Goal: Information Seeking & Learning: Learn about a topic

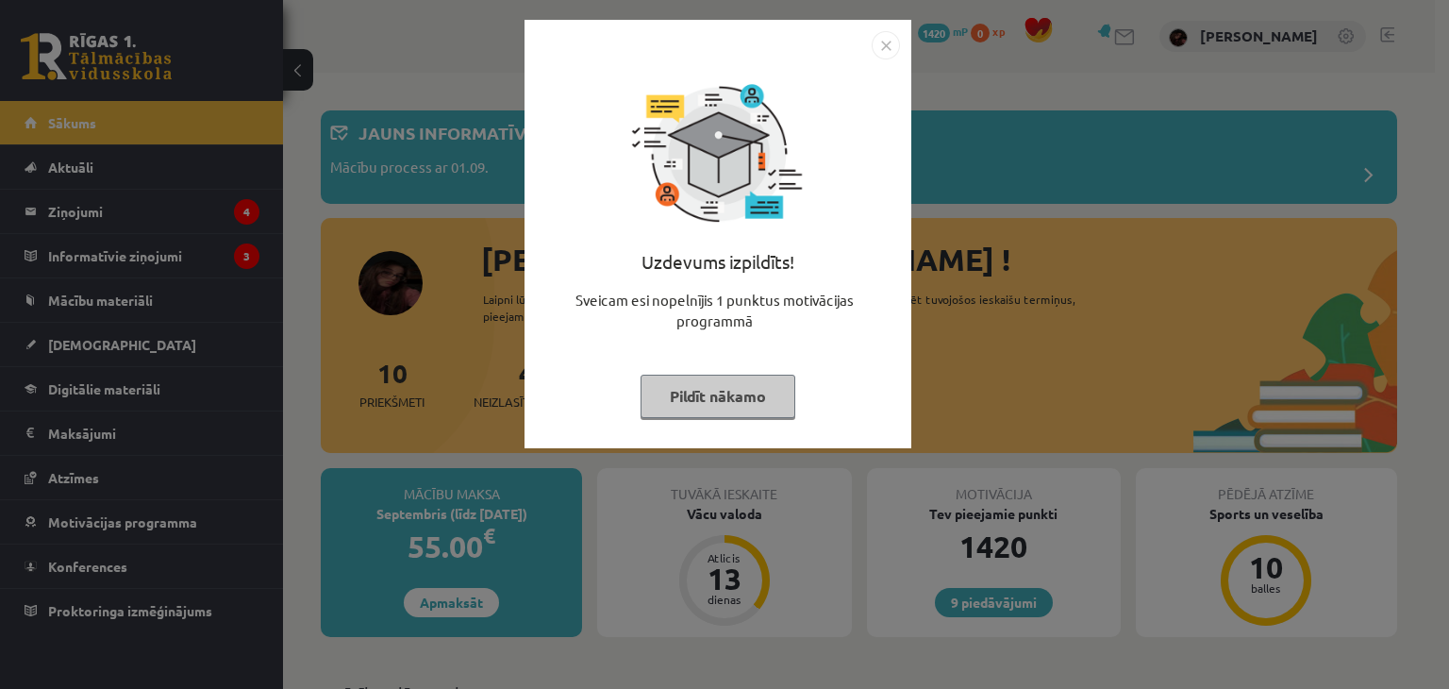
click at [906, 42] on div "Uzdevums izpildīts! Sveicam esi nopelnījis 1 punktus motivācijas programmā Pild…" at bounding box center [718, 234] width 387 height 428
click at [892, 44] on img "Close" at bounding box center [886, 45] width 28 height 28
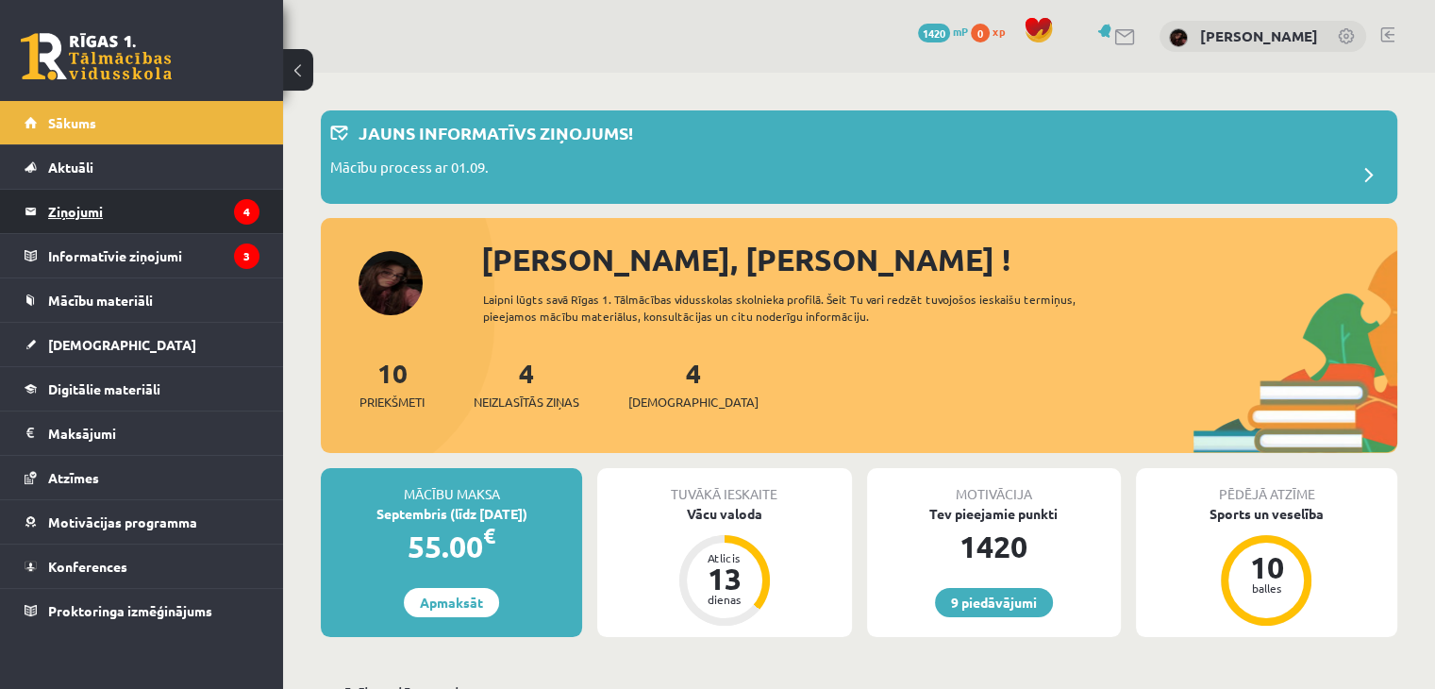
click at [201, 206] on legend "Ziņojumi 4" at bounding box center [153, 211] width 211 height 43
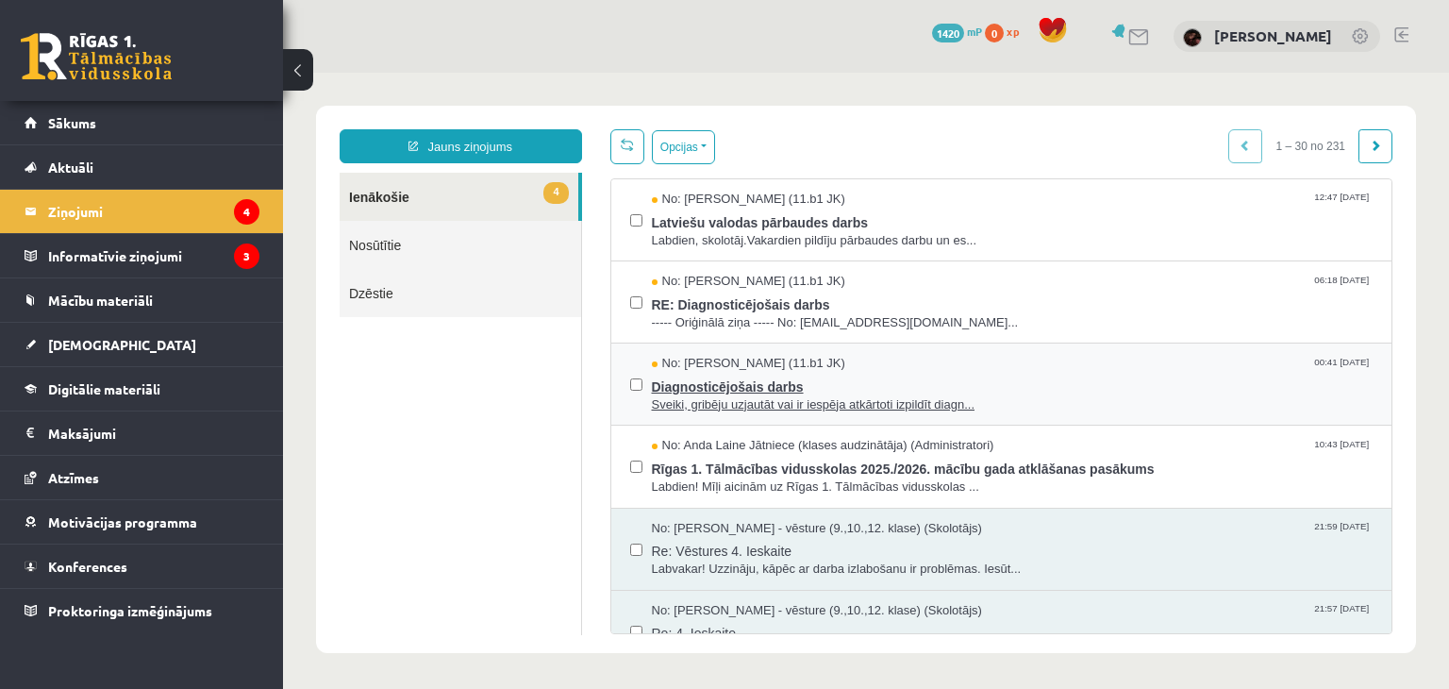
click at [719, 378] on span "Diagnosticējošais darbs" at bounding box center [1013, 385] width 722 height 24
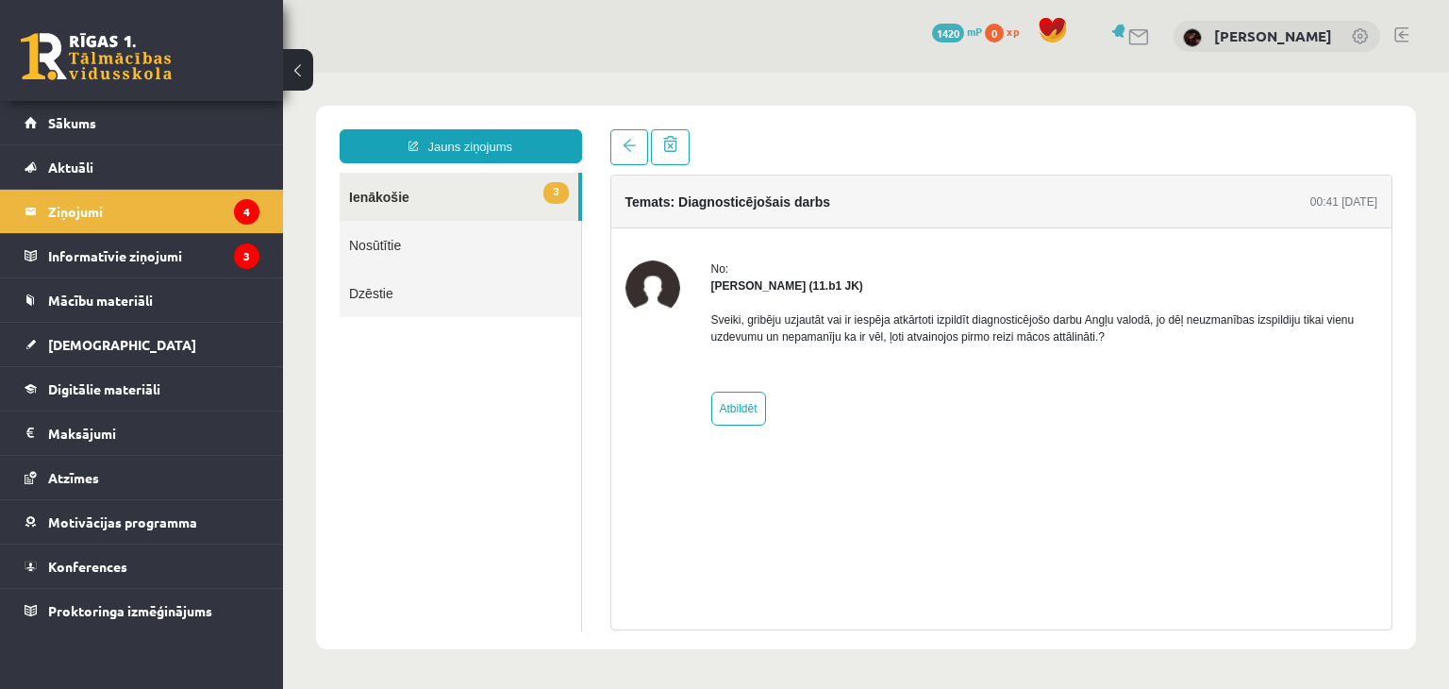
click at [751, 348] on div "Sveiki, gribēju uzjautāt vai ir iespēja atkārtoti izpildīt diagnosticējošo darb…" at bounding box center [1044, 335] width 667 height 83
click at [53, 110] on link "Sākums" at bounding box center [142, 122] width 235 height 43
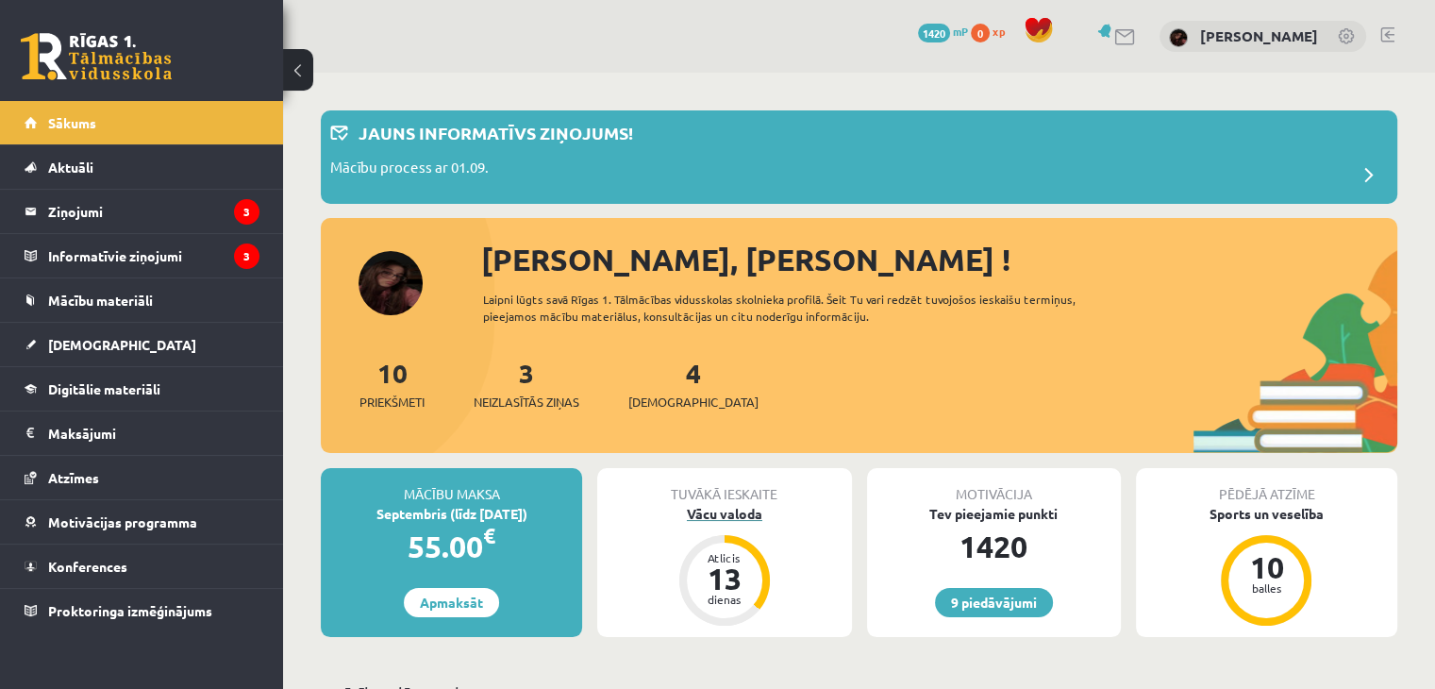
click at [702, 510] on div "Vācu valoda" at bounding box center [724, 514] width 254 height 20
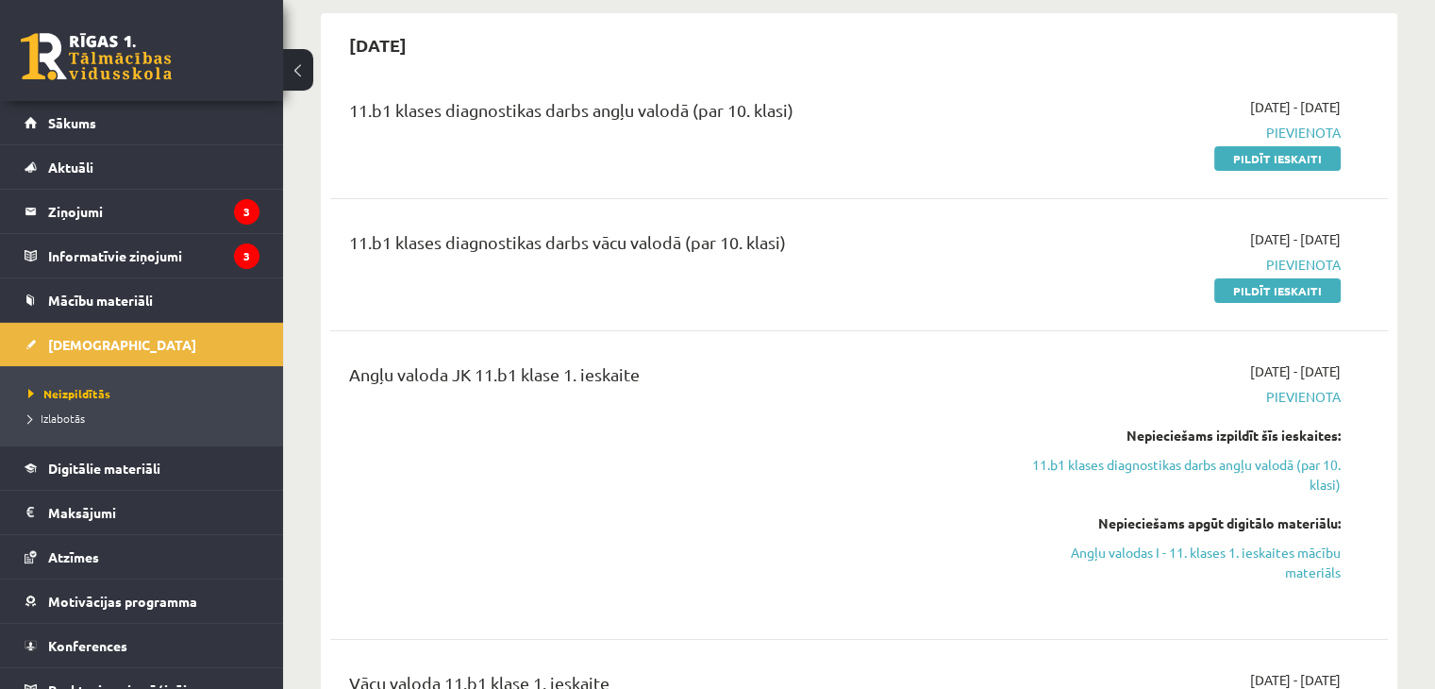
scroll to position [174, 0]
click at [1173, 544] on link "Angļu valodas I - 11. klases 1. ieskaites mācību materiāls" at bounding box center [1184, 562] width 311 height 40
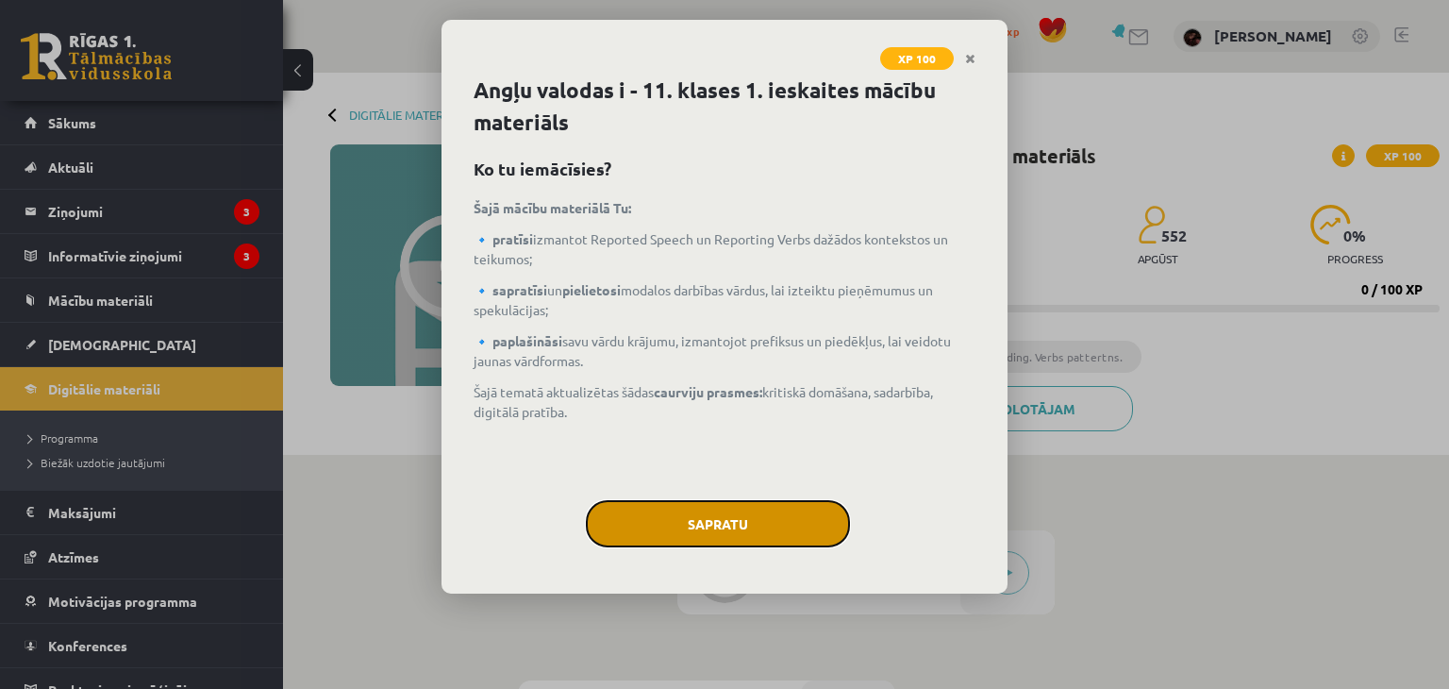
click at [711, 529] on button "Sapratu" at bounding box center [718, 523] width 264 height 47
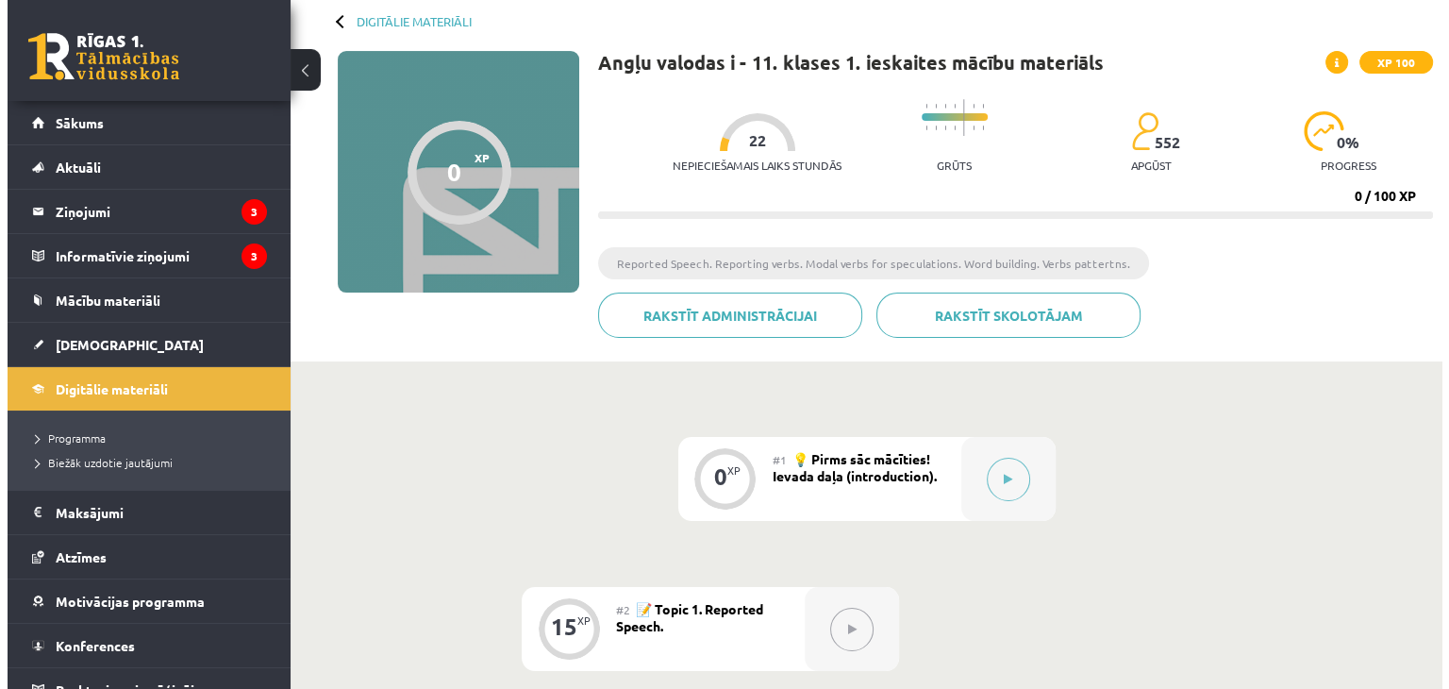
scroll to position [91, 0]
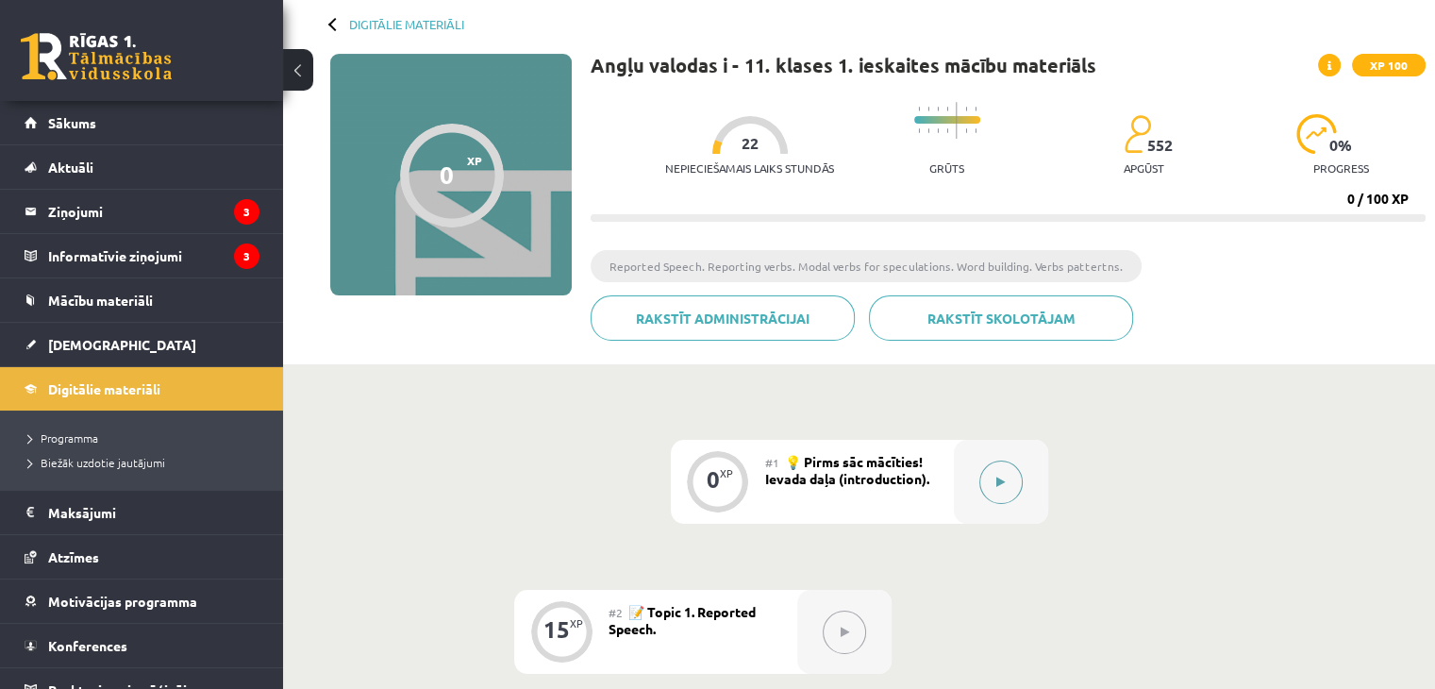
click at [984, 475] on button at bounding box center [1000, 481] width 43 height 43
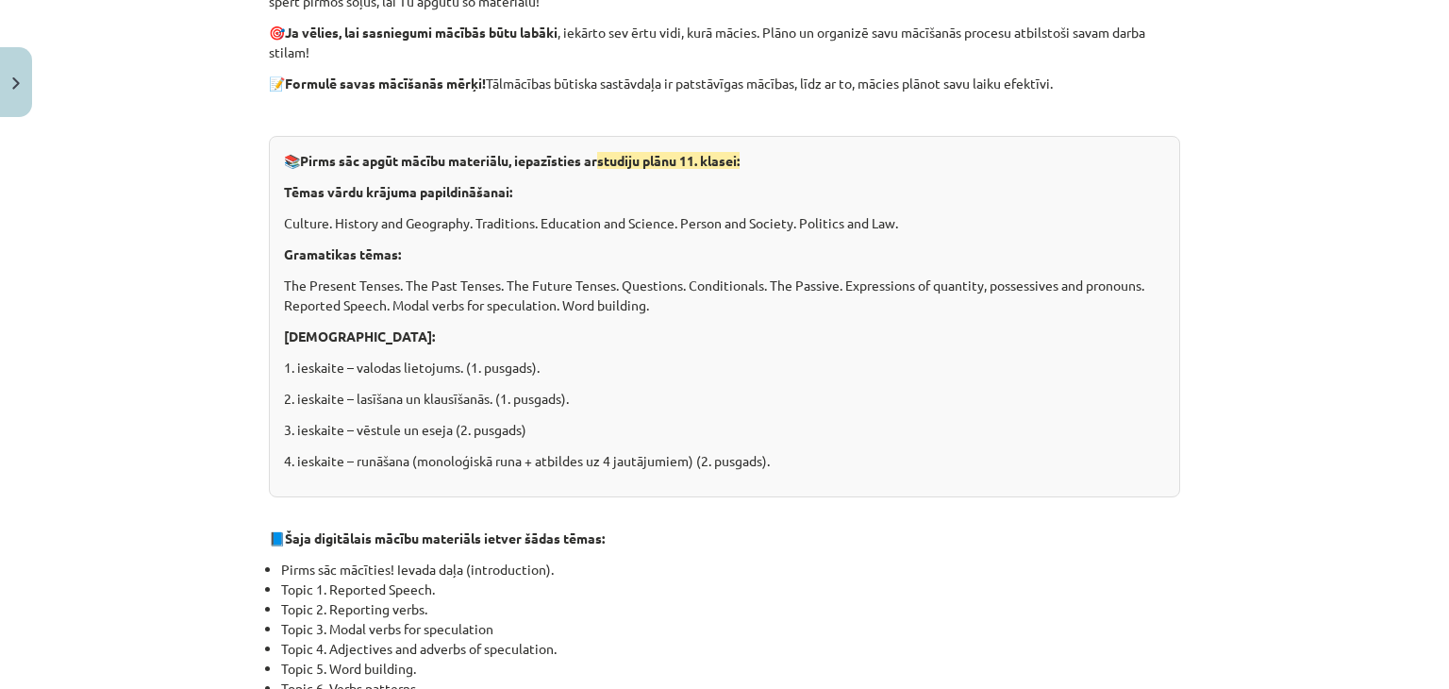
scroll to position [1294, 0]
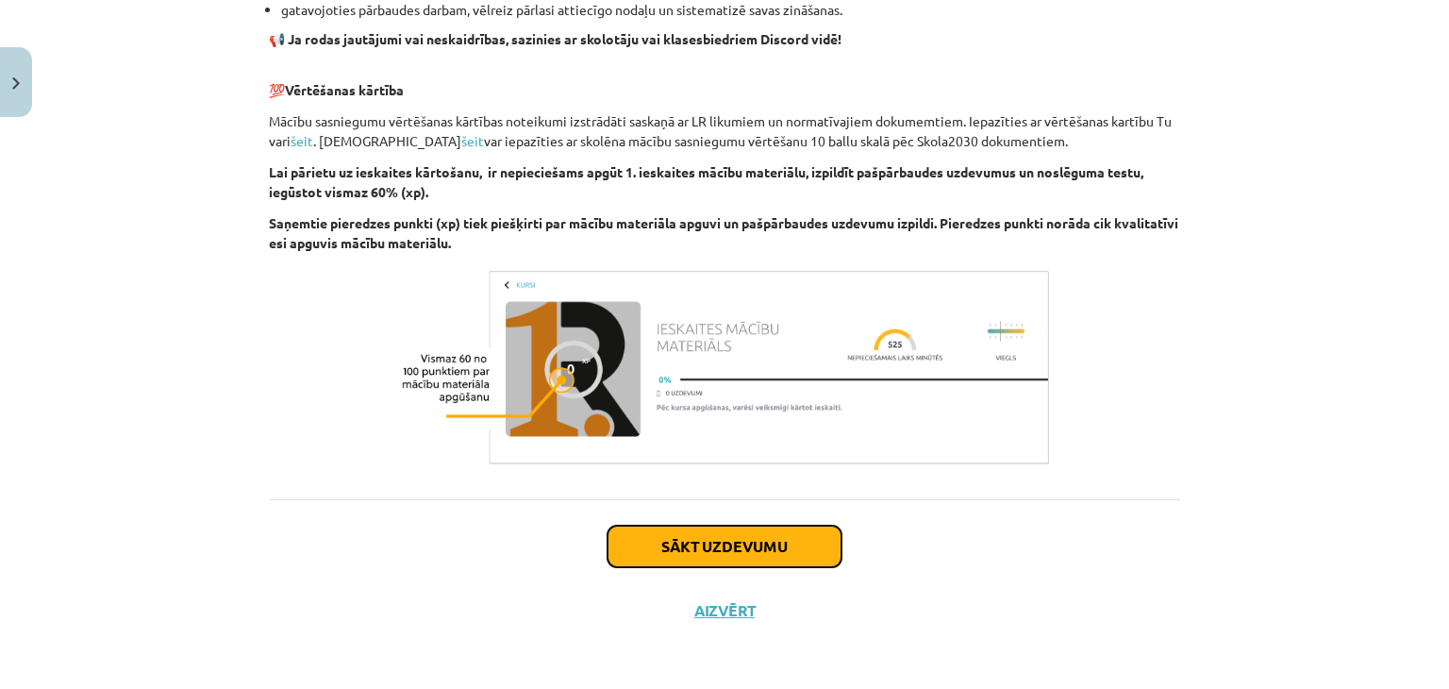
click at [788, 543] on button "Sākt uzdevumu" at bounding box center [725, 546] width 234 height 42
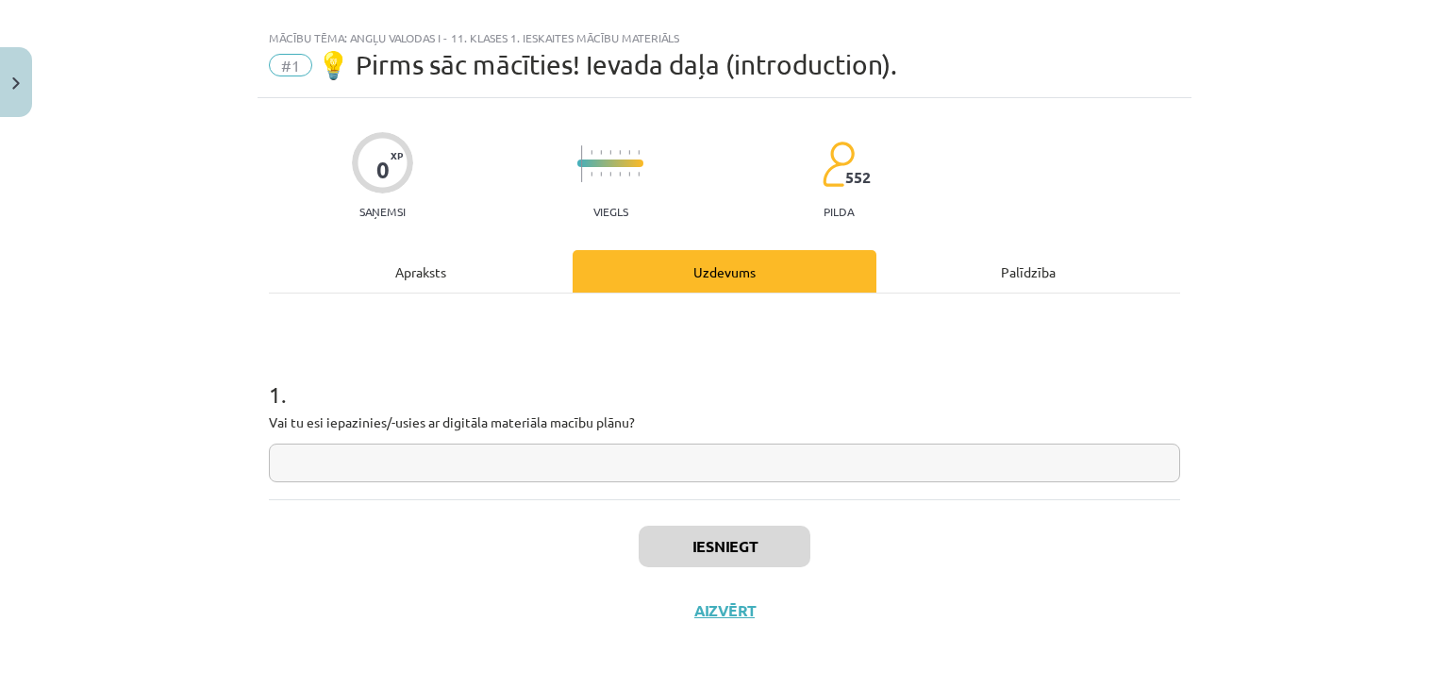
click at [709, 468] on input "text" at bounding box center [724, 462] width 911 height 39
type input "**"
click at [739, 535] on button "Iesniegt" at bounding box center [725, 546] width 172 height 42
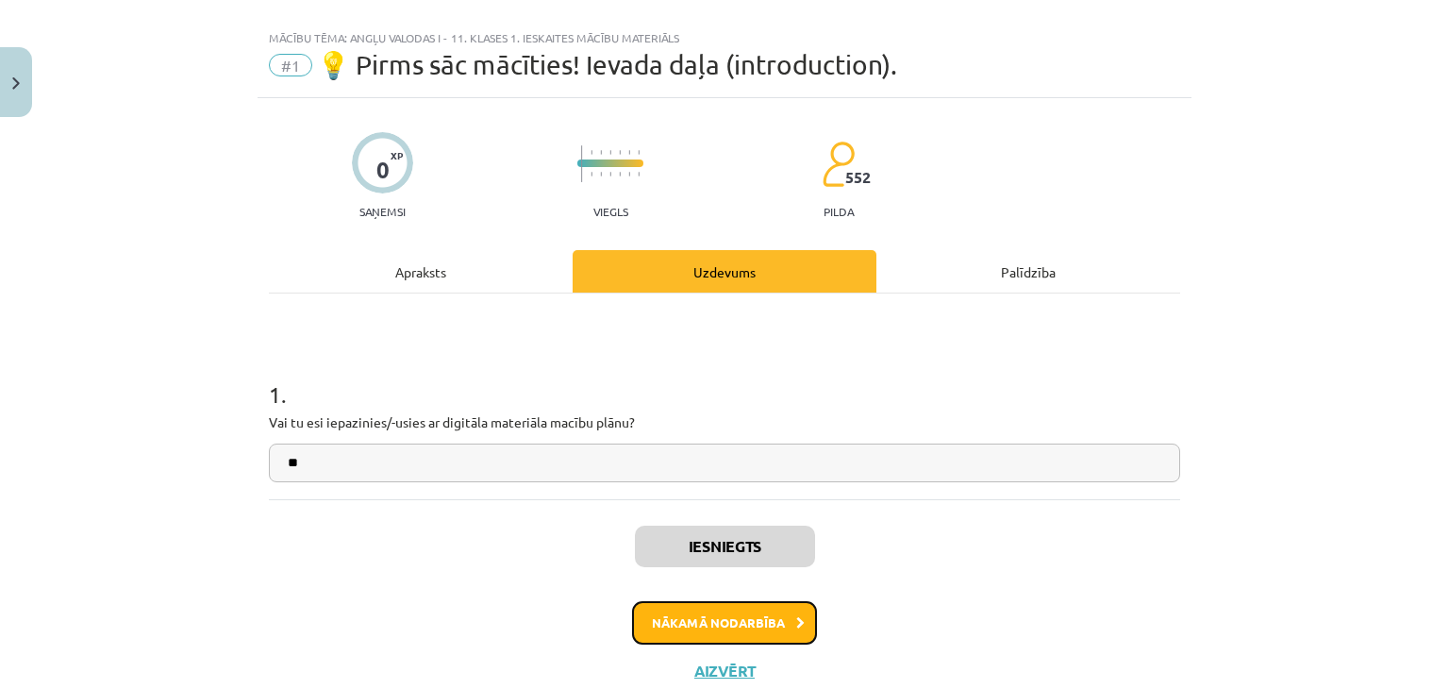
click at [730, 620] on button "Nākamā nodarbība" at bounding box center [724, 622] width 185 height 43
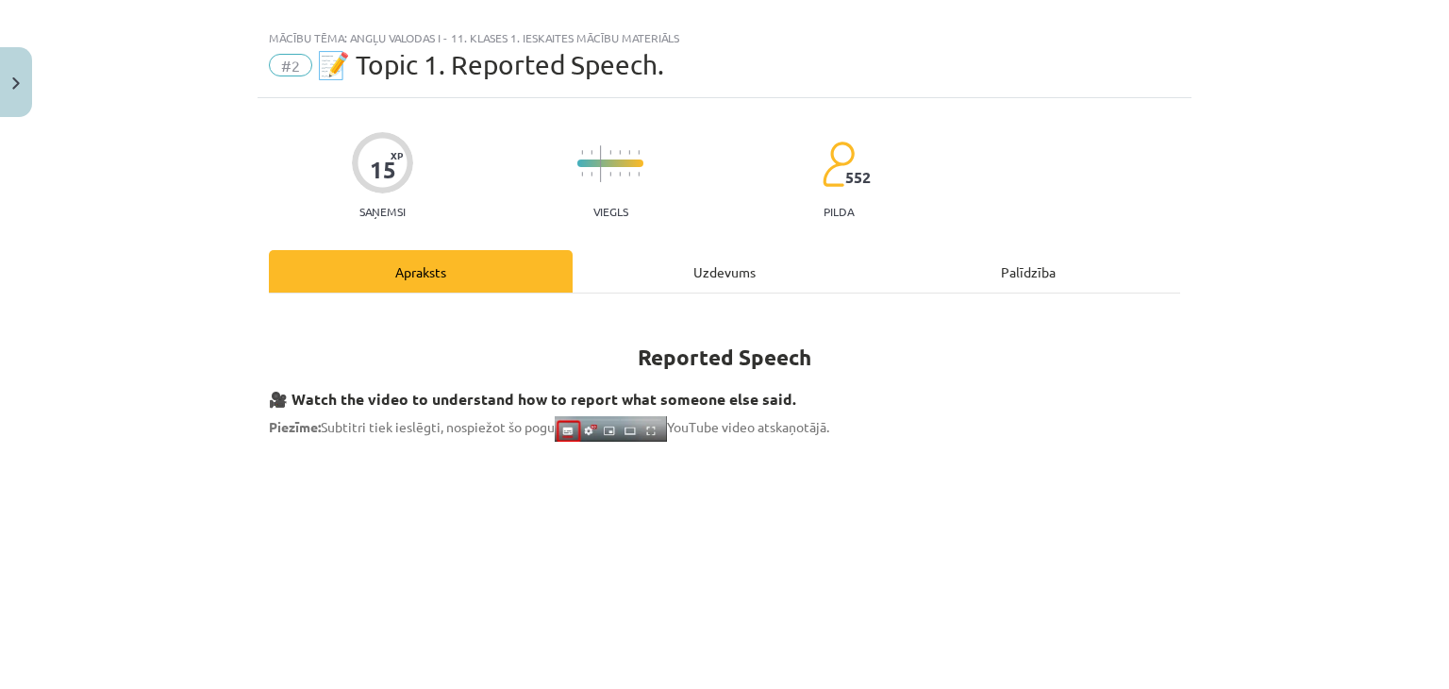
scroll to position [47, 0]
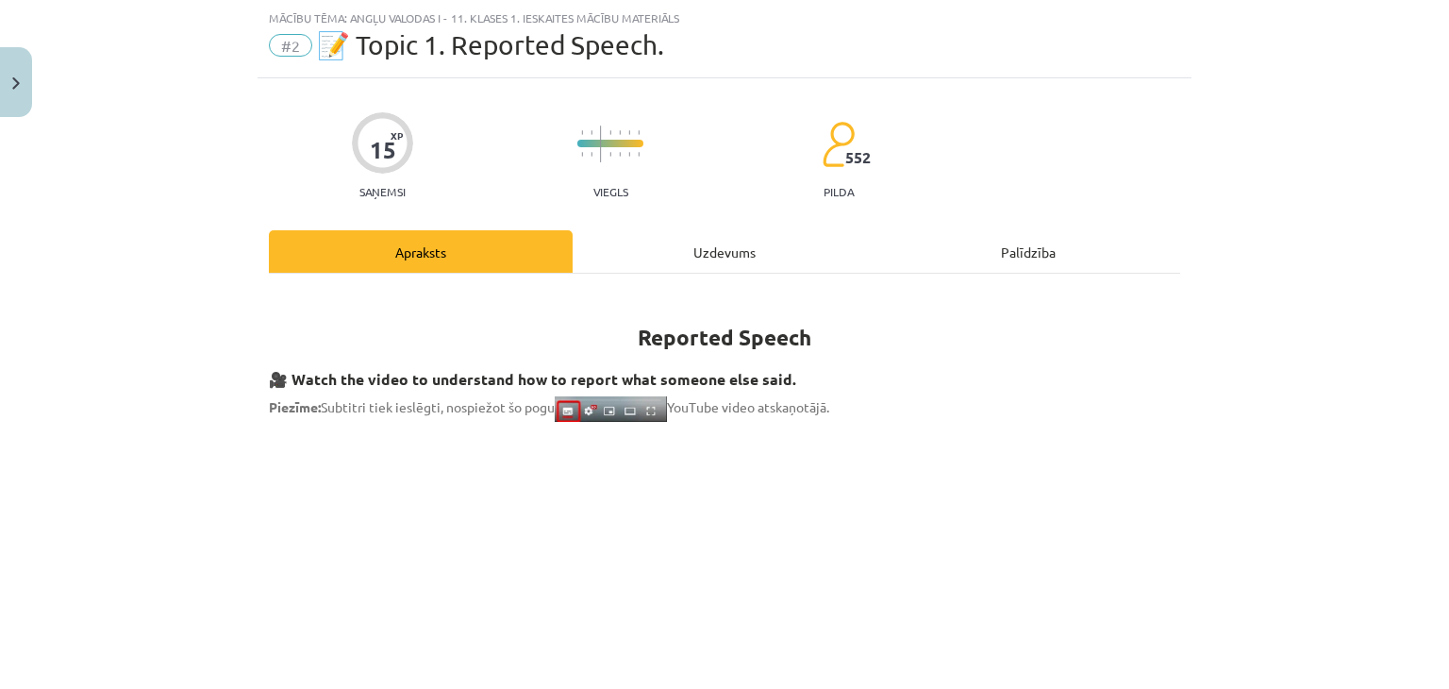
click at [725, 250] on div "Uzdevums" at bounding box center [725, 251] width 304 height 42
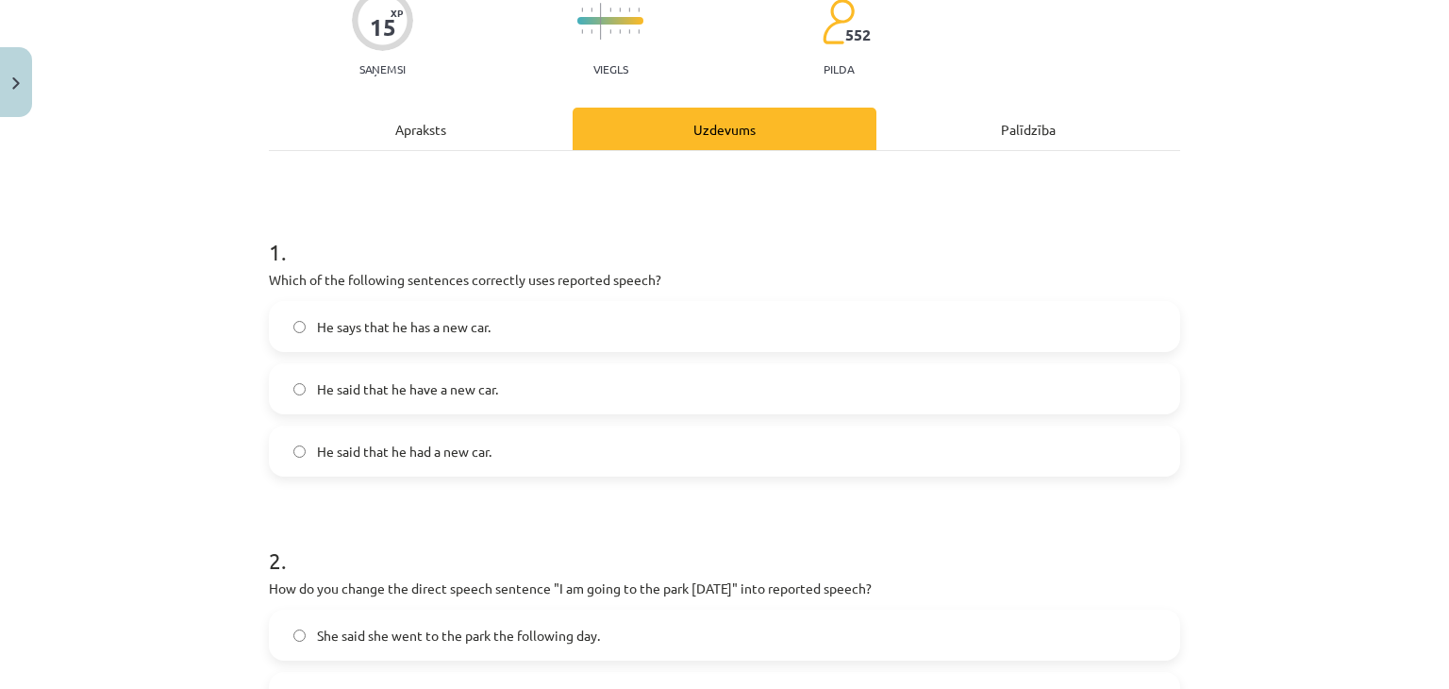
scroll to position [171, 0]
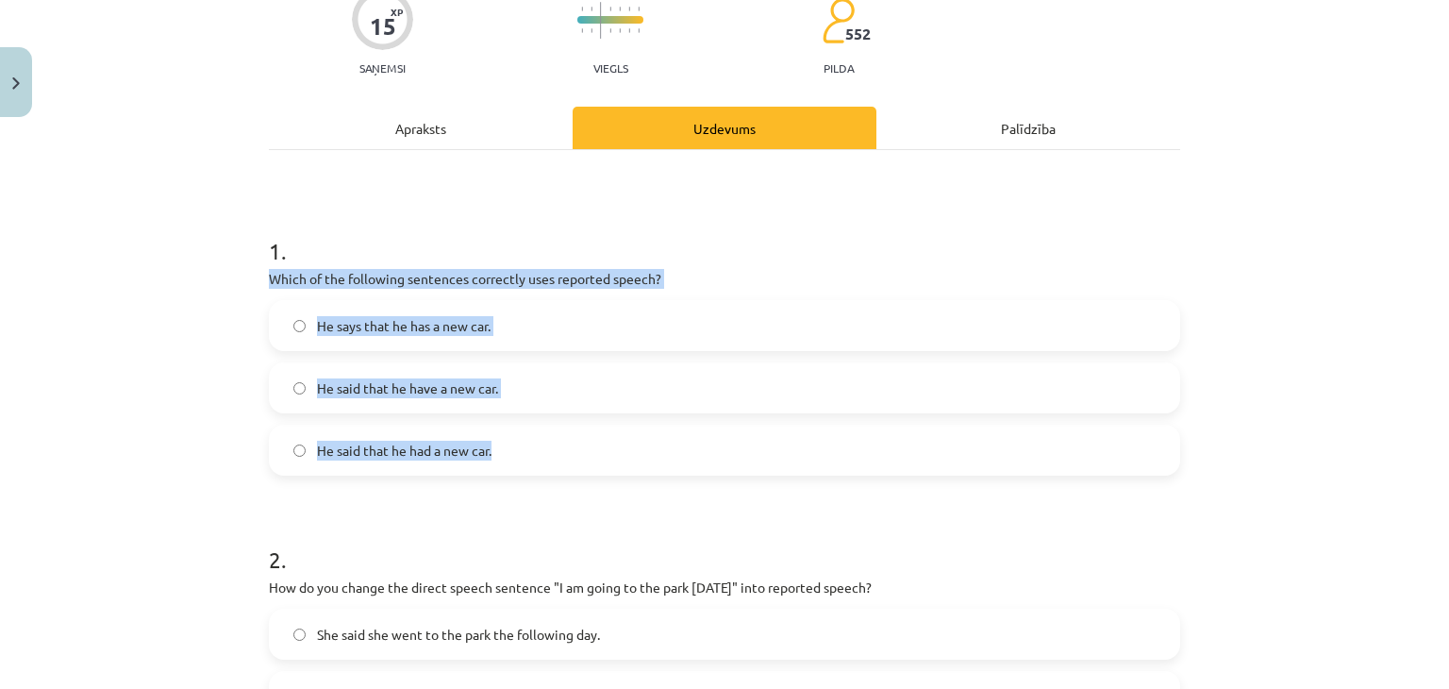
drag, startPoint x: 253, startPoint y: 273, endPoint x: 509, endPoint y: 430, distance: 301.1
click at [509, 430] on label "He said that he had a new car." at bounding box center [725, 449] width 908 height 47
drag, startPoint x: 244, startPoint y: 275, endPoint x: 504, endPoint y: 443, distance: 309.6
click at [504, 443] on div "Mācību tēma: Angļu valodas i - 11. klases 1. ieskaites mācību materiāls #2 📝 To…" at bounding box center [724, 344] width 1449 height 689
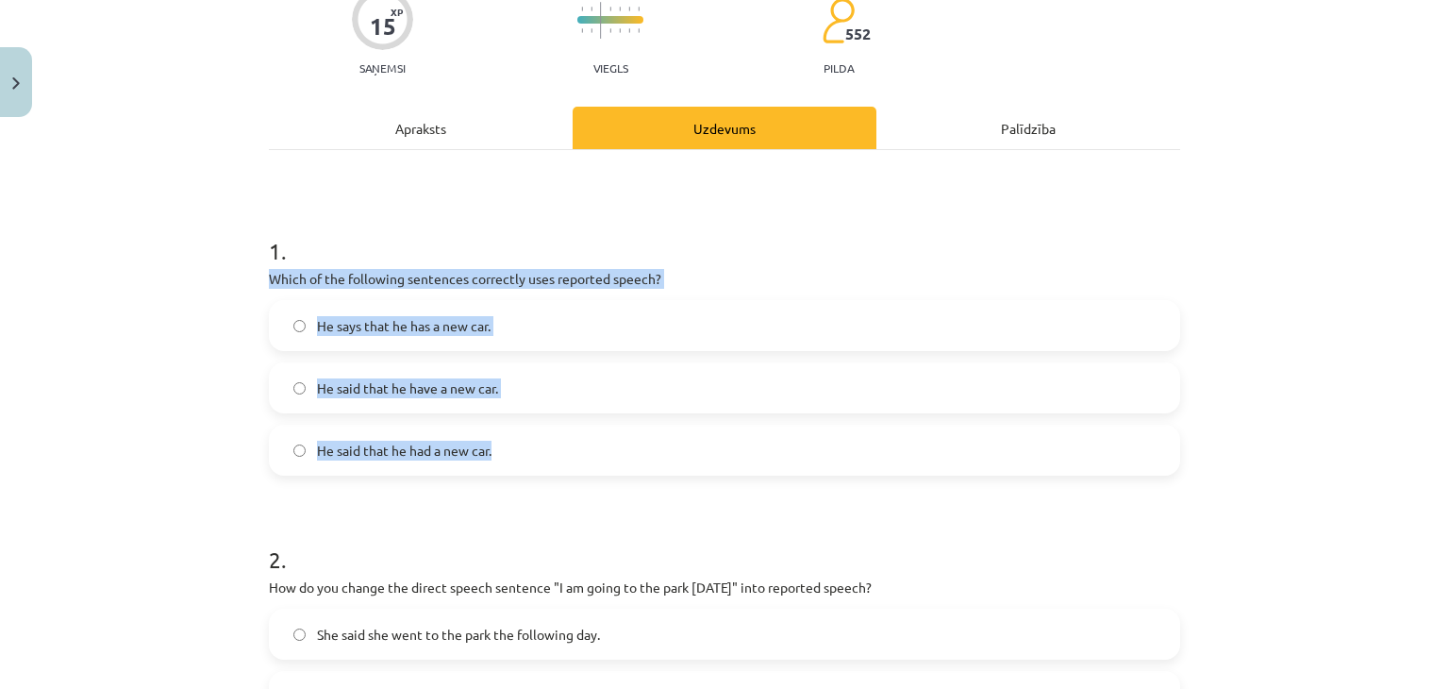
copy div "Which of the following sentences correctly uses reported speech? He says that h…"
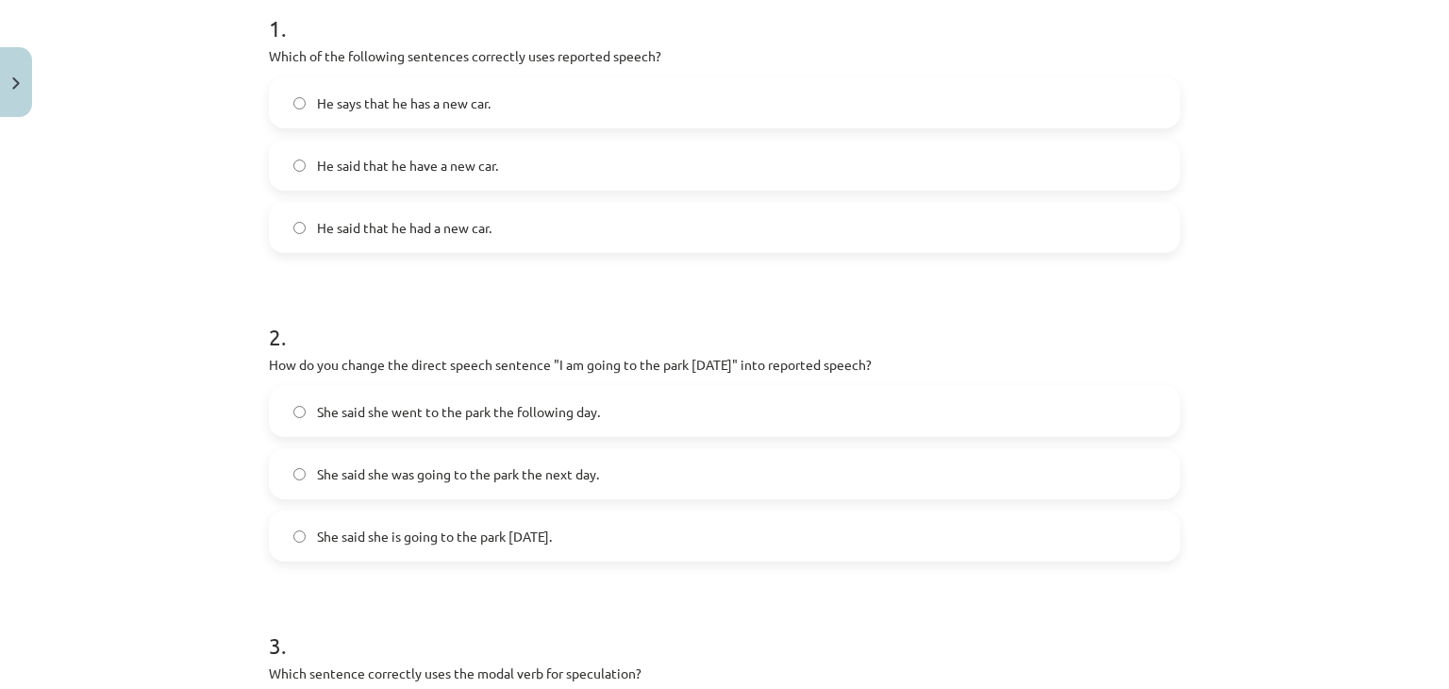
scroll to position [487, 0]
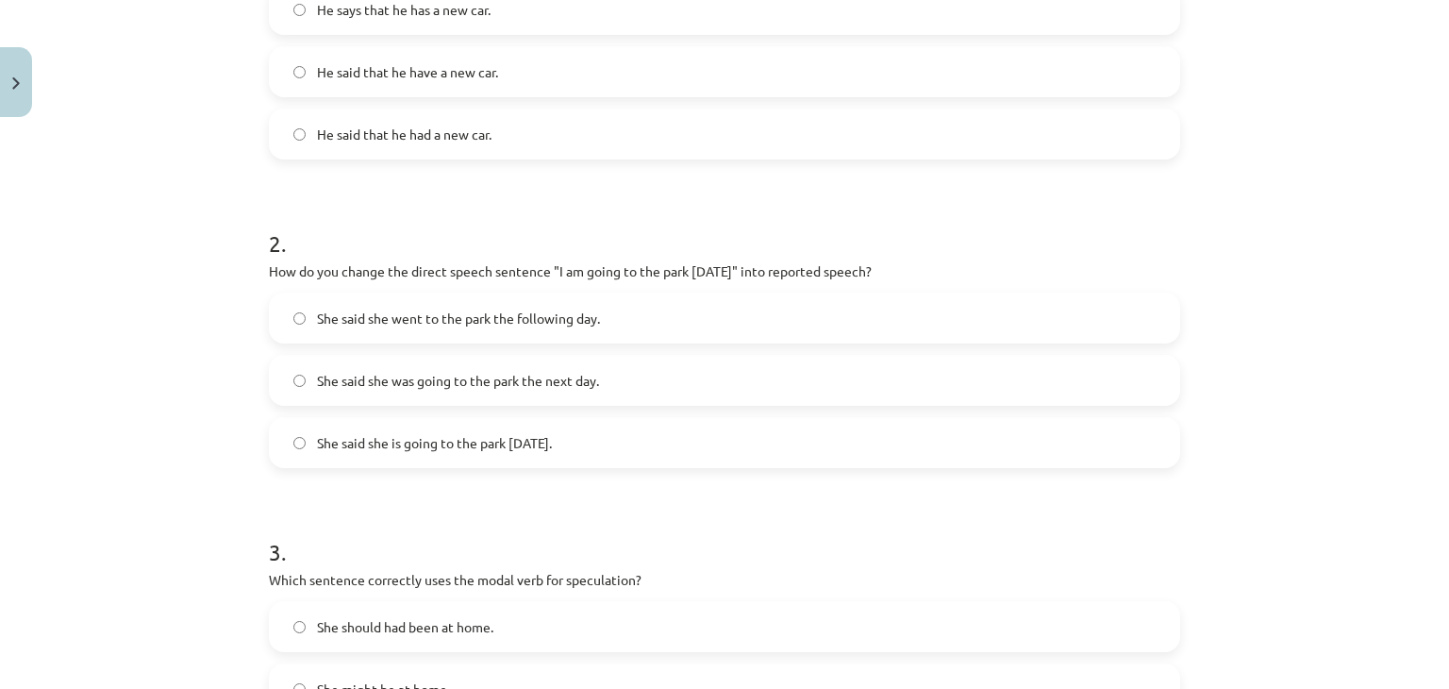
drag, startPoint x: 253, startPoint y: 273, endPoint x: 589, endPoint y: 429, distance: 370.6
click at [589, 429] on div "15 XP Saņemsi Viegls 552 pilda Apraksts Uzdevums Palīdzība 1 . Which of the fol…" at bounding box center [725, 602] width 934 height 1926
copy div "How do you change the direct speech sentence "I am going to the park tomorrow" …"
click at [365, 358] on label "She said she was going to the park the next day." at bounding box center [725, 380] width 908 height 47
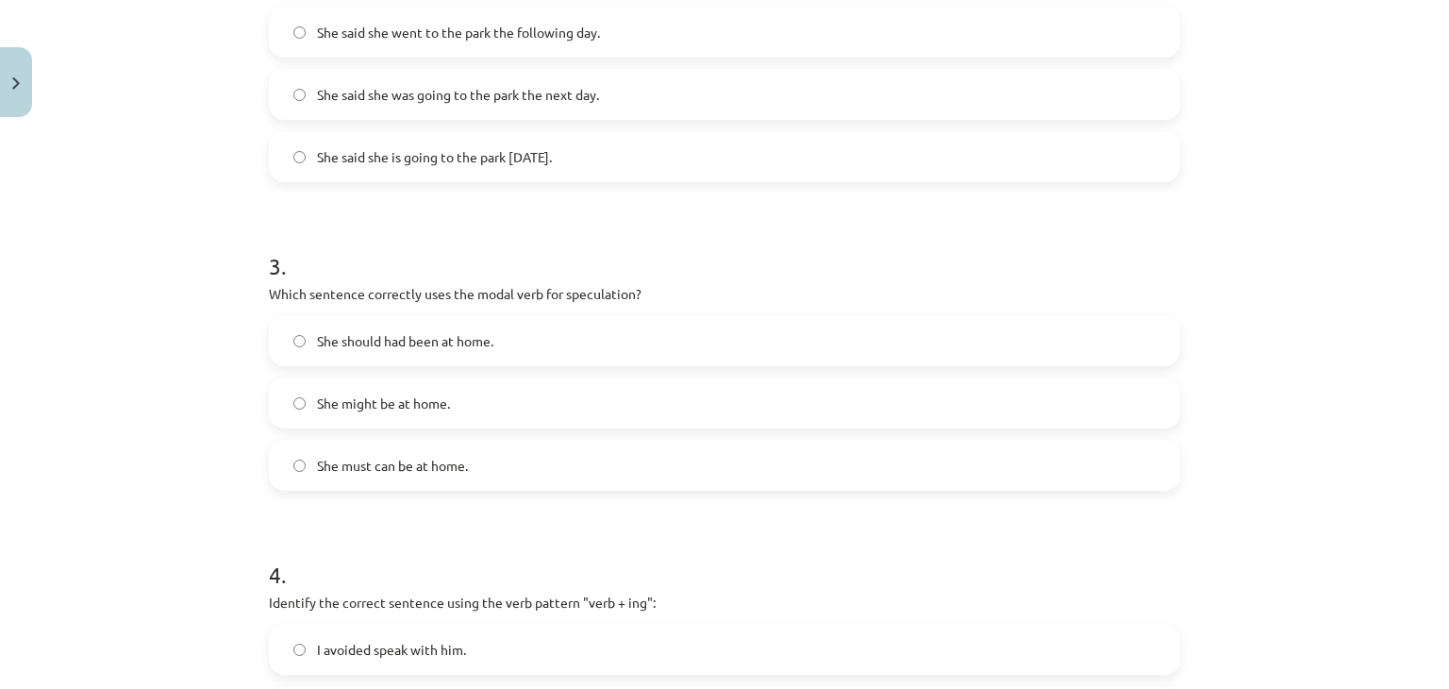
scroll to position [766, 0]
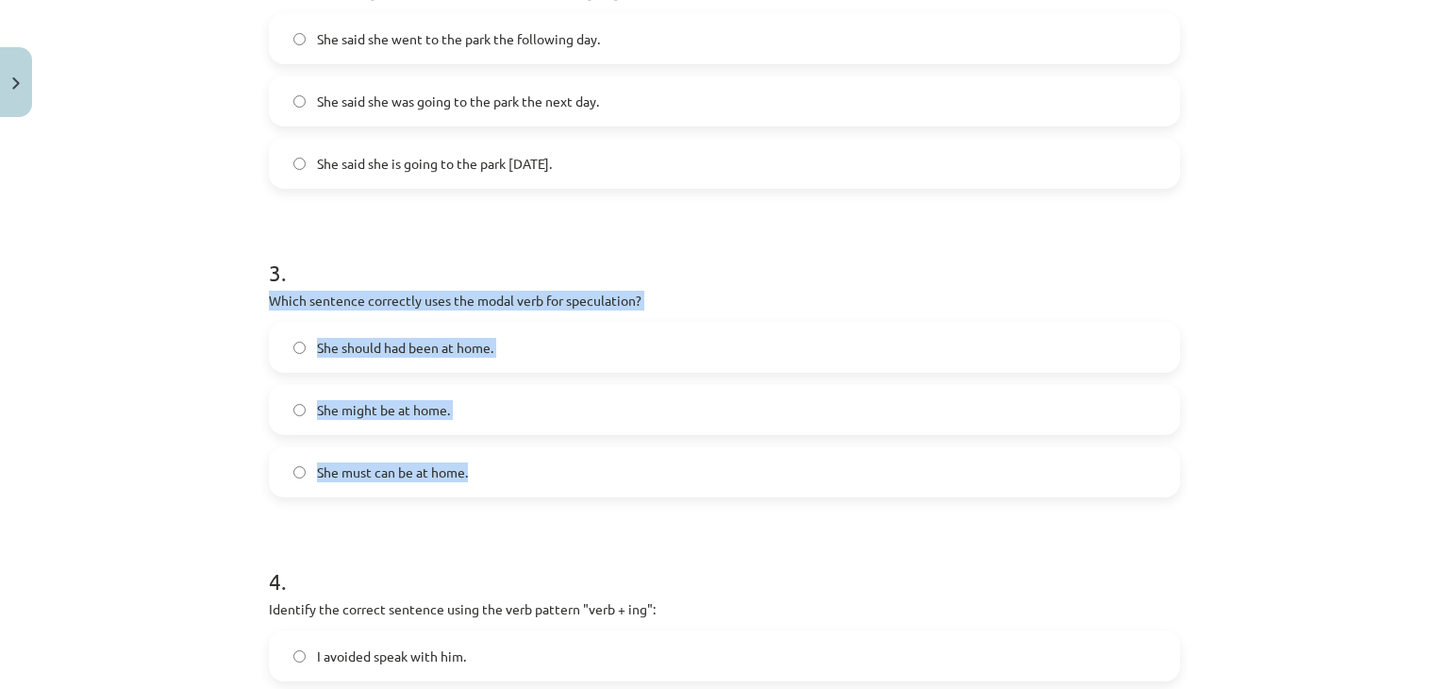
drag, startPoint x: 256, startPoint y: 297, endPoint x: 498, endPoint y: 452, distance: 287.6
click at [498, 452] on div "15 XP Saņemsi Viegls 552 pilda Apraksts Uzdevums Palīdzība 1 . Which of the fol…" at bounding box center [725, 322] width 934 height 1926
copy div "Which sentence correctly uses the modal verb for speculation? She should had be…"
click at [407, 390] on label "She might be at home." at bounding box center [725, 409] width 908 height 47
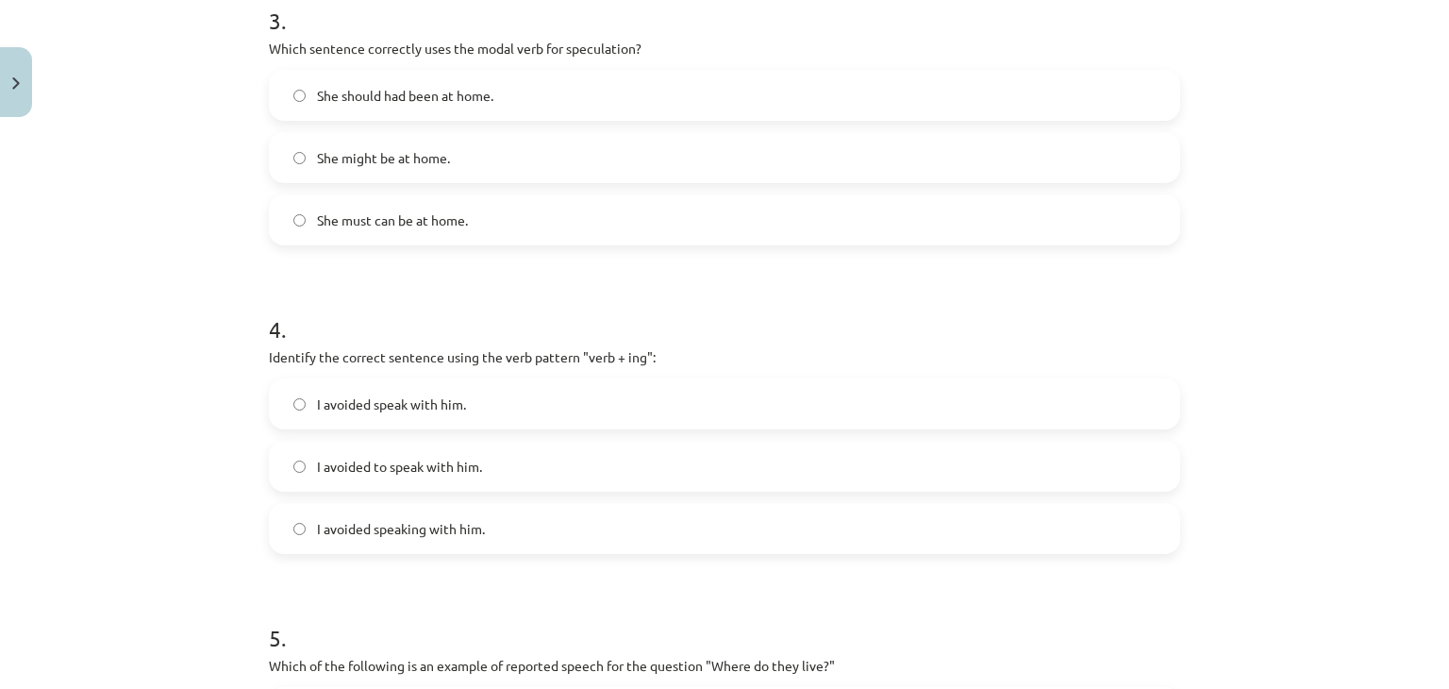
scroll to position [1022, 0]
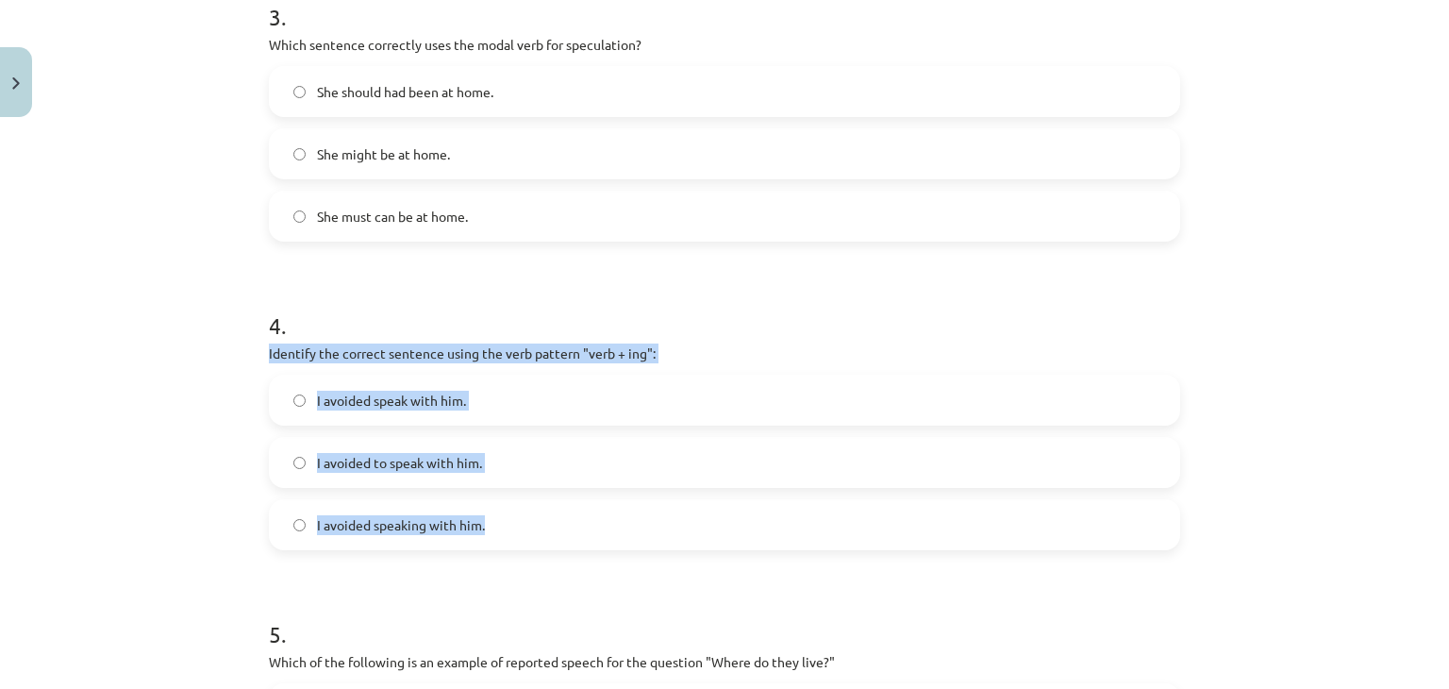
drag, startPoint x: 261, startPoint y: 346, endPoint x: 525, endPoint y: 493, distance: 302.4
click at [525, 493] on div "4 . Identify the correct sentence using the verb pattern "verb + ing": I avoide…" at bounding box center [724, 414] width 911 height 271
copy div "Identify the correct sentence using the verb pattern "verb + ing": I avoided sp…"
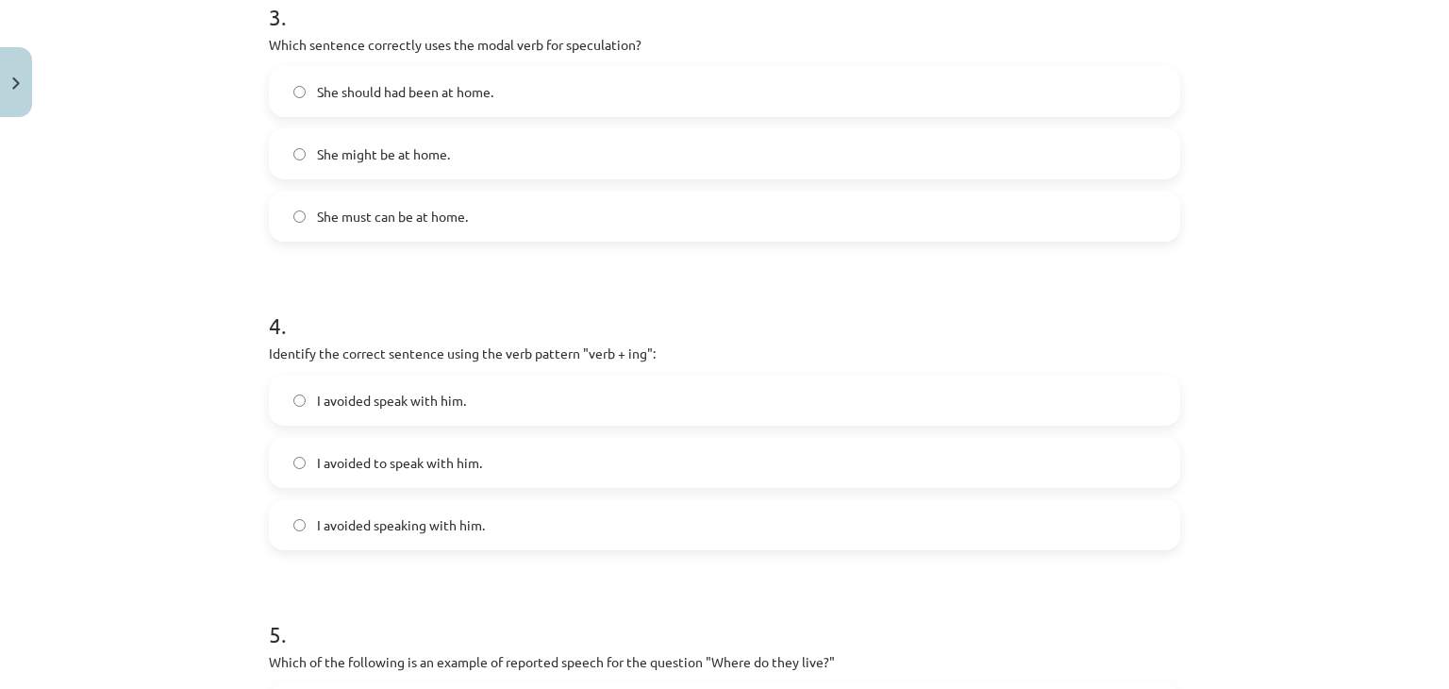
click at [189, 123] on div "Mācību tēma: Angļu valodas i - 11. klases 1. ieskaites mācību materiāls #2 📝 To…" at bounding box center [724, 344] width 1449 height 689
drag, startPoint x: 401, startPoint y: 499, endPoint x: 396, endPoint y: 478, distance: 21.3
click at [396, 478] on div "I avoided speak with him. I avoided to speak with him. I avoided speaking with …" at bounding box center [724, 462] width 911 height 175
click at [292, 510] on label "I avoided speaking with him." at bounding box center [725, 524] width 908 height 47
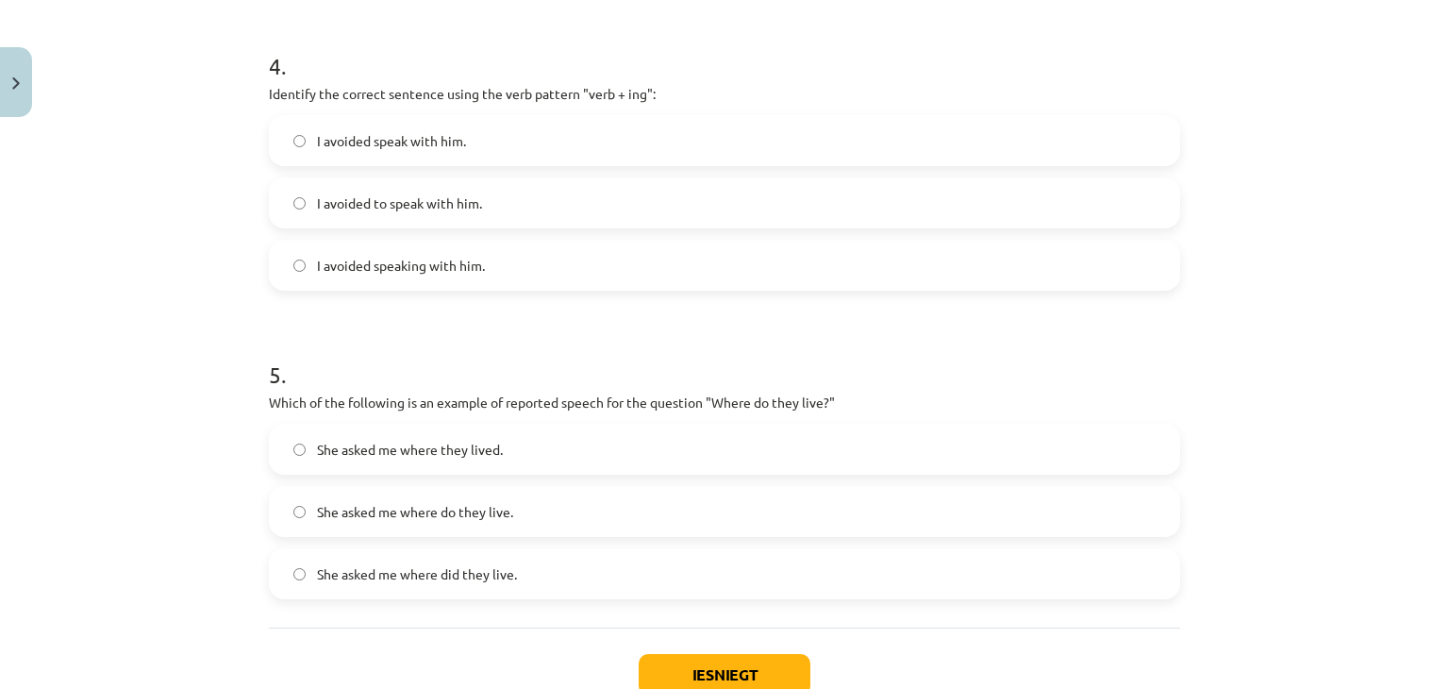
scroll to position [1282, 0]
click at [269, 404] on p "Which of the following is an example of reported speech for the question "Where…" at bounding box center [724, 402] width 911 height 20
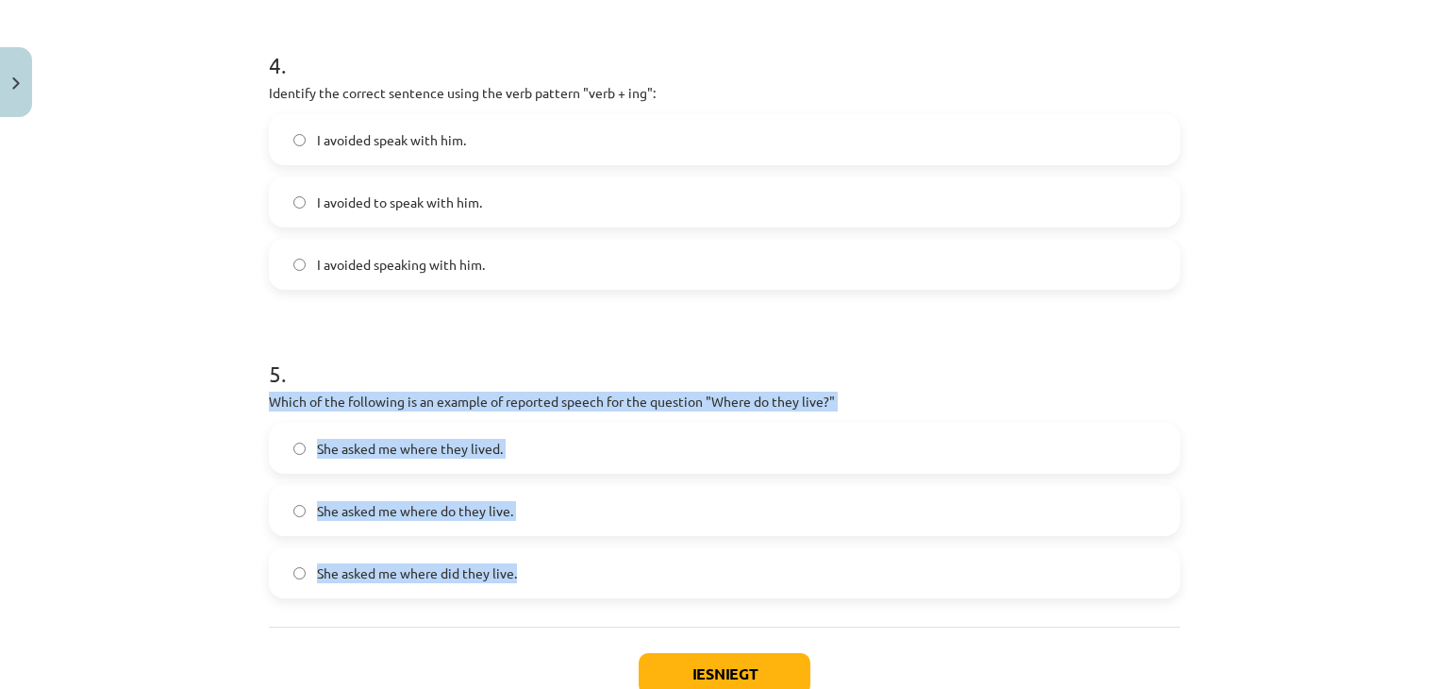
drag, startPoint x: 256, startPoint y: 397, endPoint x: 581, endPoint y: 594, distance: 380.5
copy div "Which of the following is an example of reported speech for the question "Where…"
click at [468, 439] on span "She asked me where they lived." at bounding box center [410, 449] width 186 height 20
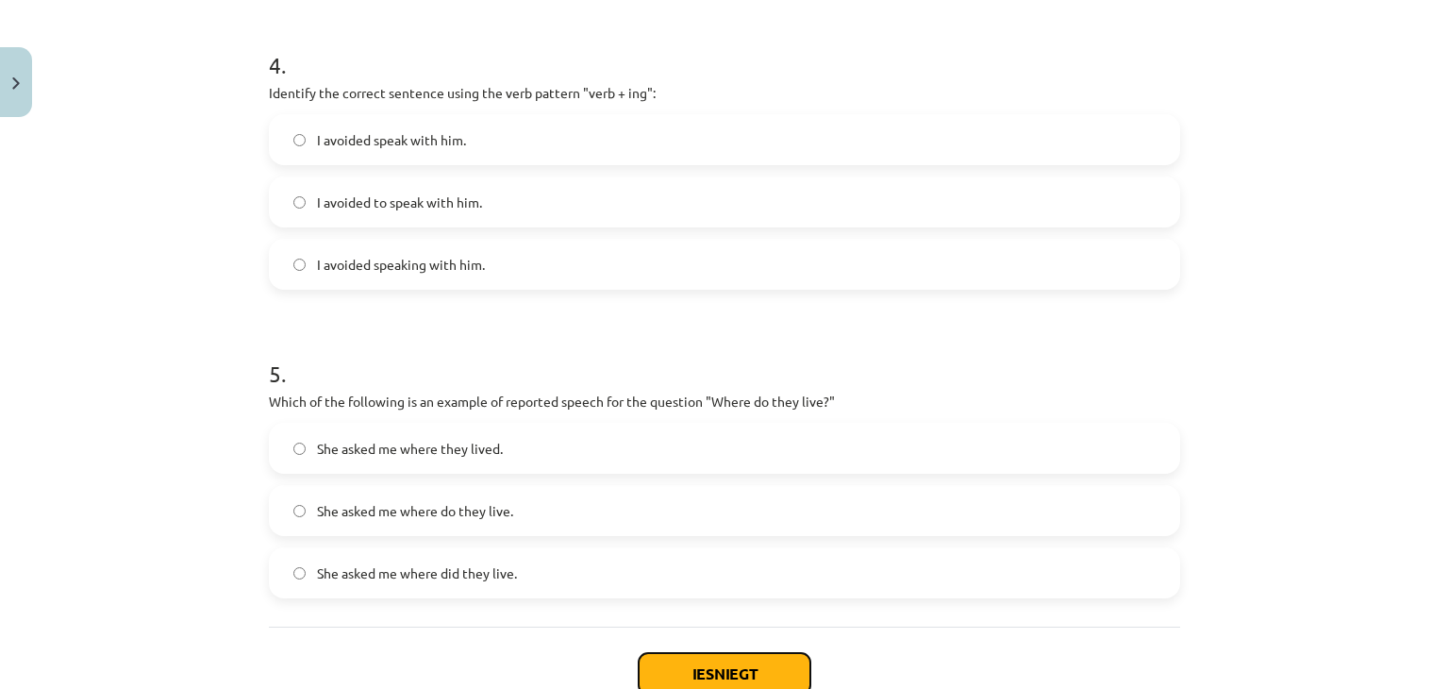
click at [668, 656] on button "Iesniegt" at bounding box center [725, 674] width 172 height 42
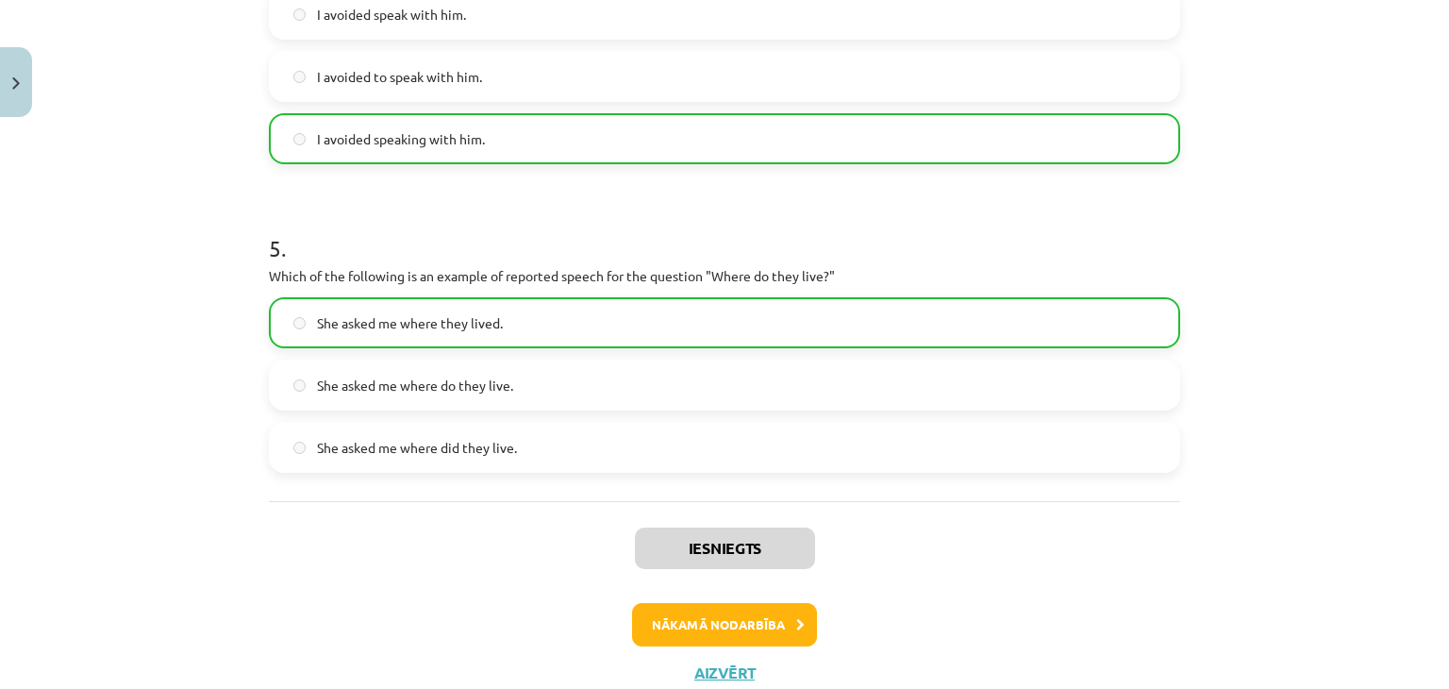
scroll to position [1469, 0]
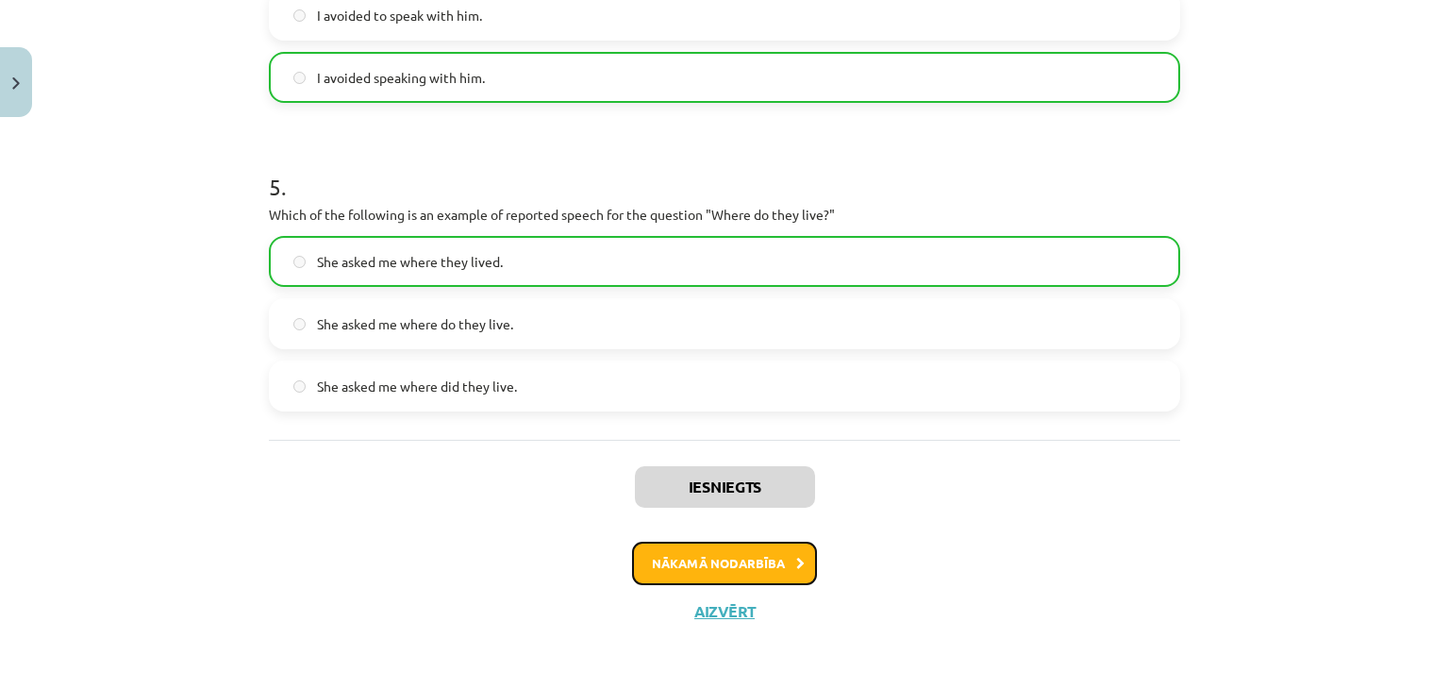
click at [784, 574] on button "Nākamā nodarbība" at bounding box center [724, 563] width 185 height 43
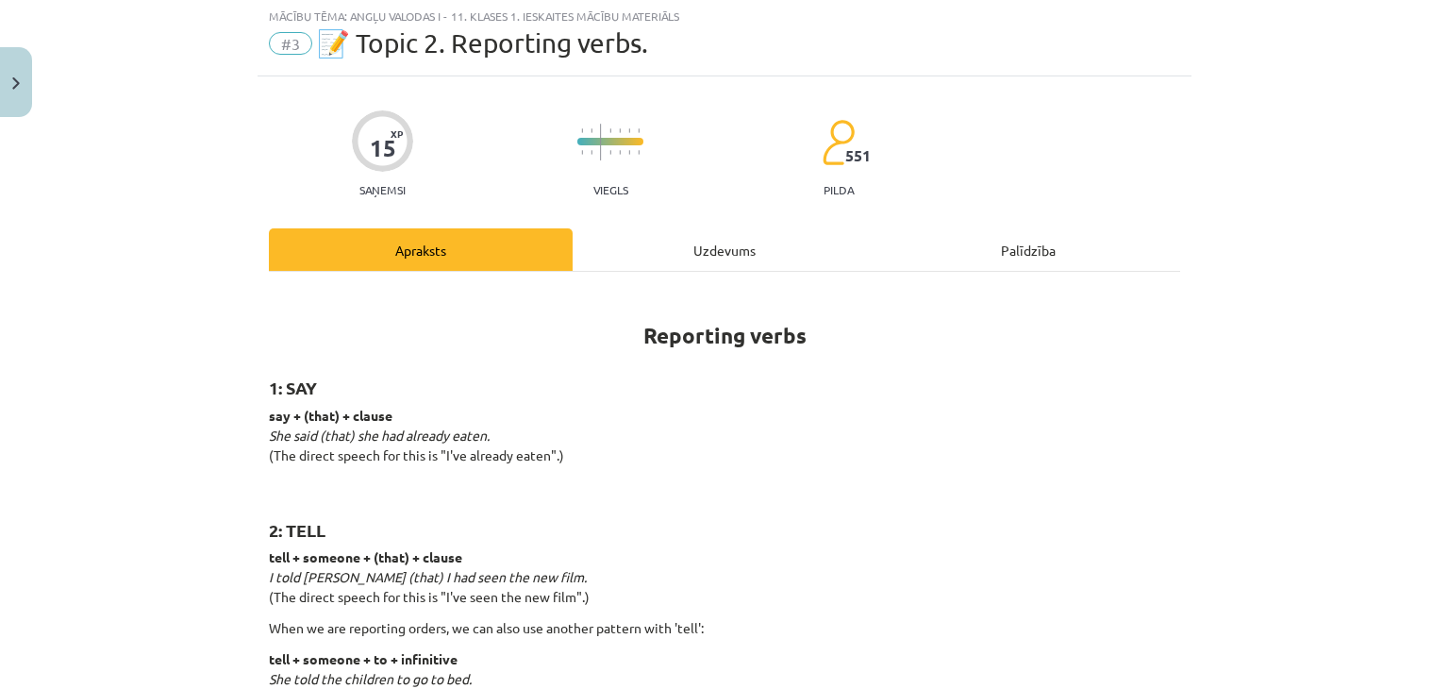
scroll to position [47, 0]
click at [738, 263] on div "Uzdevums" at bounding box center [725, 251] width 304 height 42
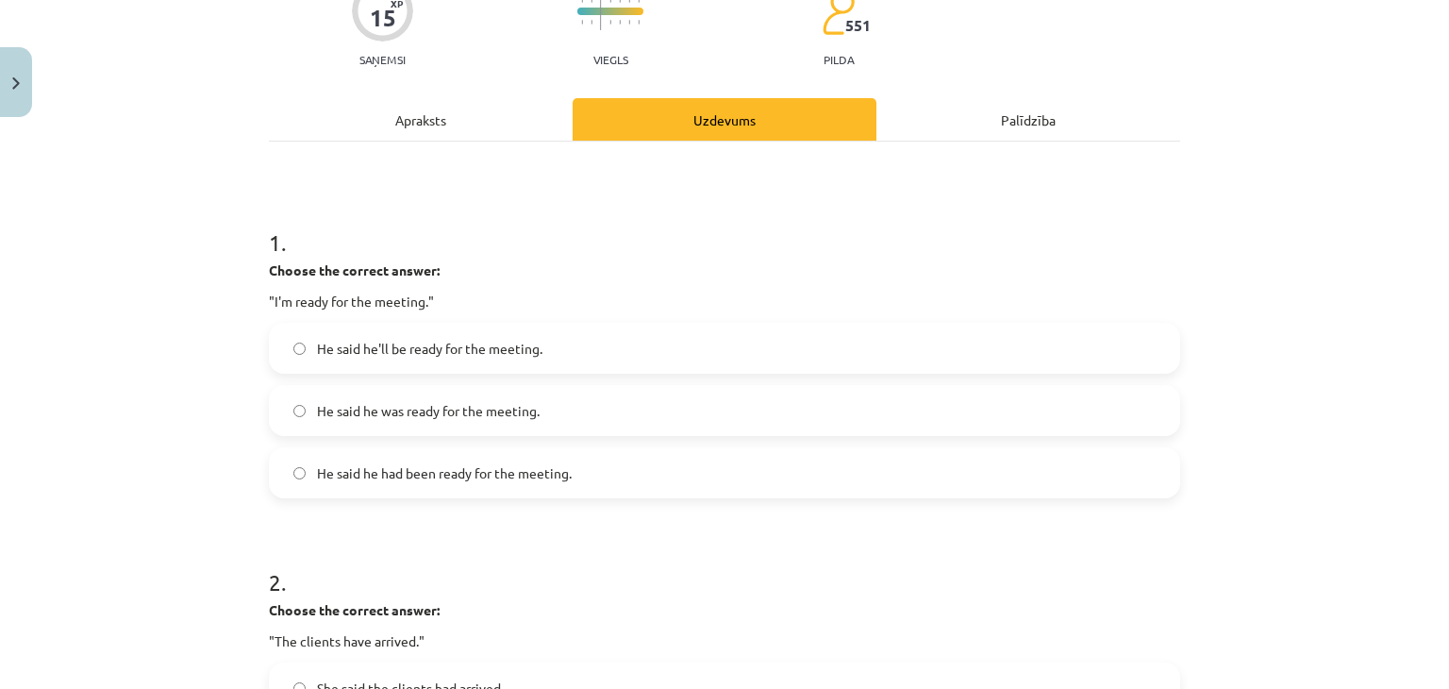
scroll to position [189, 0]
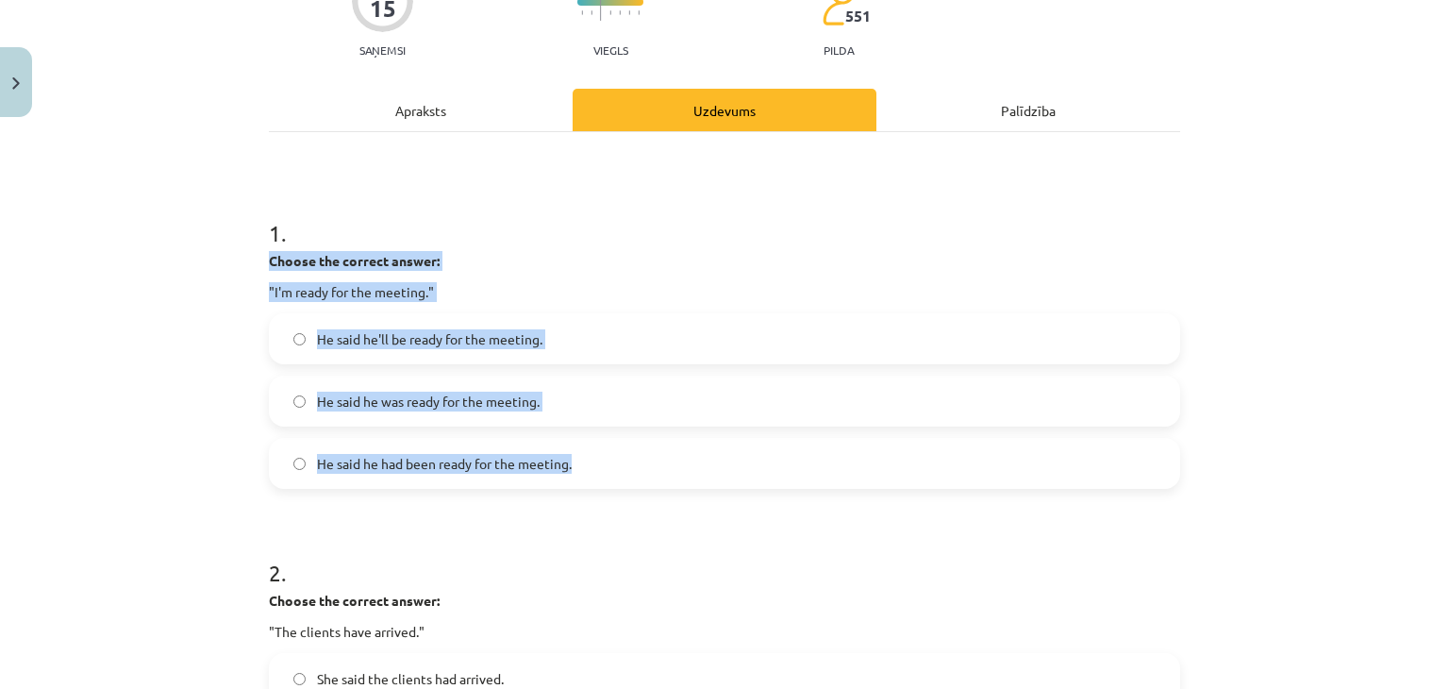
drag, startPoint x: 259, startPoint y: 256, endPoint x: 602, endPoint y: 467, distance: 402.4
copy div "Choose the correct answer: "I'm ready for the meeting." He said he'll be ready …"
click at [419, 398] on span "He said he was ready for the meeting." at bounding box center [428, 402] width 223 height 20
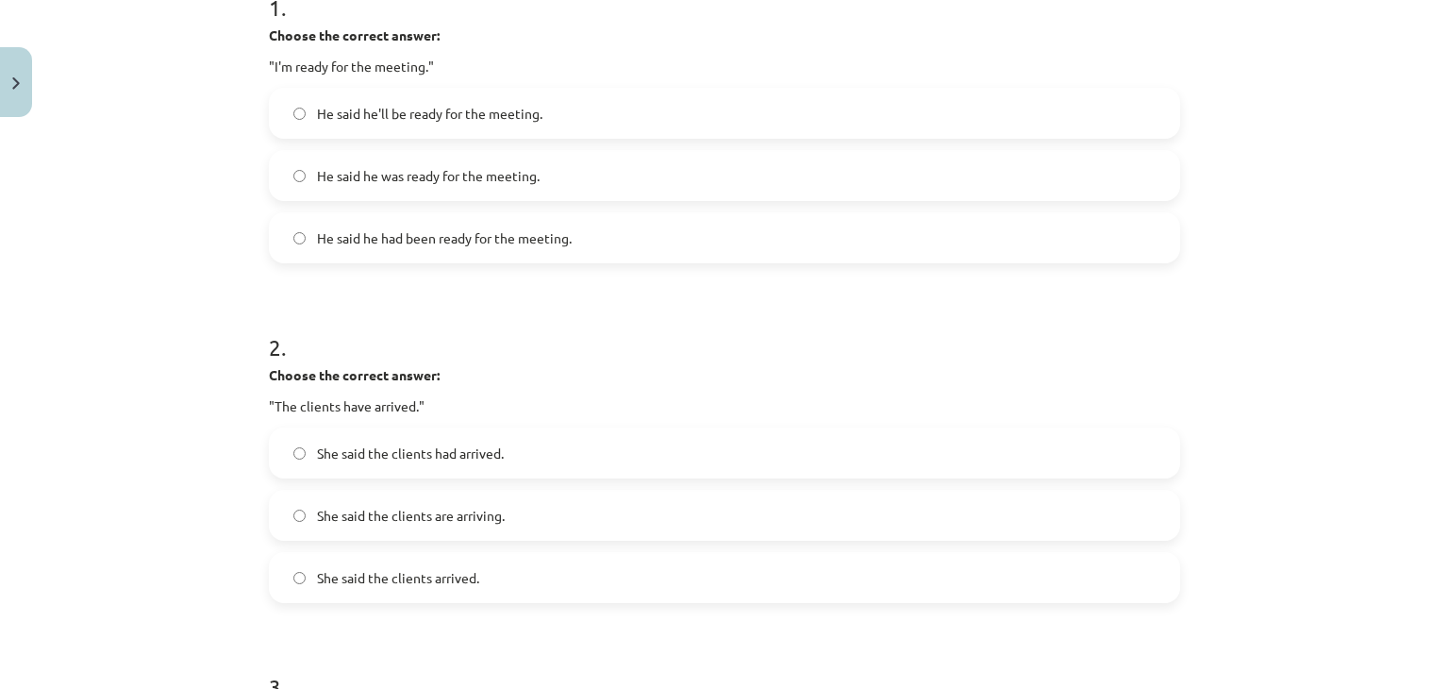
scroll to position [415, 0]
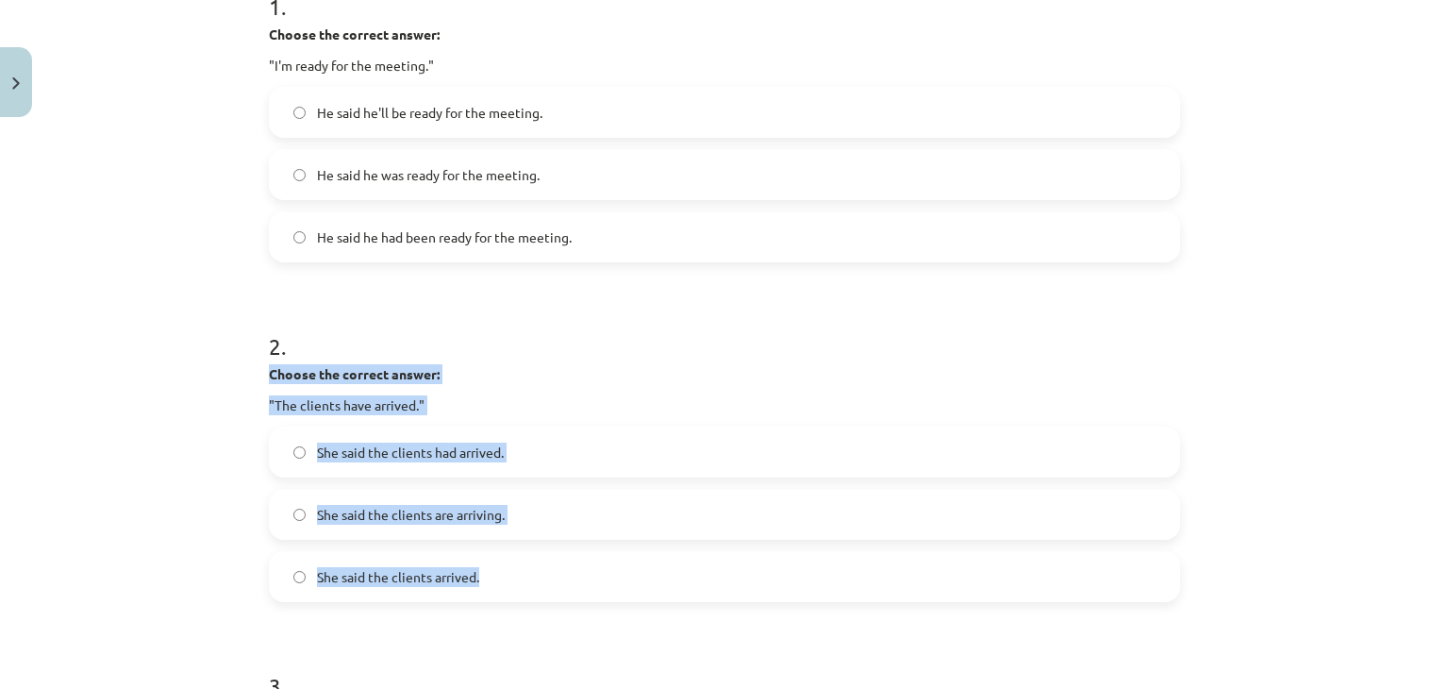
drag, startPoint x: 241, startPoint y: 374, endPoint x: 501, endPoint y: 591, distance: 338.9
click at [501, 591] on div "Mācību tēma: Angļu valodas i - 11. klases 1. ieskaites mācību materiāls #3 📝 To…" at bounding box center [724, 344] width 1449 height 689
copy div "Choose the correct answer: "The clients have arrived." She said the clients had…"
click at [167, 388] on div "Mācību tēma: Angļu valodas i - 11. klases 1. ieskaites mācību materiāls #3 📝 To…" at bounding box center [724, 344] width 1449 height 689
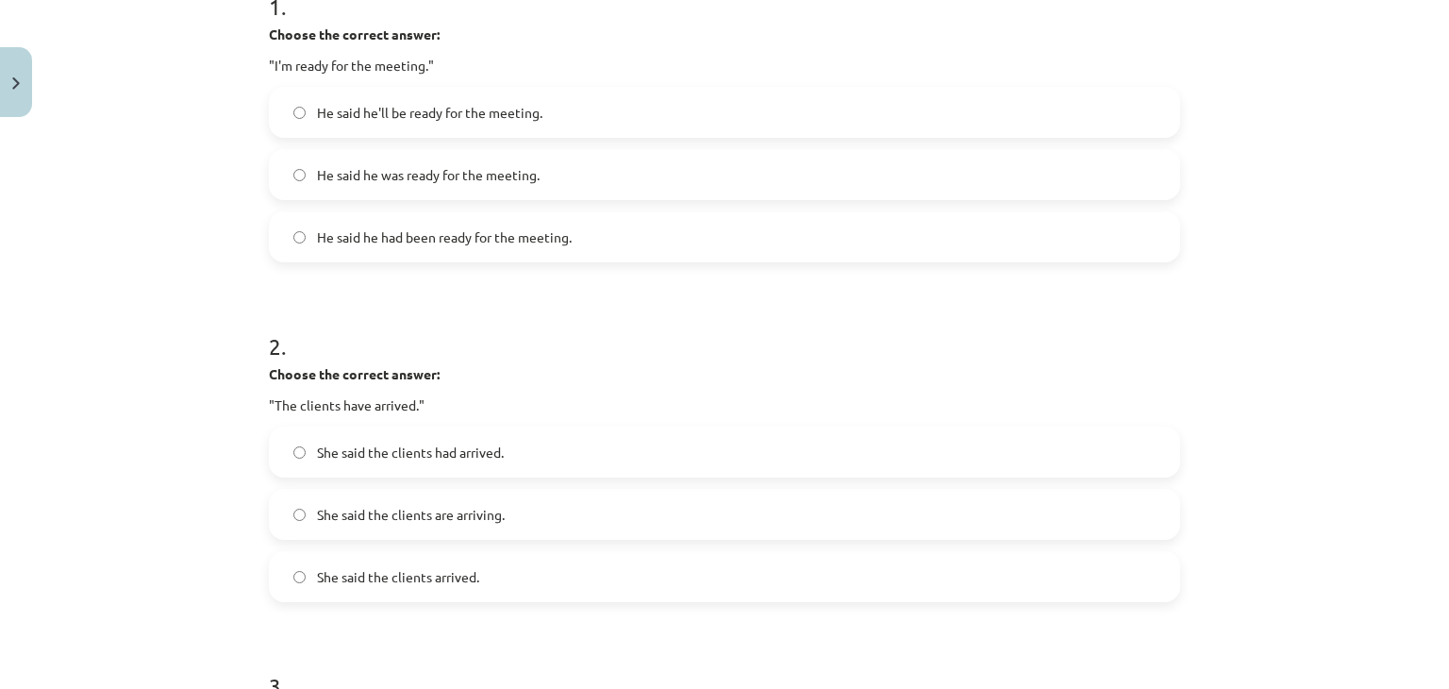
click at [506, 431] on label "She said the clients had arrived." at bounding box center [725, 451] width 908 height 47
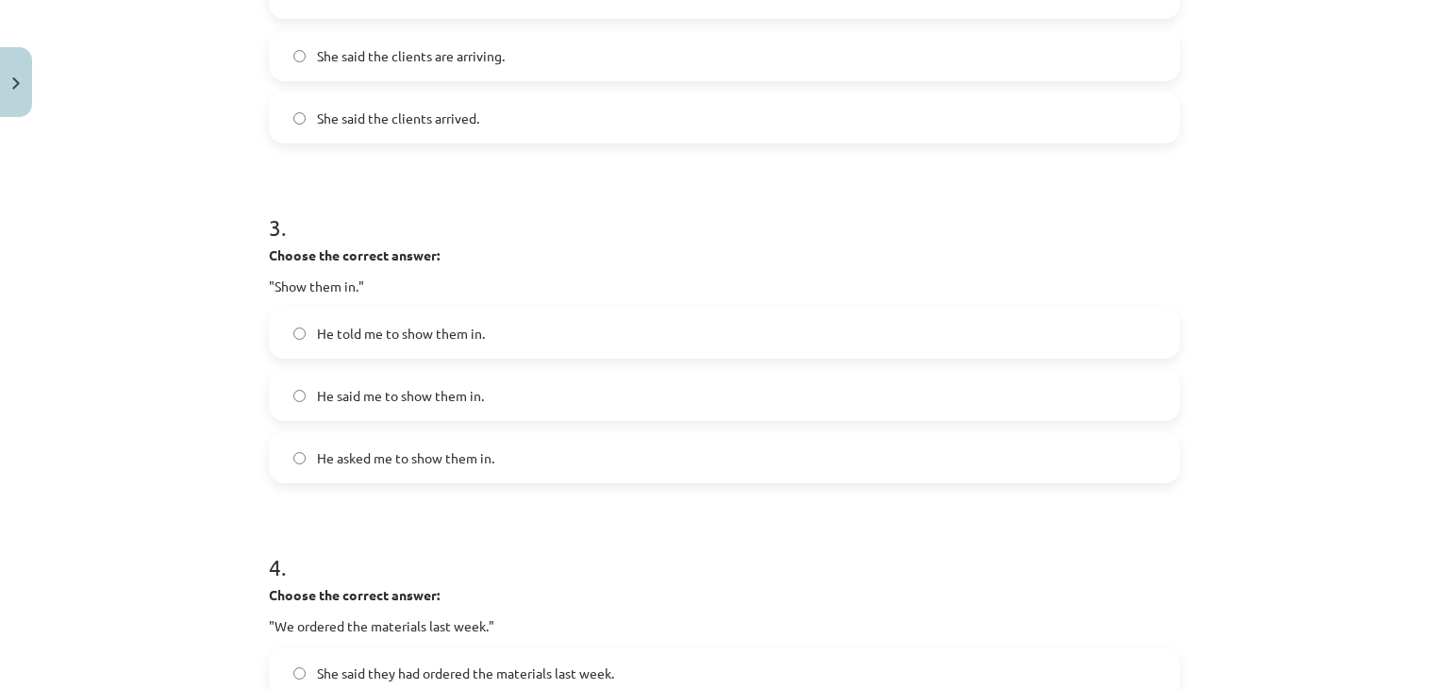
scroll to position [875, 0]
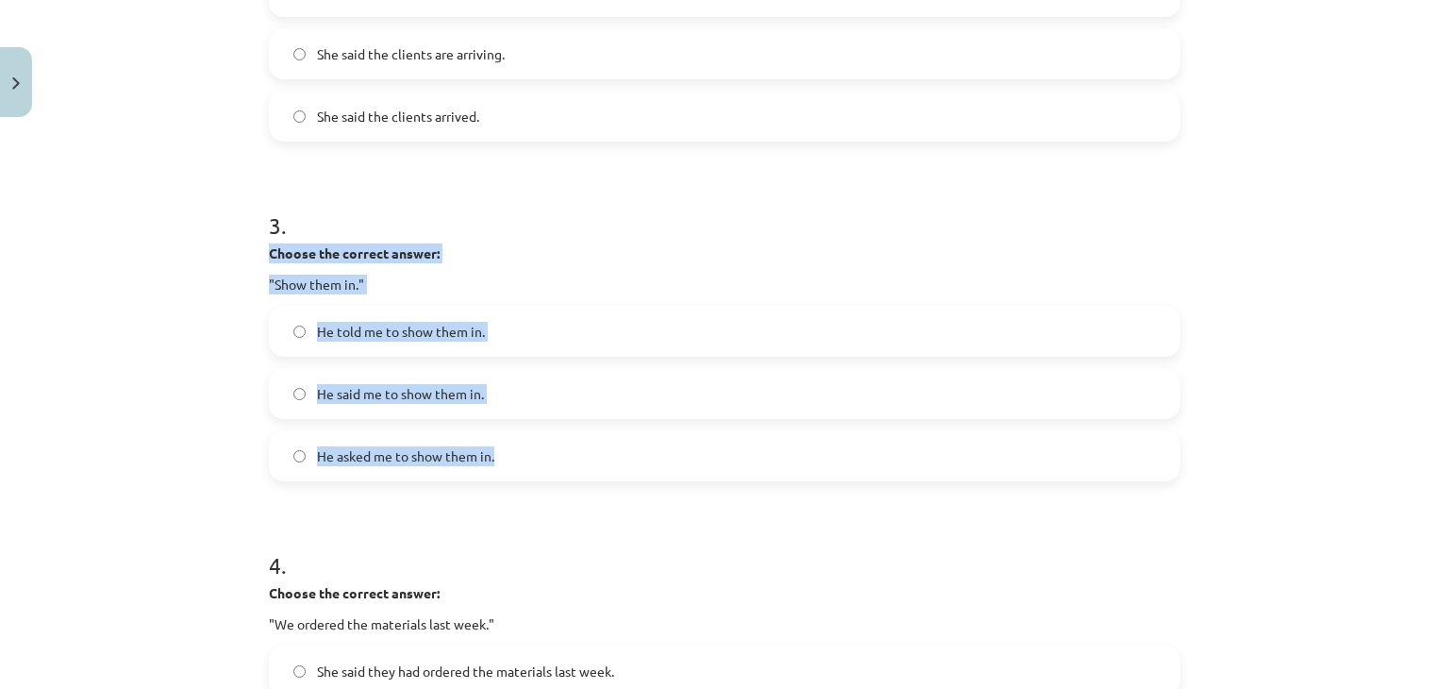
drag, startPoint x: 260, startPoint y: 254, endPoint x: 555, endPoint y: 431, distance: 343.6
click at [555, 431] on div "3 . Choose the correct answer: "Show them in." He told me to show them in. He s…" at bounding box center [724, 330] width 911 height 302
copy div "Choose the correct answer: "Show them in." He told me to show them in. He said …"
click at [110, 356] on div "Mācību tēma: Angļu valodas i - 11. klases 1. ieskaites mācību materiāls #3 📝 To…" at bounding box center [724, 344] width 1449 height 689
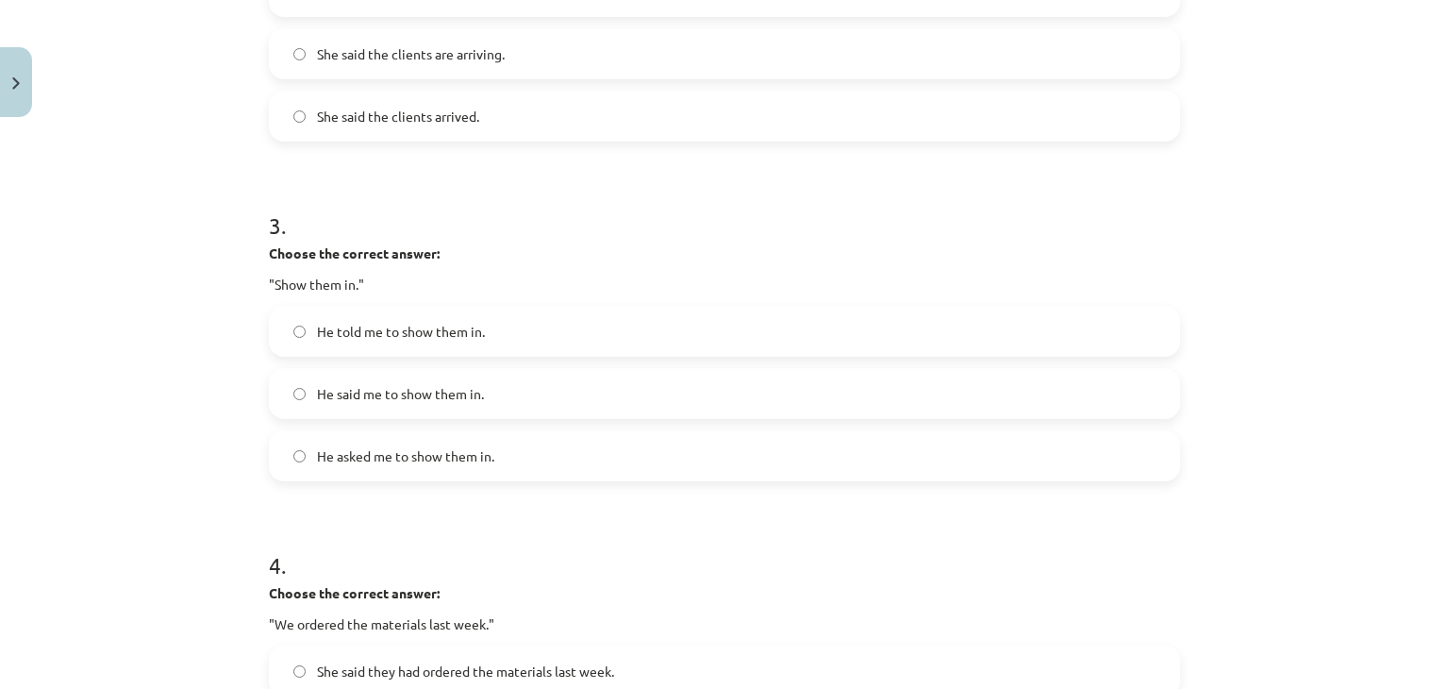
click at [382, 325] on span "He told me to show them in." at bounding box center [401, 332] width 168 height 20
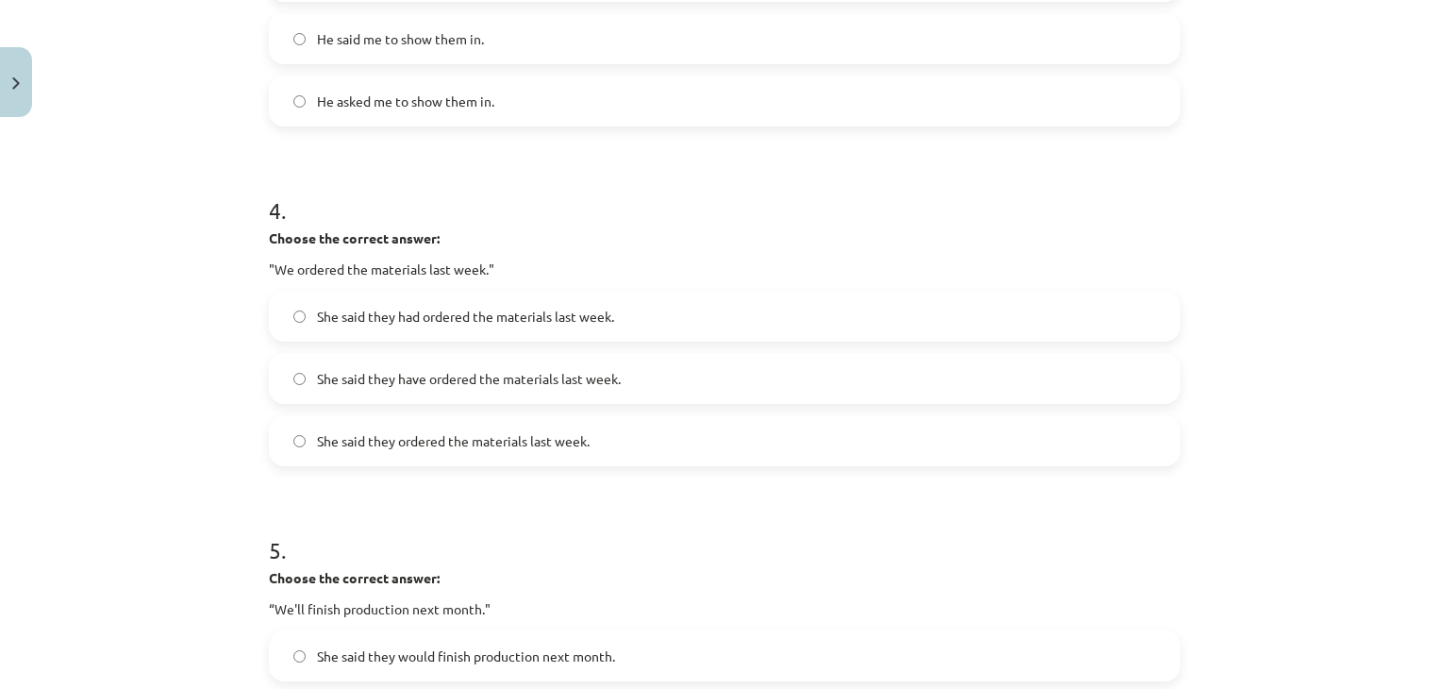
scroll to position [1232, 0]
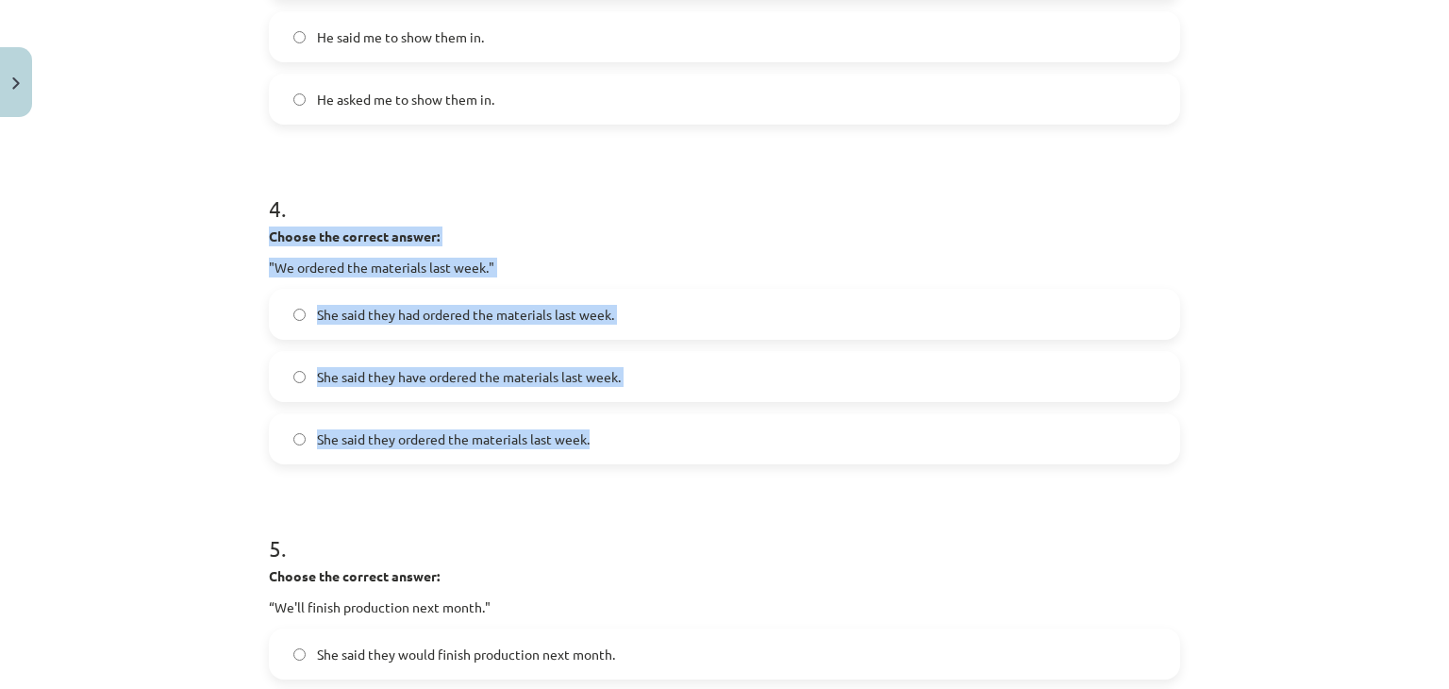
drag, startPoint x: 260, startPoint y: 230, endPoint x: 708, endPoint y: 444, distance: 495.8
click at [708, 444] on div "4 . Choose the correct answer: "We ordered the materials last week." She said t…" at bounding box center [724, 313] width 911 height 302
copy div "Choose the correct answer: "We ordered the materials last week." She said they …"
click at [201, 435] on div "Mācību tēma: Angļu valodas i - 11. klases 1. ieskaites mācību materiāls #3 📝 To…" at bounding box center [724, 344] width 1449 height 689
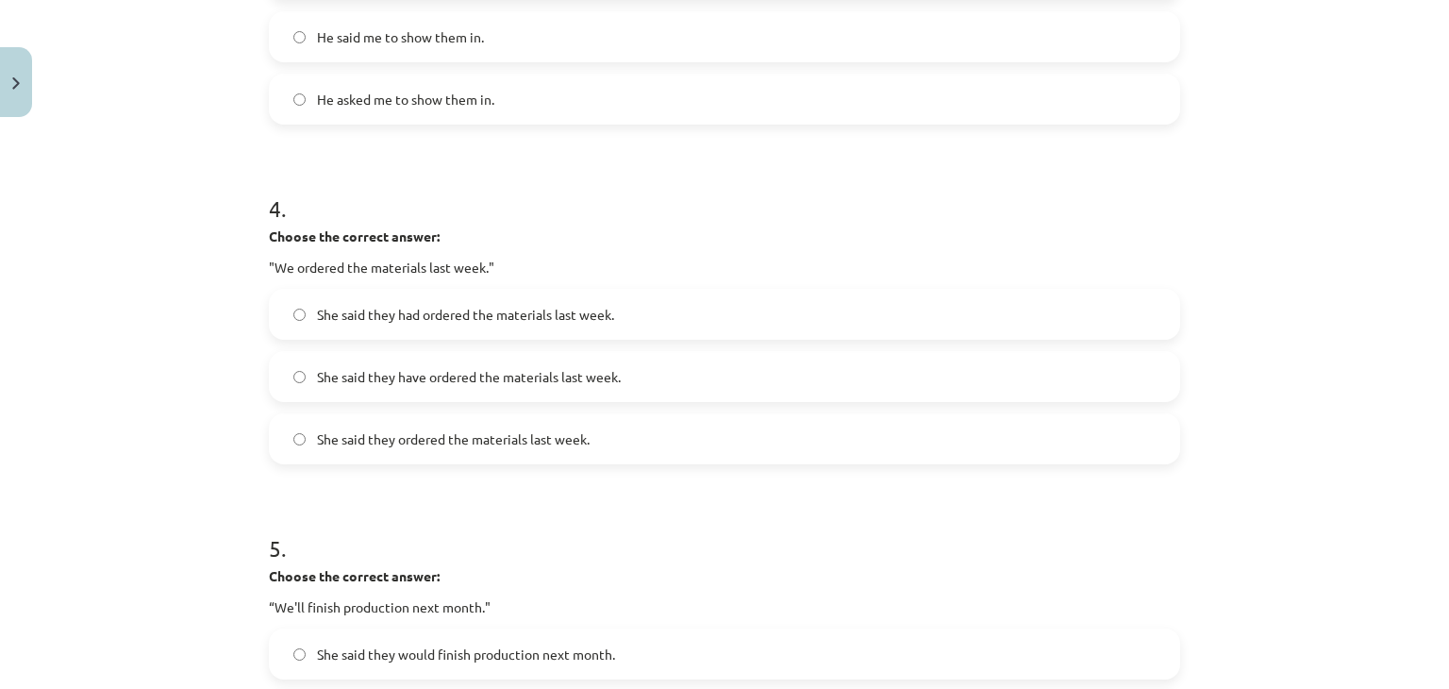
click at [465, 448] on label "She said they ordered the materials last week." at bounding box center [725, 438] width 908 height 47
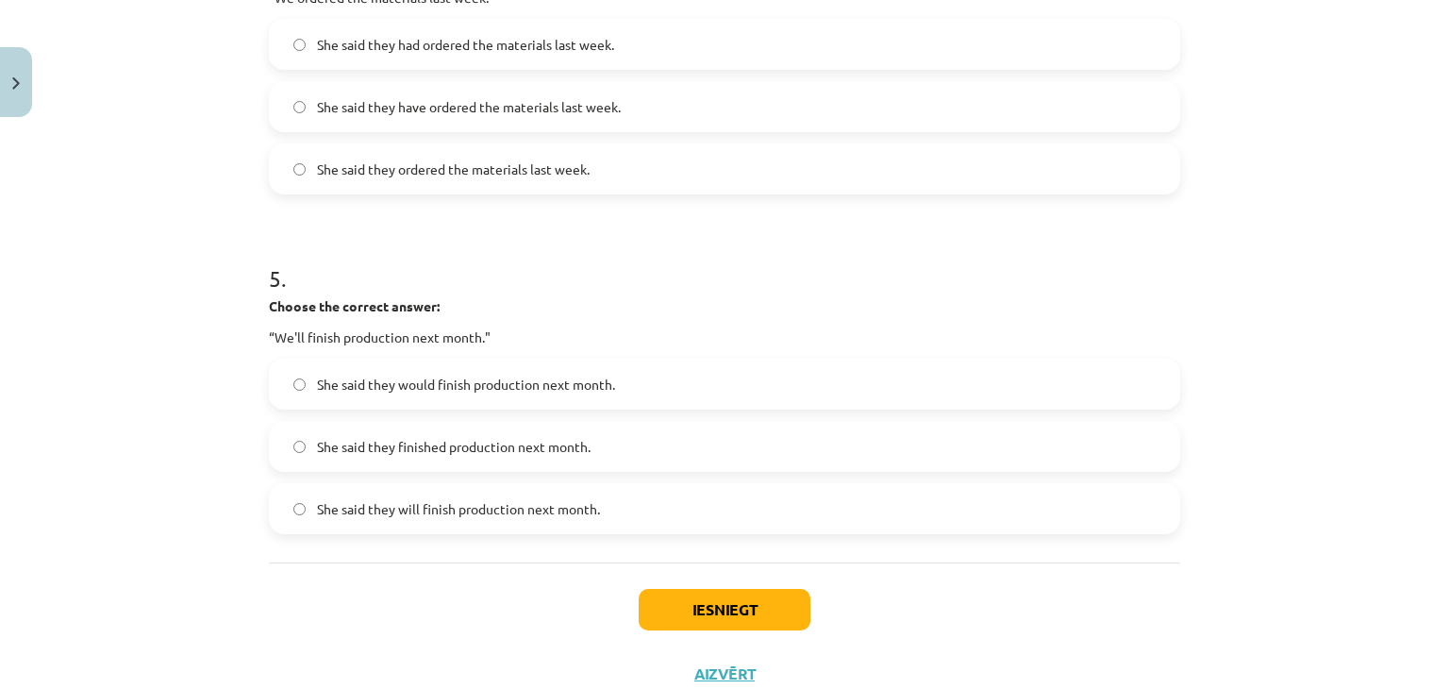
scroll to position [1566, 0]
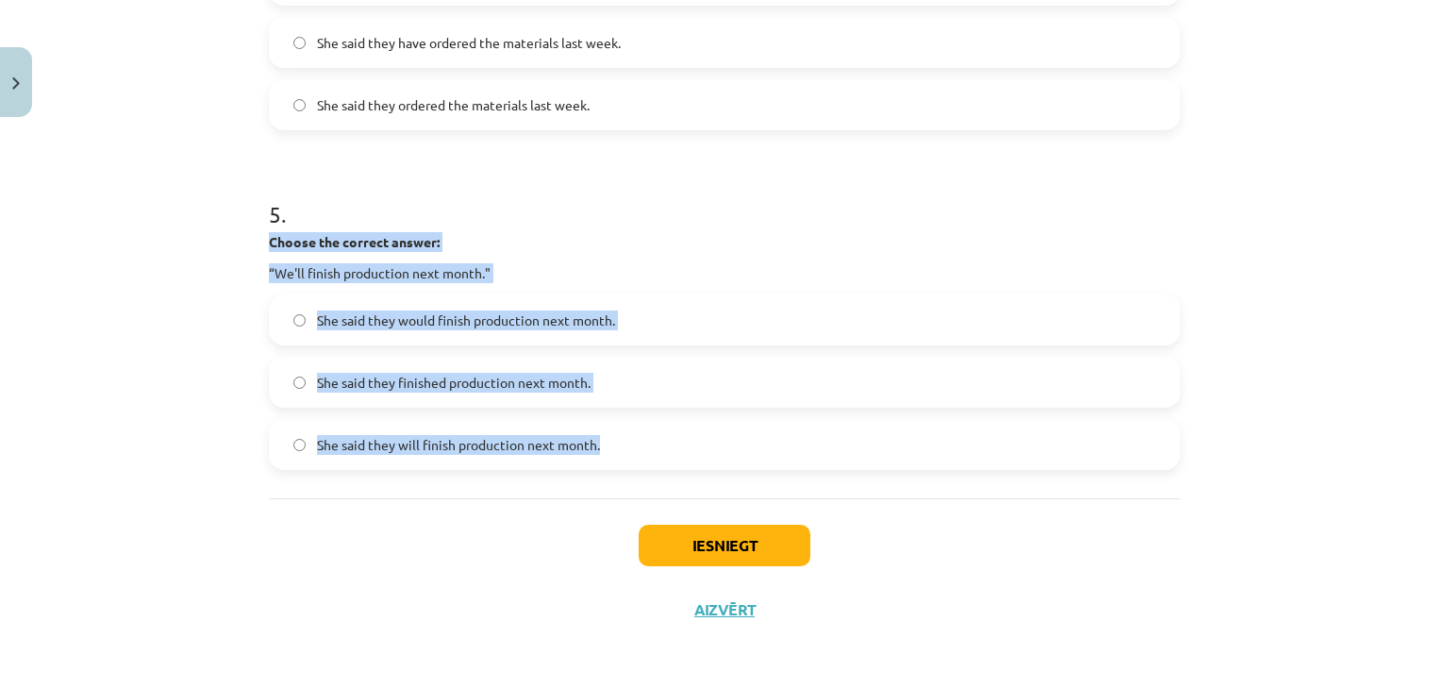
drag, startPoint x: 250, startPoint y: 235, endPoint x: 652, endPoint y: 441, distance: 451.5
copy div "Choose the correct answer: “We'll finish production next month." She said they …"
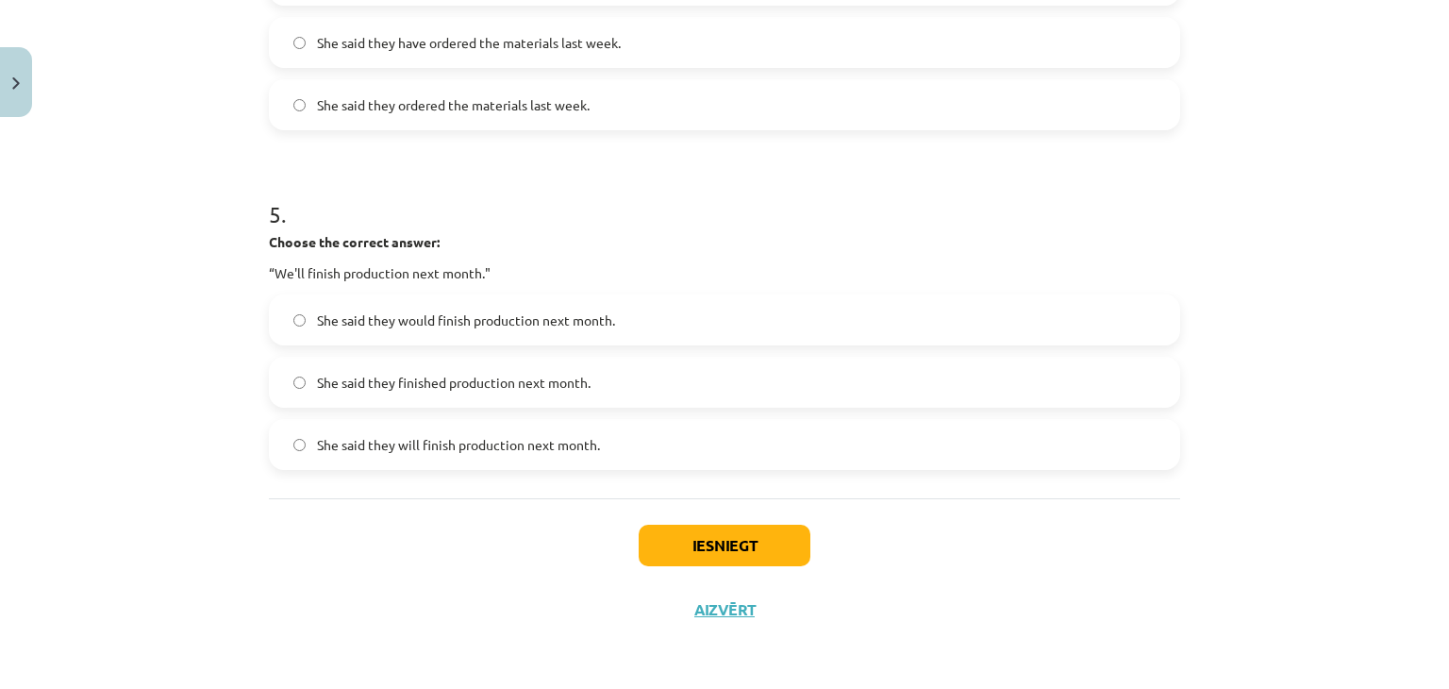
click at [269, 537] on div "Iesniegt Aizvērt" at bounding box center [724, 564] width 911 height 132
click at [473, 306] on label "She said they would finish production next month." at bounding box center [725, 319] width 908 height 47
click at [717, 548] on button "Iesniegt" at bounding box center [725, 546] width 172 height 42
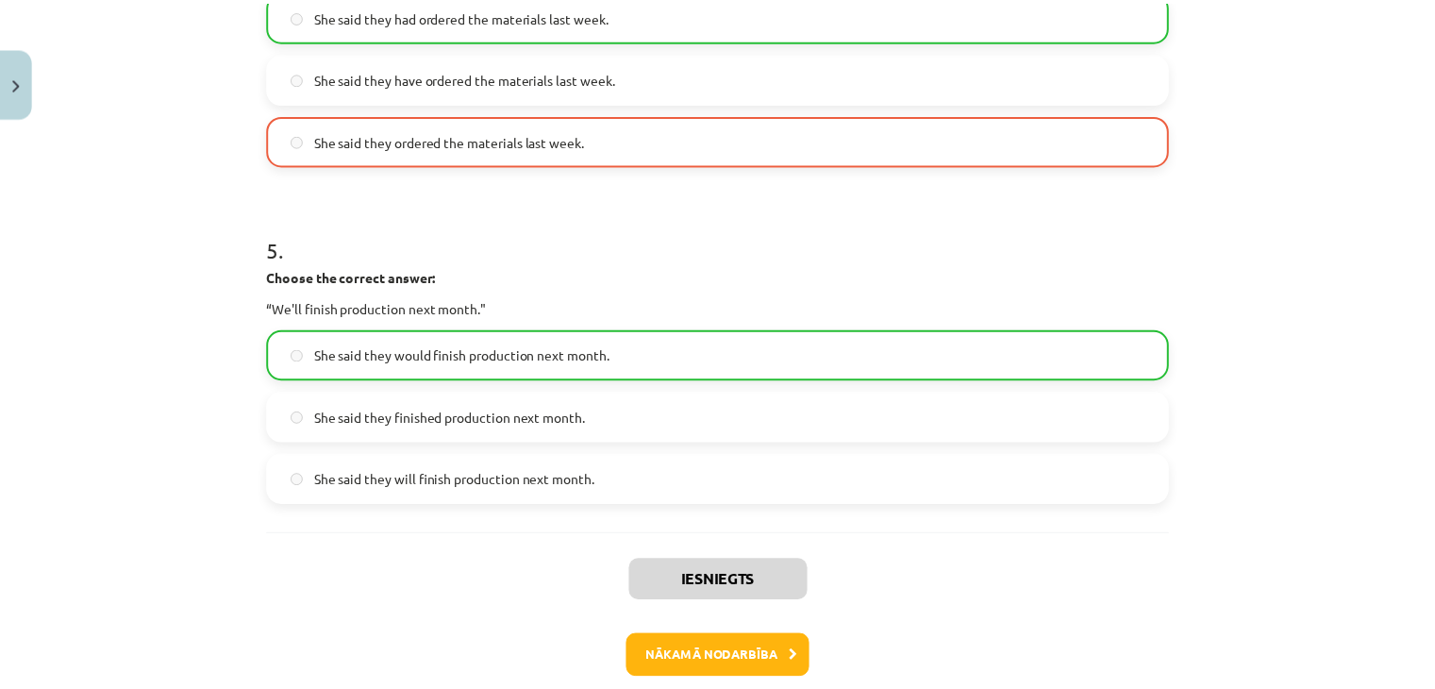
scroll to position [1625, 0]
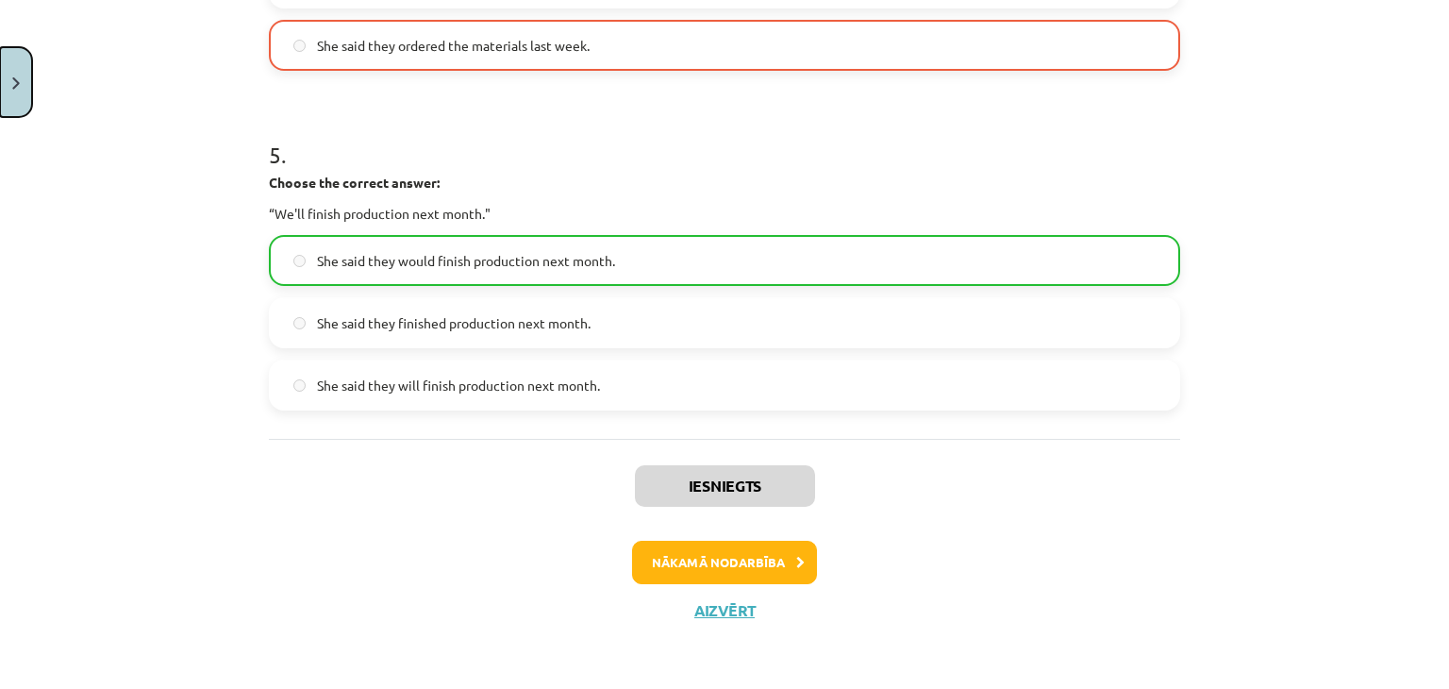
click at [9, 84] on button "Close" at bounding box center [16, 82] width 32 height 70
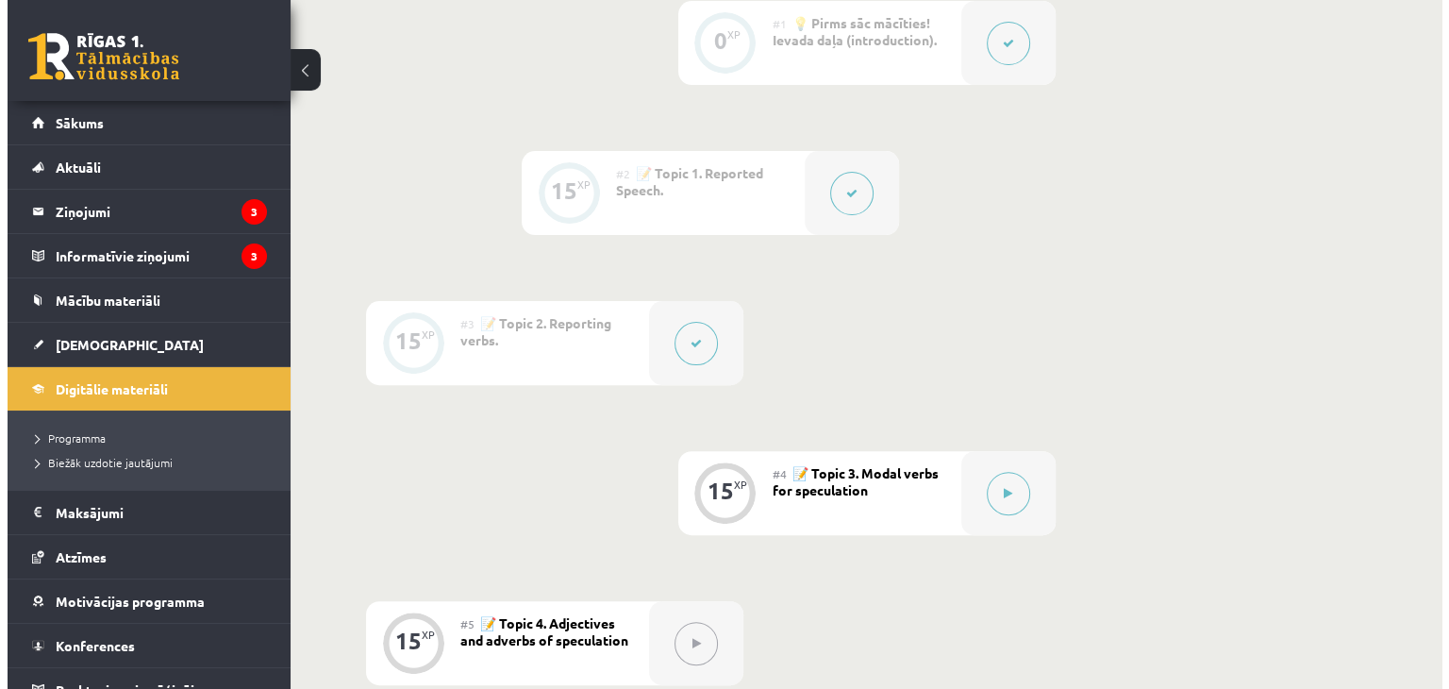
scroll to position [0, 0]
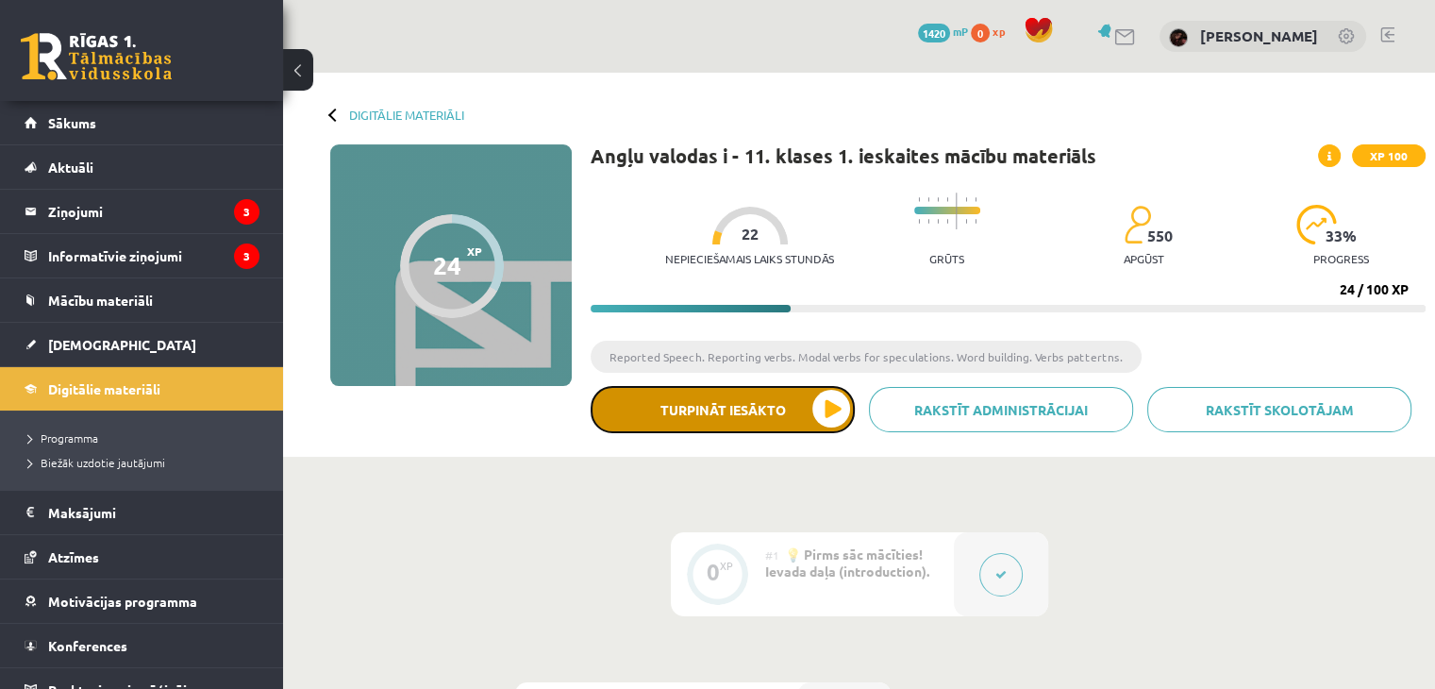
click at [683, 420] on button "Turpināt iesākto" at bounding box center [723, 409] width 264 height 47
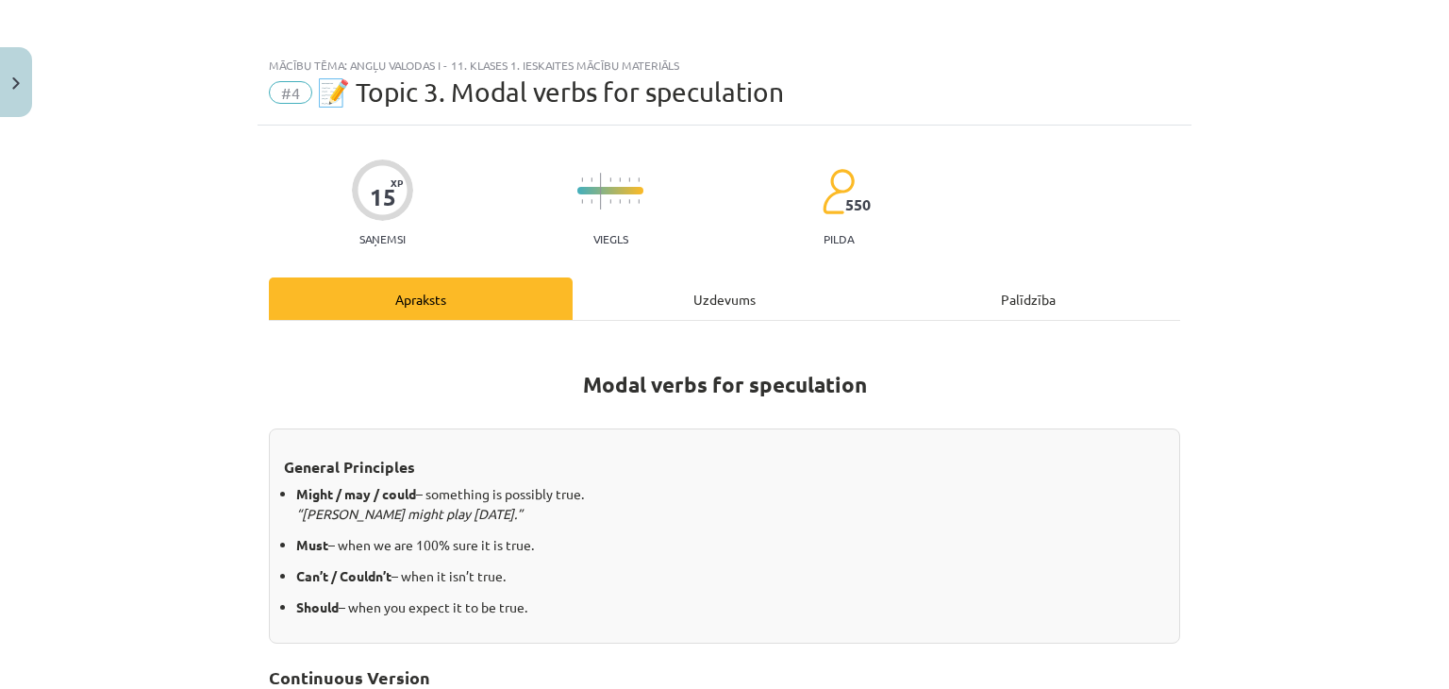
click at [743, 283] on div "Uzdevums" at bounding box center [725, 298] width 304 height 42
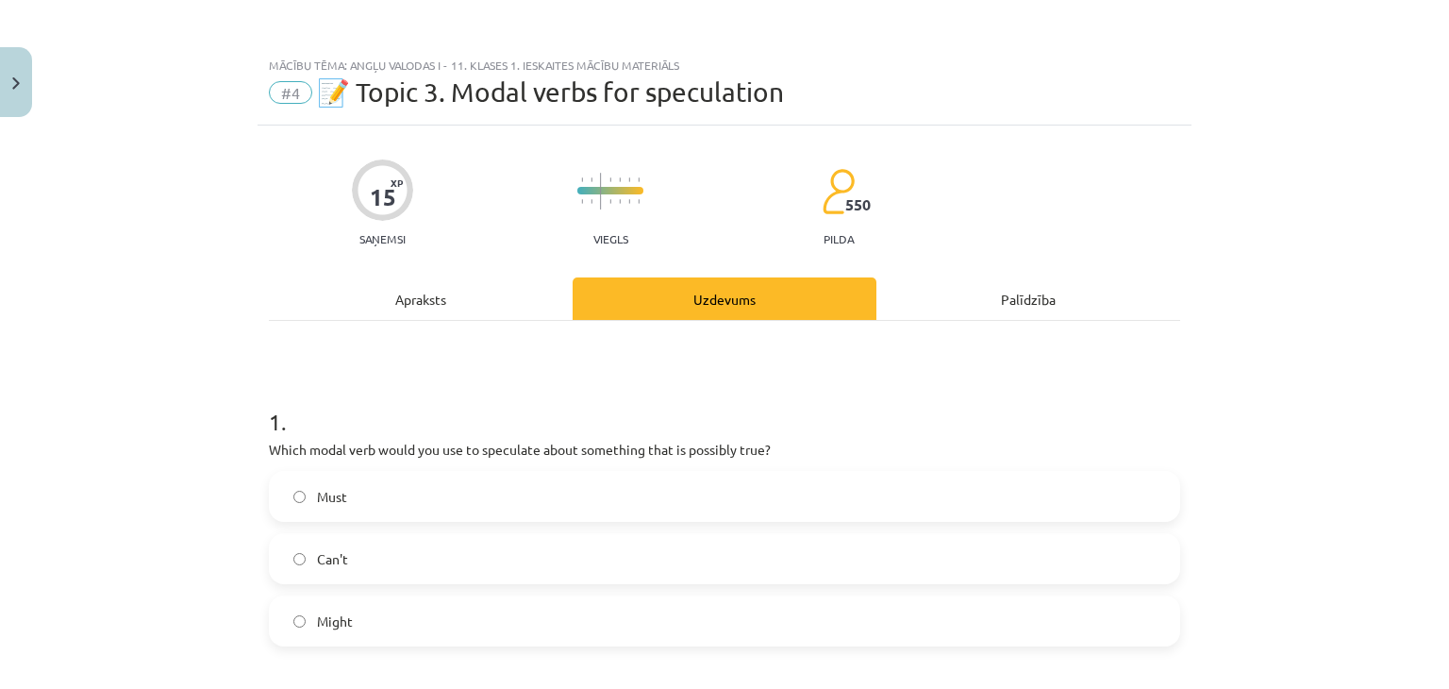
scroll to position [47, 0]
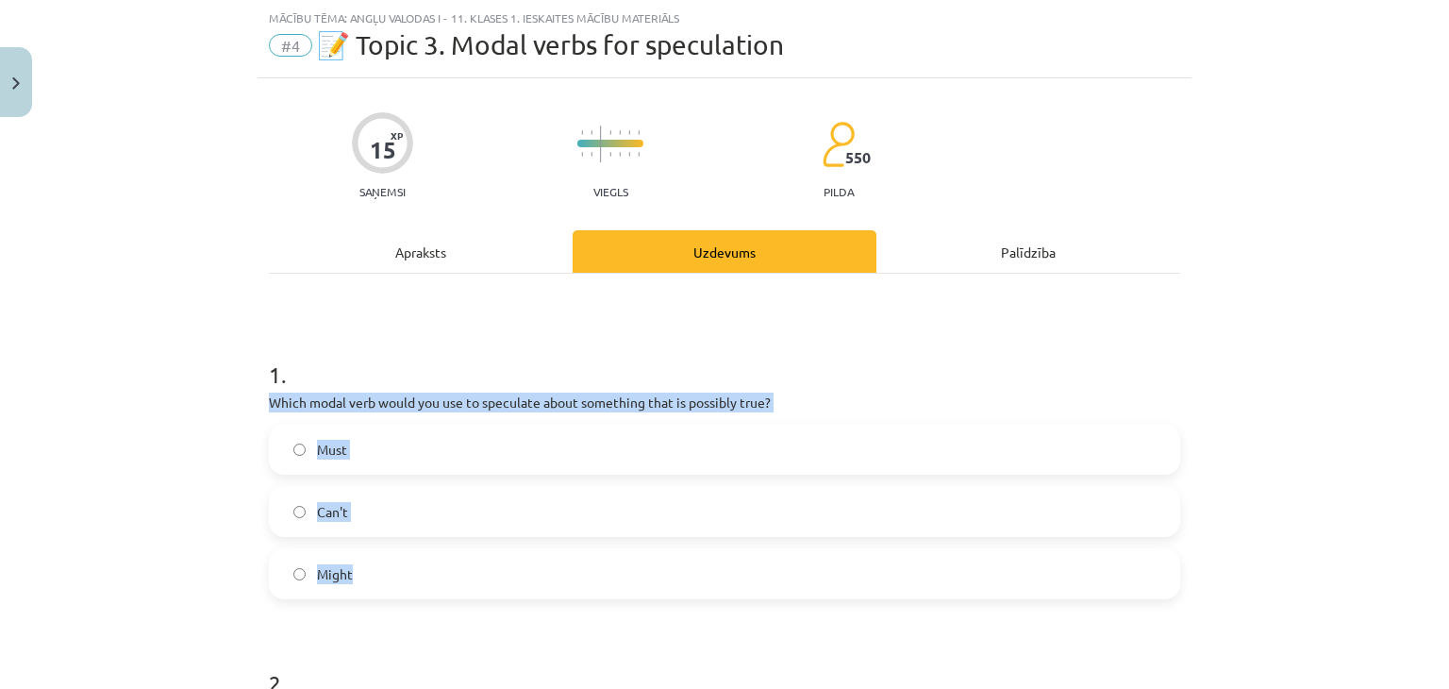
drag, startPoint x: 251, startPoint y: 397, endPoint x: 466, endPoint y: 557, distance: 267.7
click at [347, 576] on label "Might" at bounding box center [725, 573] width 908 height 47
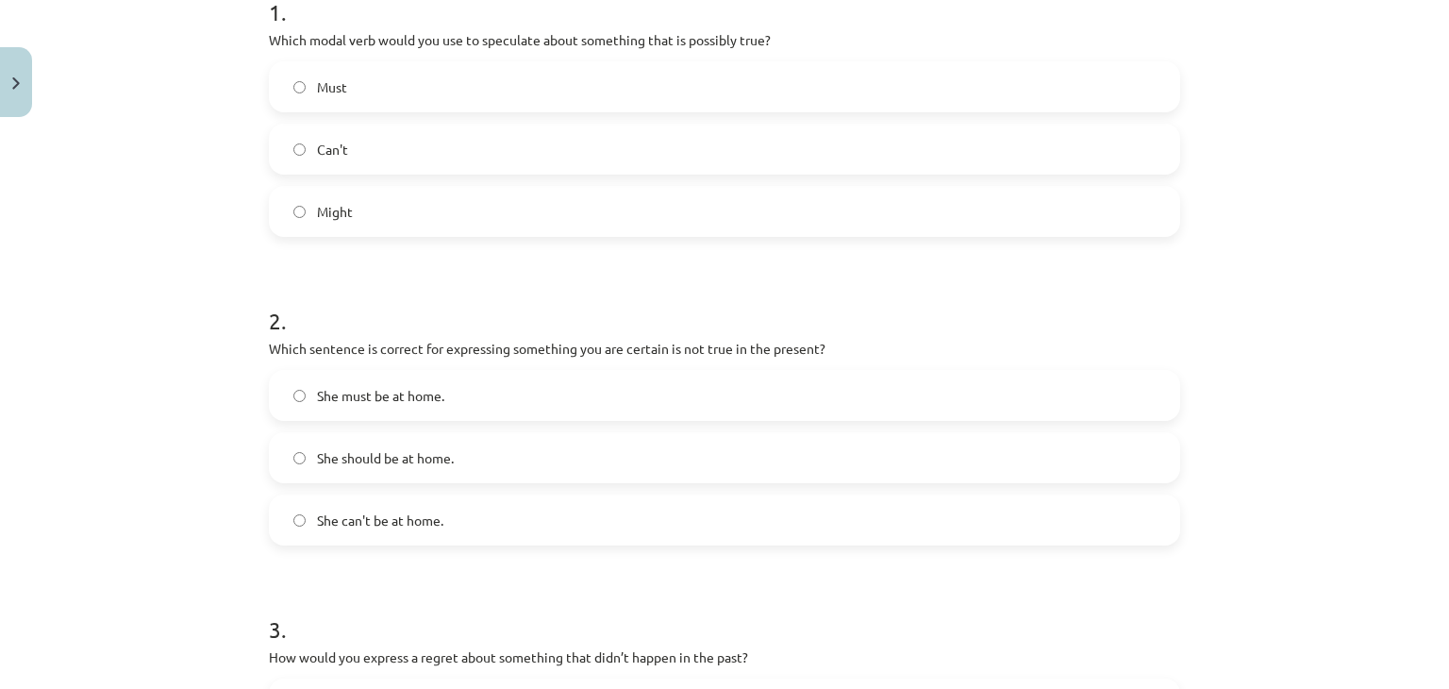
scroll to position [420, 0]
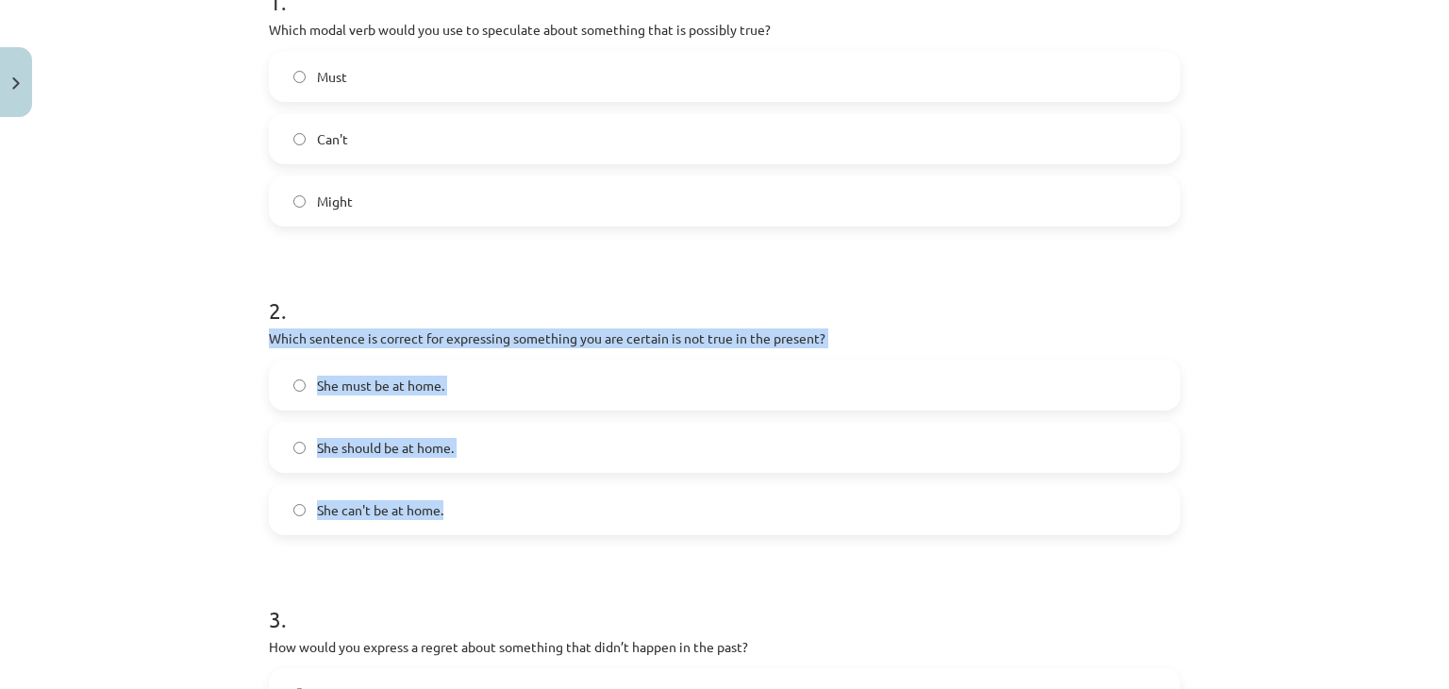
drag, startPoint x: 253, startPoint y: 327, endPoint x: 477, endPoint y: 508, distance: 287.9
click at [477, 508] on div "15 XP Saņemsi Viegls 550 pilda Apraksts Uzdevums Palīdzība 1 . Which modal verb…" at bounding box center [725, 669] width 934 height 1926
click at [373, 501] on span "She can't be at home." at bounding box center [380, 510] width 126 height 20
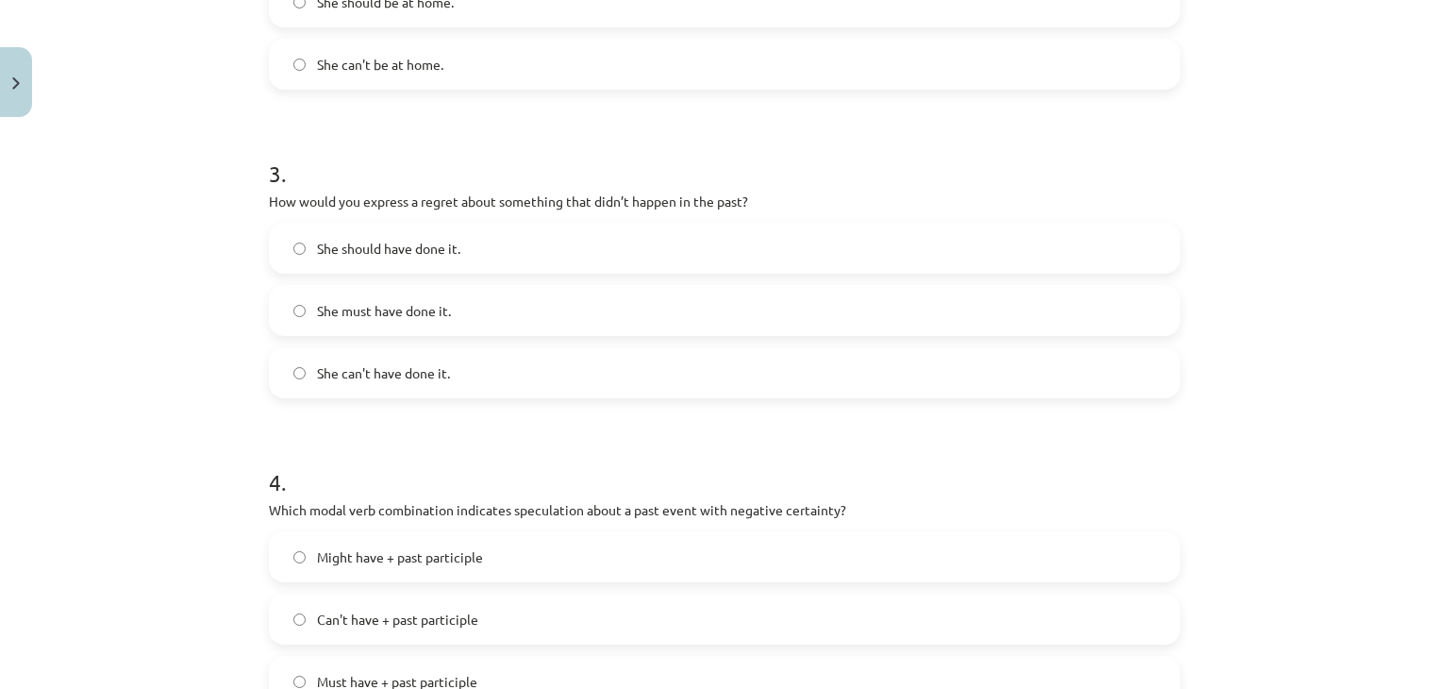
scroll to position [867, 0]
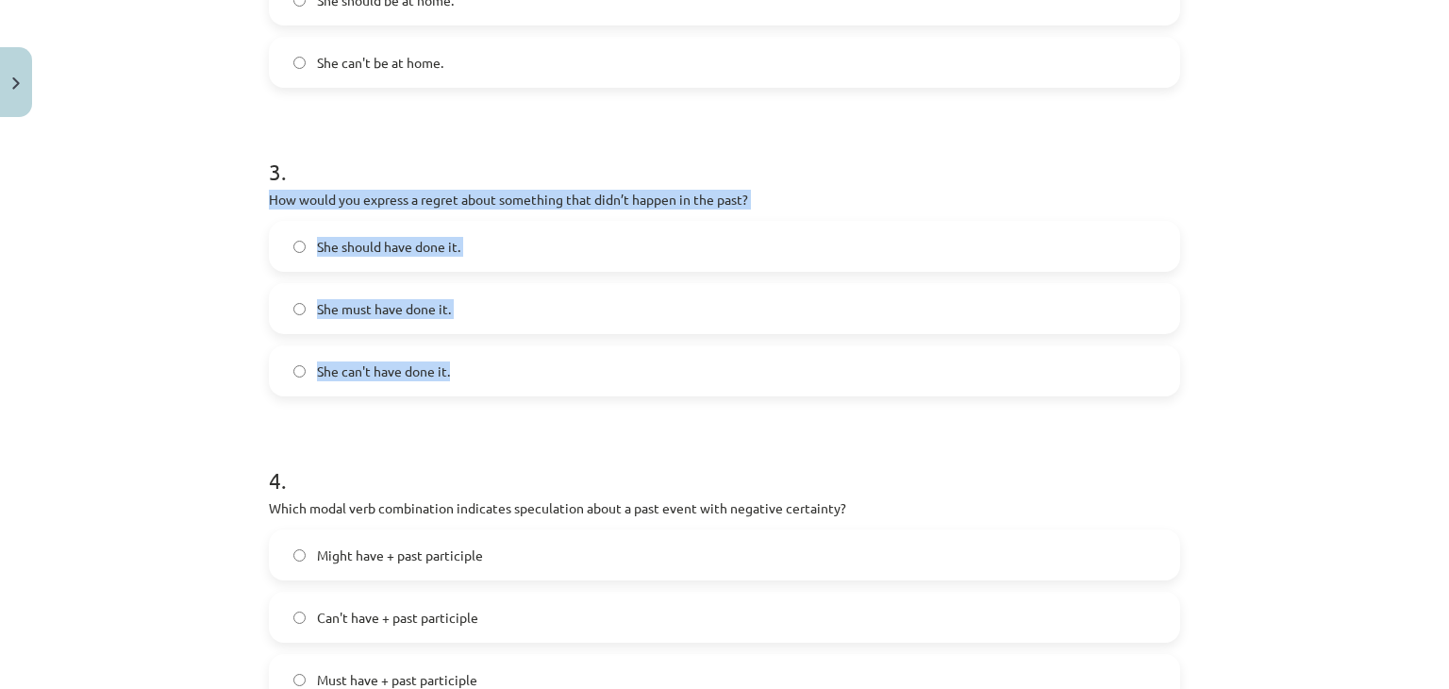
drag, startPoint x: 258, startPoint y: 196, endPoint x: 508, endPoint y: 380, distance: 310.4
click at [508, 380] on div "15 XP Saņemsi Viegls 550 pilda Apraksts Uzdevums Palīdzība 1 . Which modal verb…" at bounding box center [725, 221] width 934 height 1926
click at [19, 262] on div "Mācību tēma: Angļu valodas i - 11. klases 1. ieskaites mācību materiāls #4 📝 To…" at bounding box center [724, 344] width 1449 height 689
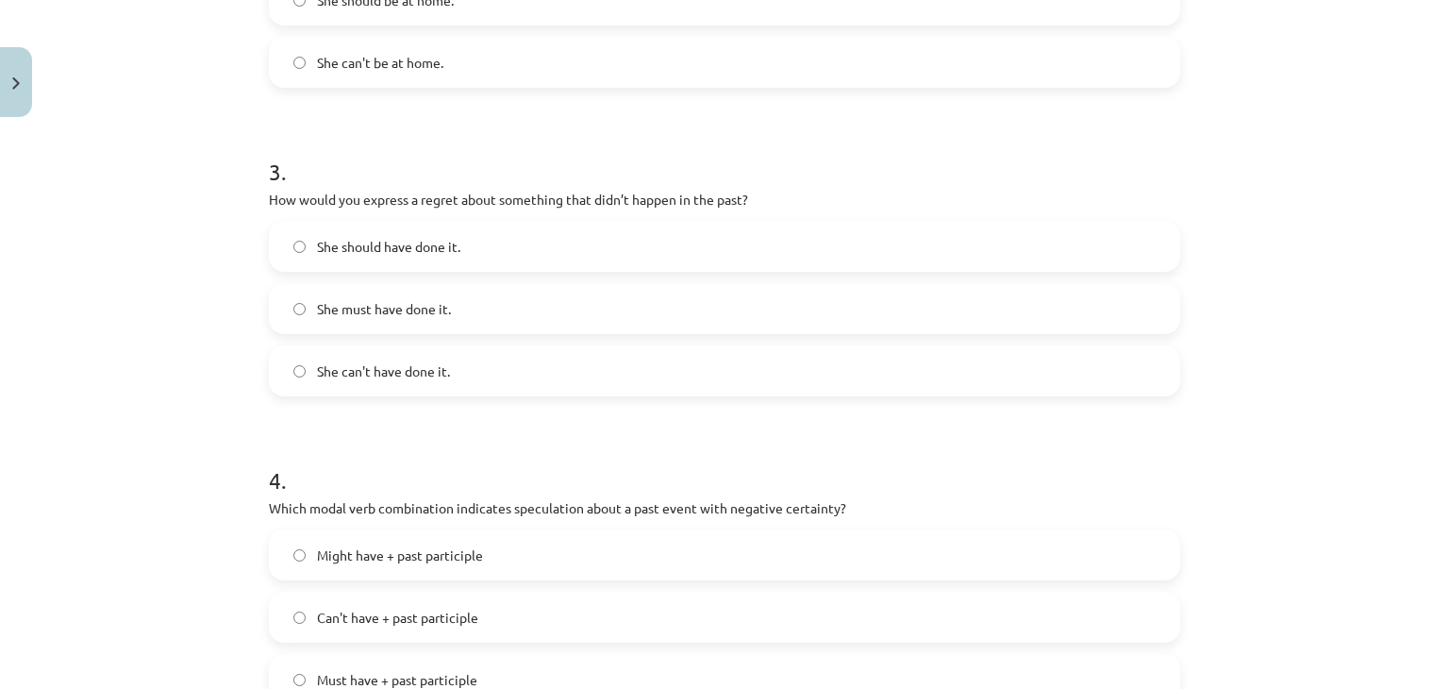
click at [358, 239] on span "She should have done it." at bounding box center [388, 247] width 143 height 20
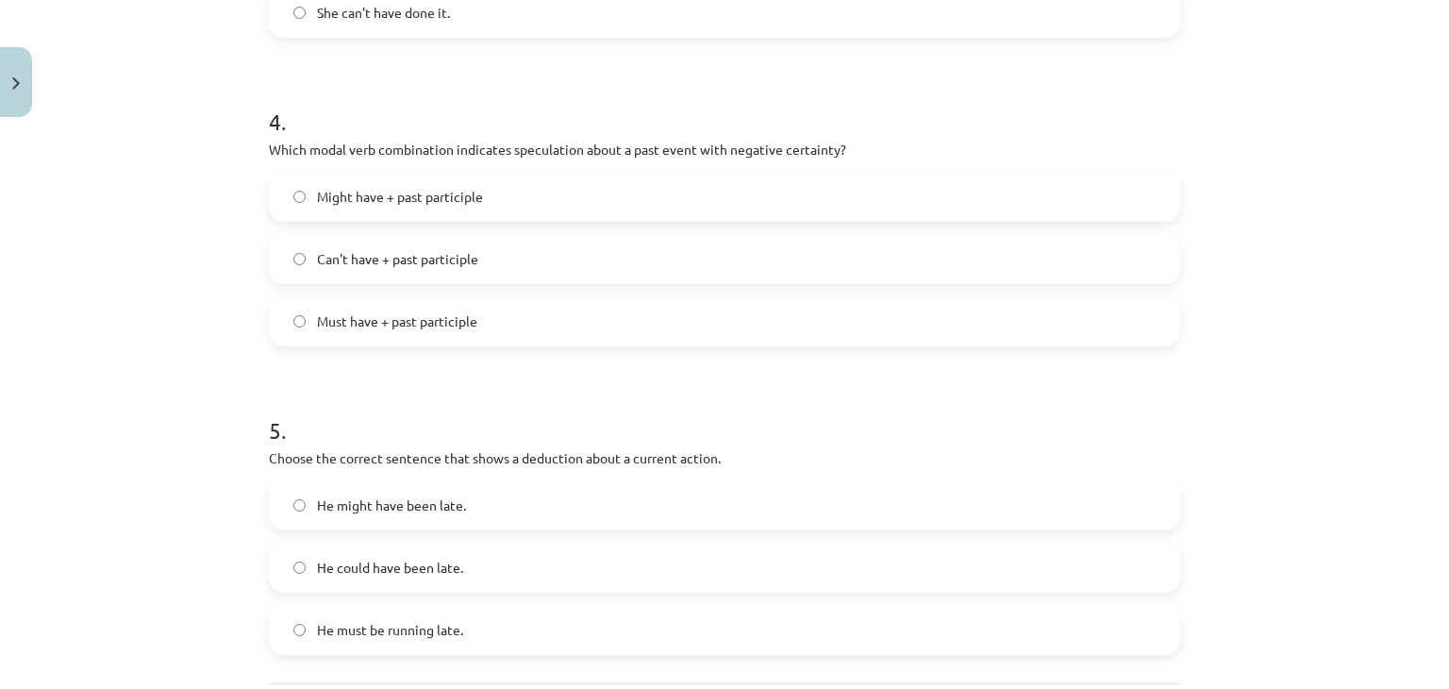
scroll to position [1246, 0]
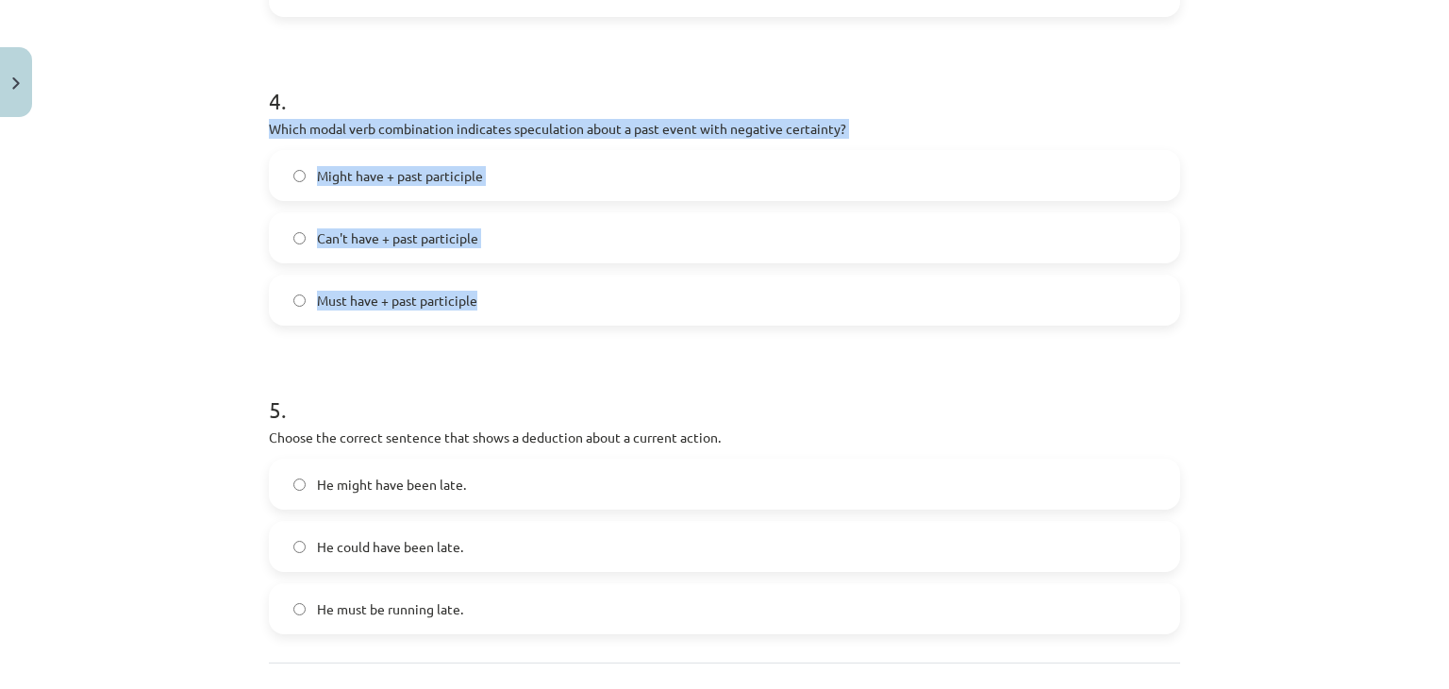
drag, startPoint x: 258, startPoint y: 123, endPoint x: 610, endPoint y: 299, distance: 394.5
click at [359, 229] on span "Can't have + past participle" at bounding box center [397, 238] width 161 height 20
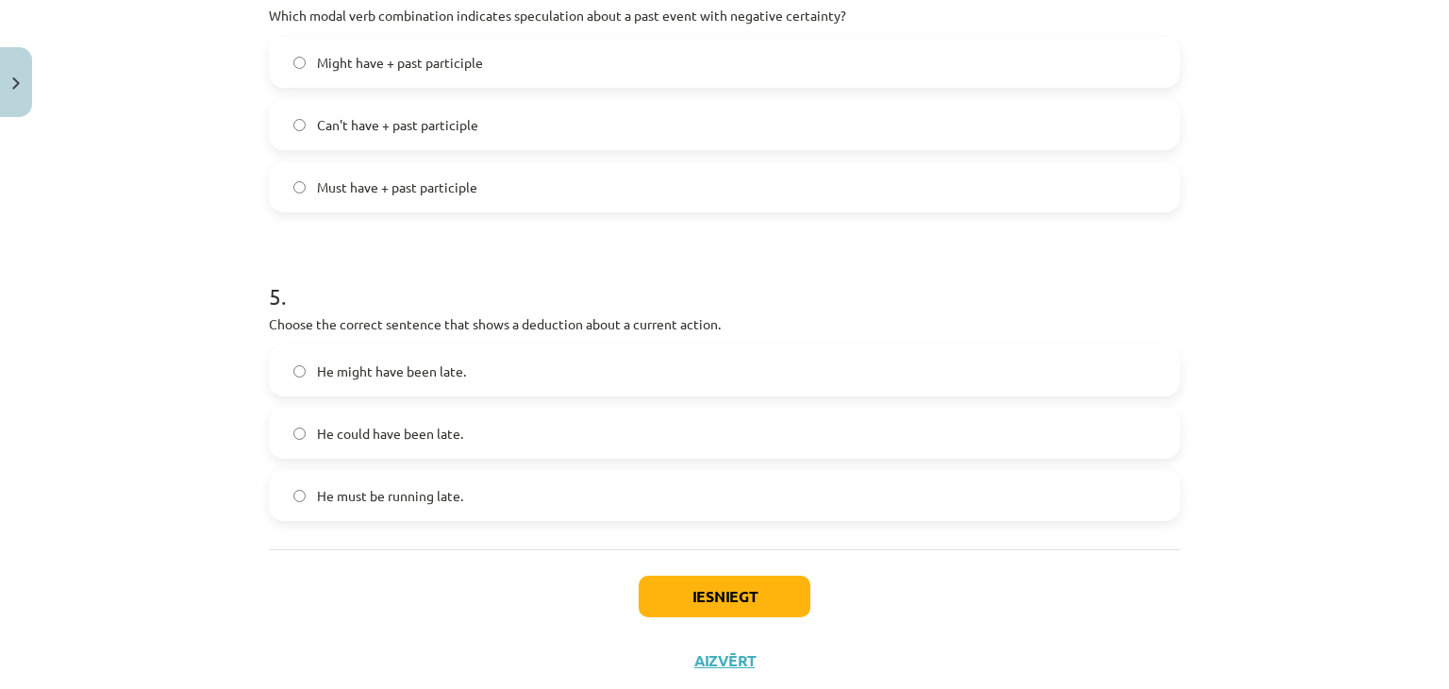
scroll to position [1359, 0]
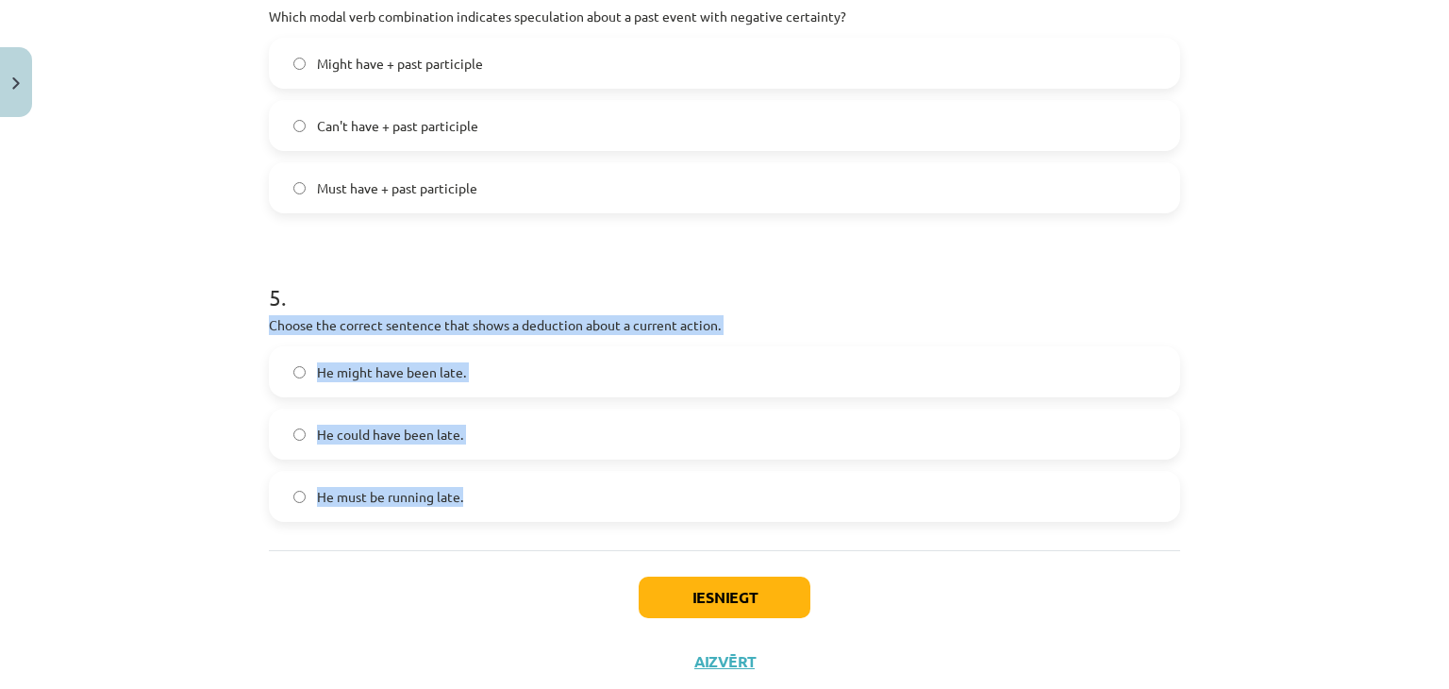
drag, startPoint x: 262, startPoint y: 322, endPoint x: 543, endPoint y: 510, distance: 338.6
click at [543, 510] on div "5 . Choose the correct sentence that shows a deduction about a current action. …" at bounding box center [724, 386] width 911 height 271
click at [358, 496] on span "He must be running late." at bounding box center [390, 497] width 146 height 20
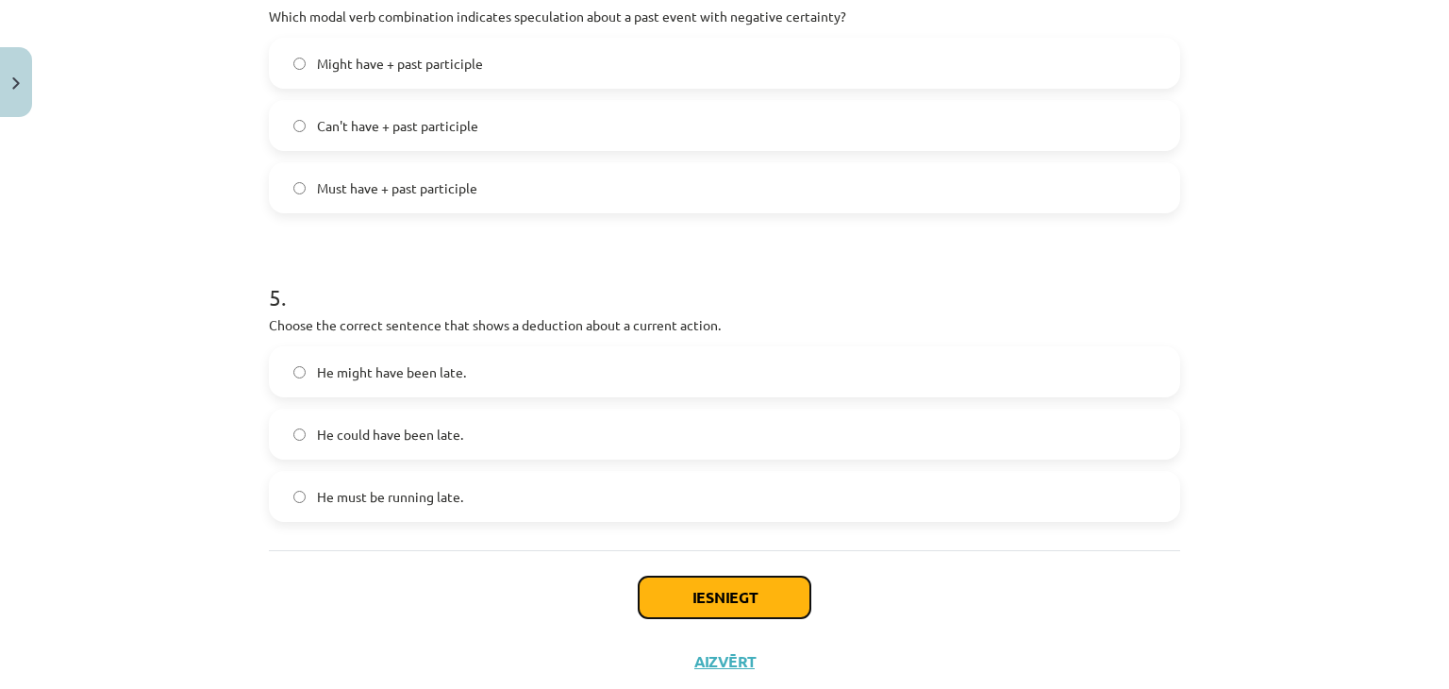
click at [731, 598] on button "Iesniegt" at bounding box center [725, 597] width 172 height 42
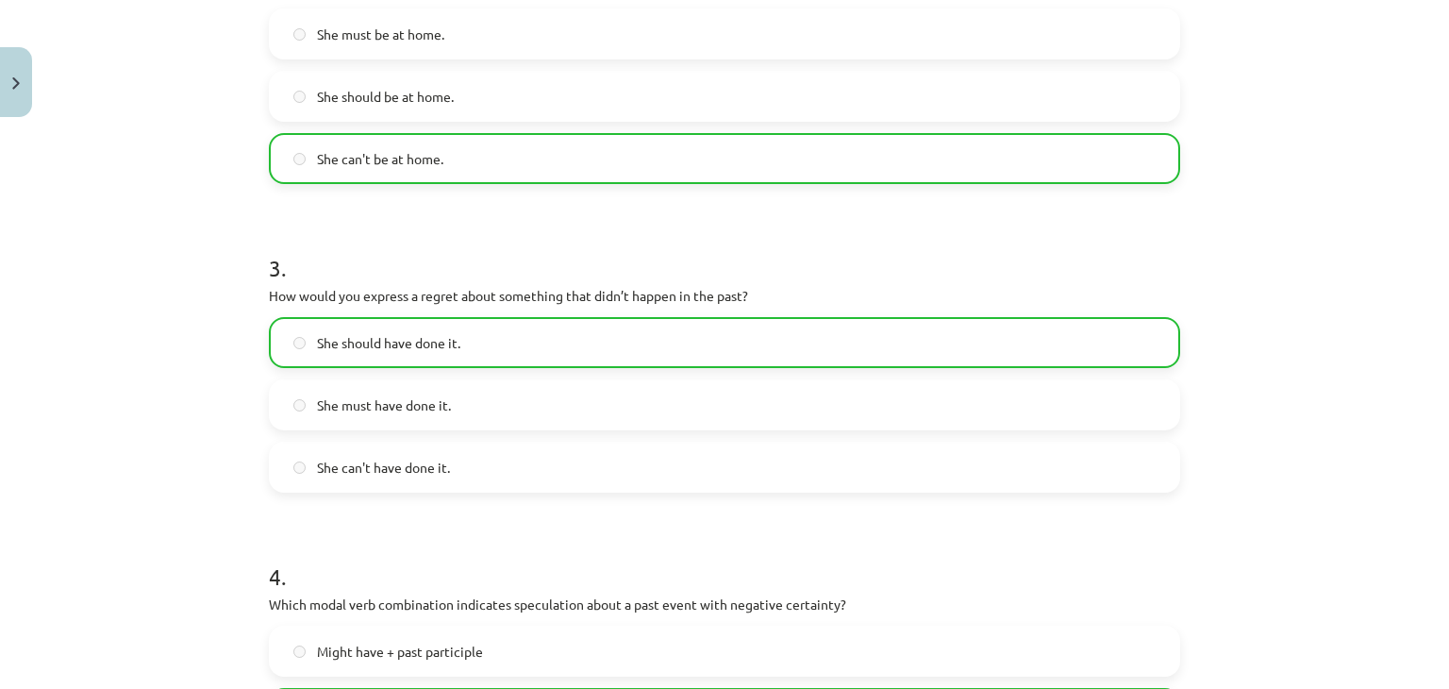
scroll to position [1469, 0]
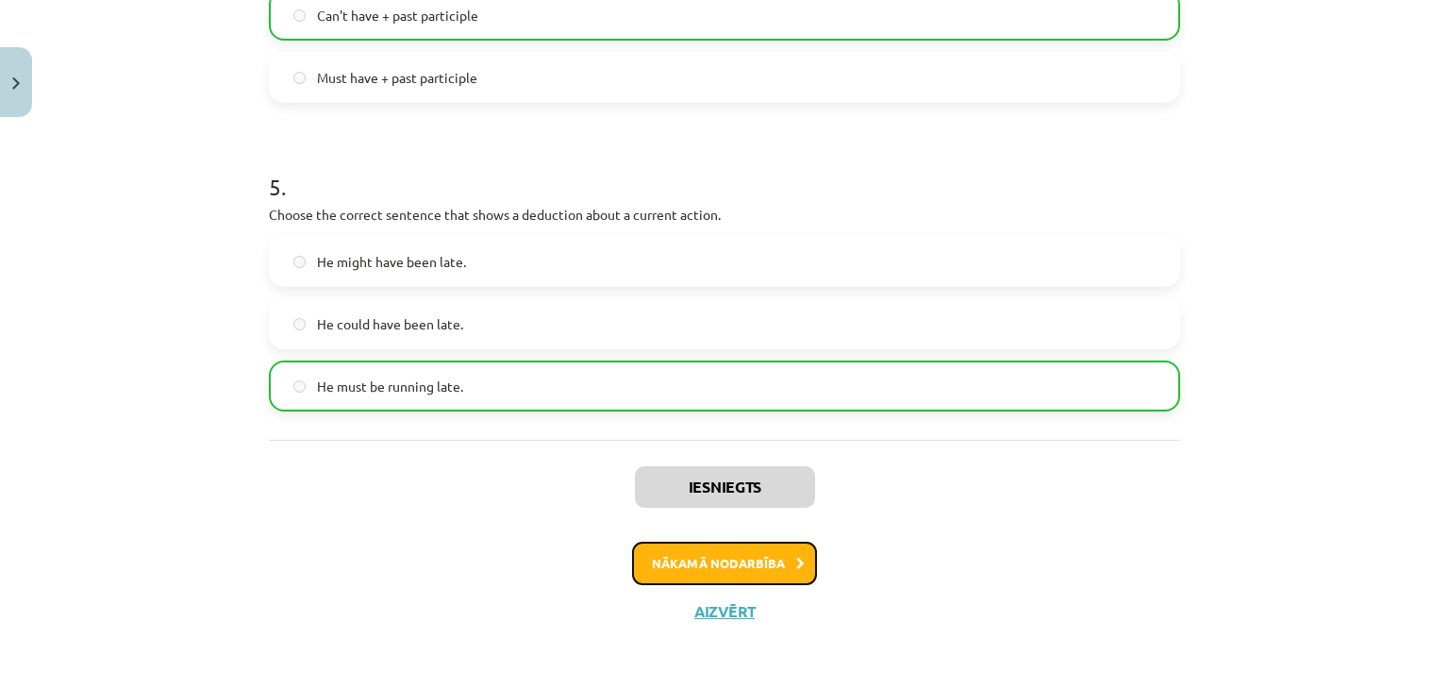
click at [668, 574] on button "Nākamā nodarbība" at bounding box center [724, 563] width 185 height 43
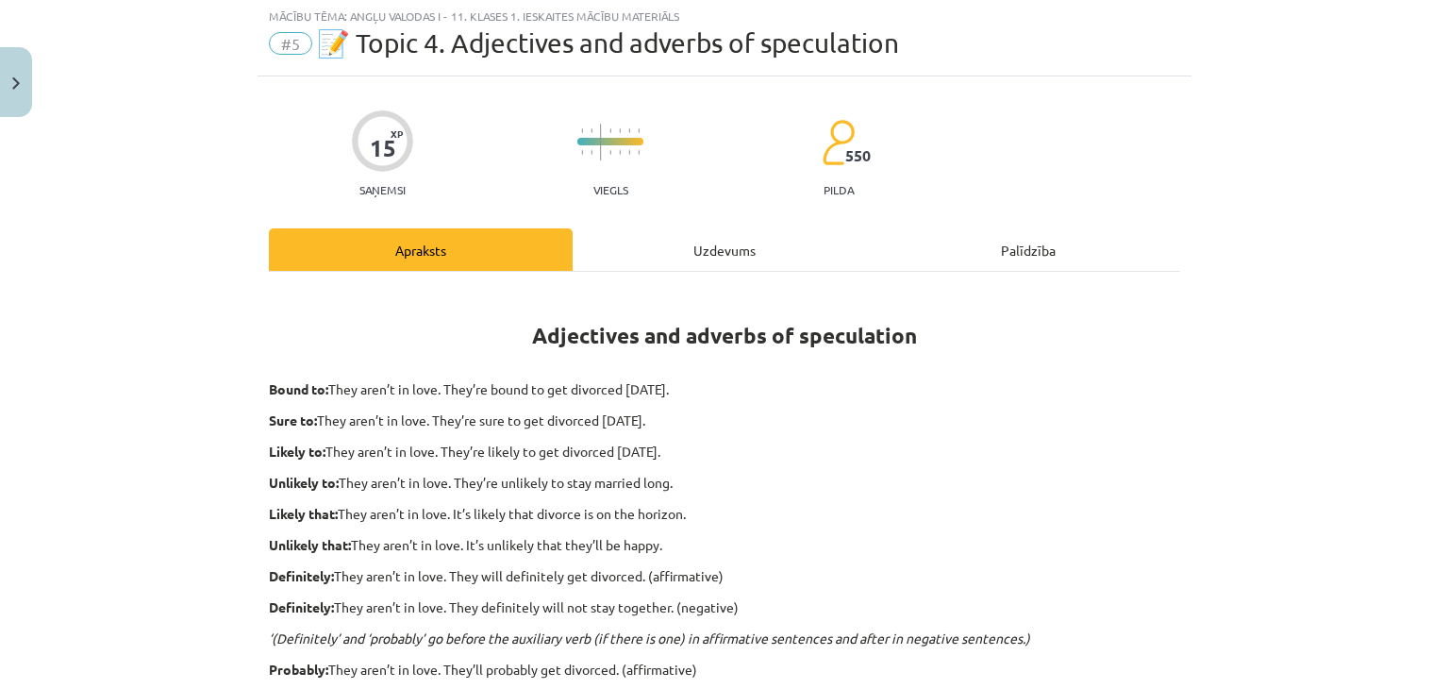
scroll to position [47, 0]
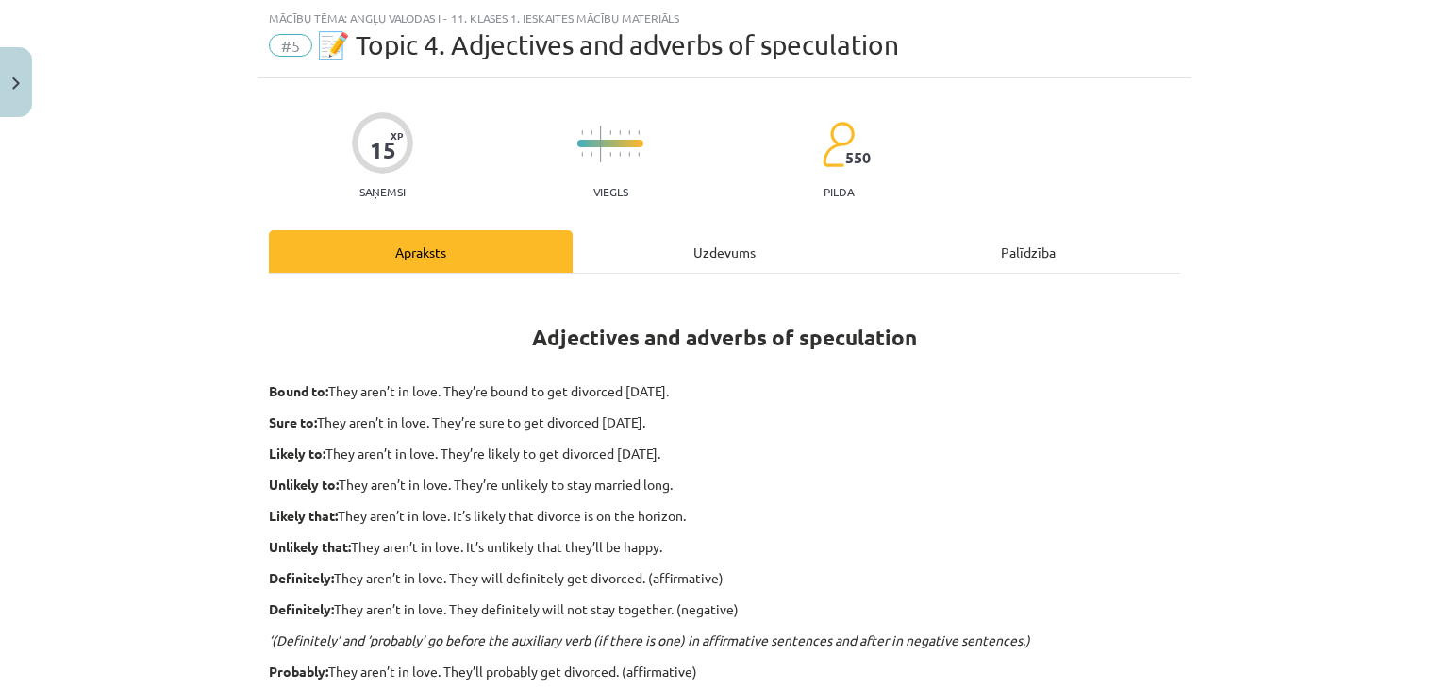
click at [734, 226] on div "15 XP Saņemsi Viegls 550 pilda Apraksts Uzdevums Palīdzība Adjectives and adver…" at bounding box center [725, 643] width 934 height 1130
click at [660, 264] on div "Uzdevums" at bounding box center [725, 251] width 304 height 42
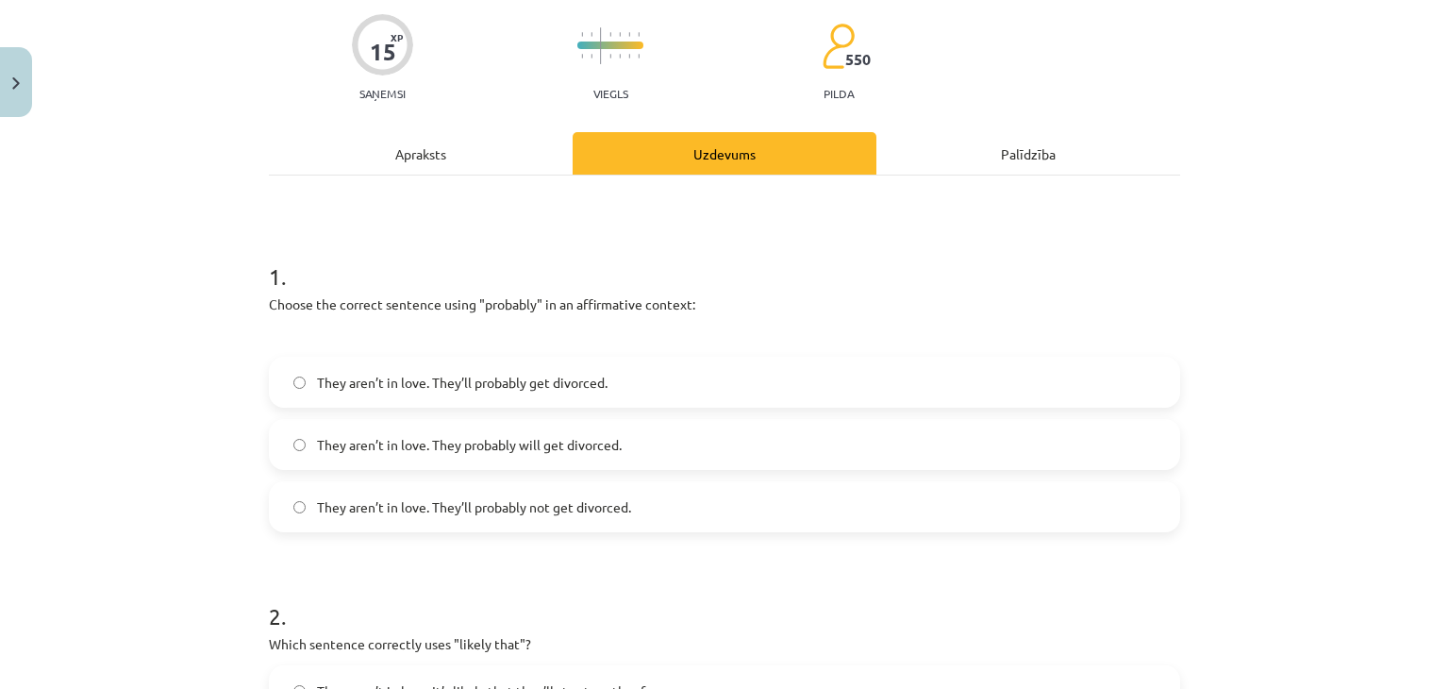
scroll to position [150, 0]
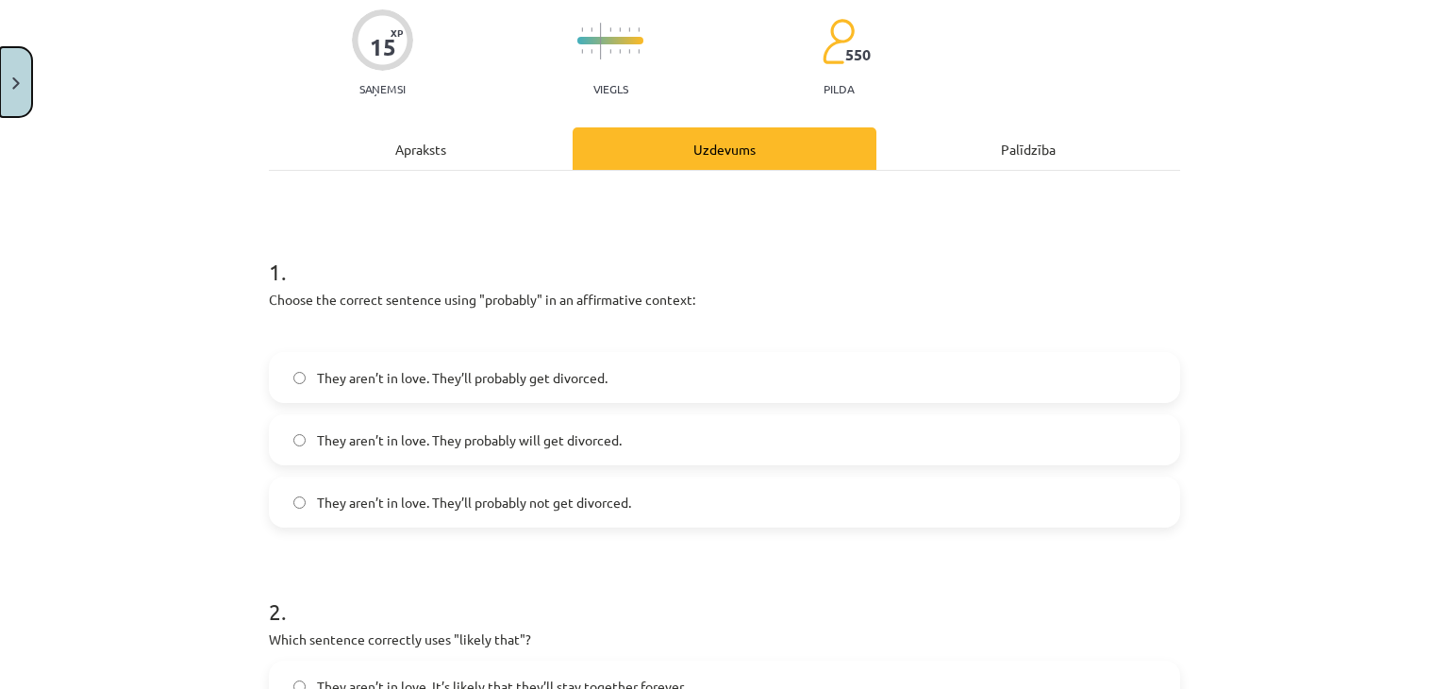
click at [20, 66] on button "Close" at bounding box center [16, 82] width 32 height 70
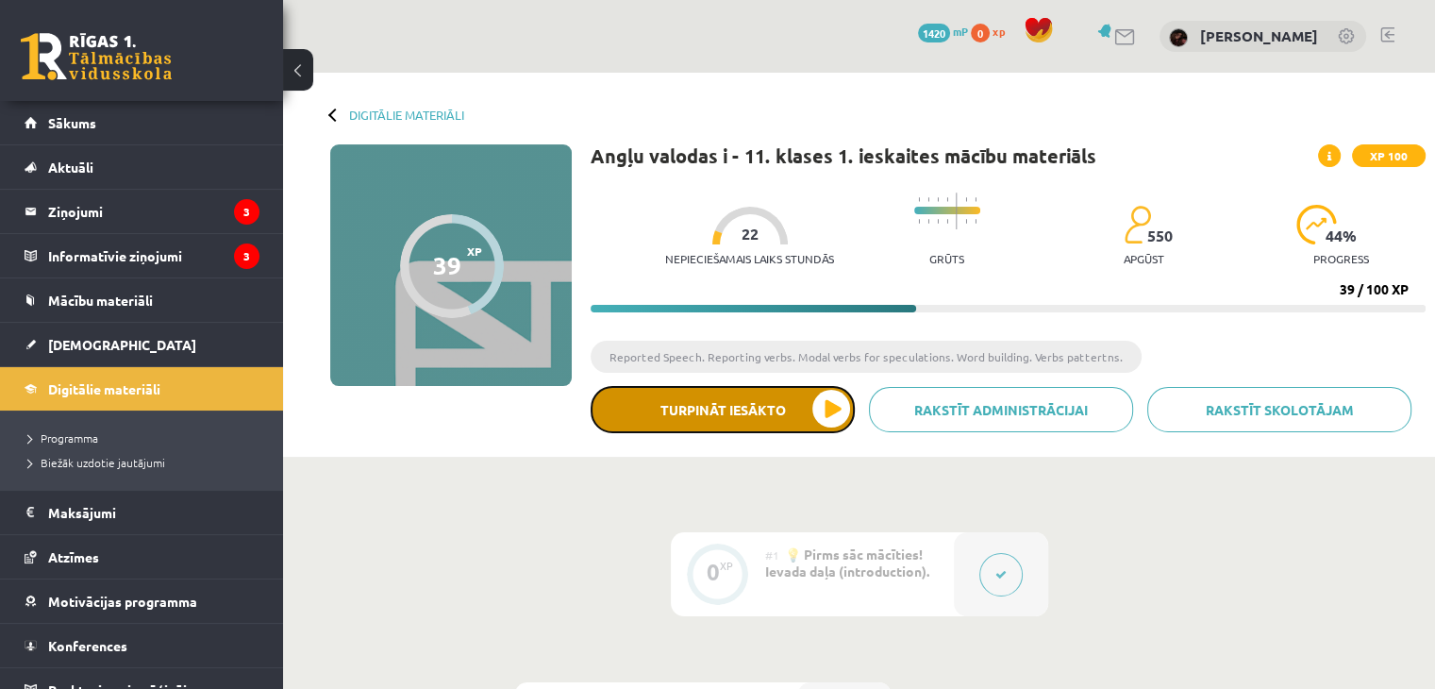
click at [775, 408] on button "Turpināt iesākto" at bounding box center [723, 409] width 264 height 47
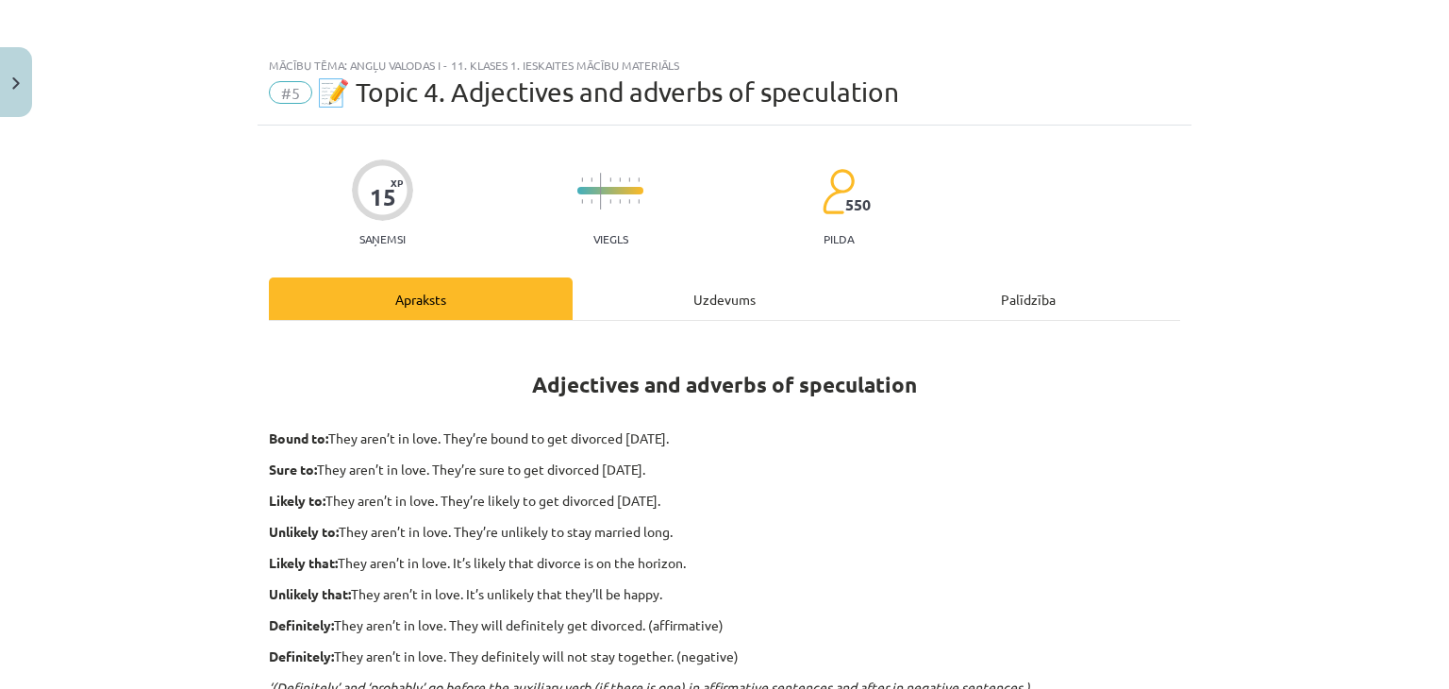
click at [692, 303] on div "Uzdevums" at bounding box center [725, 298] width 304 height 42
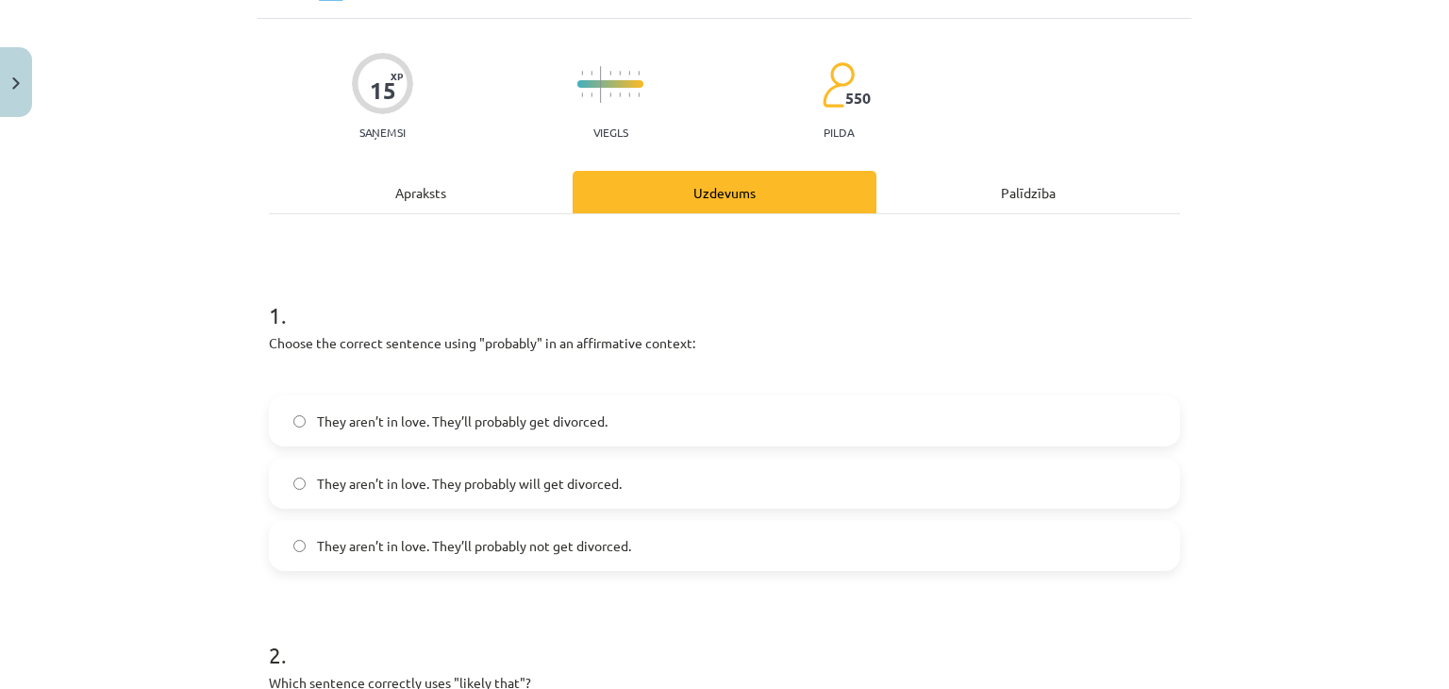
scroll to position [124, 0]
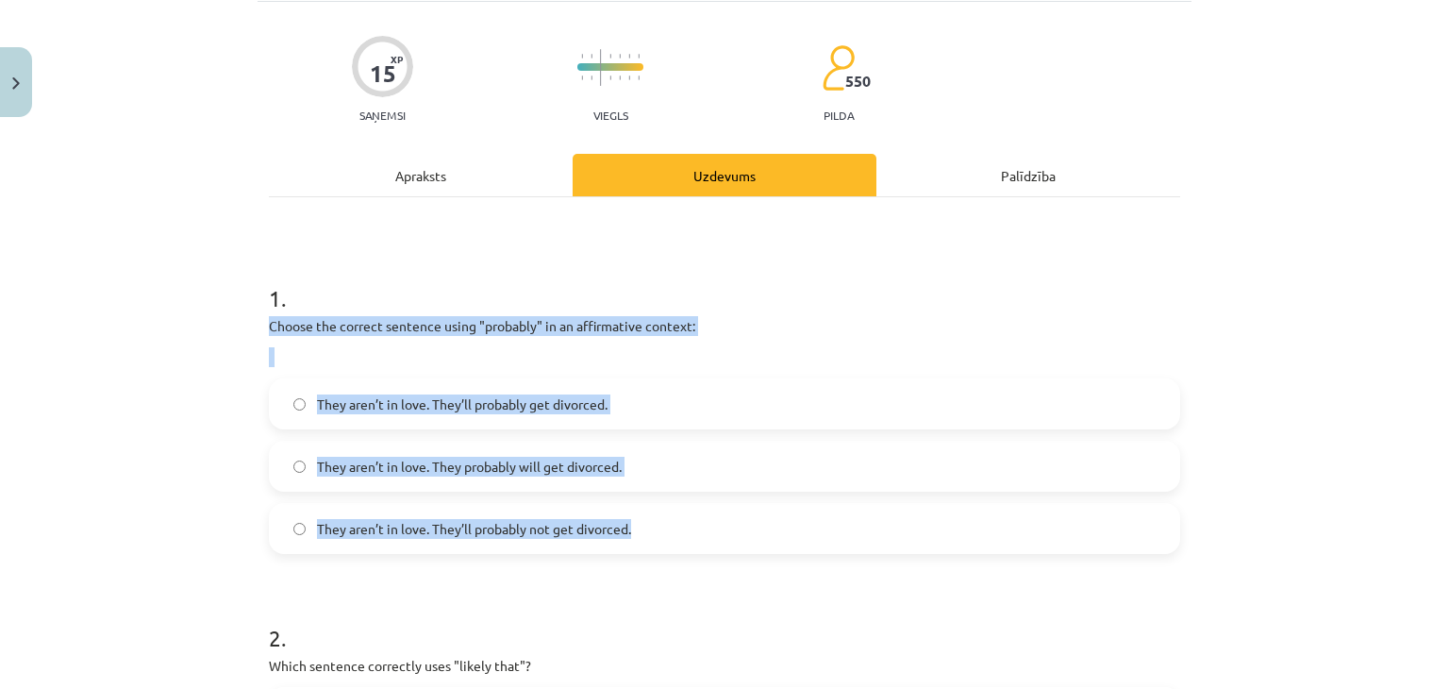
drag, startPoint x: 257, startPoint y: 326, endPoint x: 638, endPoint y: 525, distance: 430.0
click at [340, 453] on label "They aren’t in love. They probably will get divorced." at bounding box center [725, 465] width 908 height 47
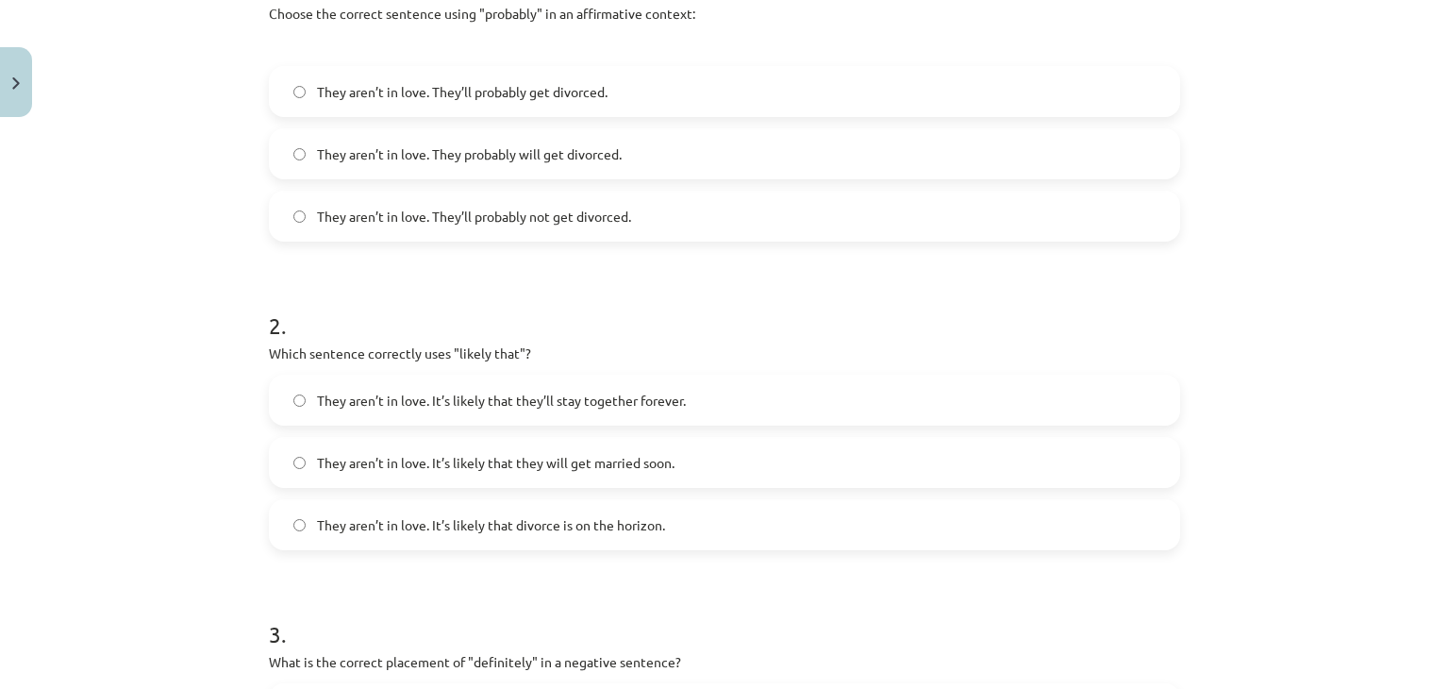
scroll to position [437, 0]
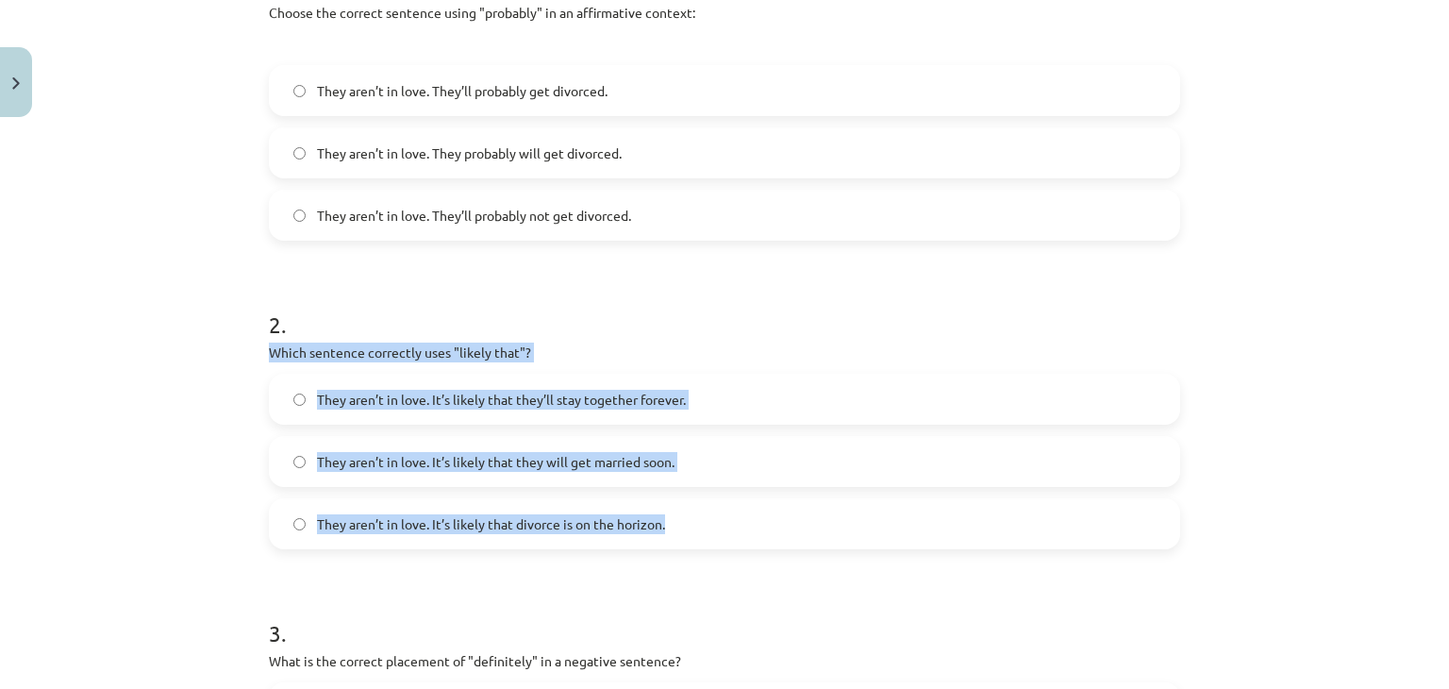
drag, startPoint x: 231, startPoint y: 354, endPoint x: 722, endPoint y: 511, distance: 515.2
click at [722, 511] on div "Mācību tēma: Angļu valodas i - 11. klases 1. ieskaites mācību materiāls #5 📝 To…" at bounding box center [724, 344] width 1449 height 689
click at [389, 517] on span "They aren’t in love. It’s likely that divorce is on the horizon." at bounding box center [491, 524] width 348 height 20
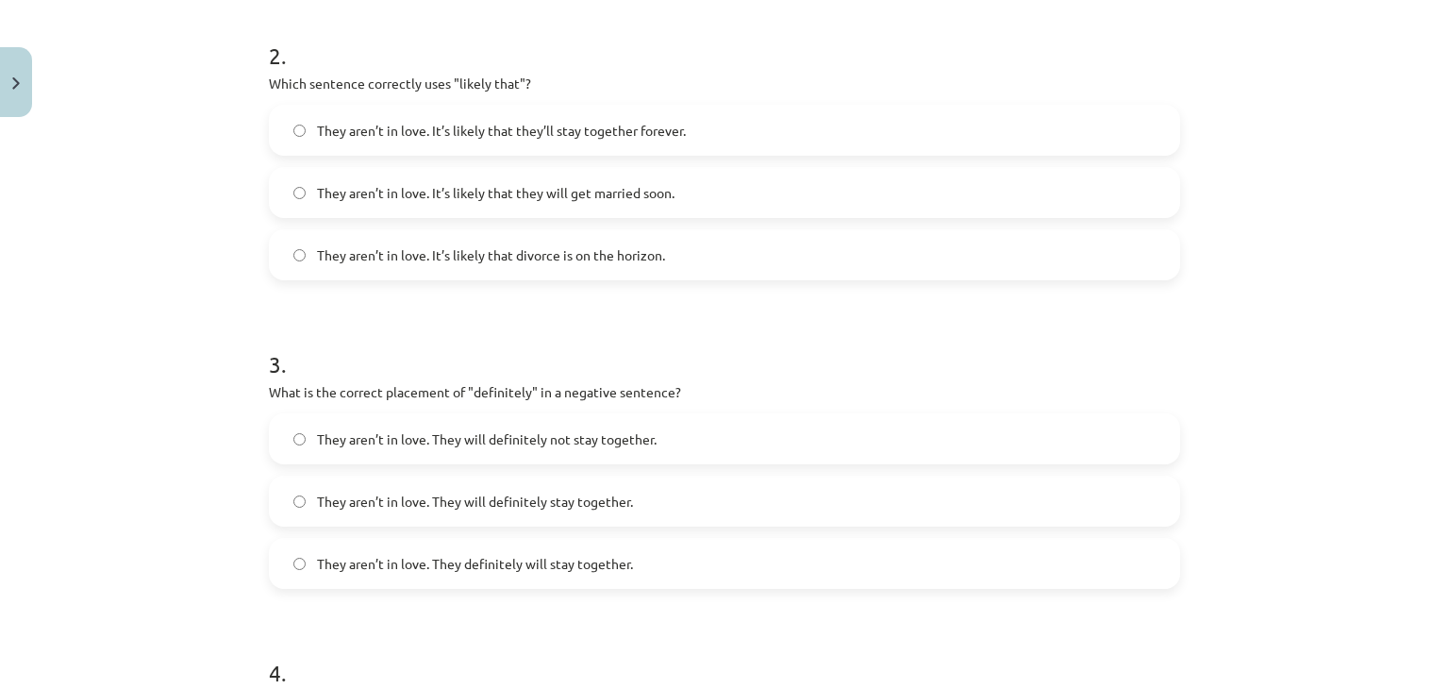
scroll to position [711, 0]
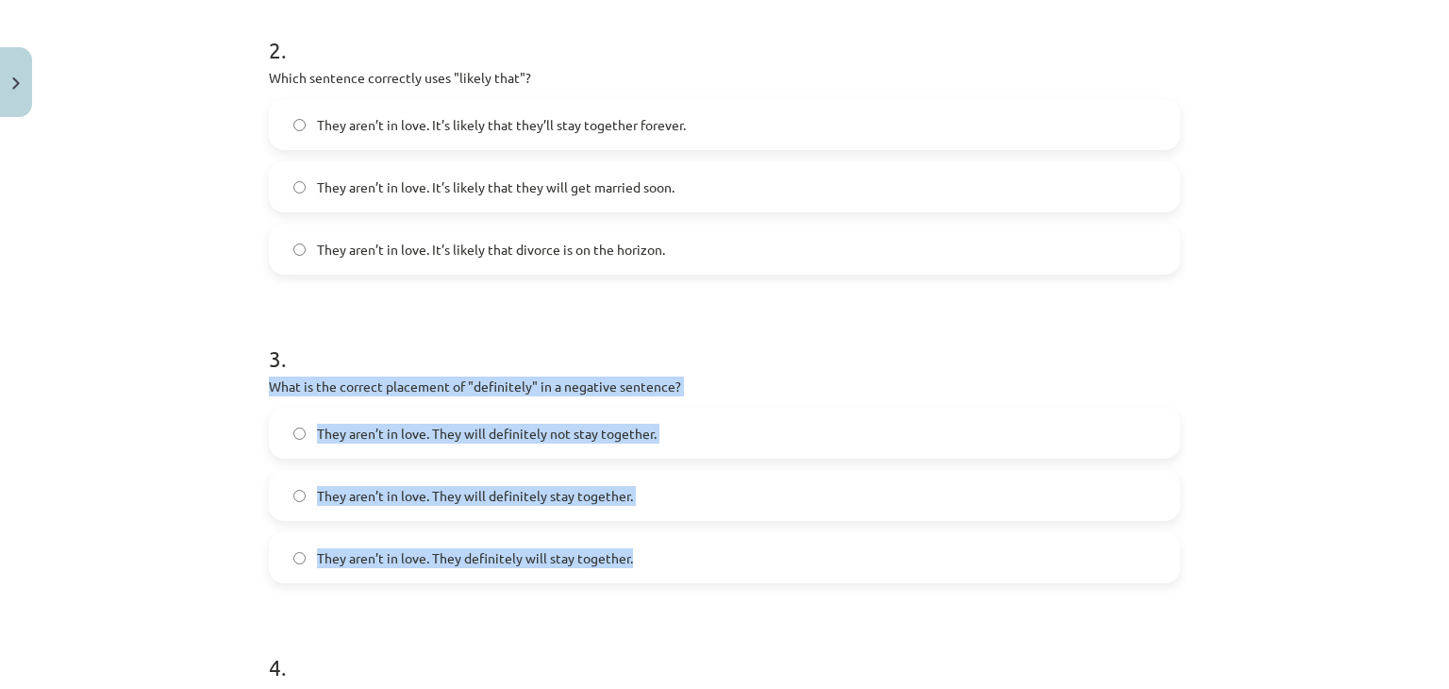
drag, startPoint x: 253, startPoint y: 388, endPoint x: 718, endPoint y: 545, distance: 491.1
click at [718, 545] on div "15 XP Saņemsi Viegls 550 pilda Apraksts Uzdevums Palīdzība 1 . Choose the corre…" at bounding box center [725, 393] width 934 height 1958
click at [374, 464] on div "They aren’t in love. They will definitely not stay together. They aren’t in lov…" at bounding box center [724, 495] width 911 height 175
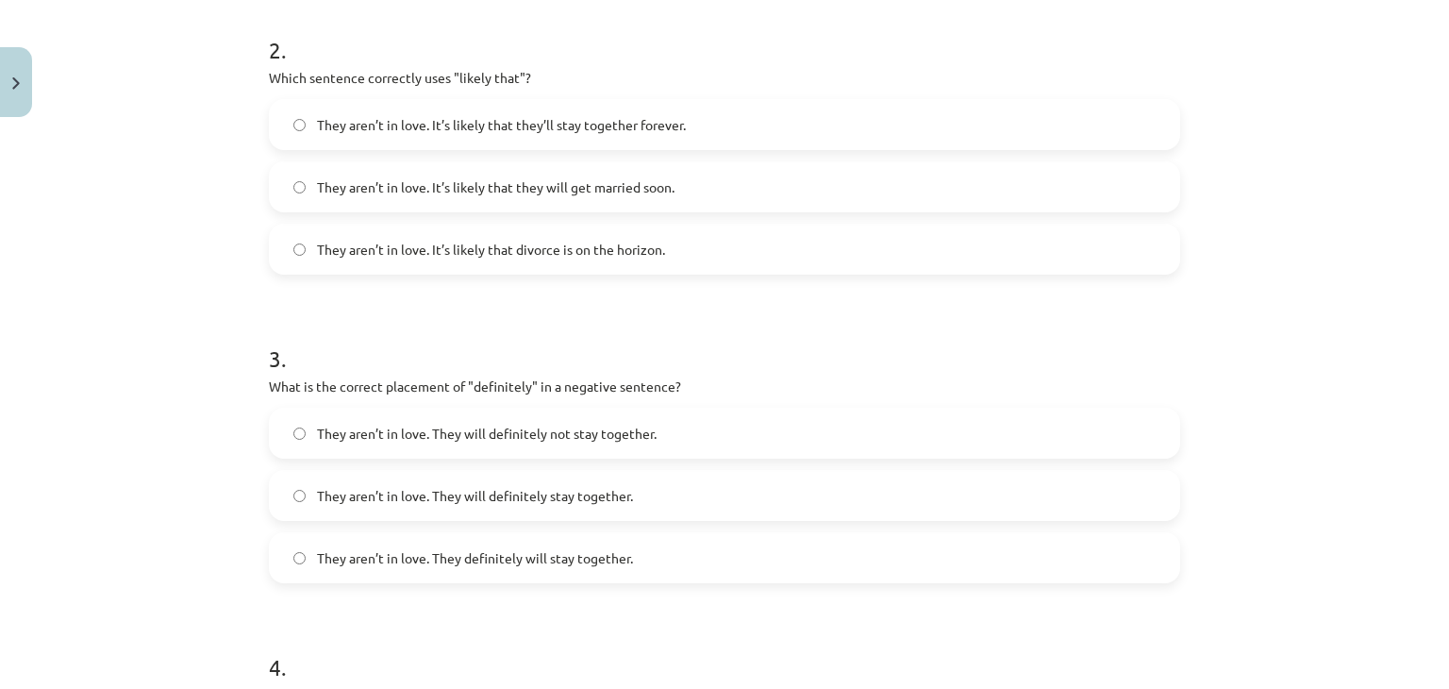
click at [371, 439] on span "They aren’t in love. They will definitely not stay together." at bounding box center [487, 434] width 340 height 20
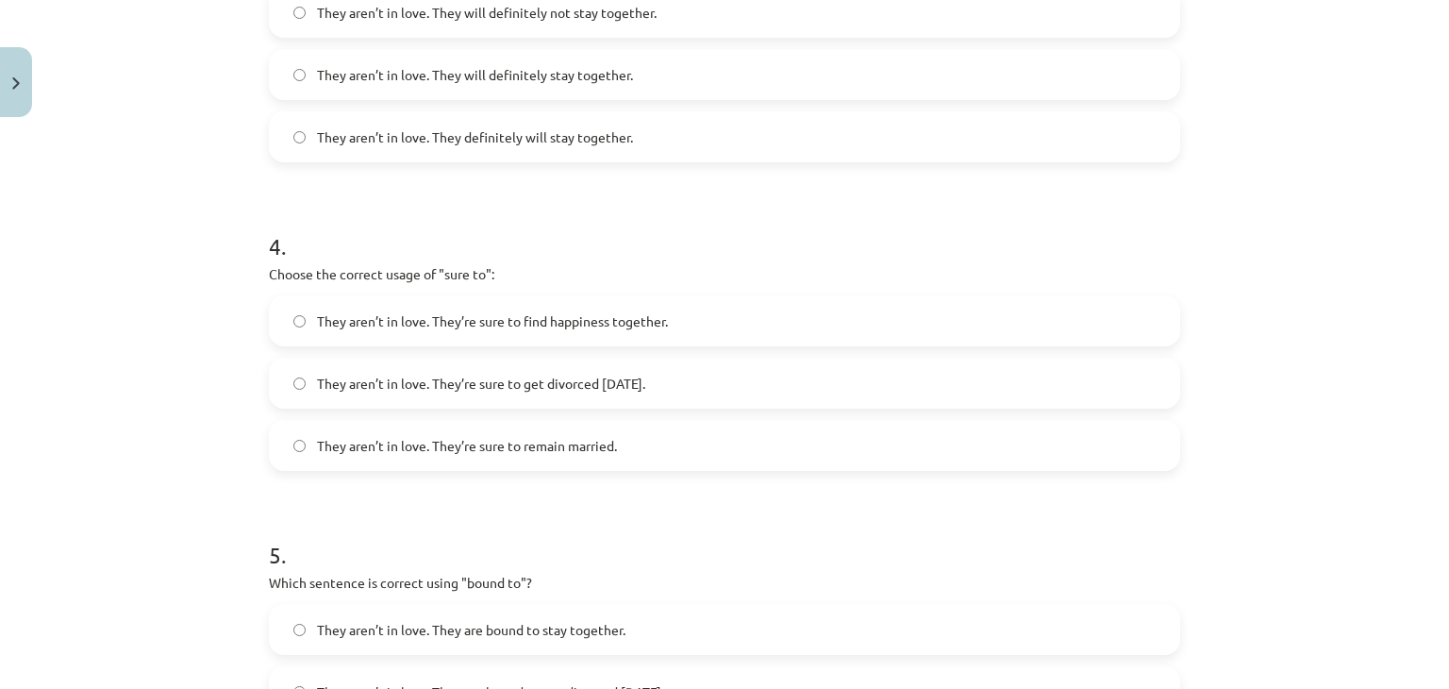
scroll to position [1132, 0]
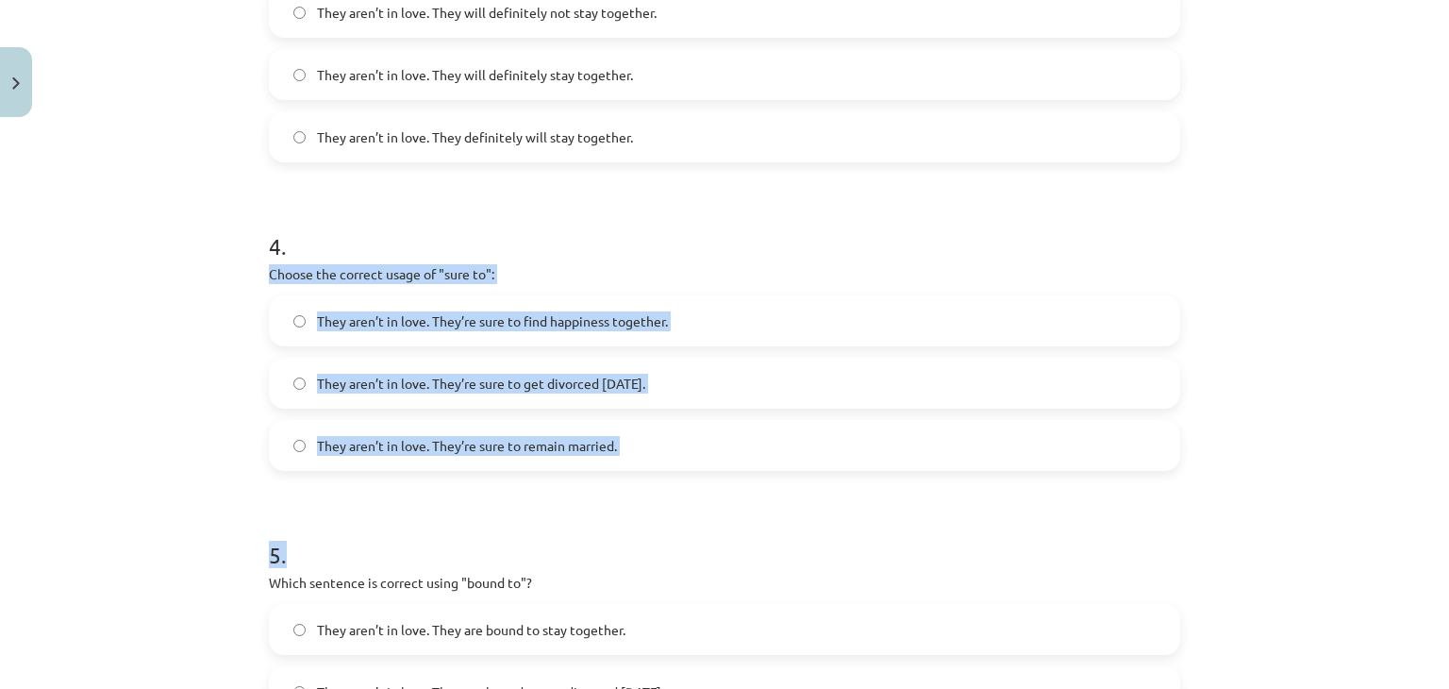
drag, startPoint x: 258, startPoint y: 269, endPoint x: 648, endPoint y: 470, distance: 439.2
click at [127, 392] on div "Mācību tēma: Angļu valodas i - 11. klases 1. ieskaites mācību materiāls #5 📝 To…" at bounding box center [724, 344] width 1449 height 689
drag, startPoint x: 257, startPoint y: 266, endPoint x: 834, endPoint y: 423, distance: 598.2
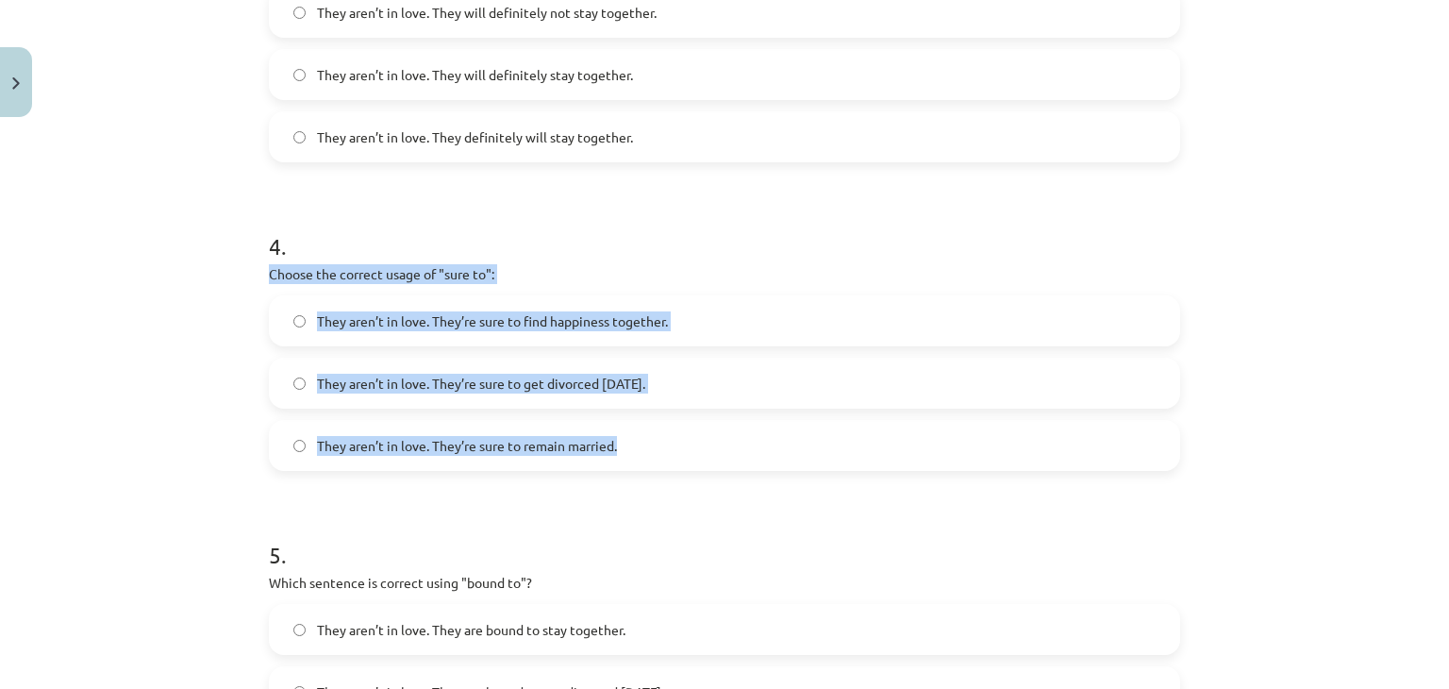
click at [507, 377] on span "They aren’t in love. They’re sure to get divorced within six months." at bounding box center [481, 384] width 328 height 20
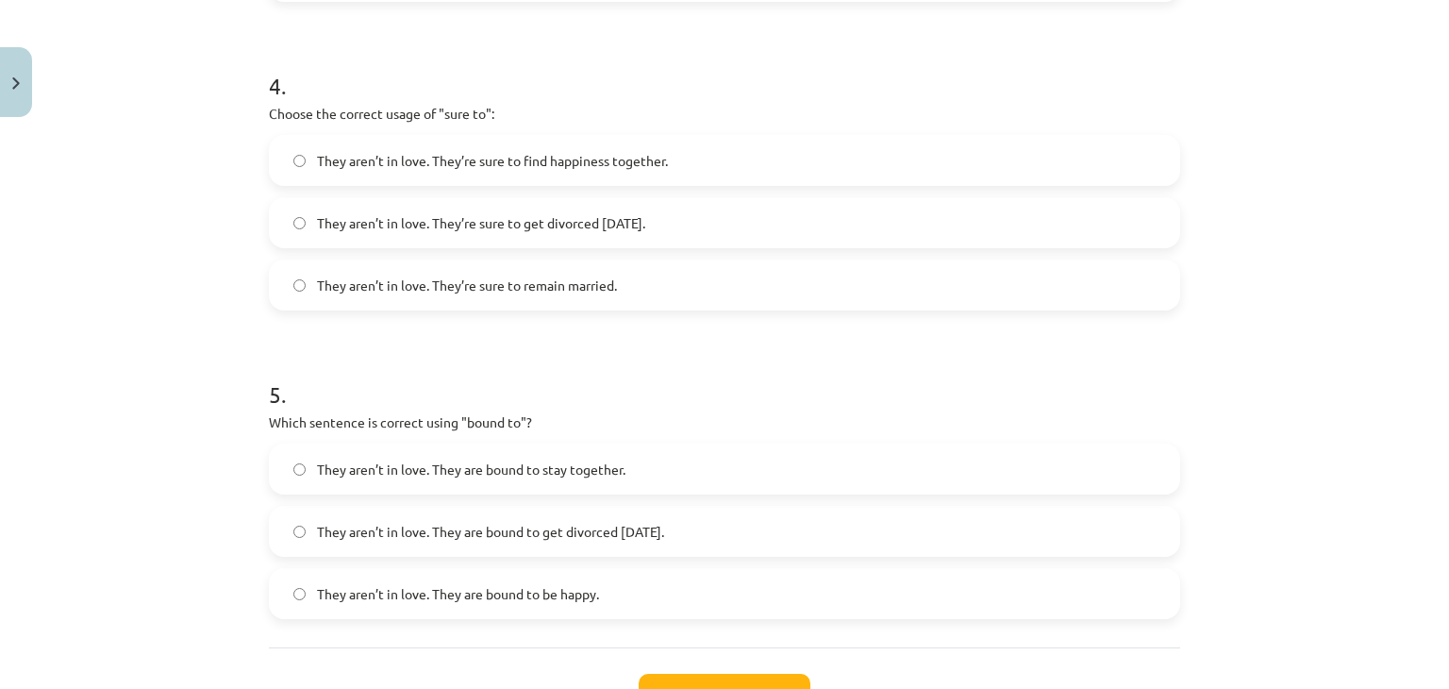
scroll to position [1327, 0]
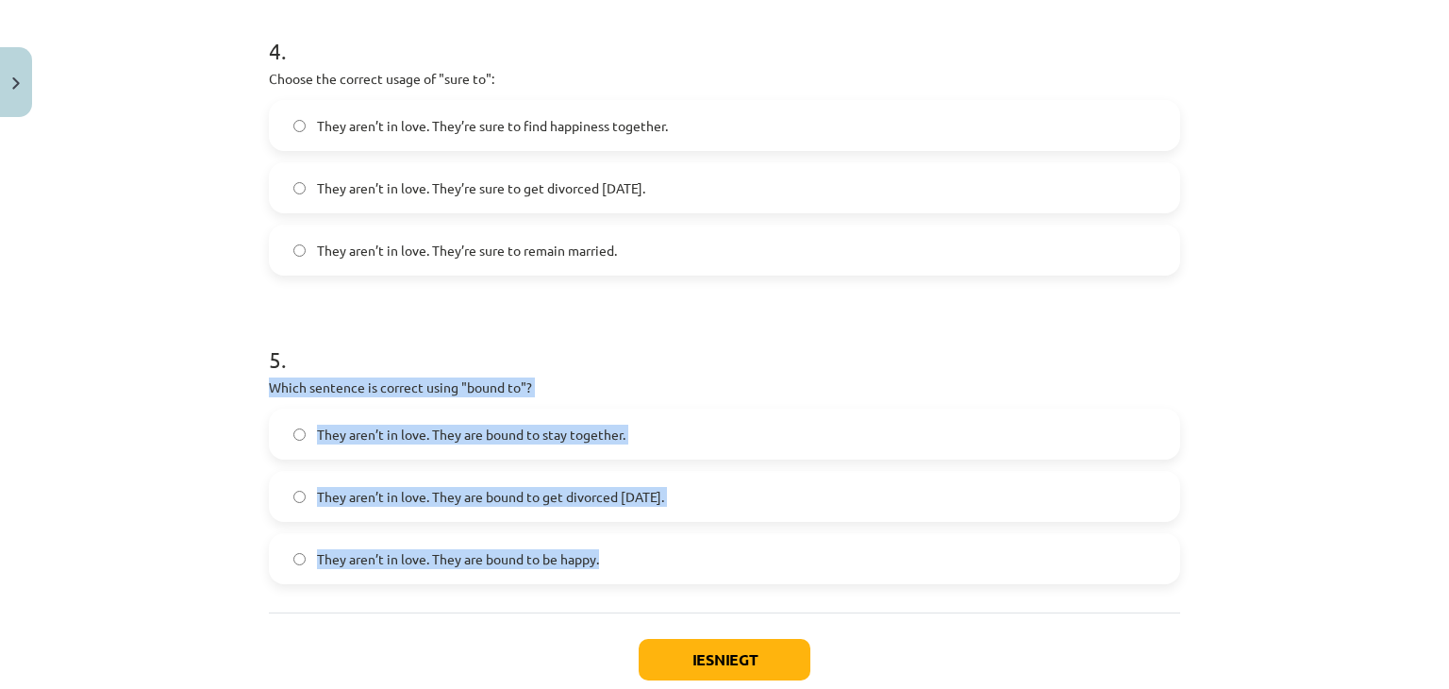
drag, startPoint x: 248, startPoint y: 390, endPoint x: 608, endPoint y: 541, distance: 389.8
click at [608, 541] on div "Mācību tēma: Angļu valodas i - 11. klases 1. ieskaites mācību materiāls #5 📝 To…" at bounding box center [724, 344] width 1449 height 689
click at [317, 501] on span "They aren’t in love. They are bound to get divorced within six months." at bounding box center [490, 497] width 347 height 20
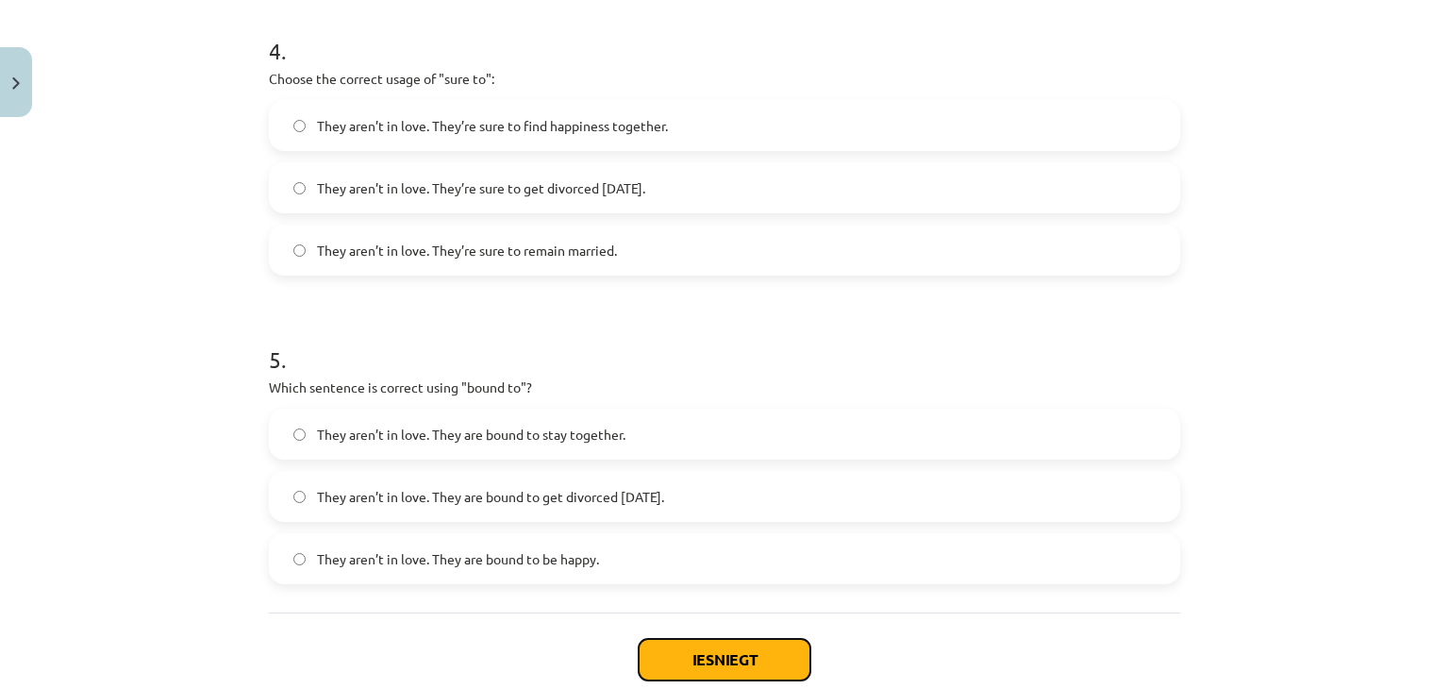
click at [702, 646] on button "Iesniegt" at bounding box center [725, 660] width 172 height 42
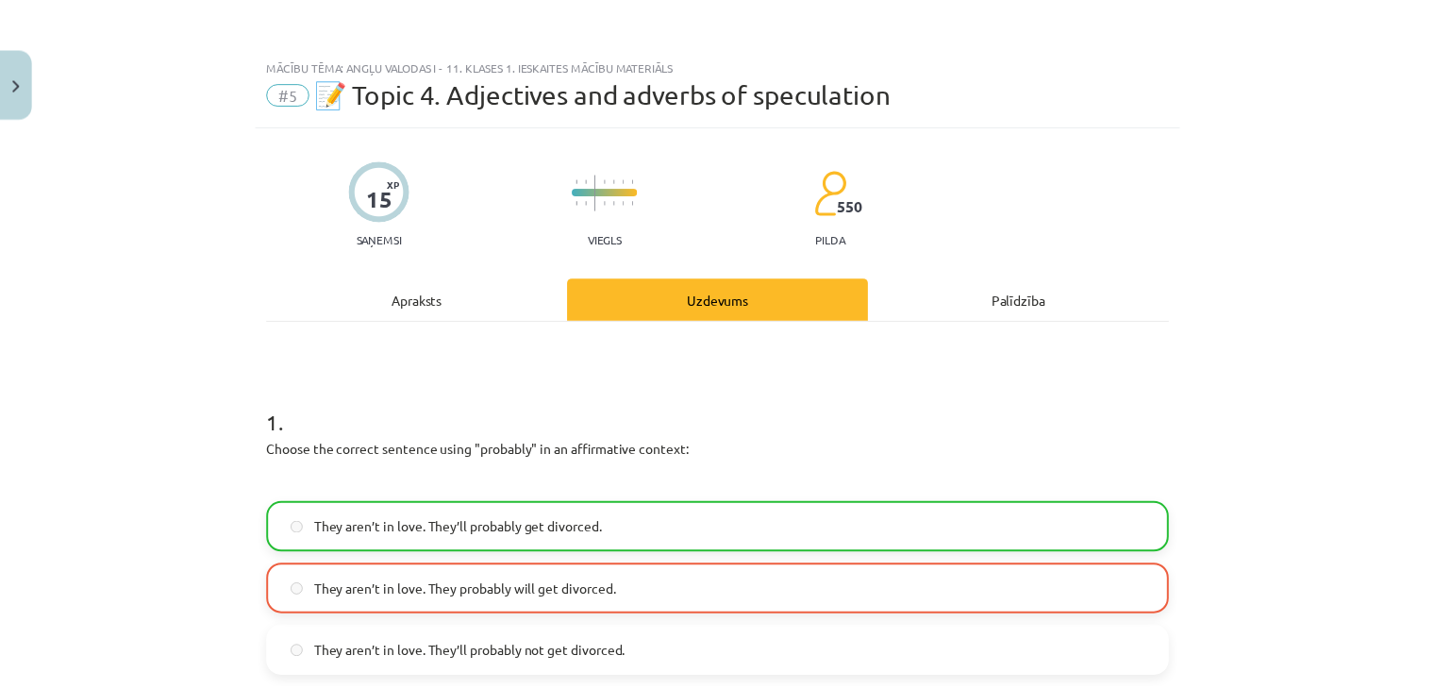
scroll to position [0, 0]
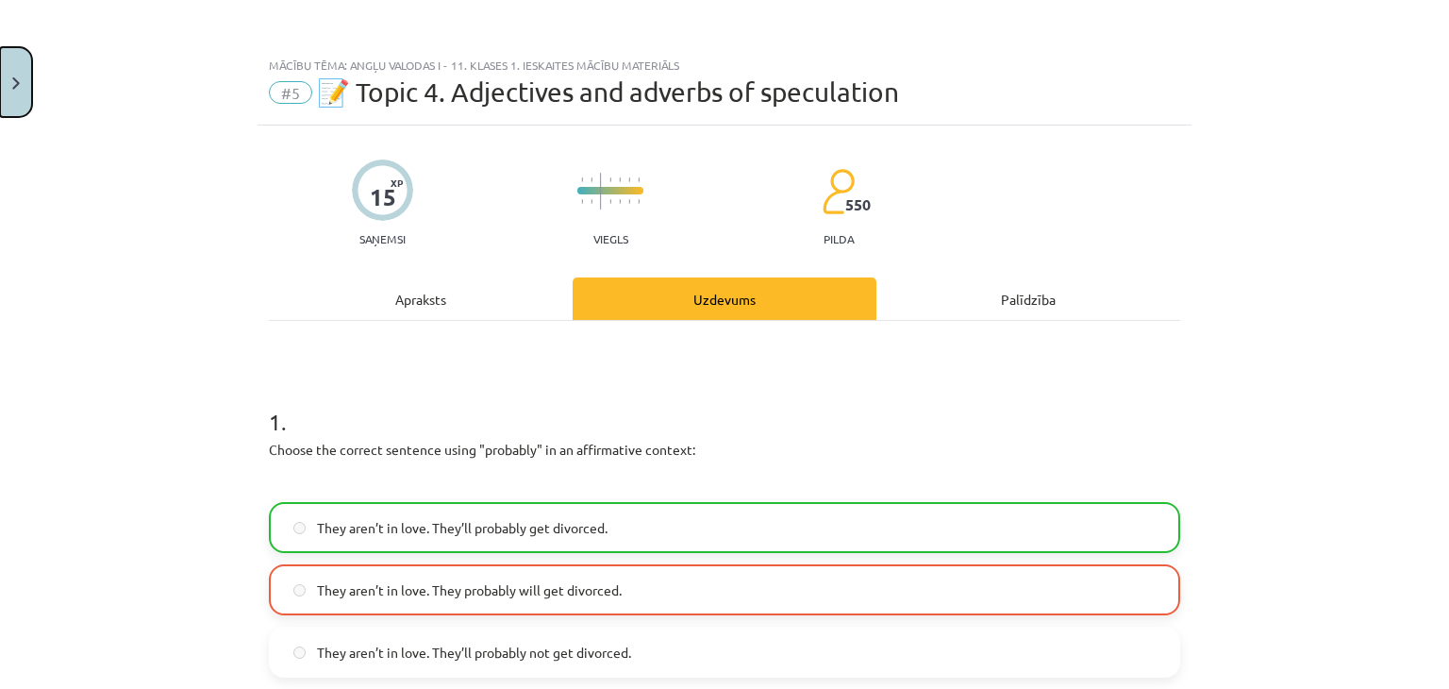
click at [0, 62] on button "Close" at bounding box center [16, 82] width 32 height 70
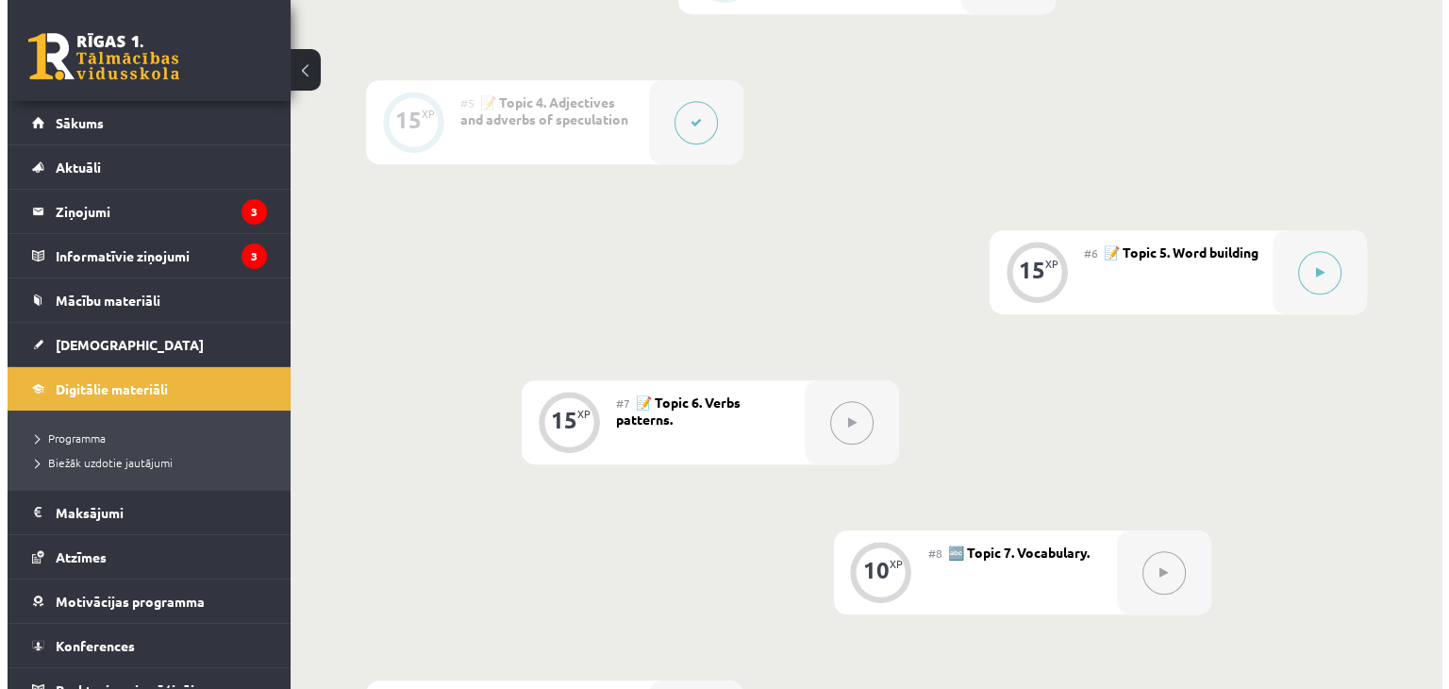
scroll to position [1049, 0]
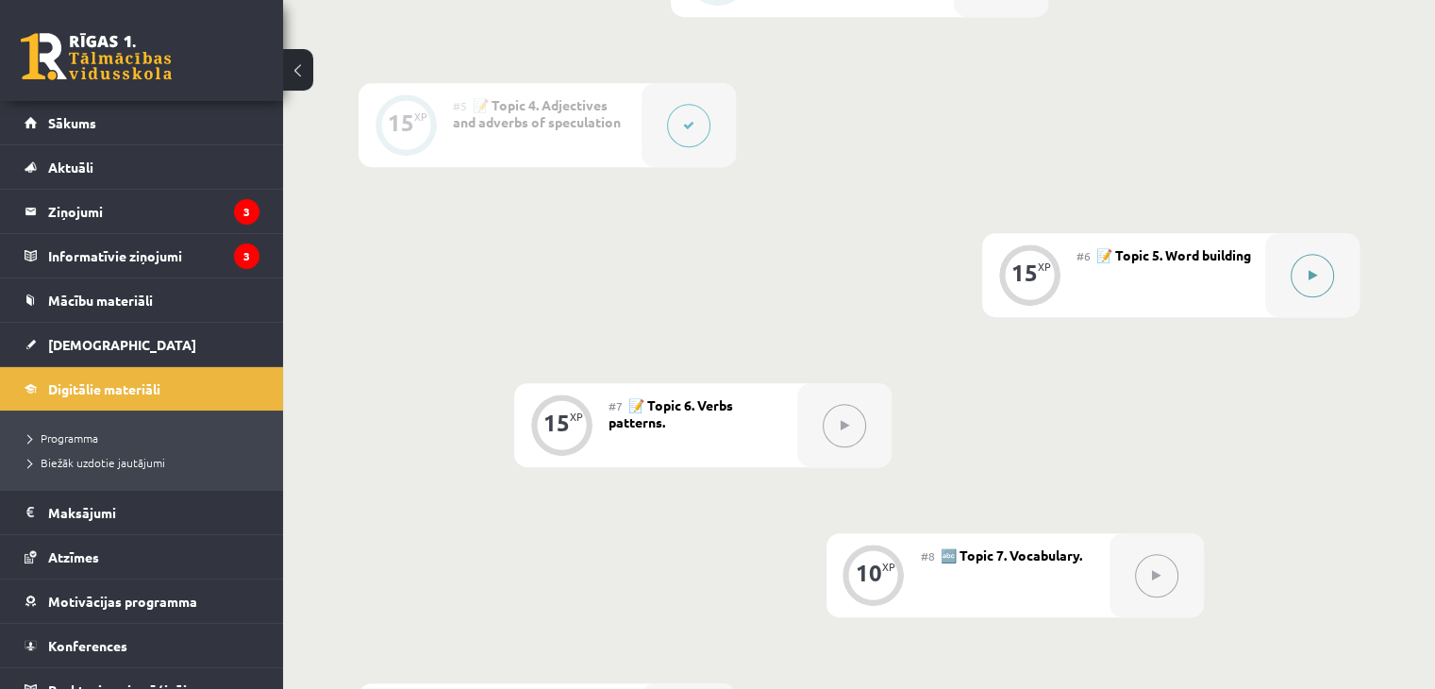
click at [1306, 272] on button at bounding box center [1312, 275] width 43 height 43
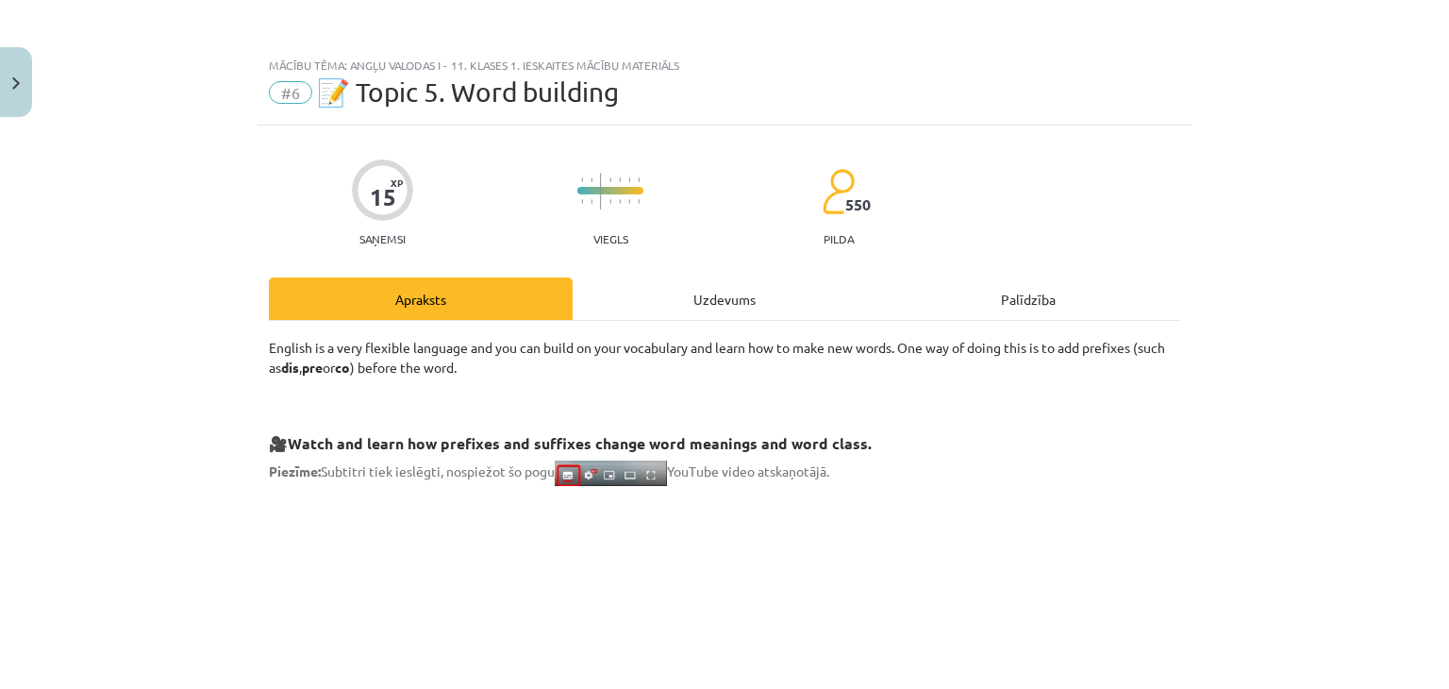
click at [876, 309] on div "Palīdzība" at bounding box center [1028, 298] width 304 height 42
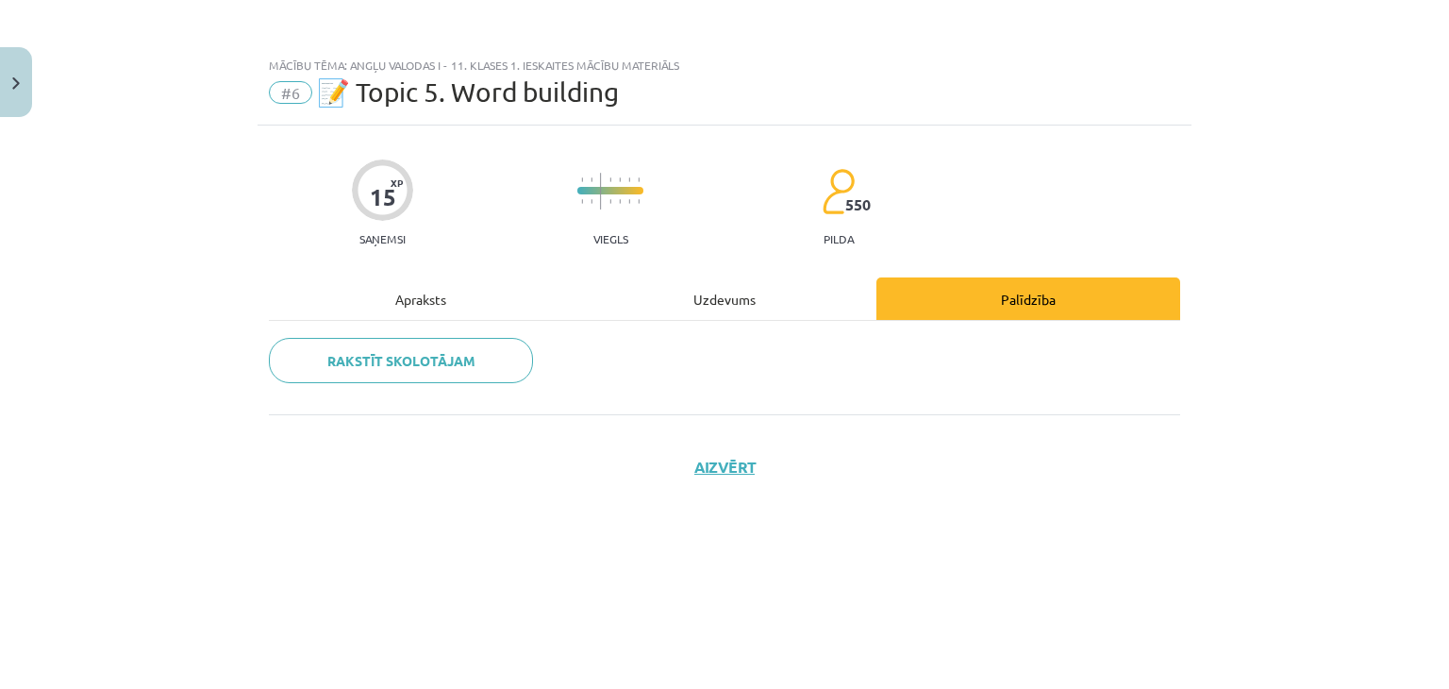
click at [792, 292] on div "Uzdevums" at bounding box center [725, 298] width 304 height 42
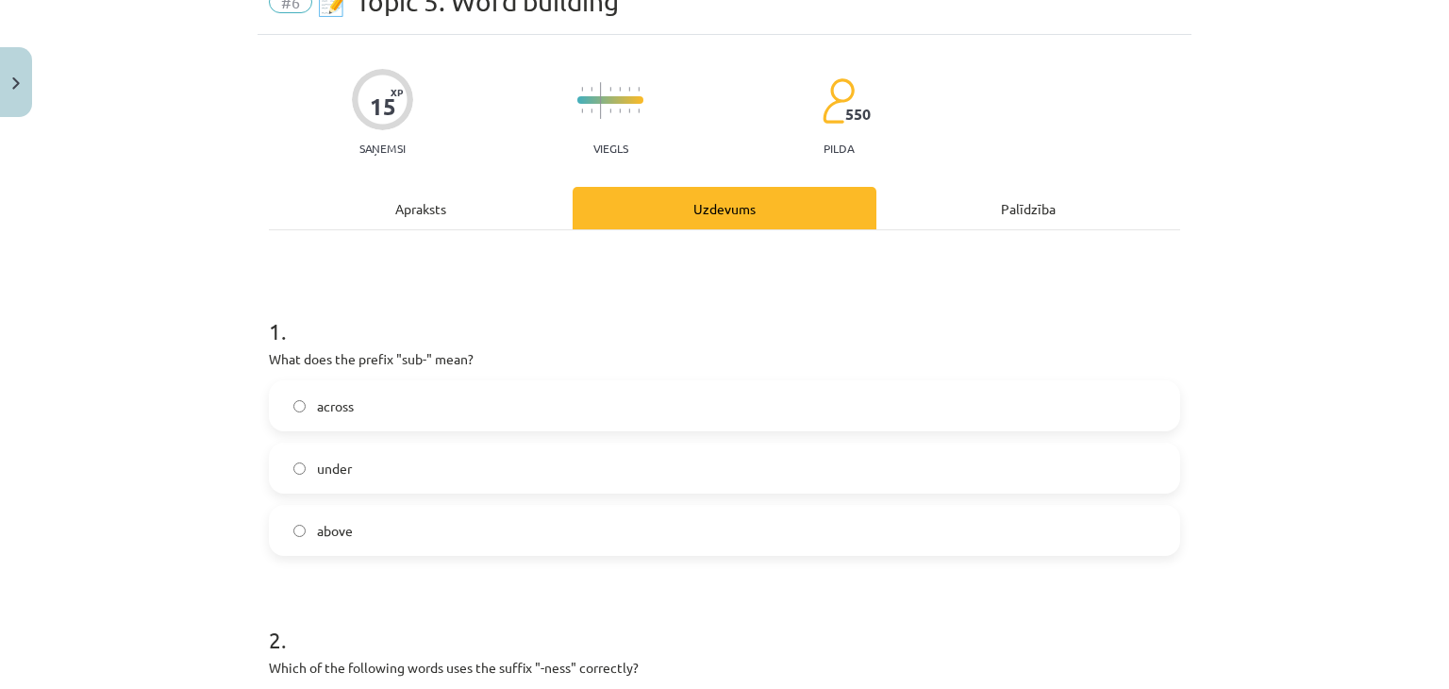
scroll to position [117, 0]
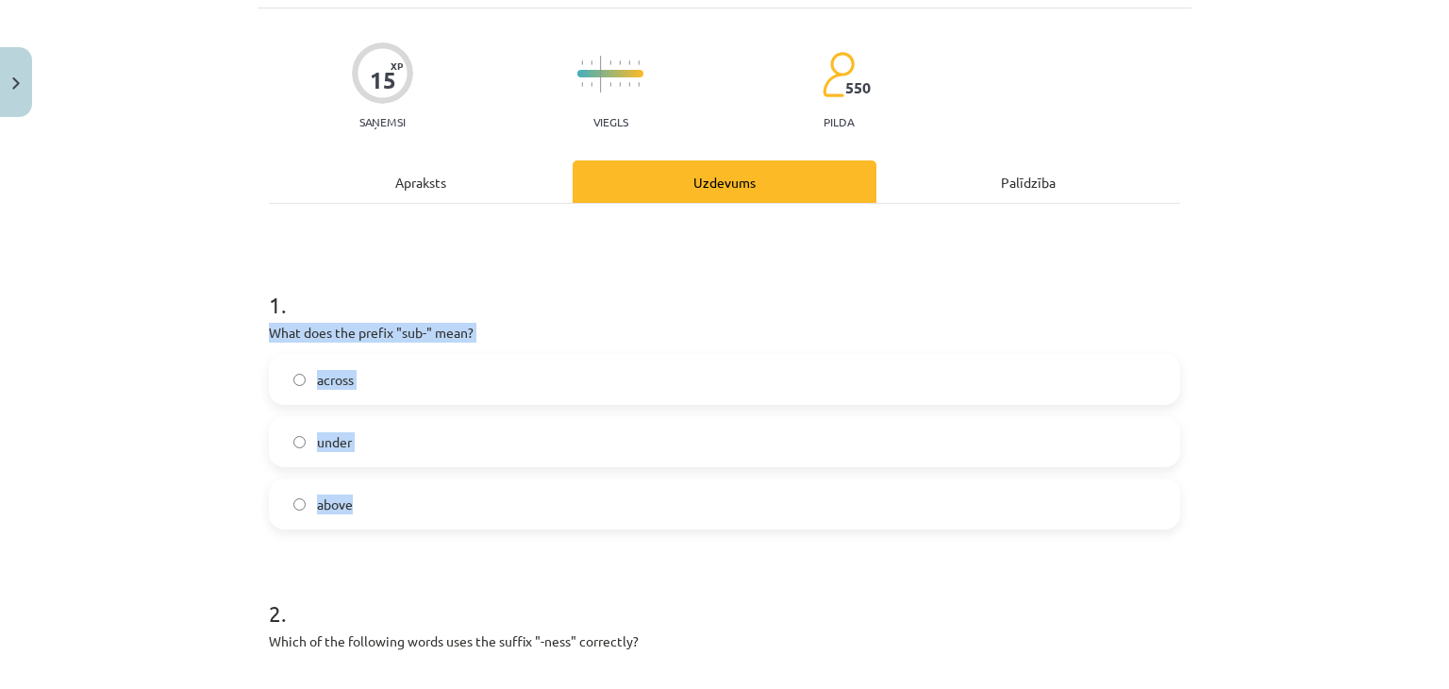
drag, startPoint x: 252, startPoint y: 328, endPoint x: 506, endPoint y: 490, distance: 300.7
click at [399, 442] on label "under" at bounding box center [725, 441] width 908 height 47
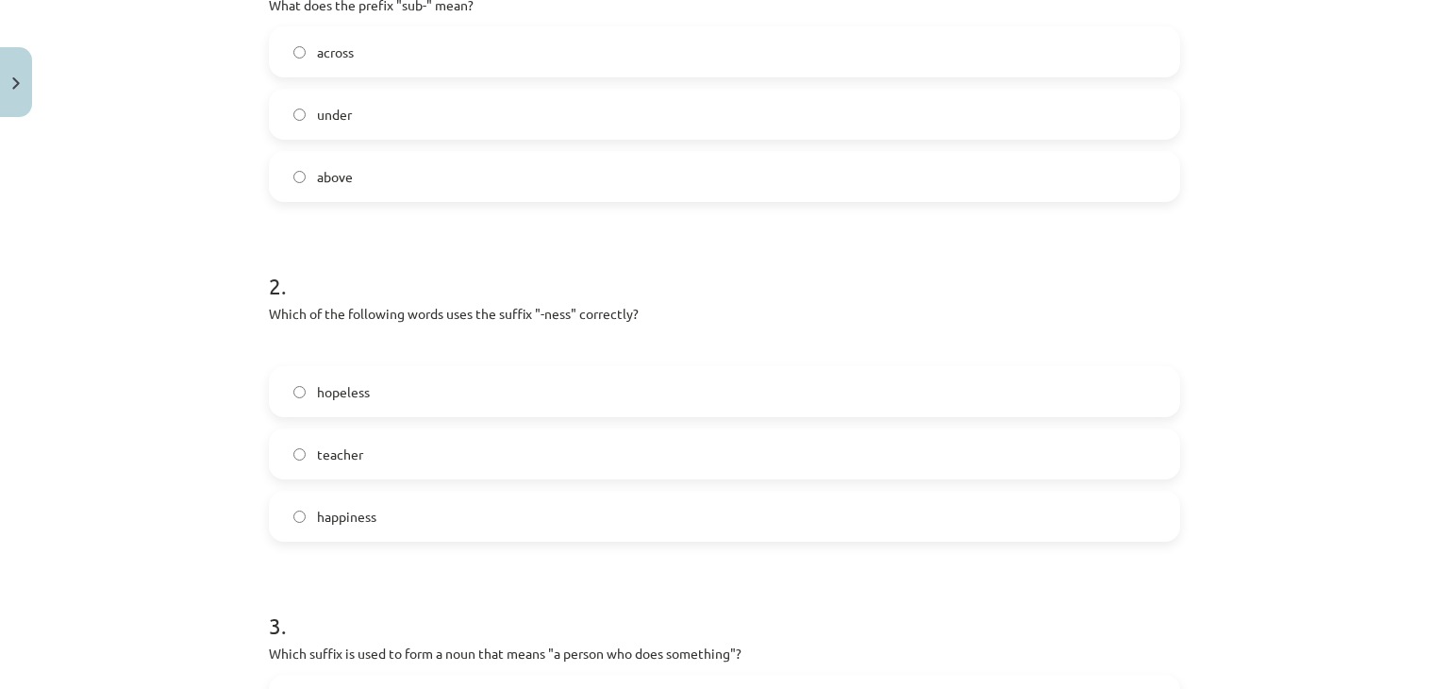
scroll to position [443, 0]
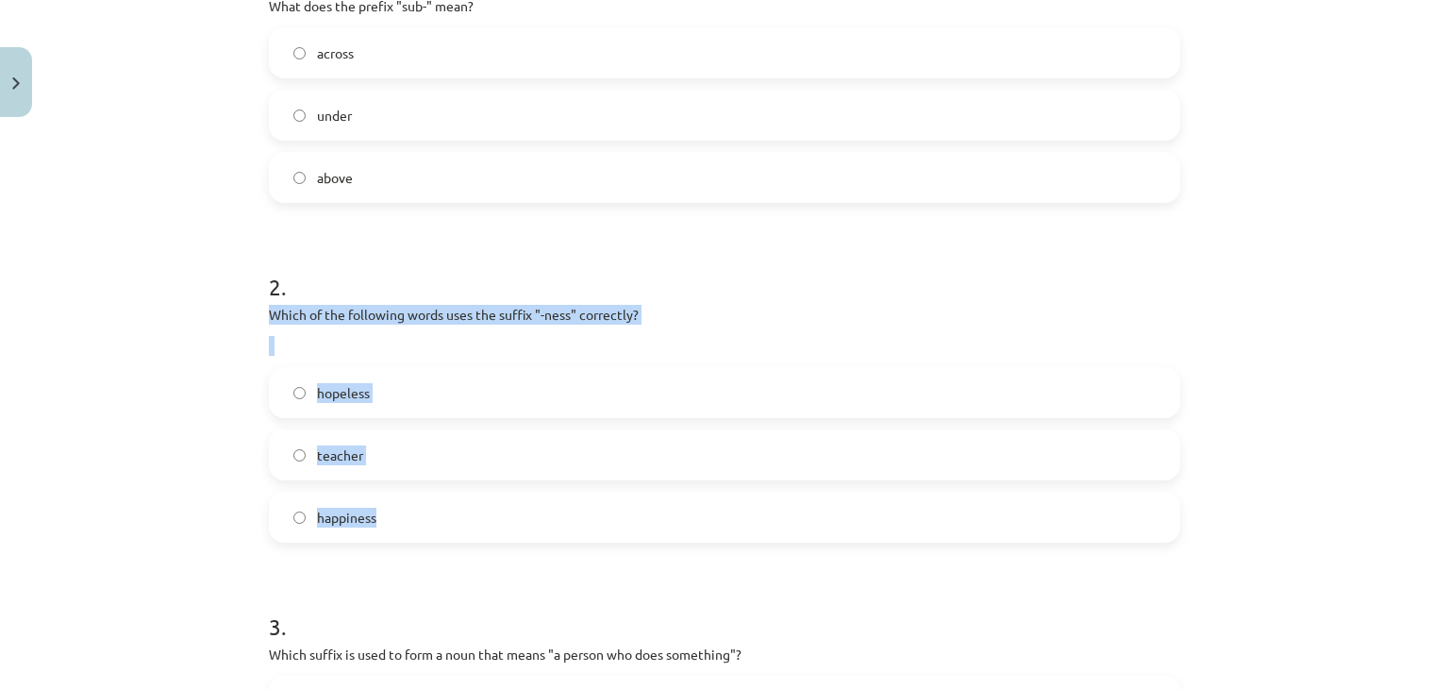
drag, startPoint x: 242, startPoint y: 299, endPoint x: 539, endPoint y: 492, distance: 354.0
click at [539, 492] on div "Mācību tēma: Angļu valodas i - 11. klases 1. ieskaites mācību materiāls #6 📝 To…" at bounding box center [724, 344] width 1449 height 689
click at [158, 412] on div "Mācību tēma: Angļu valodas i - 11. klases 1. ieskaites mācību materiāls #6 📝 To…" at bounding box center [724, 344] width 1449 height 689
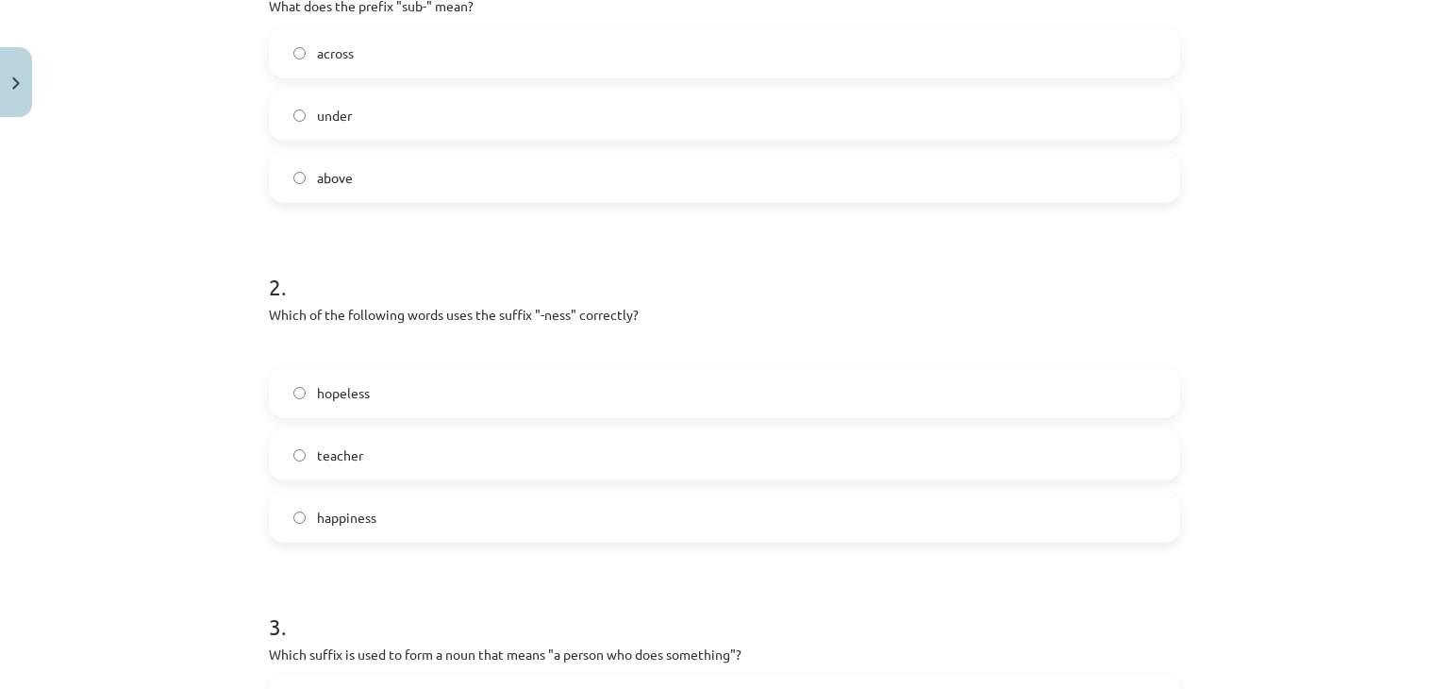
click at [419, 517] on label "happiness" at bounding box center [725, 516] width 908 height 47
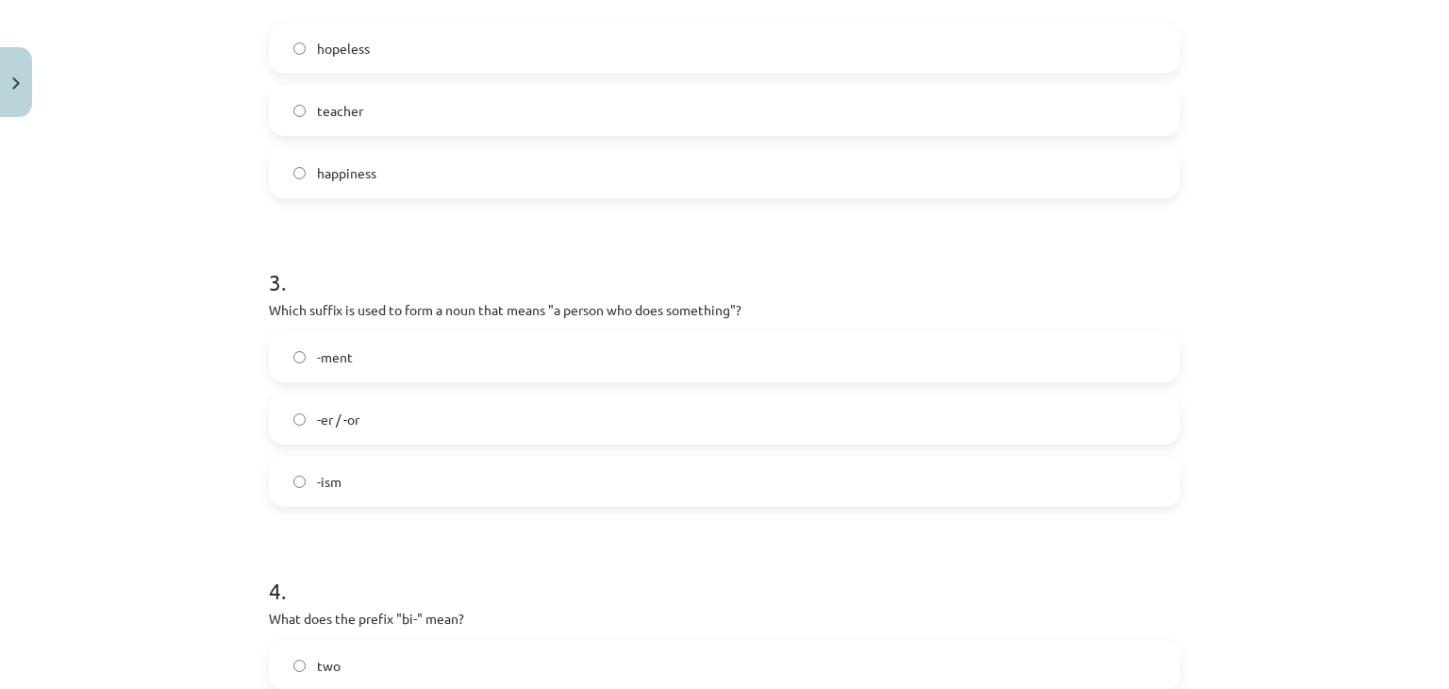
scroll to position [789, 0]
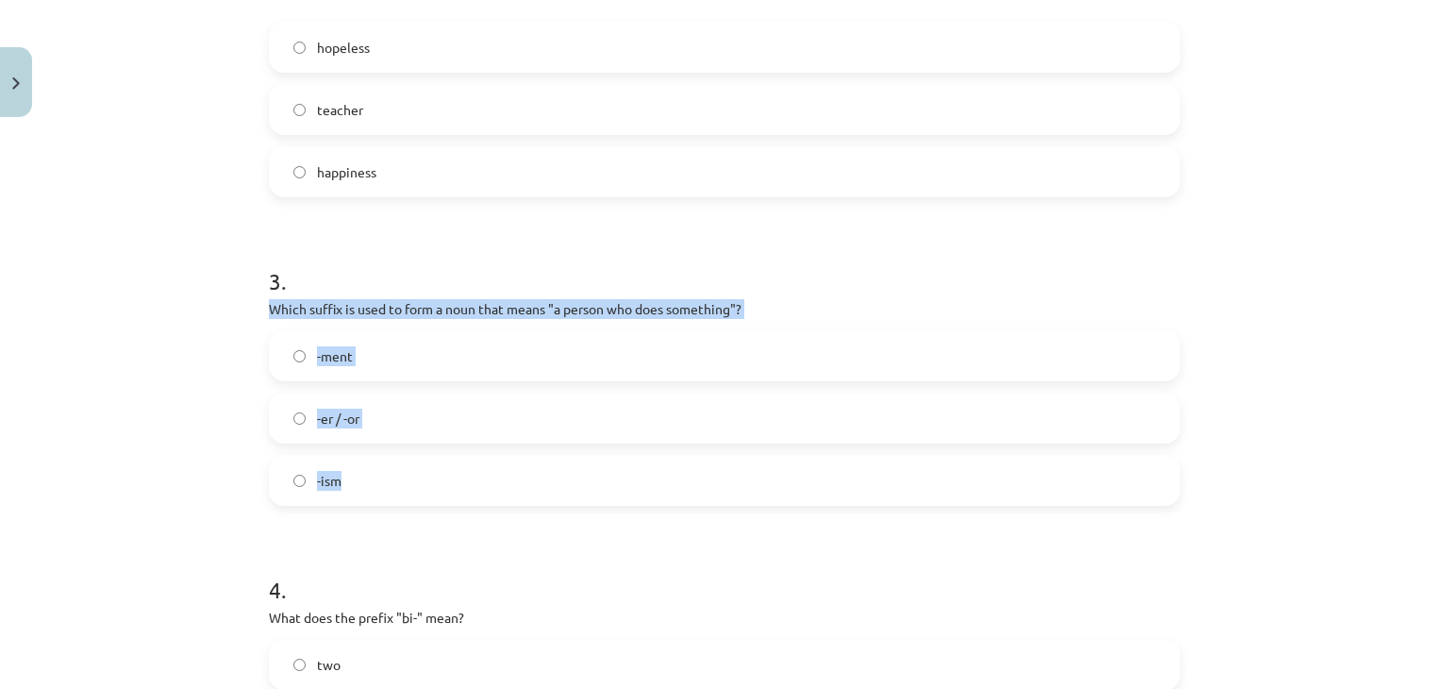
drag, startPoint x: 258, startPoint y: 296, endPoint x: 526, endPoint y: 485, distance: 328.5
click at [526, 485] on div "15 XP Saņemsi Viegls 550 pilda Apraksts Uzdevums Palīdzība 1 . What does the pr…" at bounding box center [725, 316] width 934 height 1958
click at [352, 426] on span "-er / -or" at bounding box center [338, 418] width 42 height 20
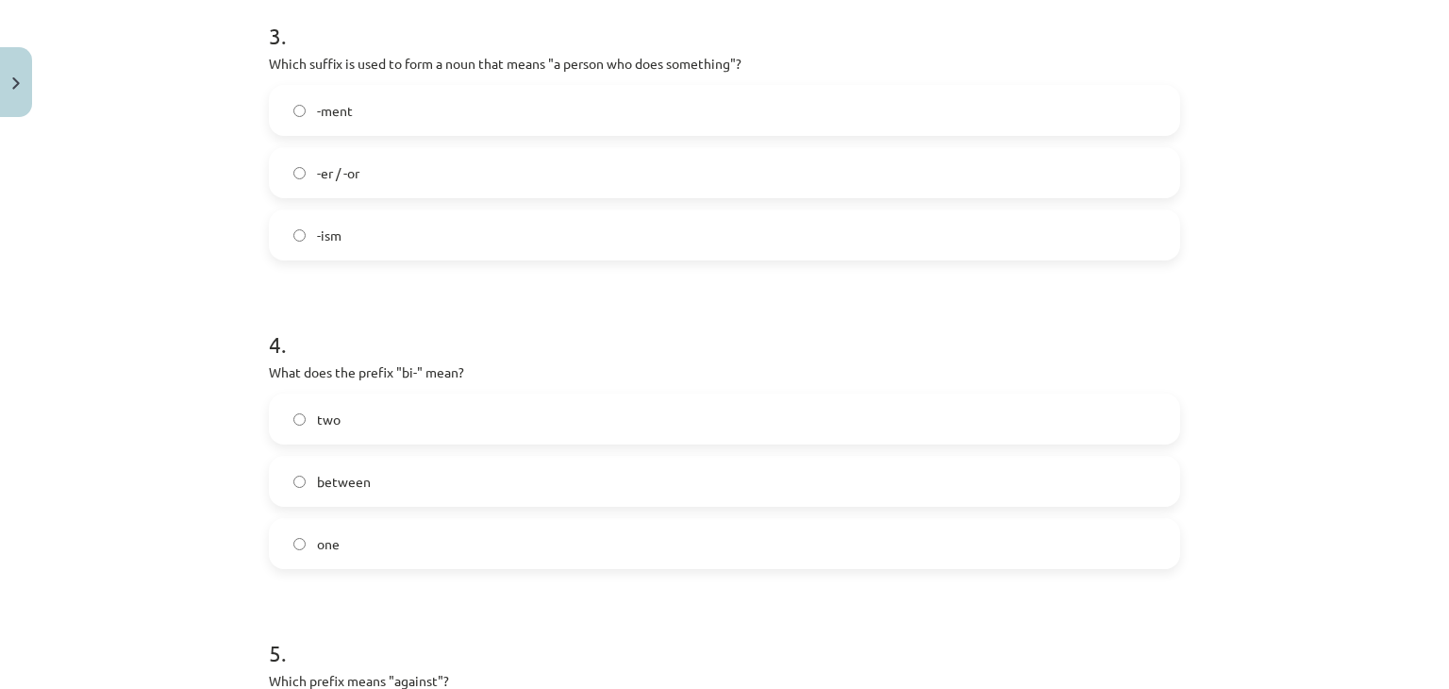
scroll to position [1041, 0]
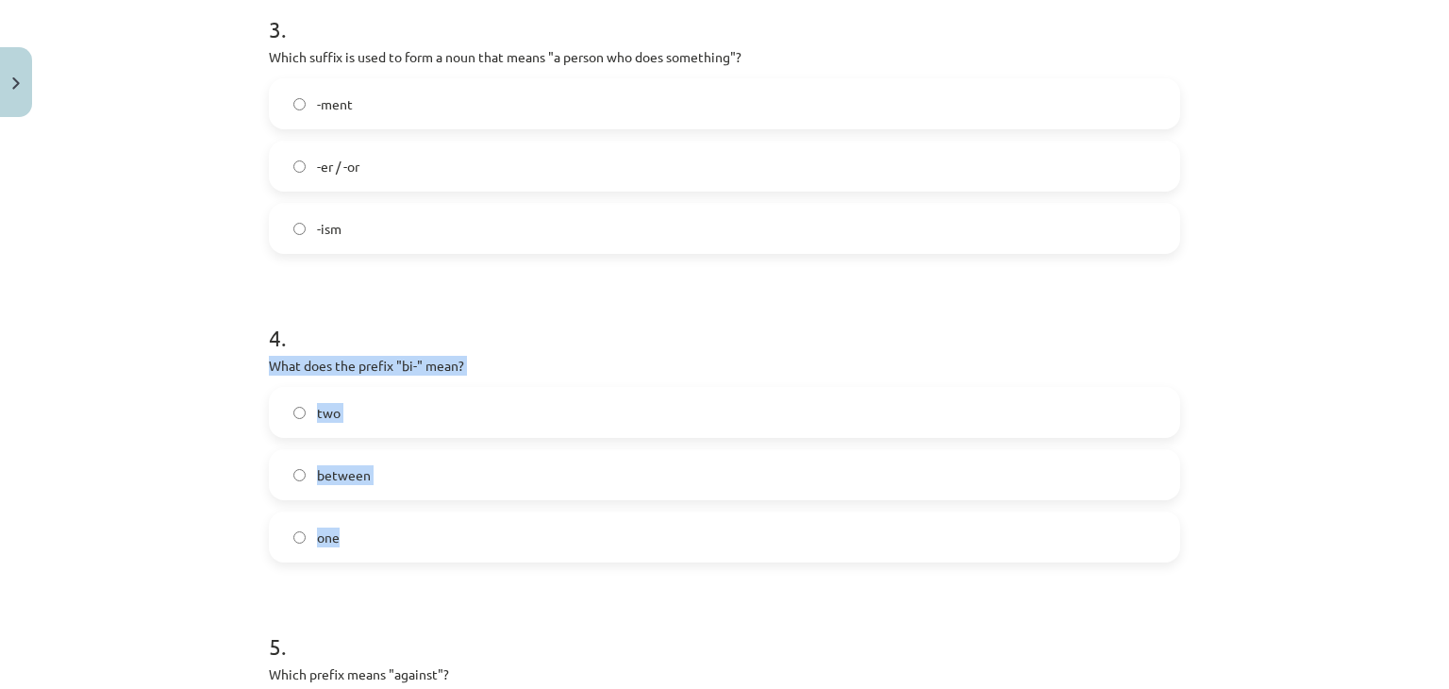
drag, startPoint x: 251, startPoint y: 365, endPoint x: 432, endPoint y: 518, distance: 237.0
click at [432, 518] on div "15 XP Saņemsi Viegls 550 pilda Apraksts Uzdevums Palīdzība 1 . What does the pr…" at bounding box center [725, 64] width 934 height 1958
click at [234, 195] on div "Mācību tēma: Angļu valodas i - 11. klases 1. ieskaites mācību materiāls #6 📝 To…" at bounding box center [724, 344] width 1449 height 689
click at [332, 420] on span "two" at bounding box center [329, 413] width 24 height 20
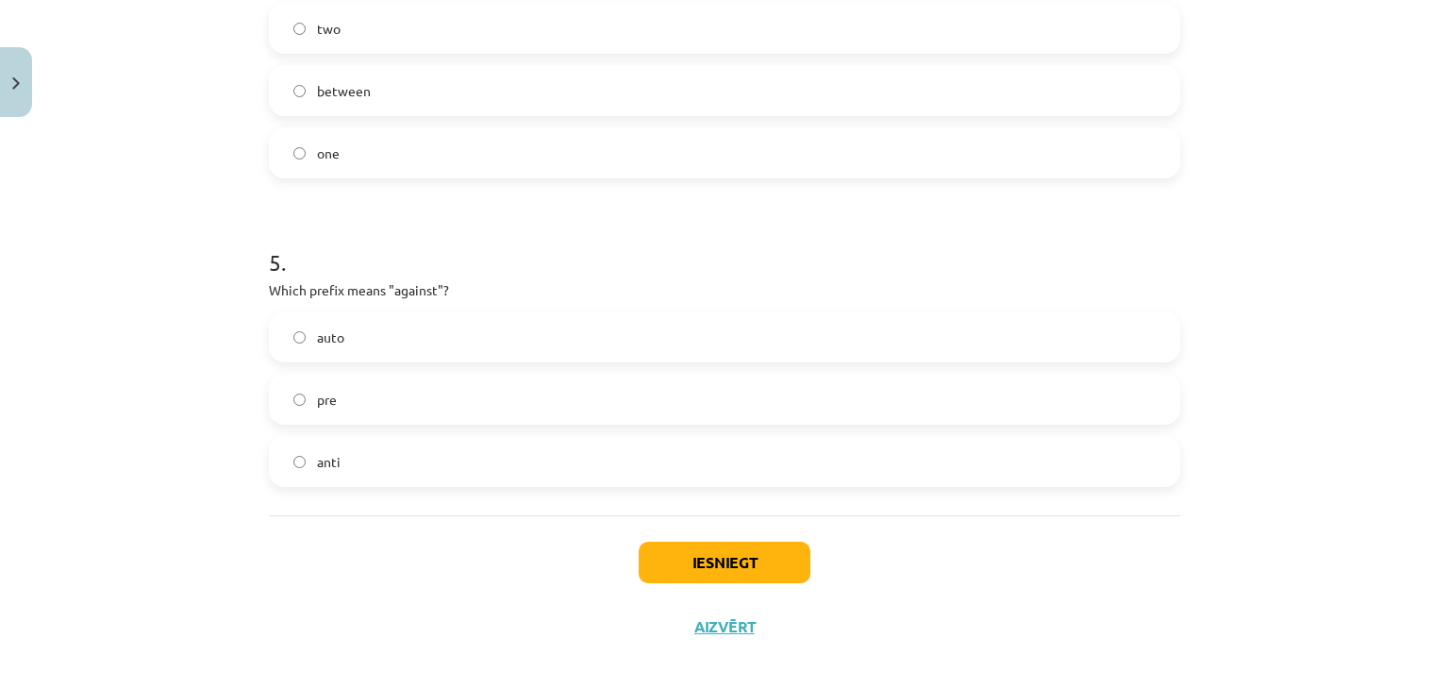
scroll to position [1442, 0]
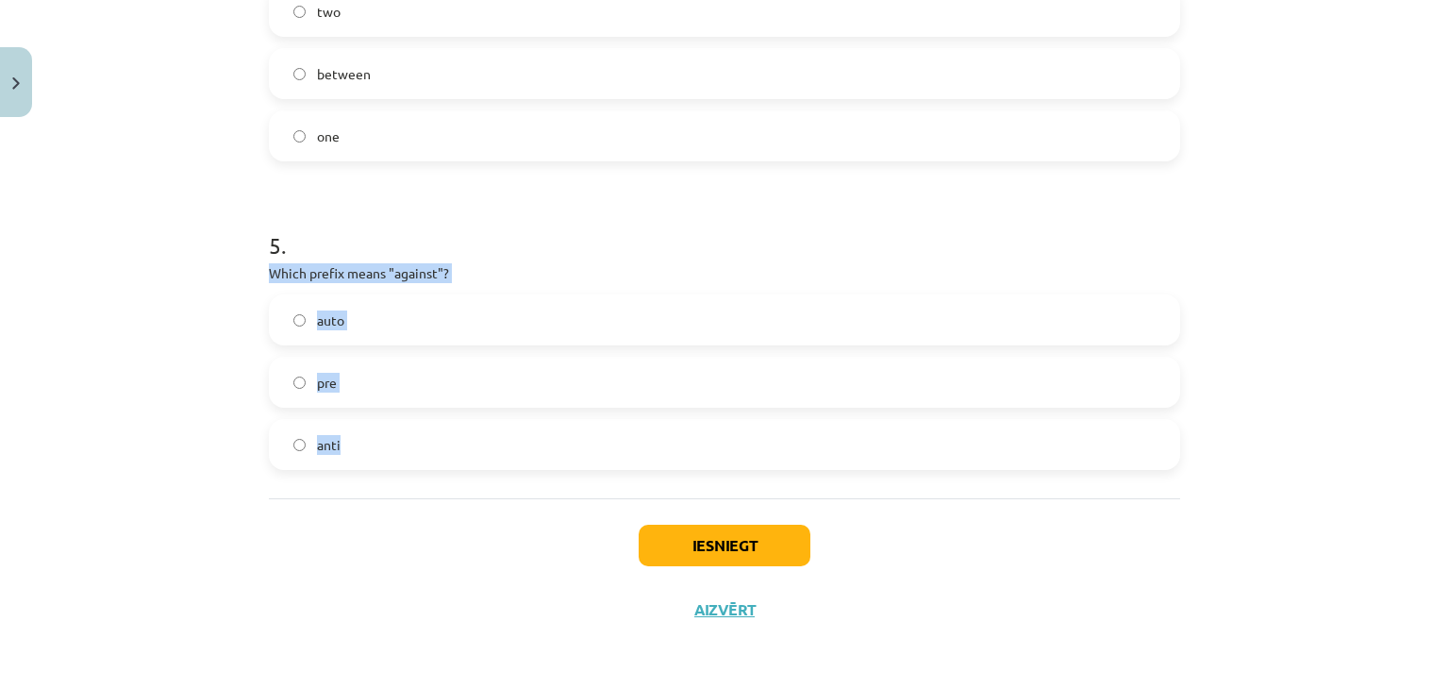
drag, startPoint x: 240, startPoint y: 273, endPoint x: 442, endPoint y: 457, distance: 273.1
click at [442, 457] on div "Mācību tēma: Angļu valodas i - 11. klases 1. ieskaites mācību materiāls #6 📝 To…" at bounding box center [724, 344] width 1449 height 689
click at [382, 442] on label "anti" at bounding box center [725, 444] width 908 height 47
click at [689, 600] on button "Aizvērt" at bounding box center [725, 609] width 72 height 19
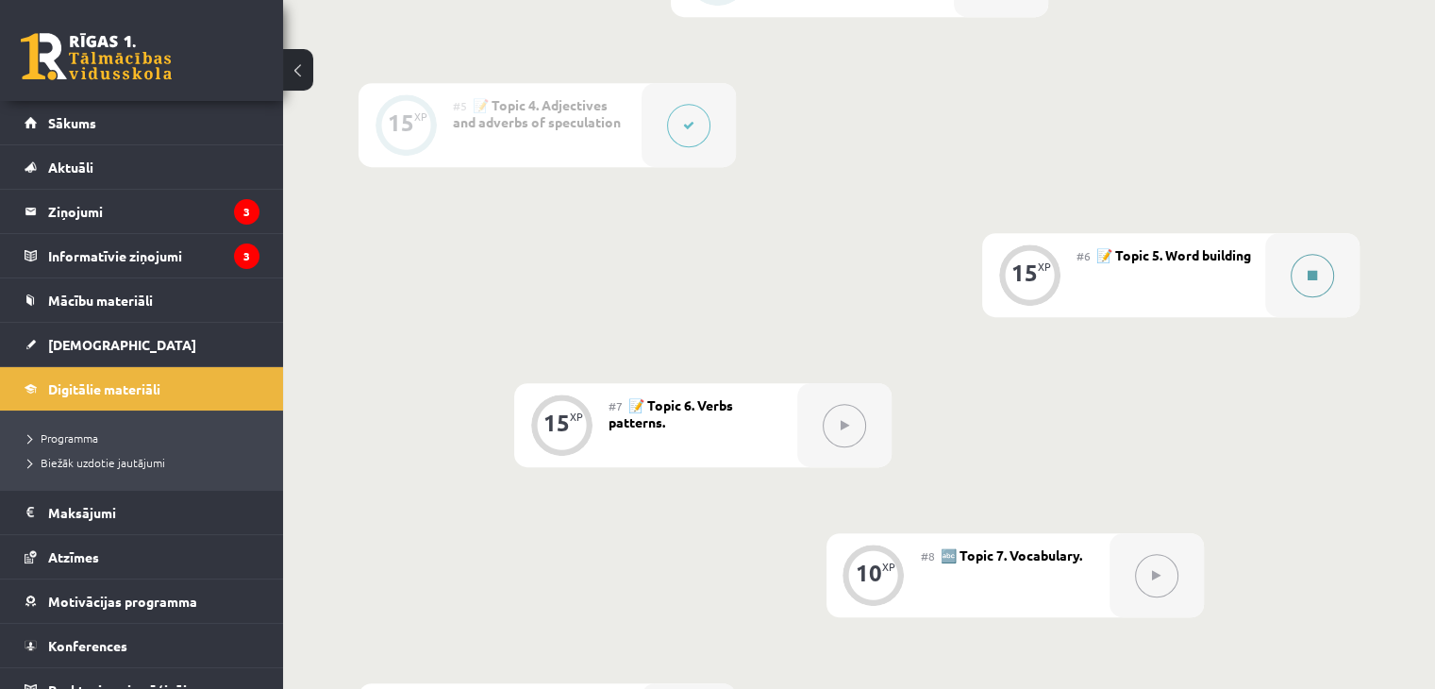
click at [1293, 279] on button at bounding box center [1312, 275] width 43 height 43
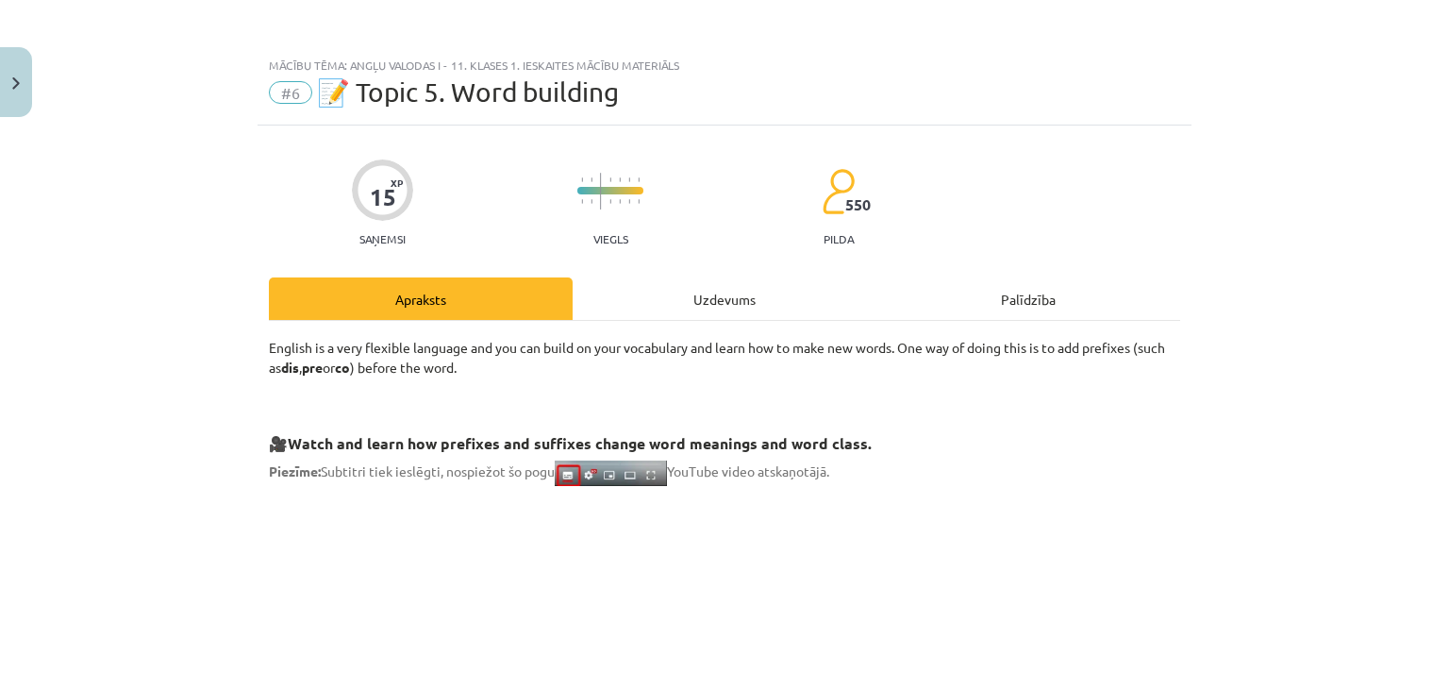
click at [751, 305] on div "Uzdevums" at bounding box center [725, 298] width 304 height 42
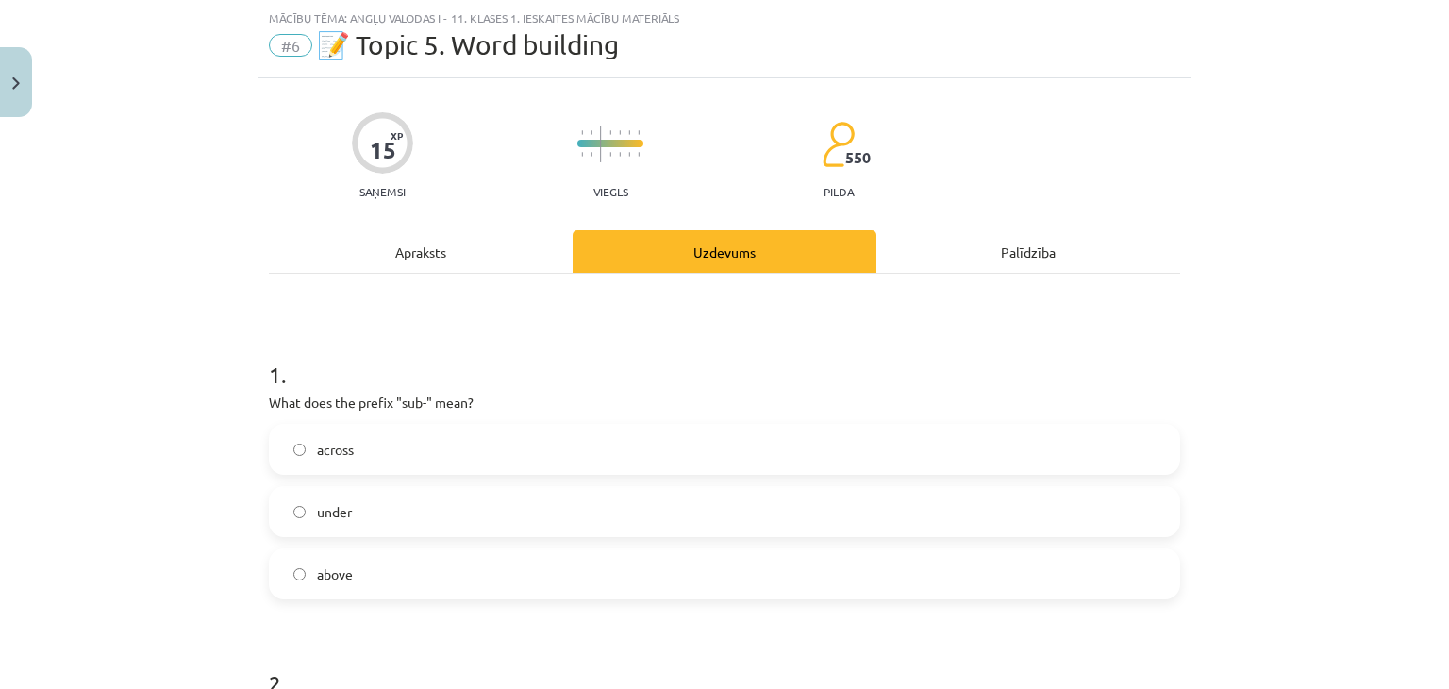
click at [480, 492] on label "under" at bounding box center [725, 511] width 908 height 47
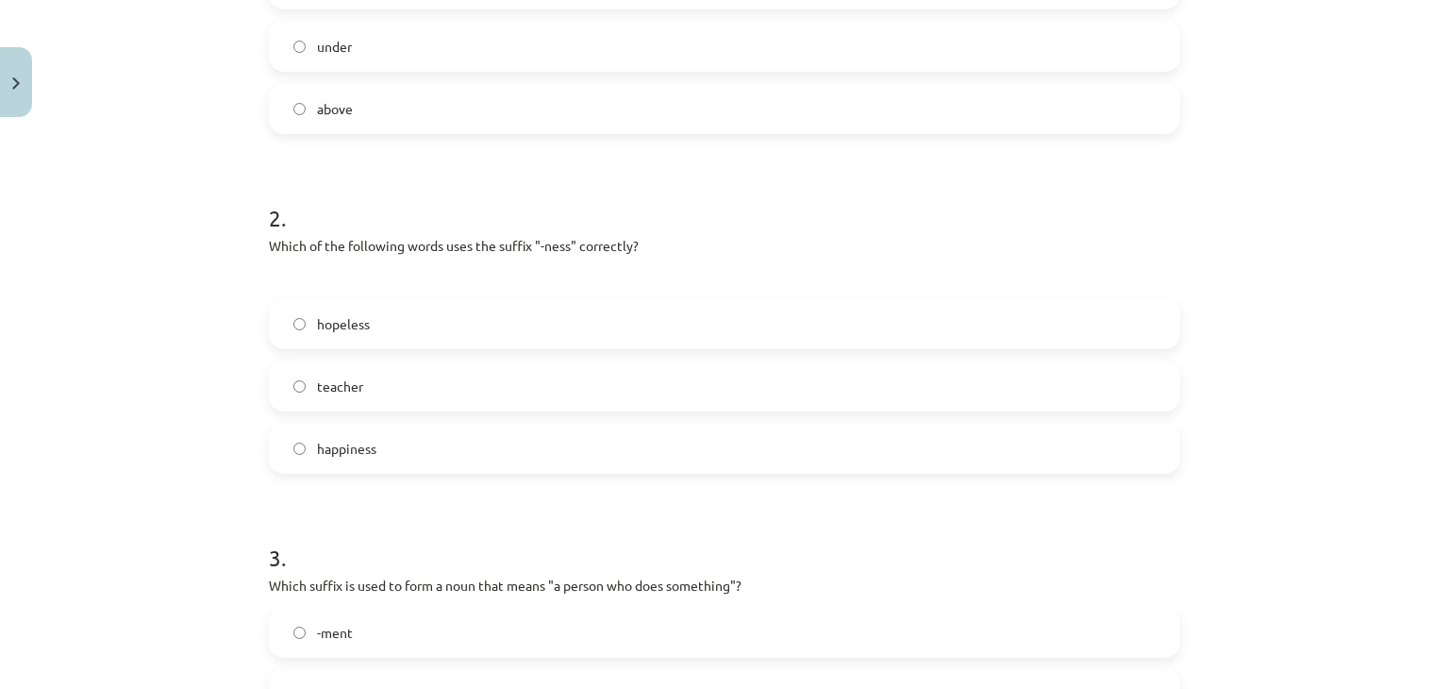
scroll to position [542, 0]
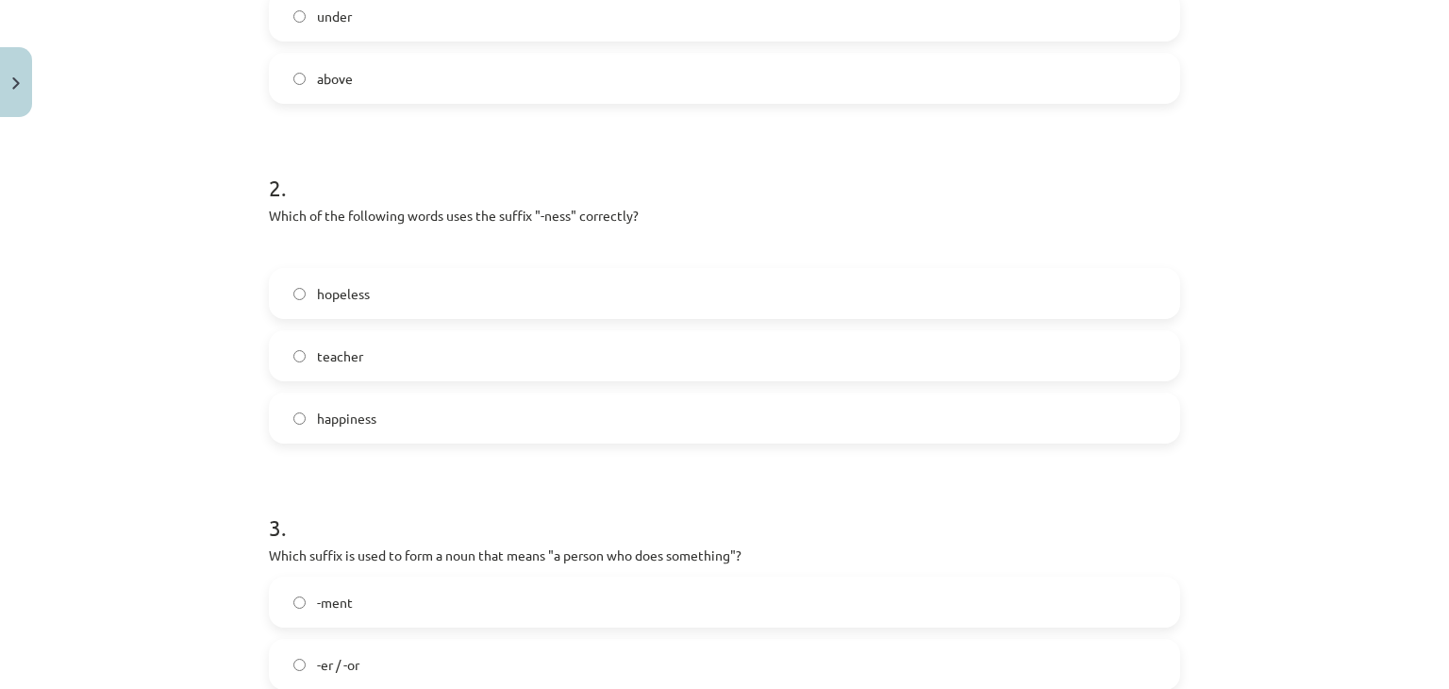
click at [456, 401] on label "happiness" at bounding box center [725, 417] width 908 height 47
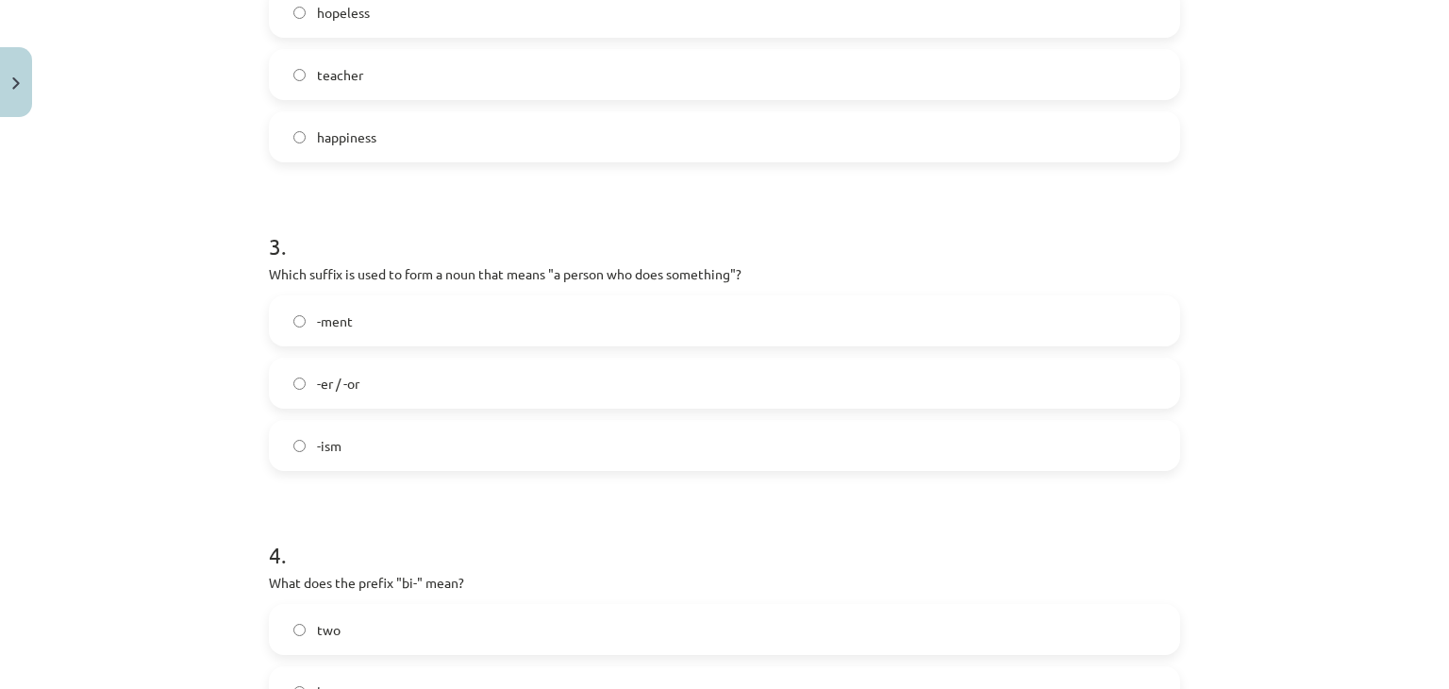
scroll to position [833, 0]
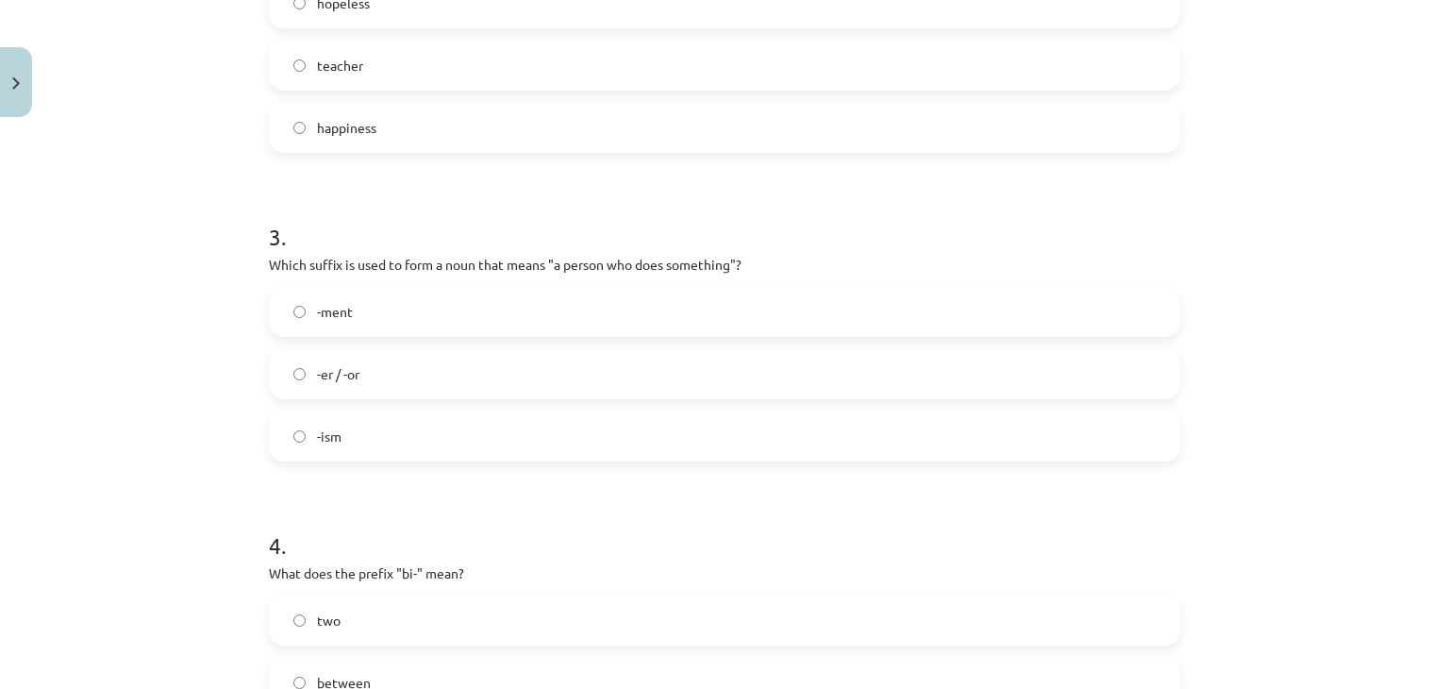
click at [433, 363] on label "-er / -or" at bounding box center [725, 373] width 908 height 47
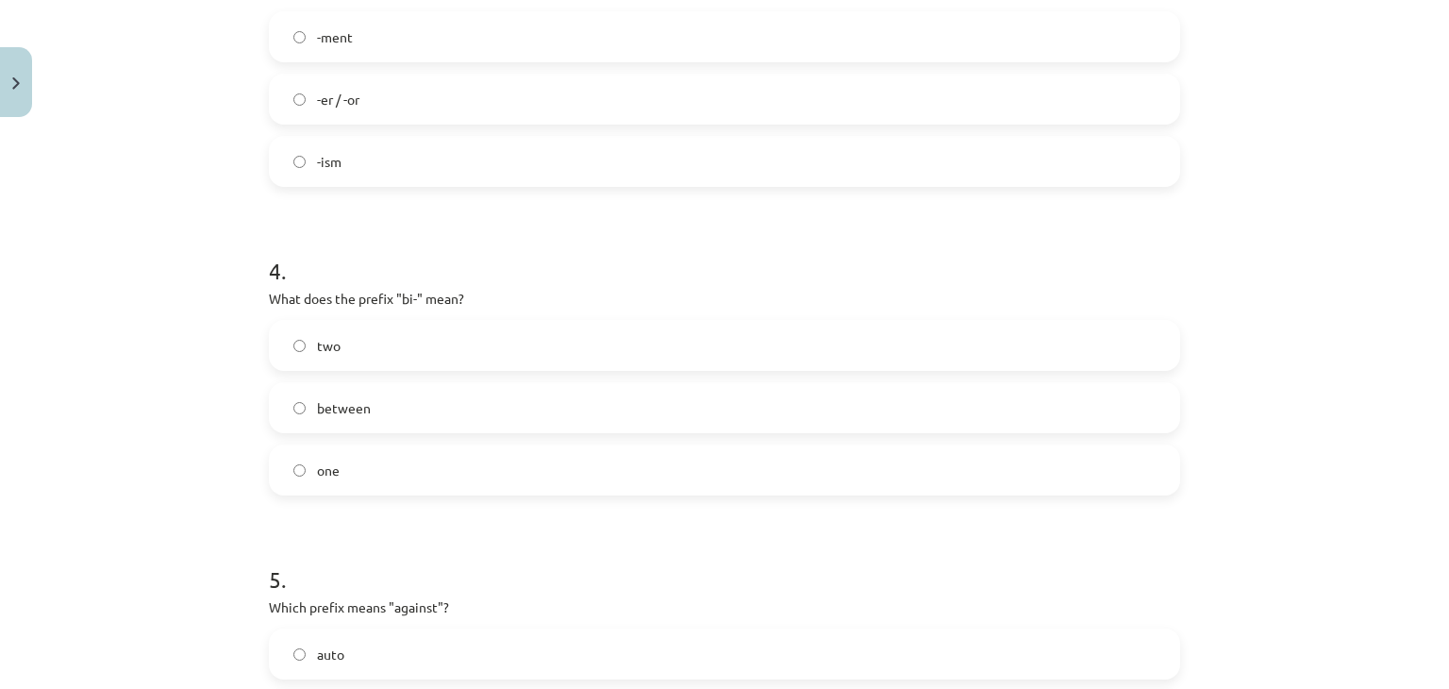
scroll to position [1154, 0]
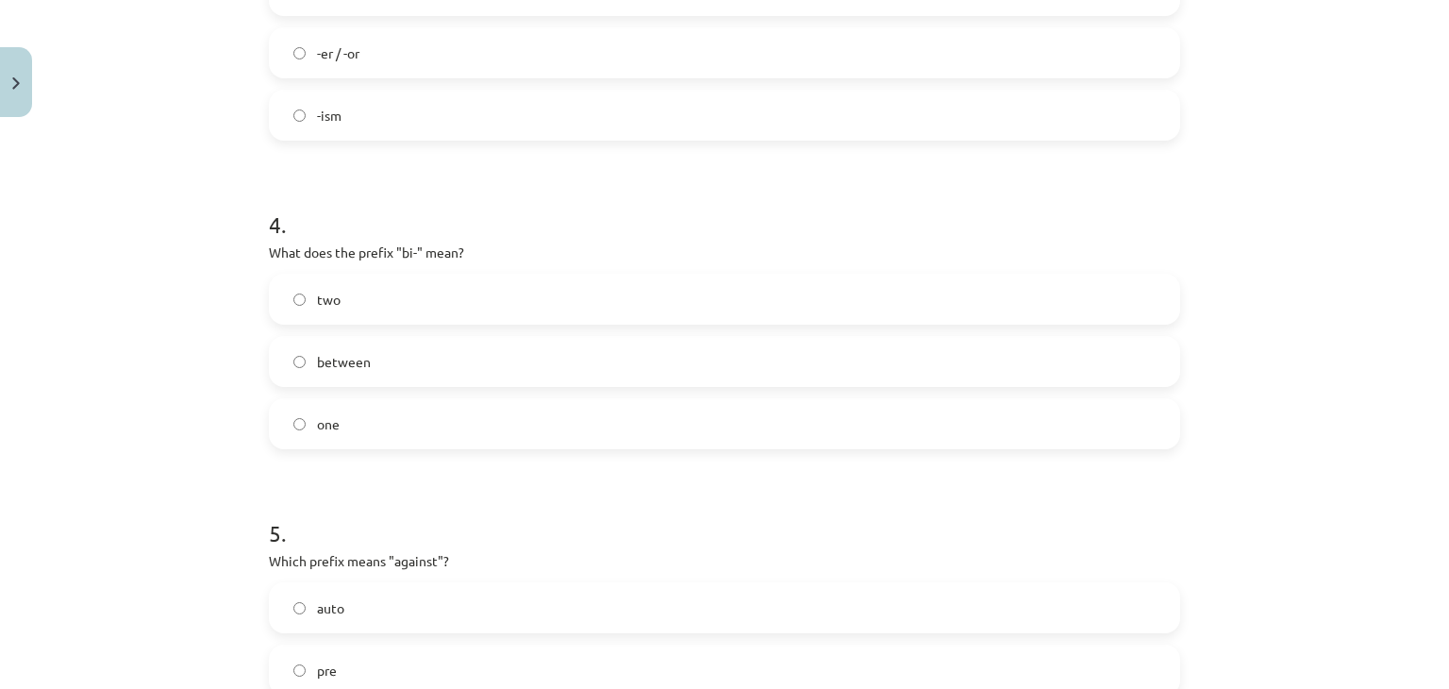
click at [431, 283] on label "two" at bounding box center [725, 298] width 908 height 47
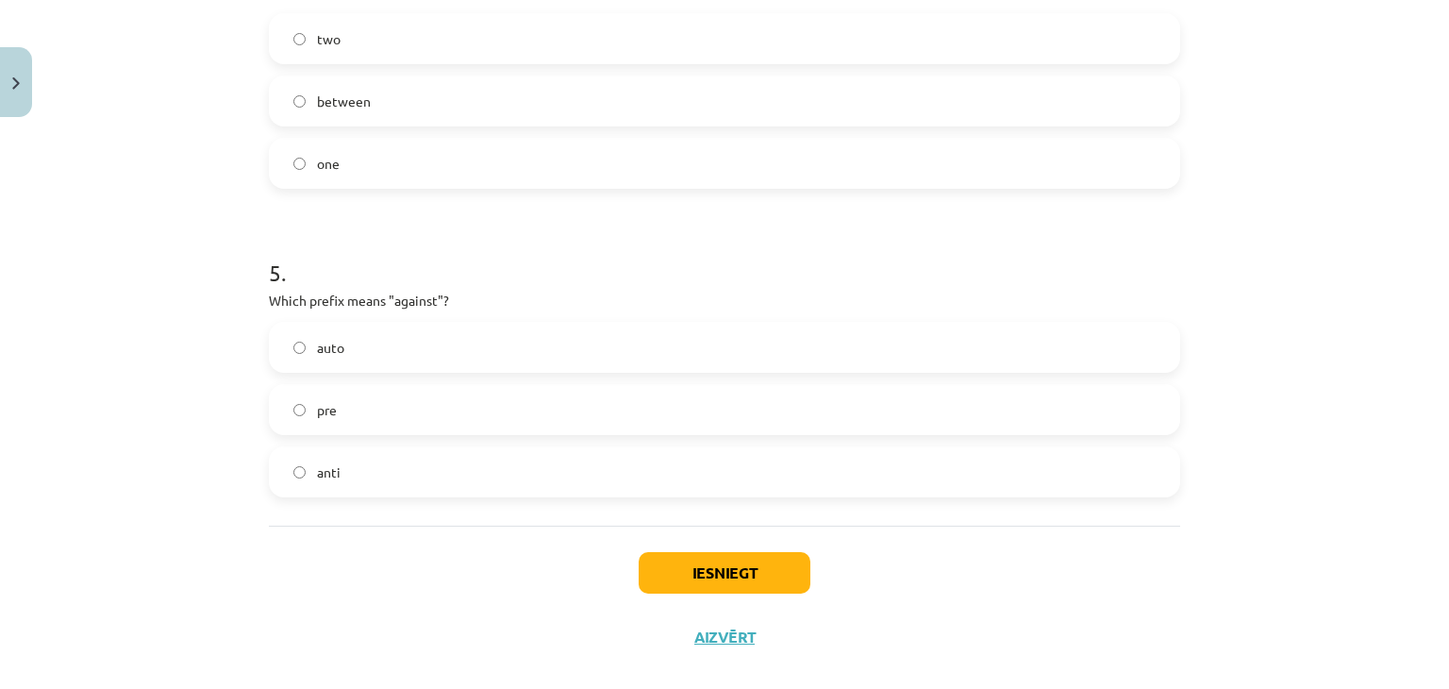
scroll to position [1442, 0]
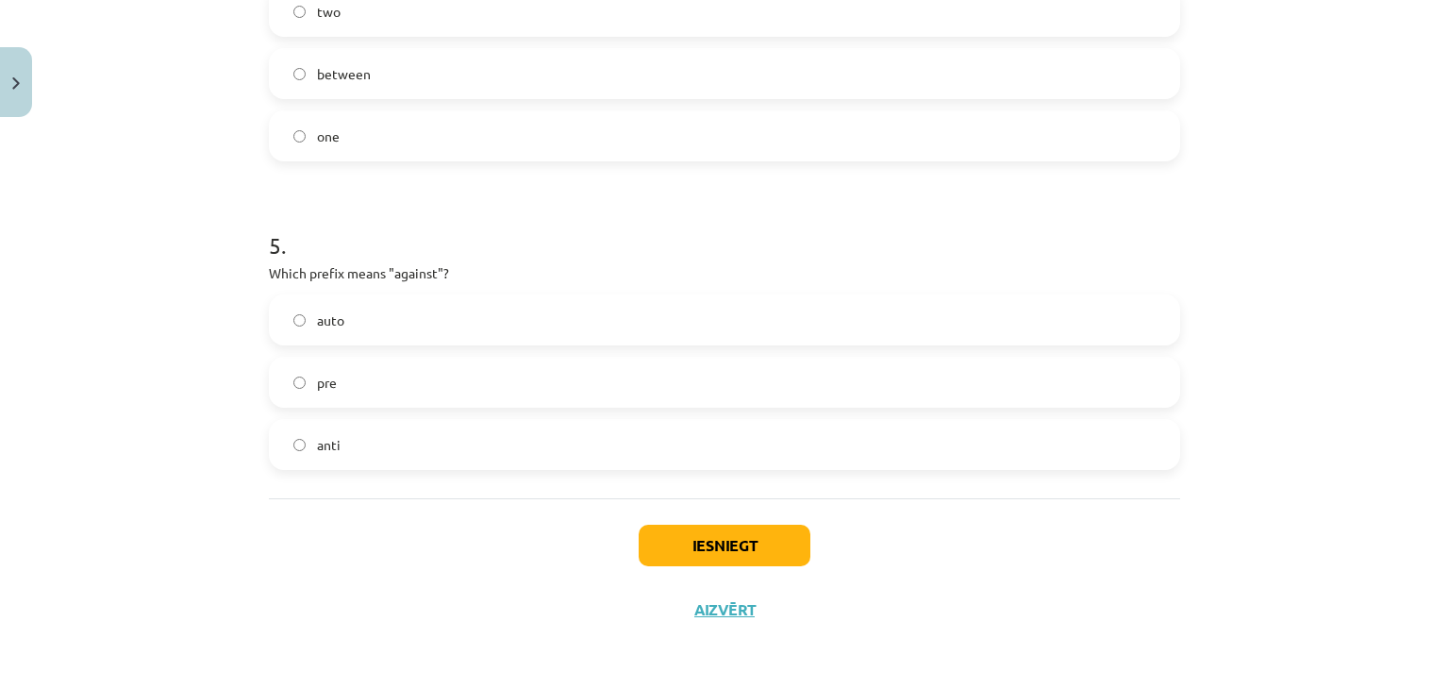
click at [343, 450] on label "anti" at bounding box center [725, 444] width 908 height 47
click at [666, 522] on div "Iesniegt Aizvērt" at bounding box center [724, 564] width 911 height 132
click at [667, 540] on button "Iesniegt" at bounding box center [725, 546] width 172 height 42
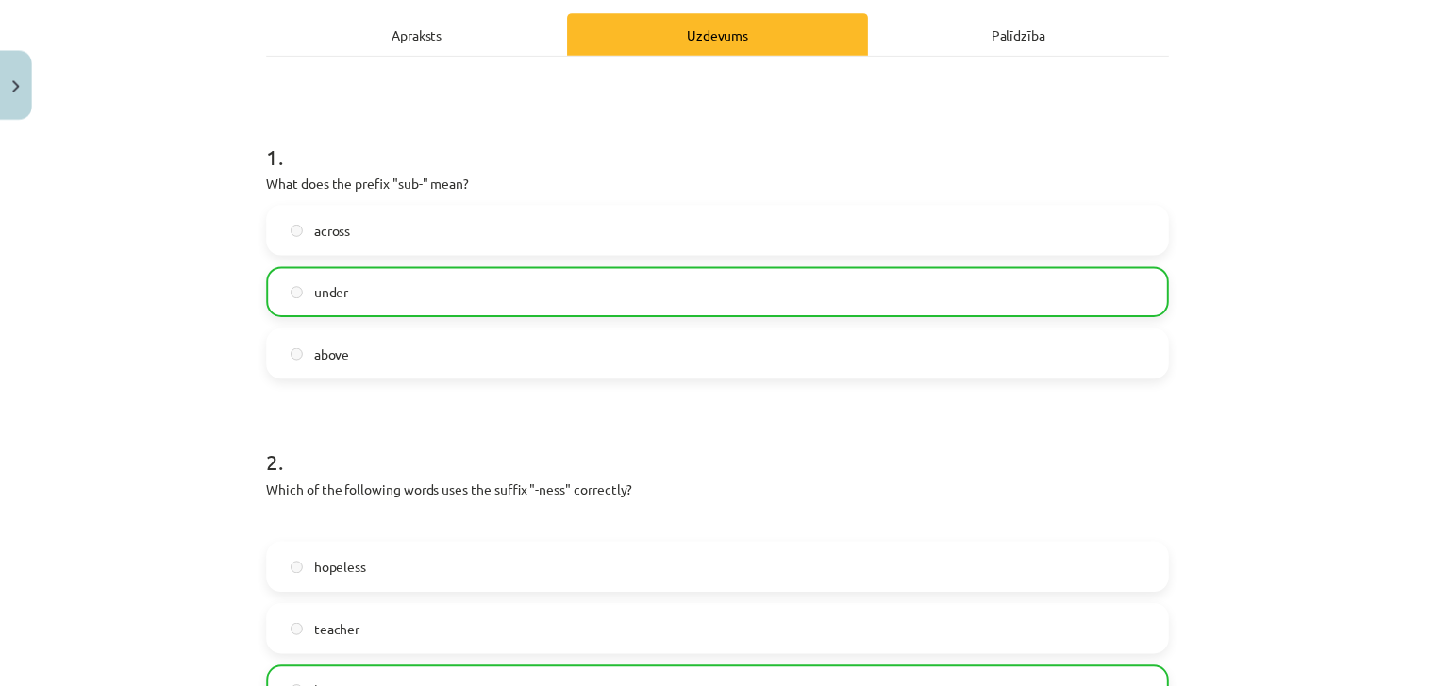
scroll to position [268, 0]
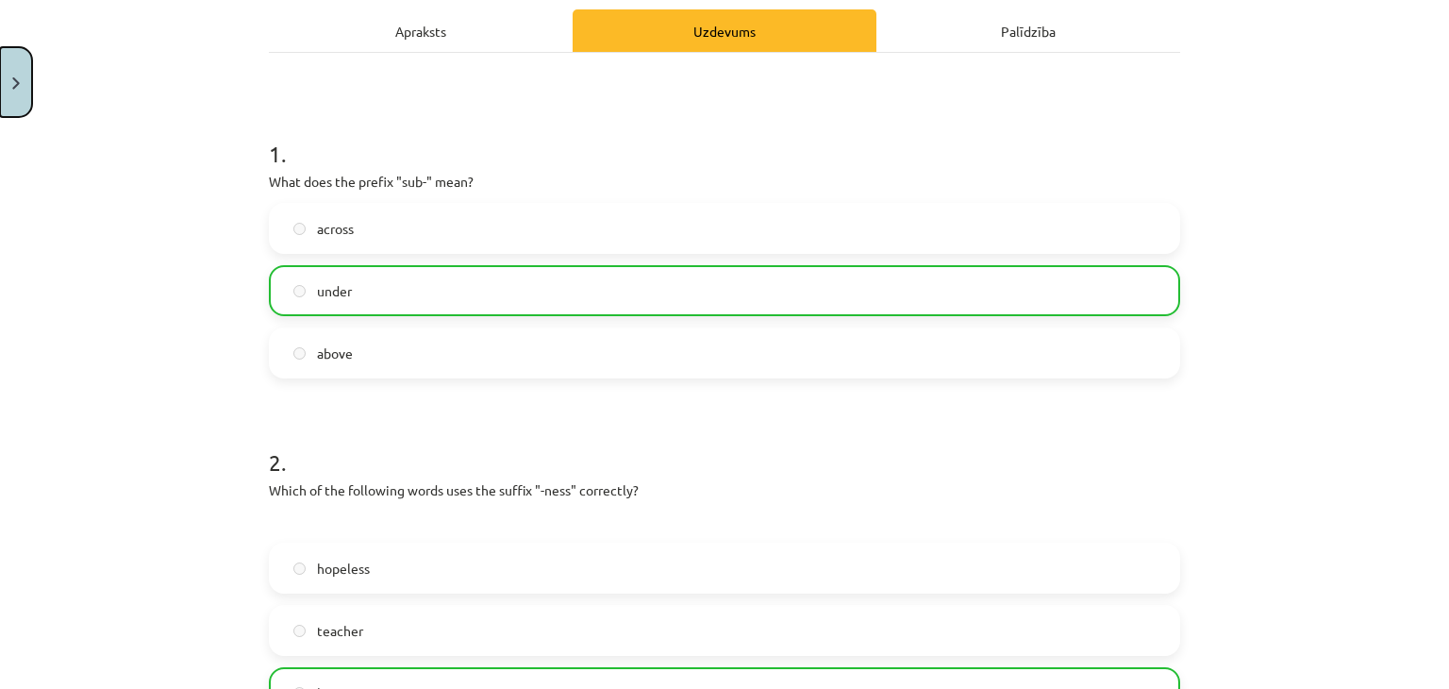
click at [8, 87] on button "Close" at bounding box center [16, 82] width 32 height 70
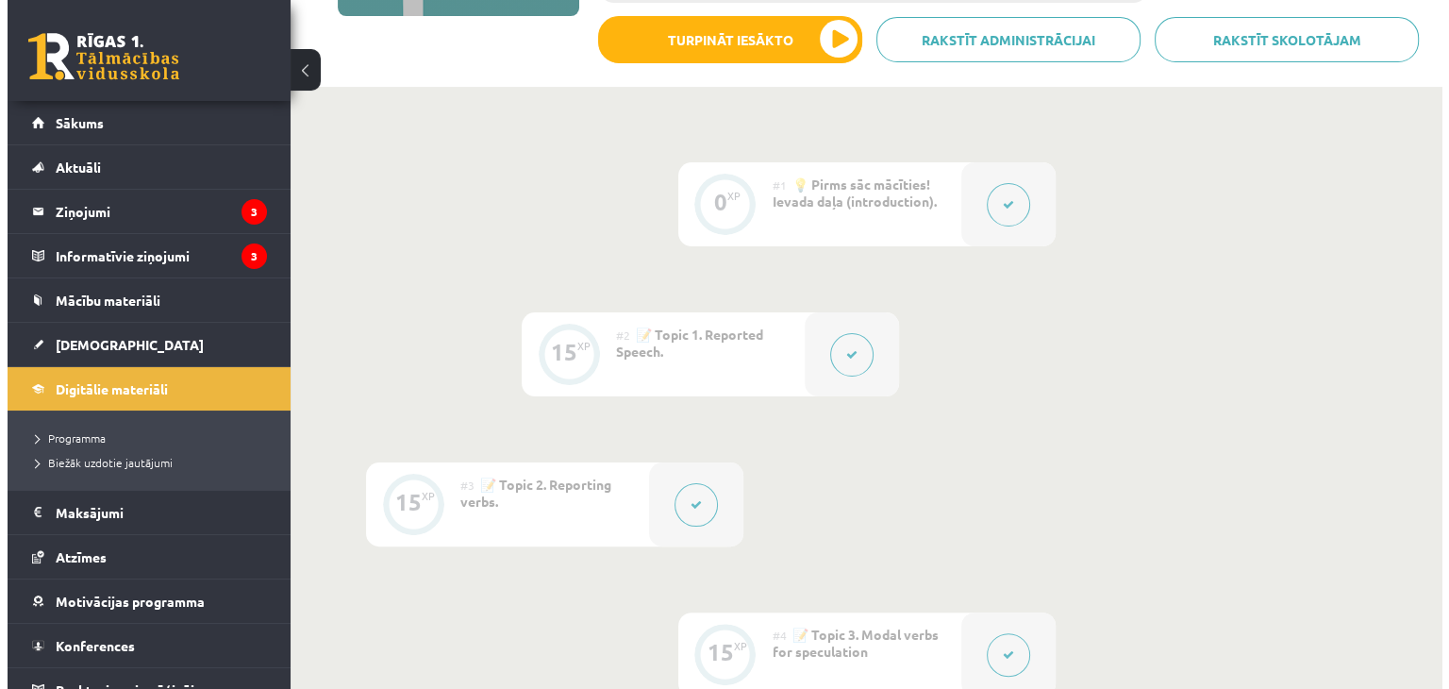
scroll to position [0, 0]
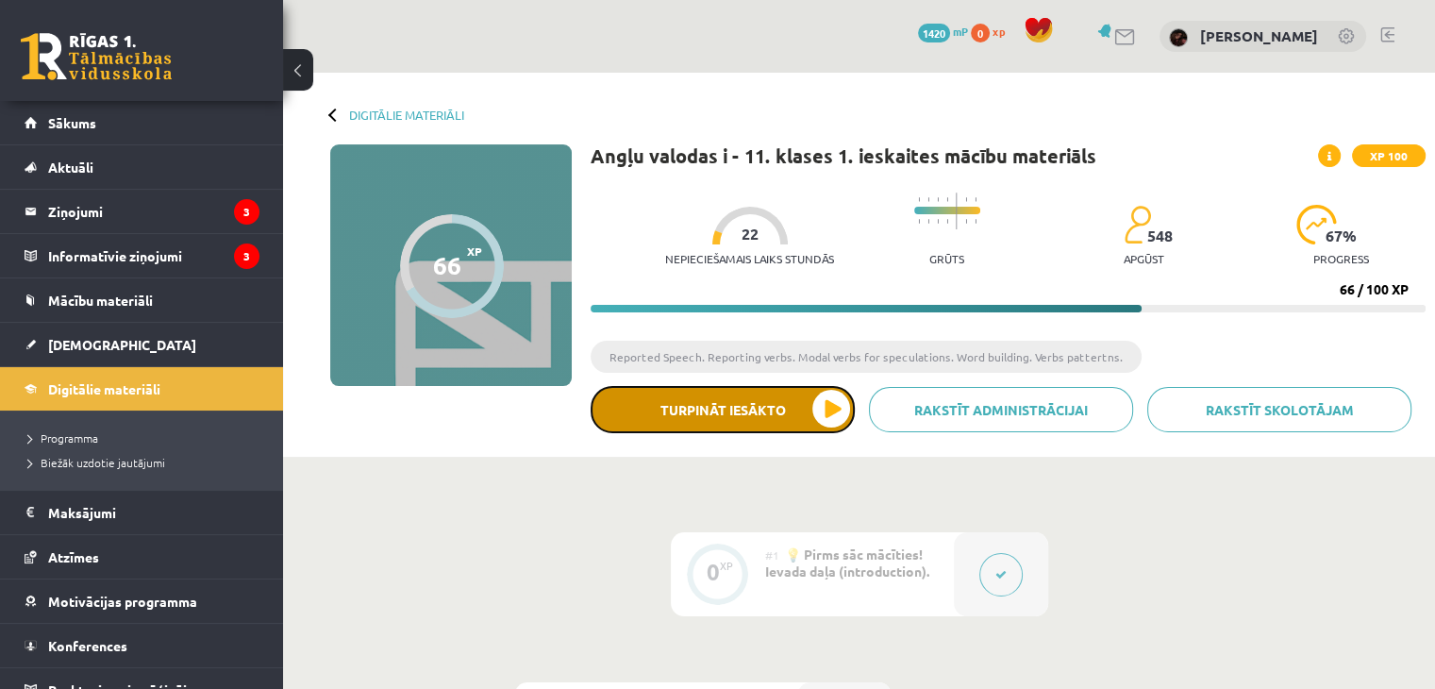
click at [730, 417] on button "Turpināt iesākto" at bounding box center [723, 409] width 264 height 47
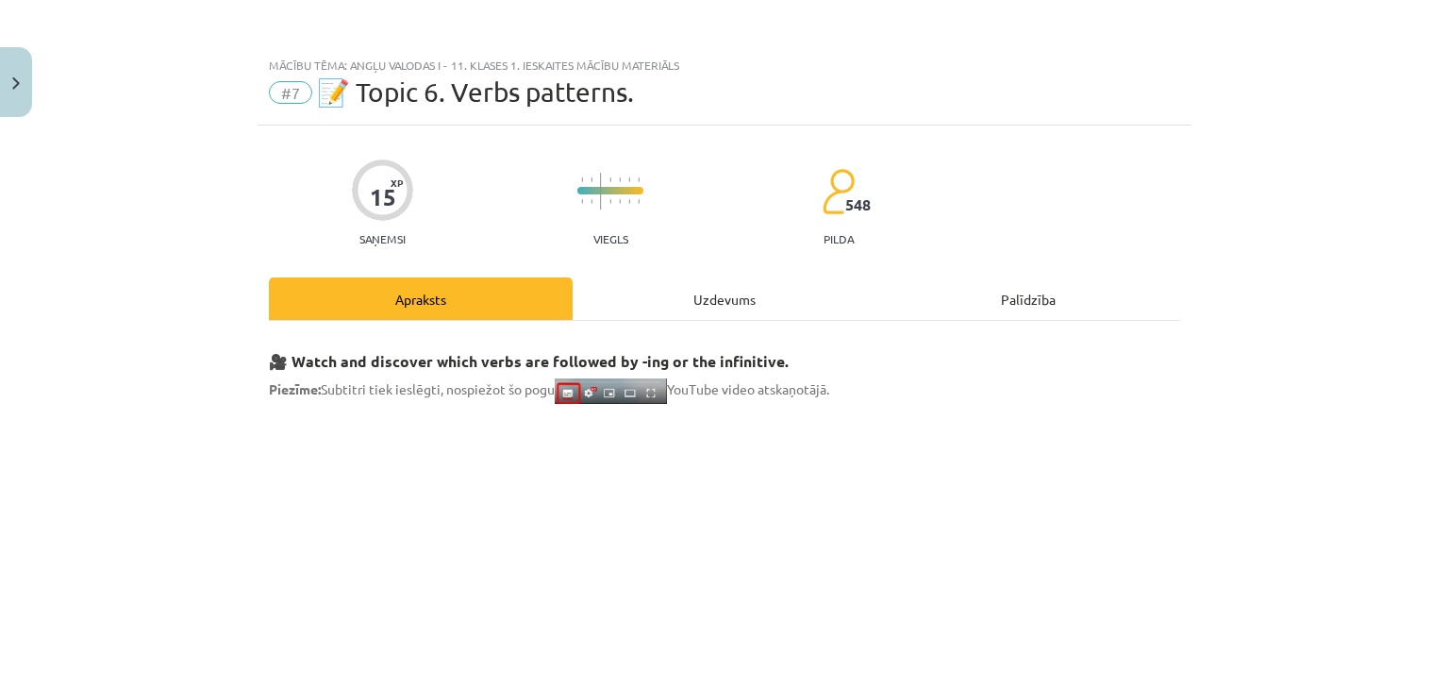
click at [743, 292] on div "Uzdevums" at bounding box center [725, 298] width 304 height 42
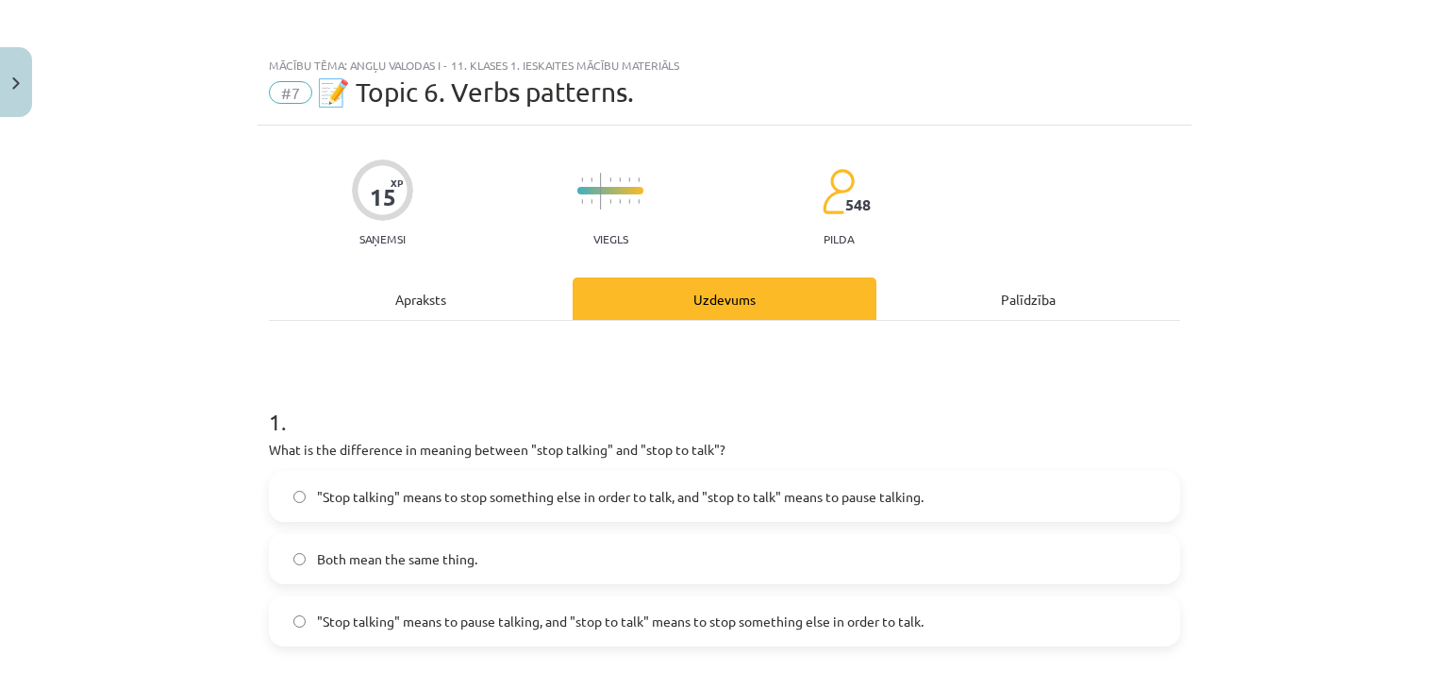
scroll to position [47, 0]
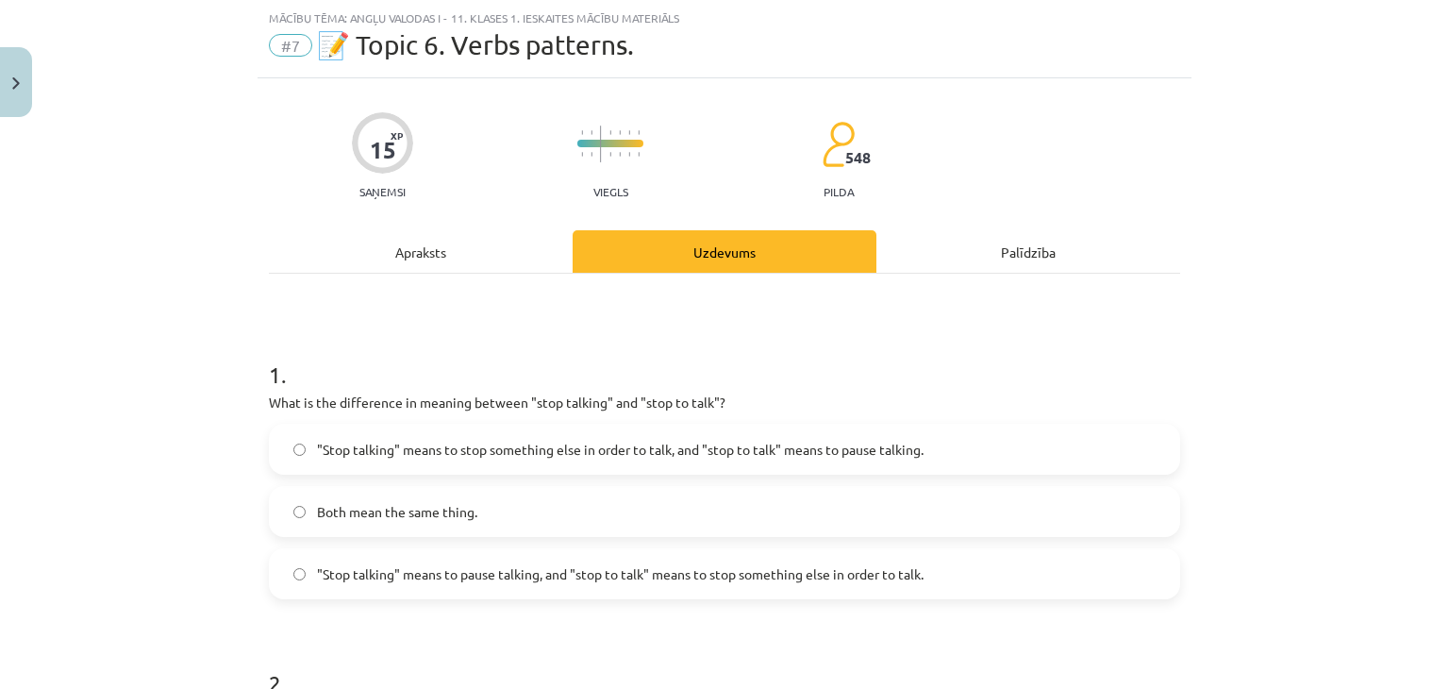
click at [561, 564] on span ""Stop talking" means to pause talking, and "stop to talk" means to stop somethi…" at bounding box center [620, 574] width 607 height 20
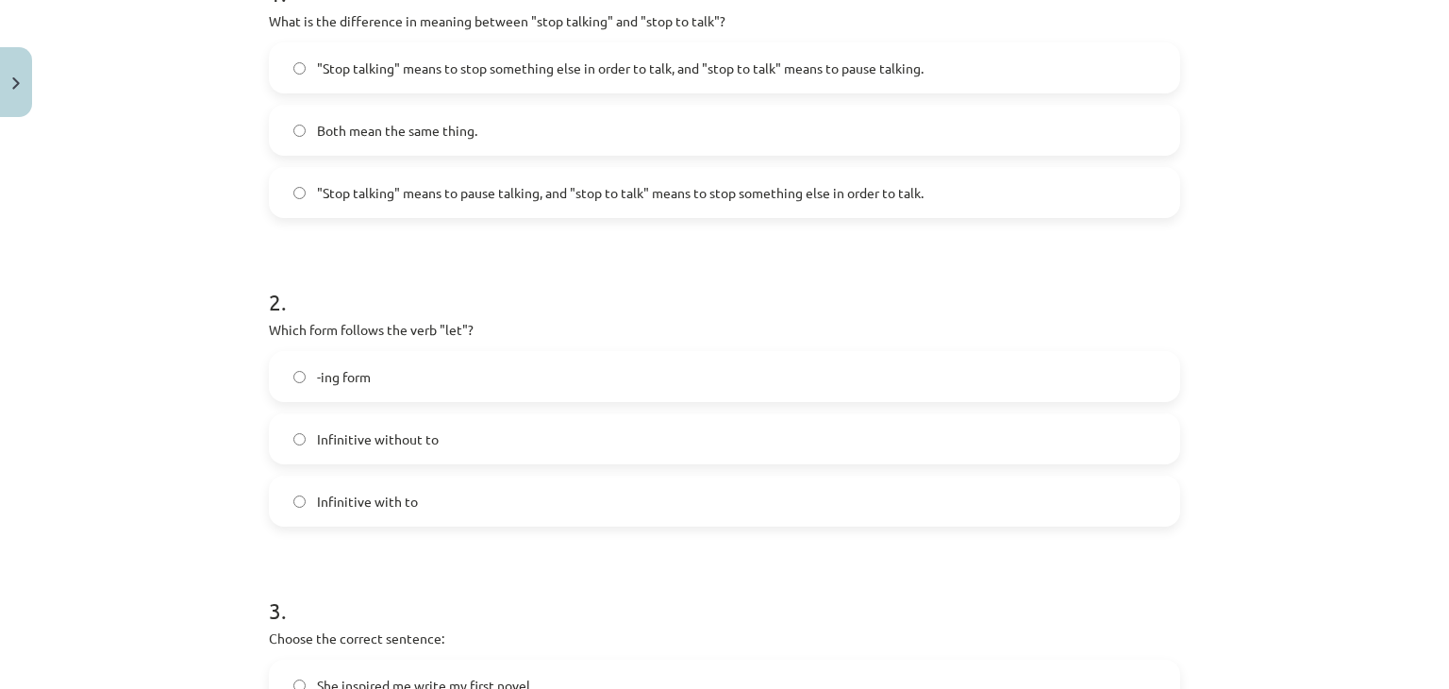
scroll to position [433, 0]
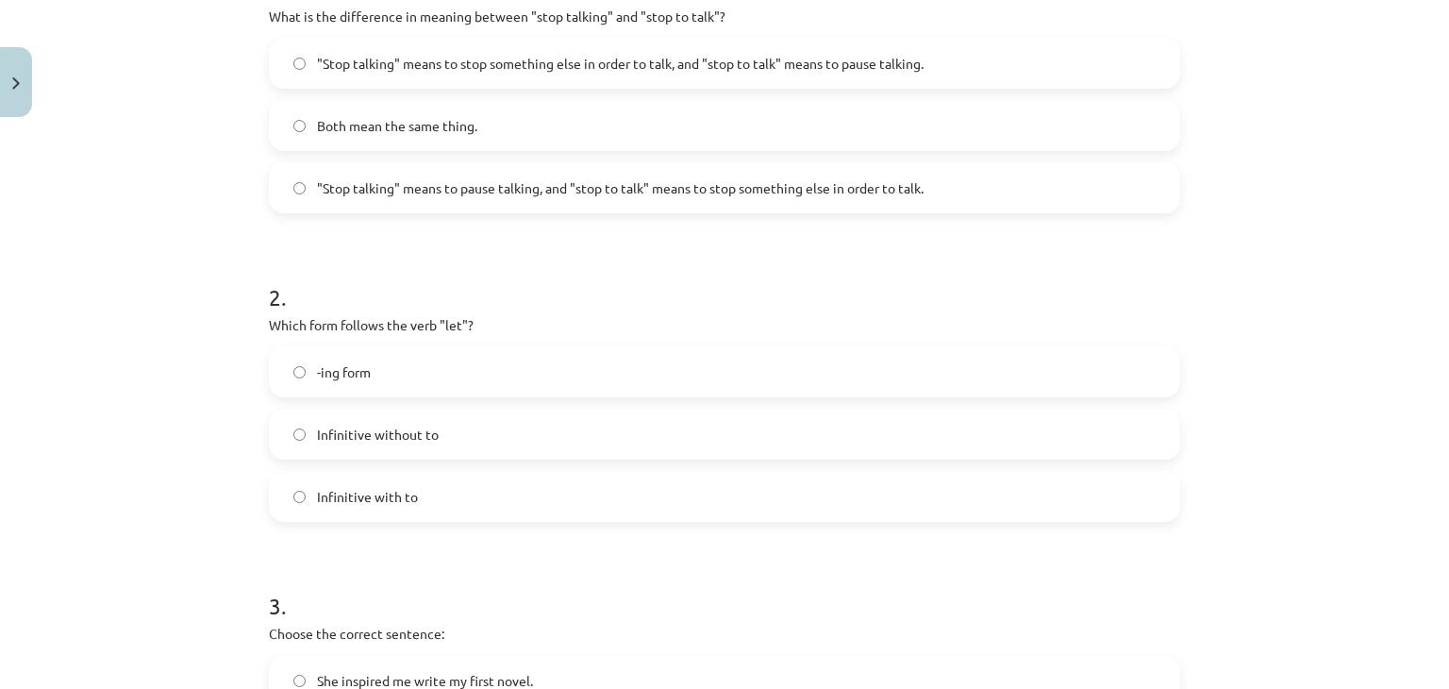
click at [568, 435] on label "Infinitive without to" at bounding box center [725, 433] width 908 height 47
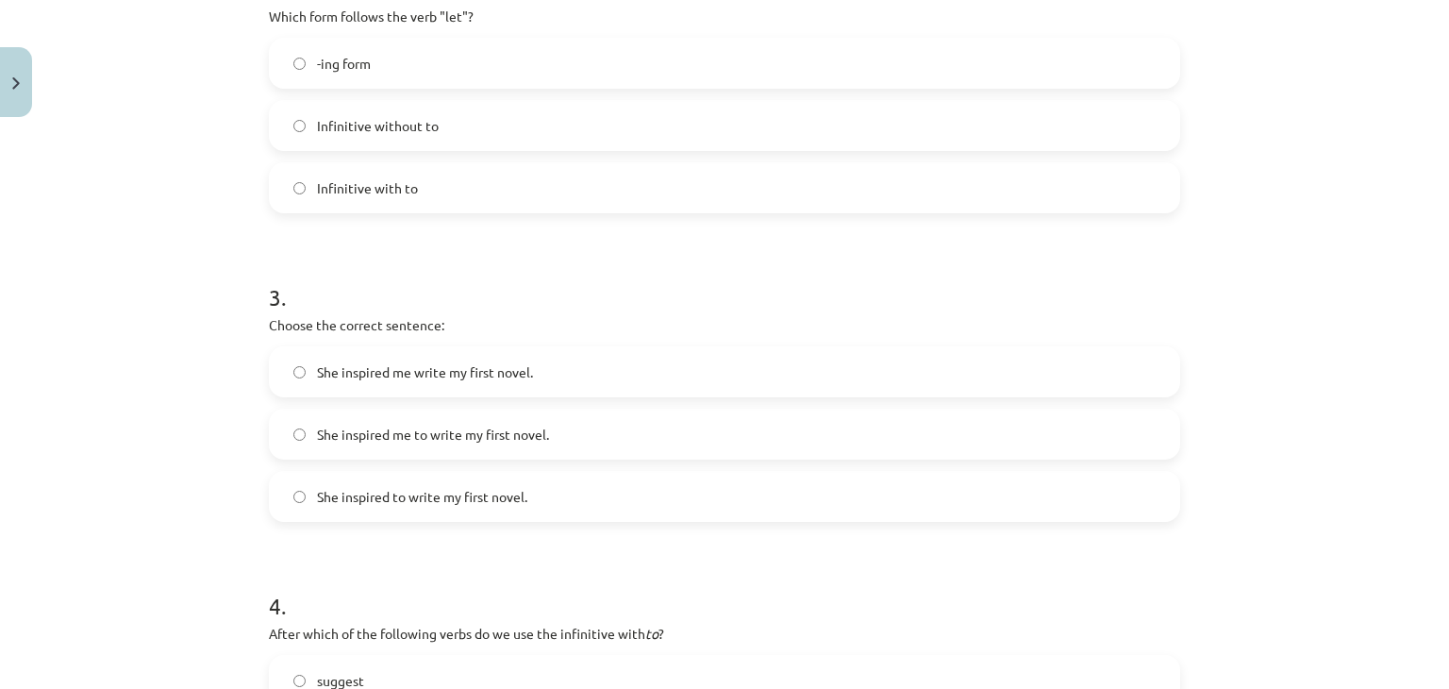
scroll to position [743, 0]
click at [568, 478] on label "She inspired to write my first novel." at bounding box center [725, 494] width 908 height 47
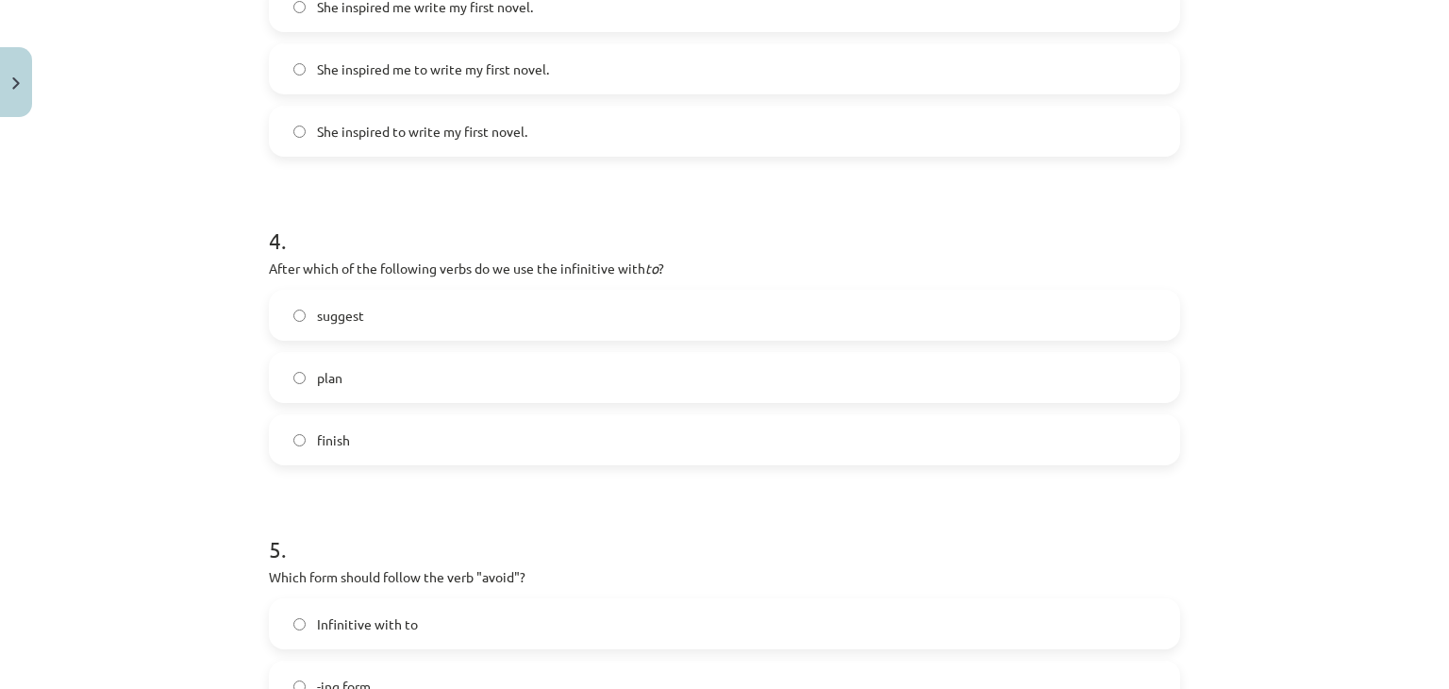
scroll to position [1108, 0]
click at [399, 312] on label "suggest" at bounding box center [725, 314] width 908 height 47
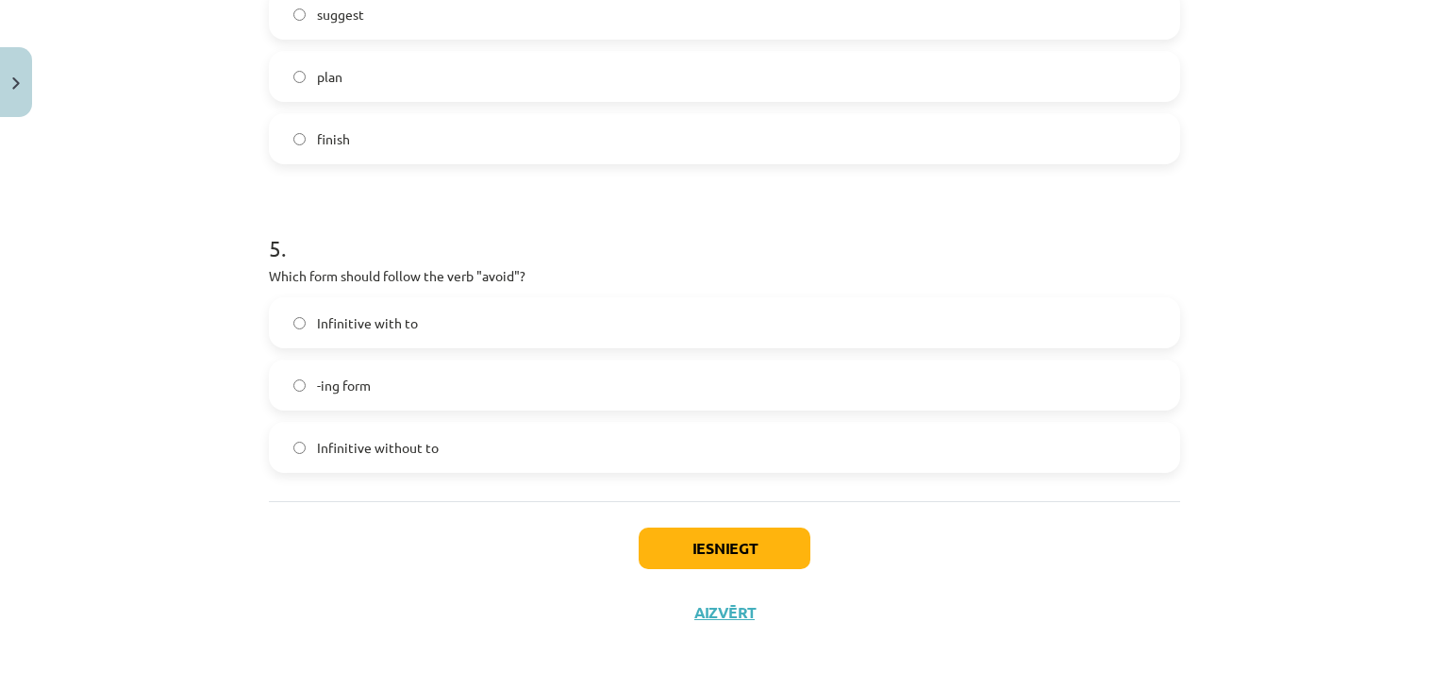
scroll to position [1410, 0]
click at [398, 315] on span "Infinitive with to" at bounding box center [367, 320] width 101 height 20
click at [710, 547] on button "Iesniegt" at bounding box center [725, 546] width 172 height 42
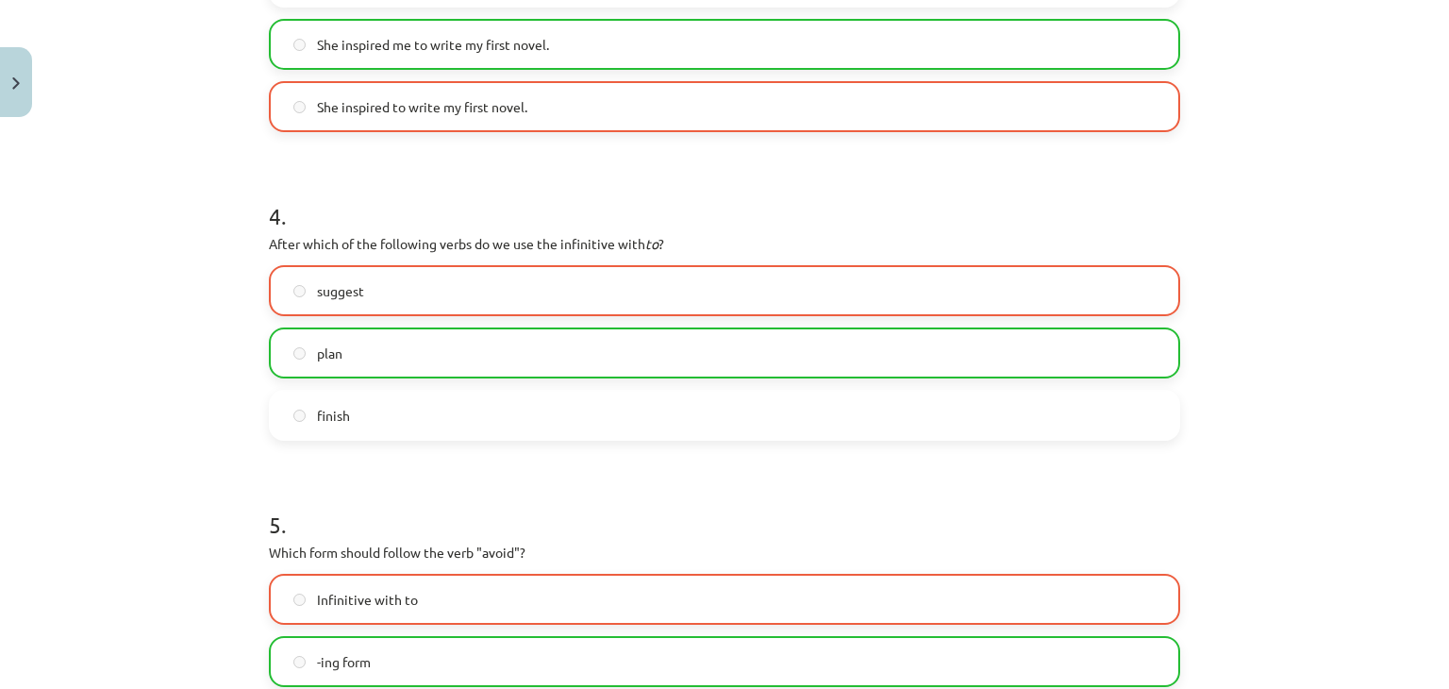
scroll to position [1469, 0]
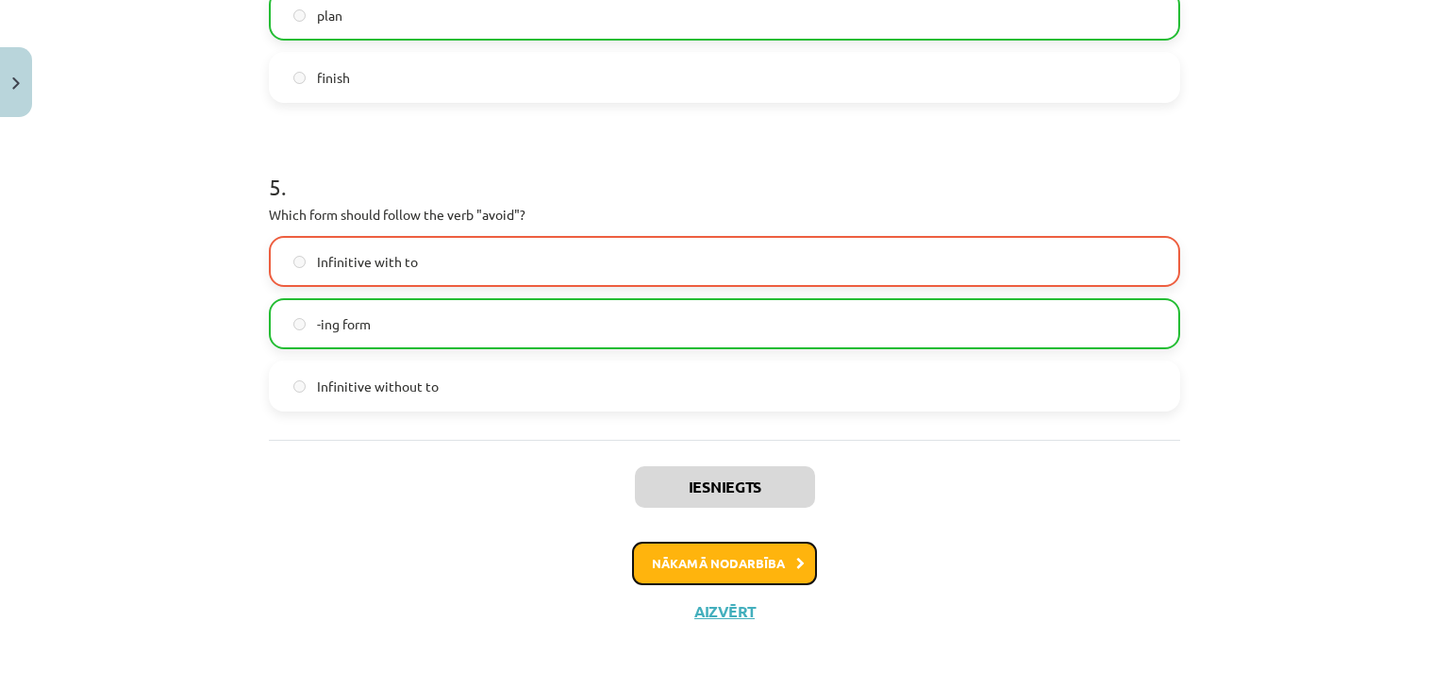
click at [709, 562] on button "Nākamā nodarbība" at bounding box center [724, 563] width 185 height 43
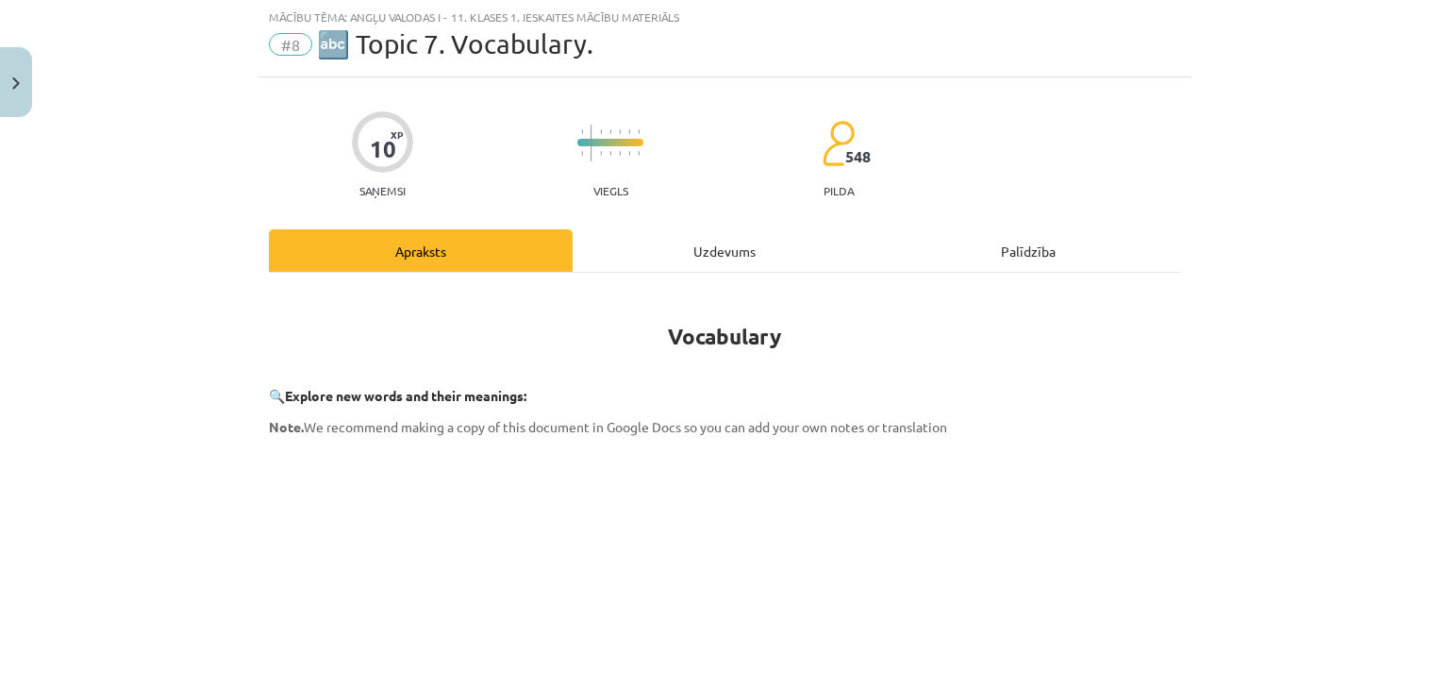
scroll to position [47, 0]
click at [679, 258] on div "Uzdevums" at bounding box center [725, 251] width 304 height 42
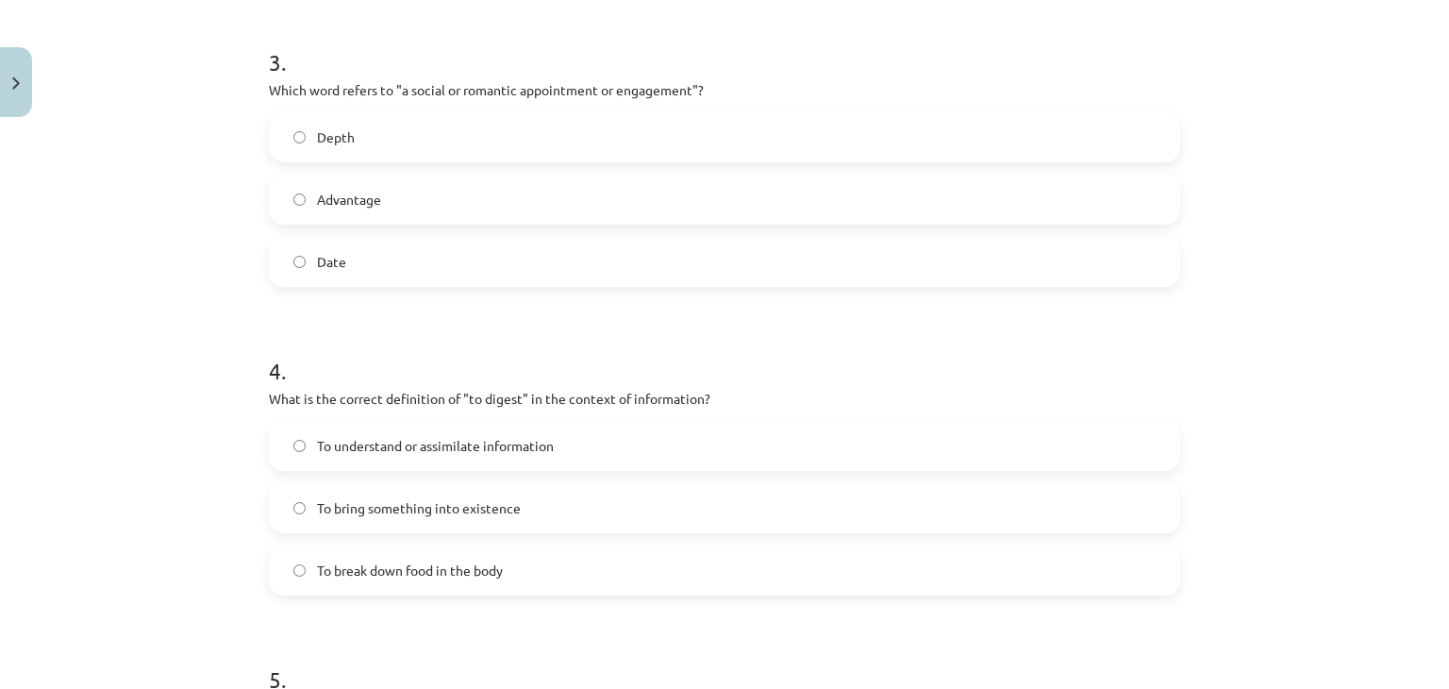
scroll to position [1472, 0]
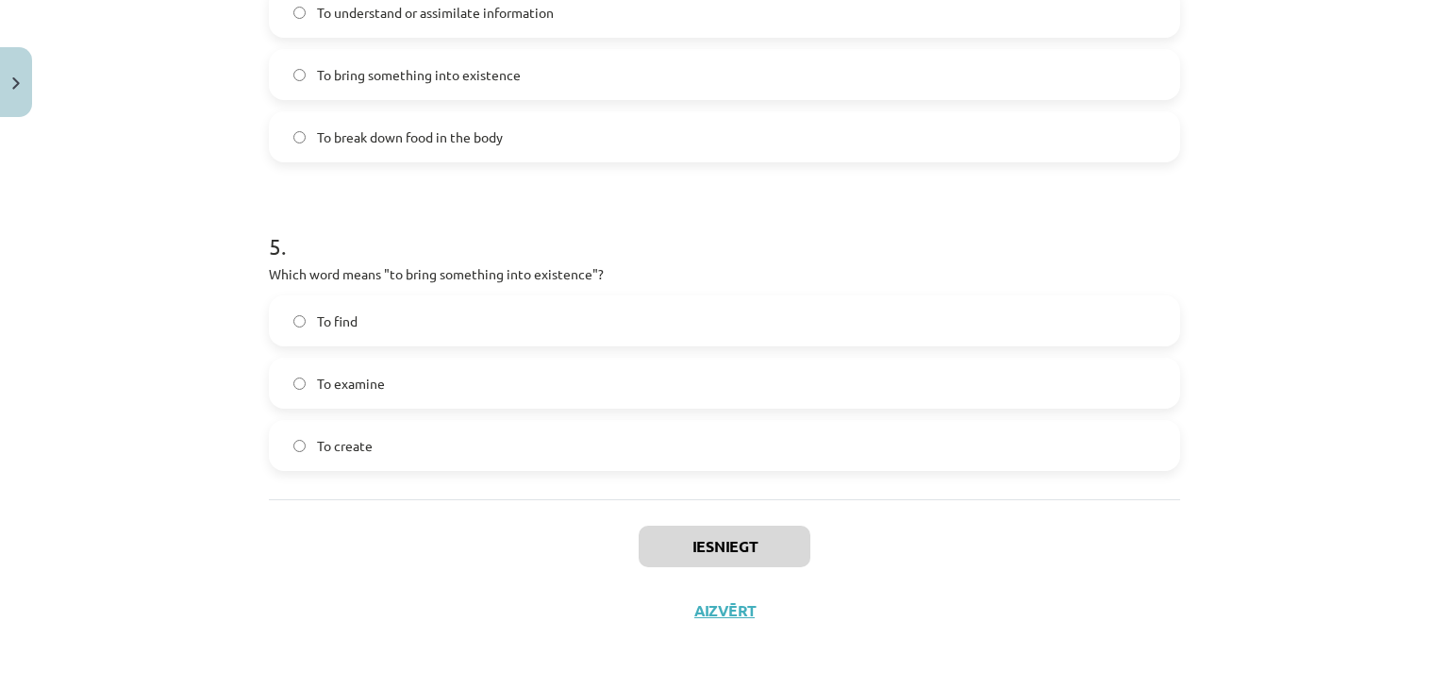
click at [433, 382] on label "To examine" at bounding box center [725, 382] width 908 height 47
click at [475, 146] on label "To break down food in the body" at bounding box center [725, 136] width 908 height 47
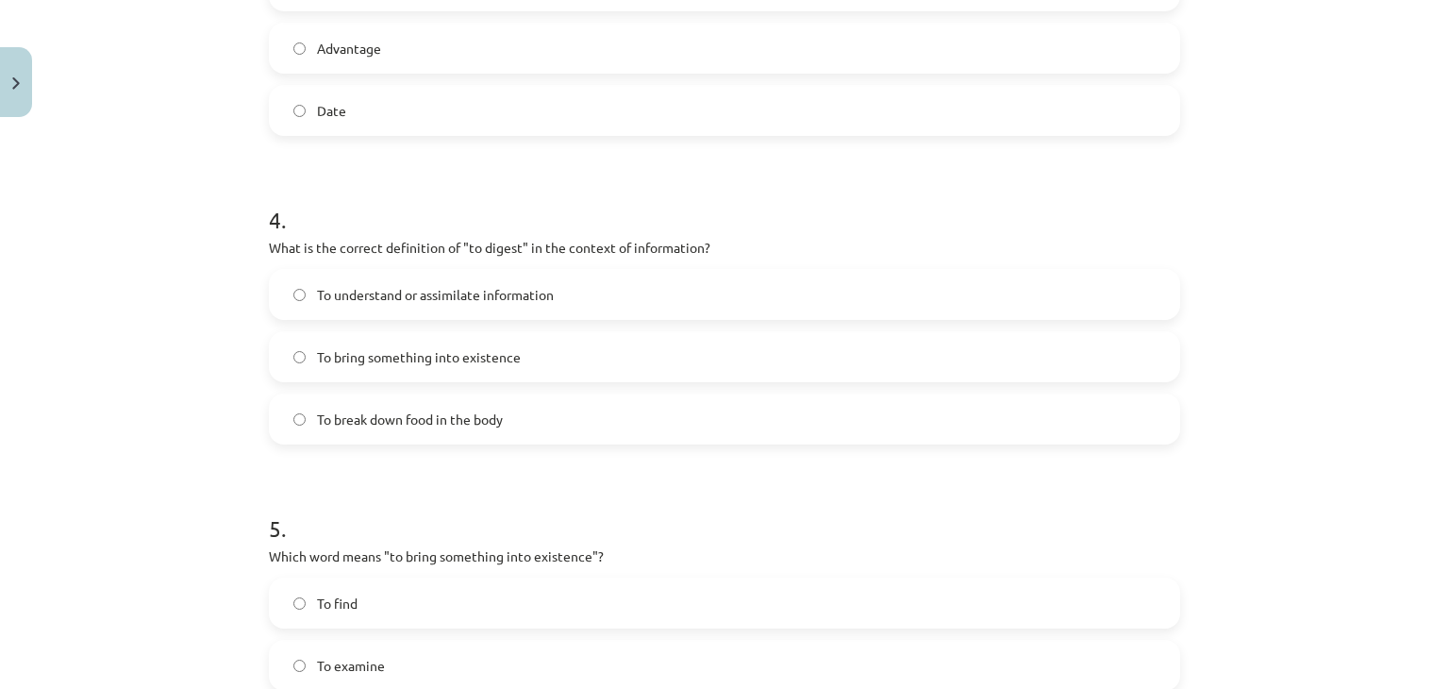
scroll to position [1189, 0]
click at [439, 306] on label "To understand or assimilate information" at bounding box center [725, 295] width 908 height 47
click at [483, 27] on label "Advantage" at bounding box center [725, 48] width 908 height 47
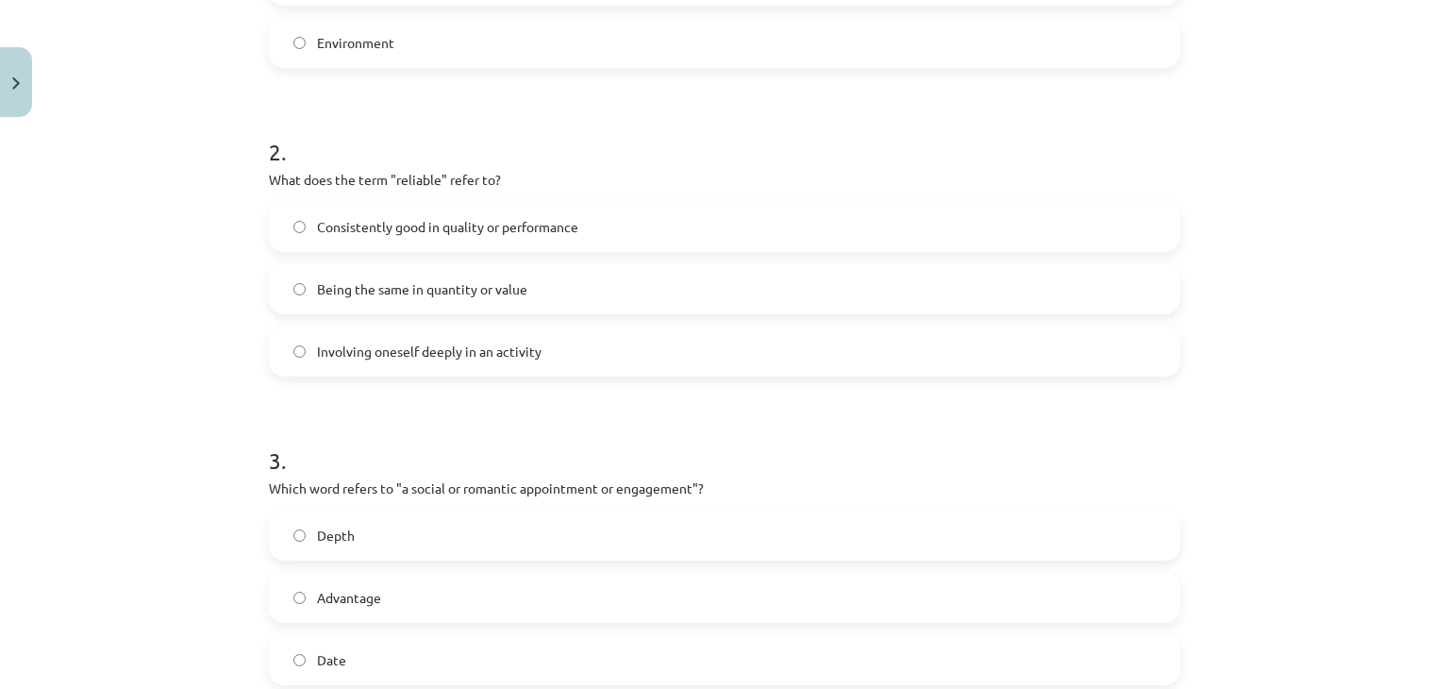
scroll to position [638, 0]
click at [456, 239] on span "Consistently good in quality or performance" at bounding box center [447, 230] width 261 height 20
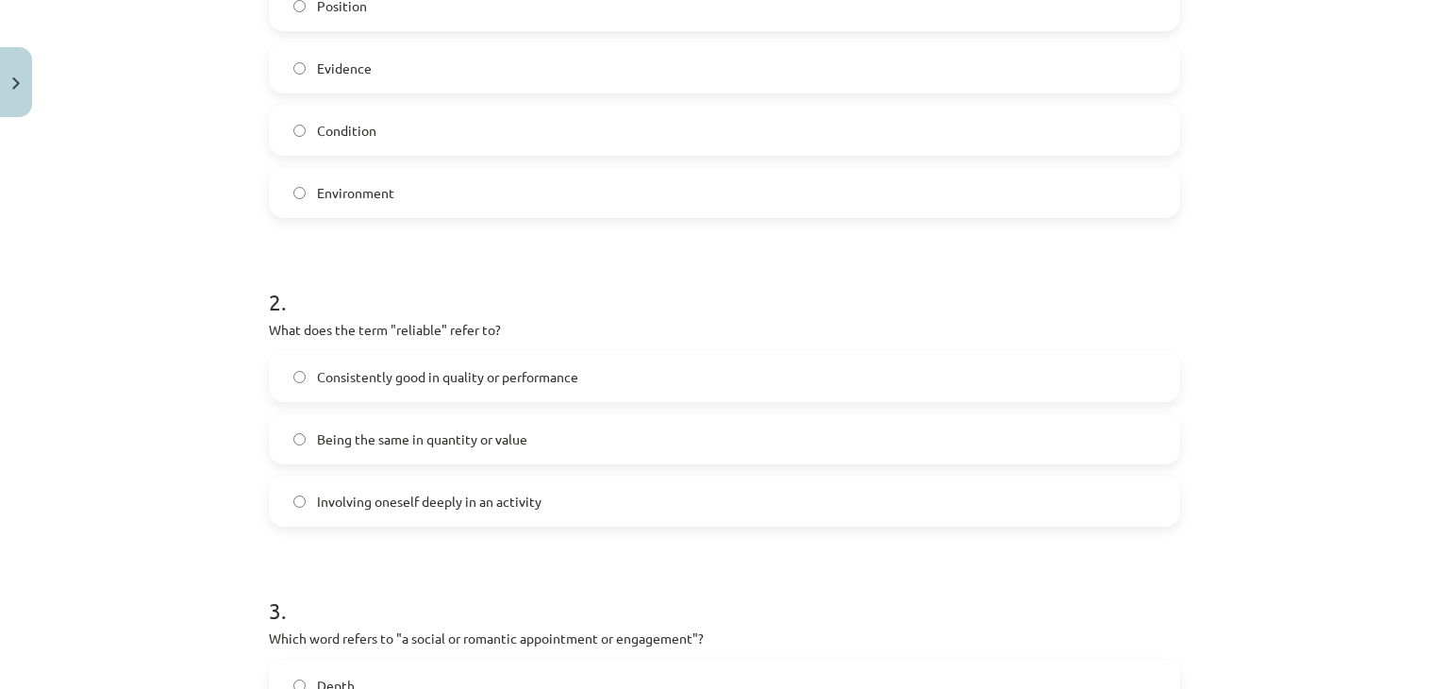
scroll to position [491, 0]
click at [398, 192] on label "Environment" at bounding box center [725, 192] width 908 height 47
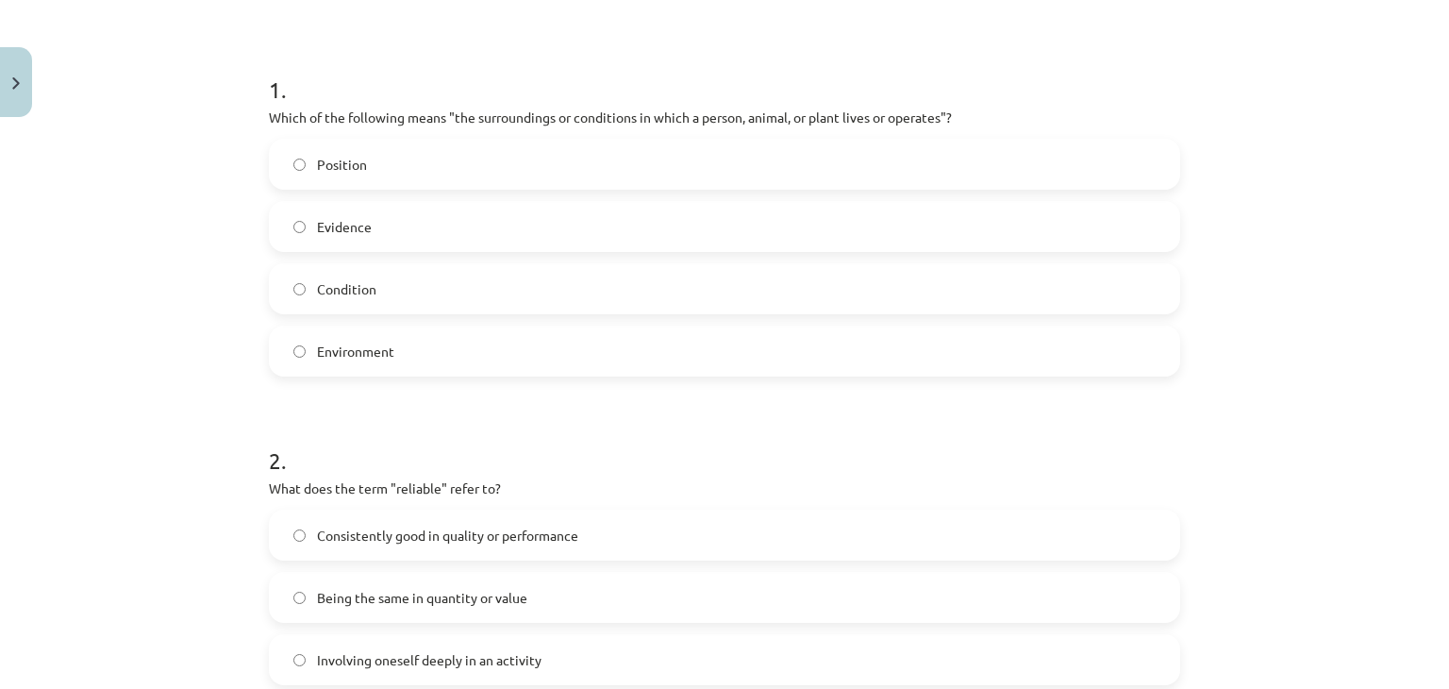
scroll to position [332, 0]
click at [390, 237] on label "Evidence" at bounding box center [725, 226] width 908 height 47
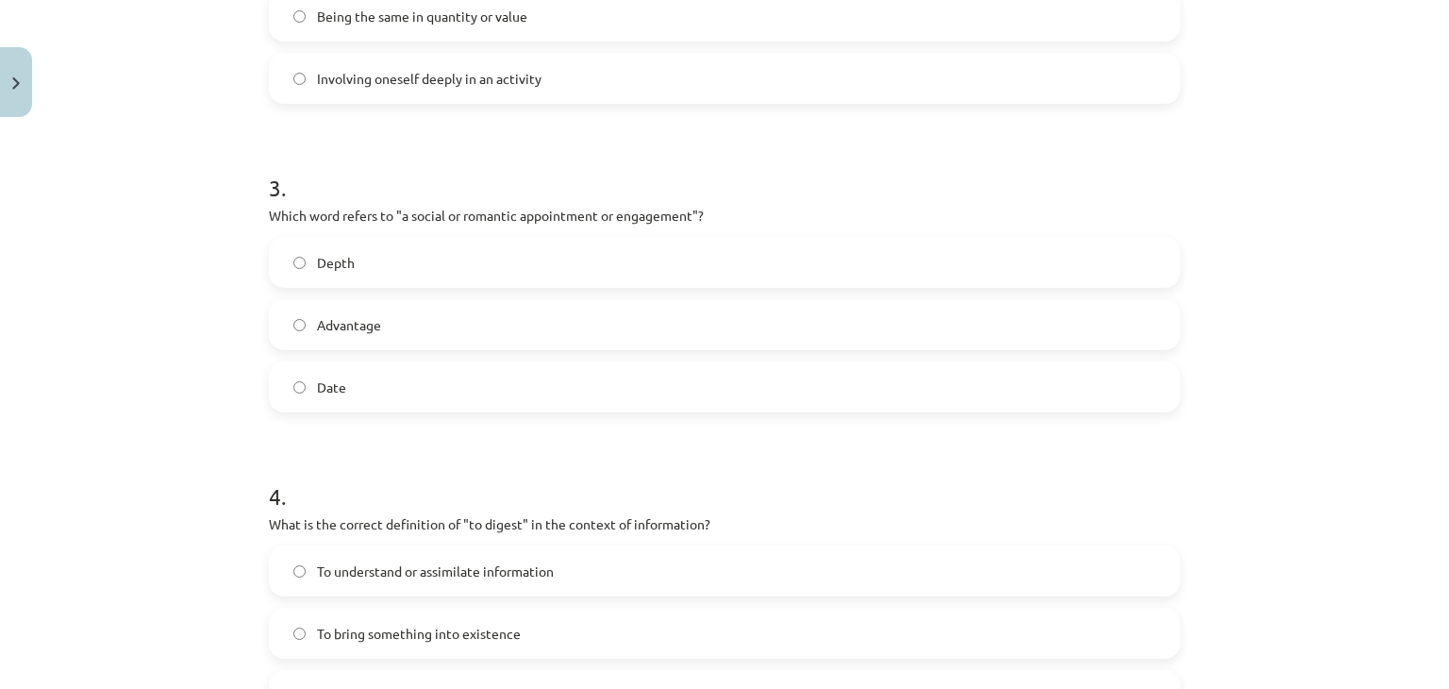
scroll to position [1472, 0]
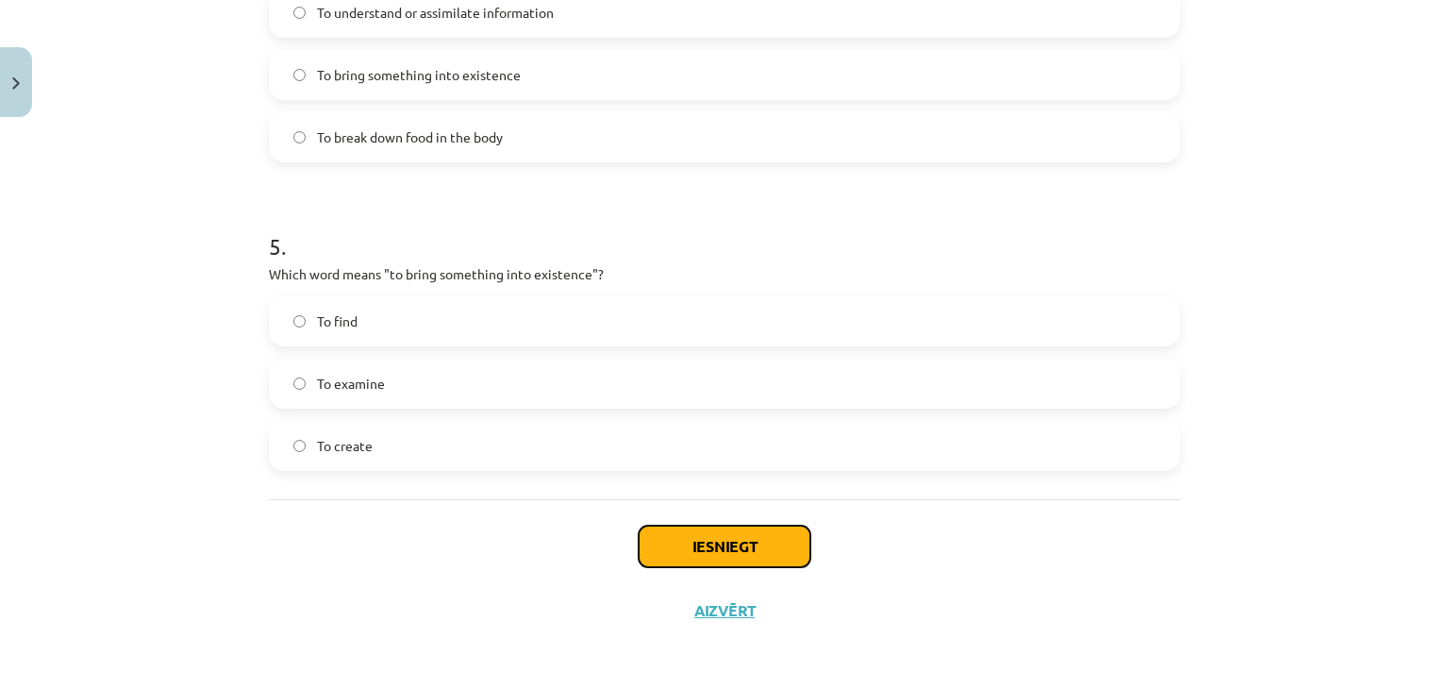
click at [762, 556] on button "Iesniegt" at bounding box center [725, 546] width 172 height 42
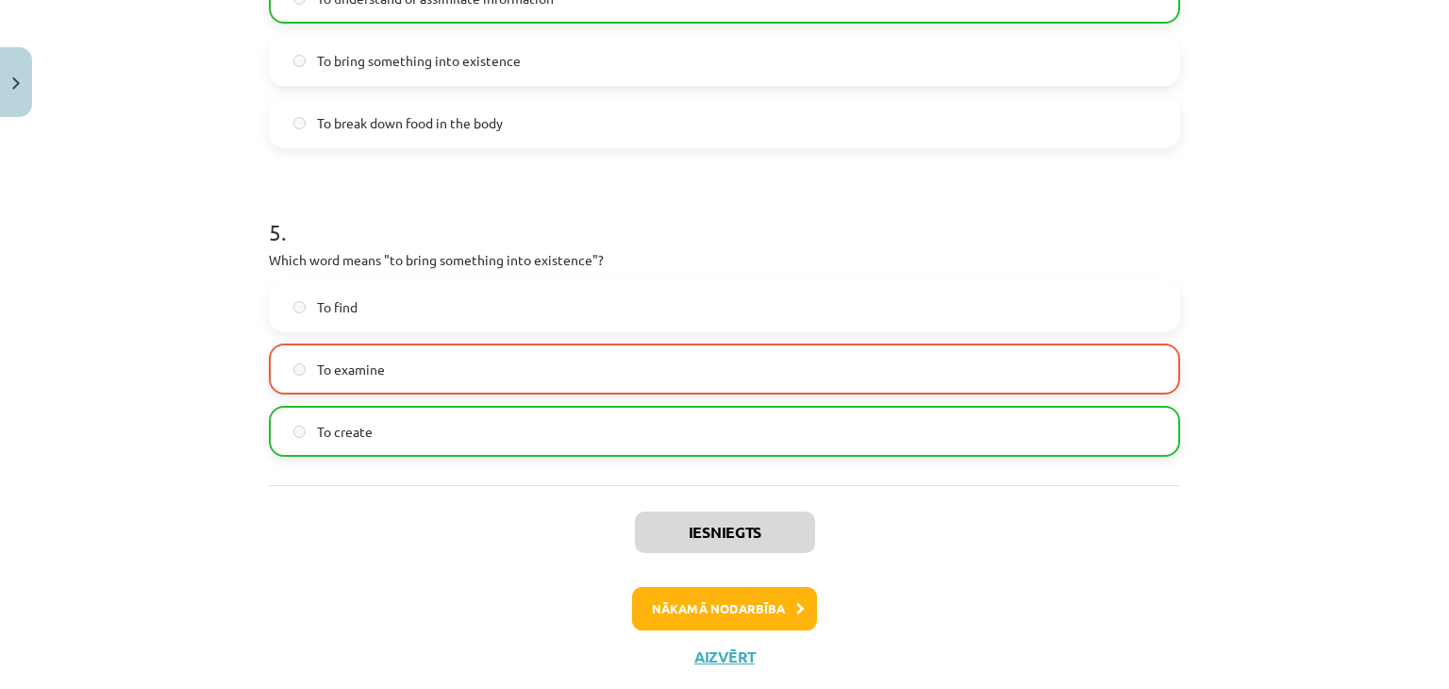
scroll to position [1532, 0]
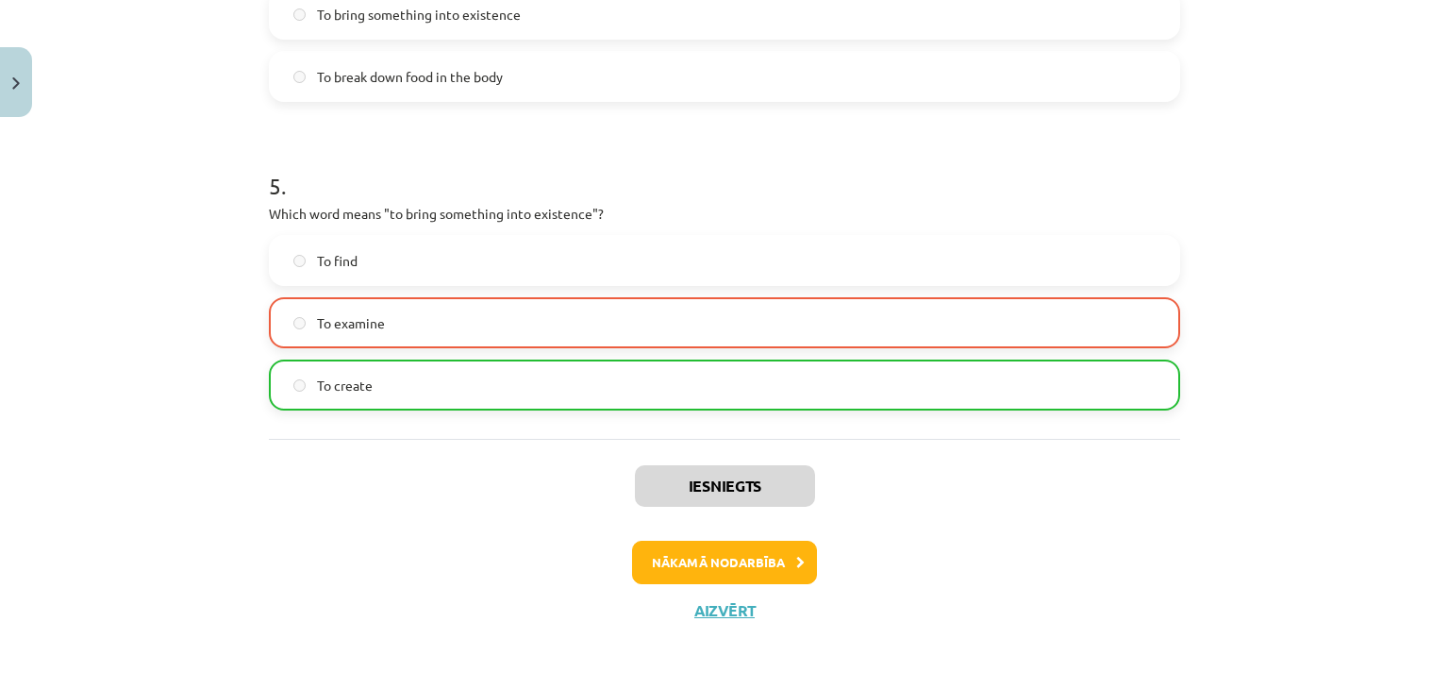
click at [682, 594] on div "Iesniegts Nākamā nodarbība Aizvērt" at bounding box center [724, 535] width 911 height 192
click at [687, 572] on button "Nākamā nodarbība" at bounding box center [724, 562] width 185 height 43
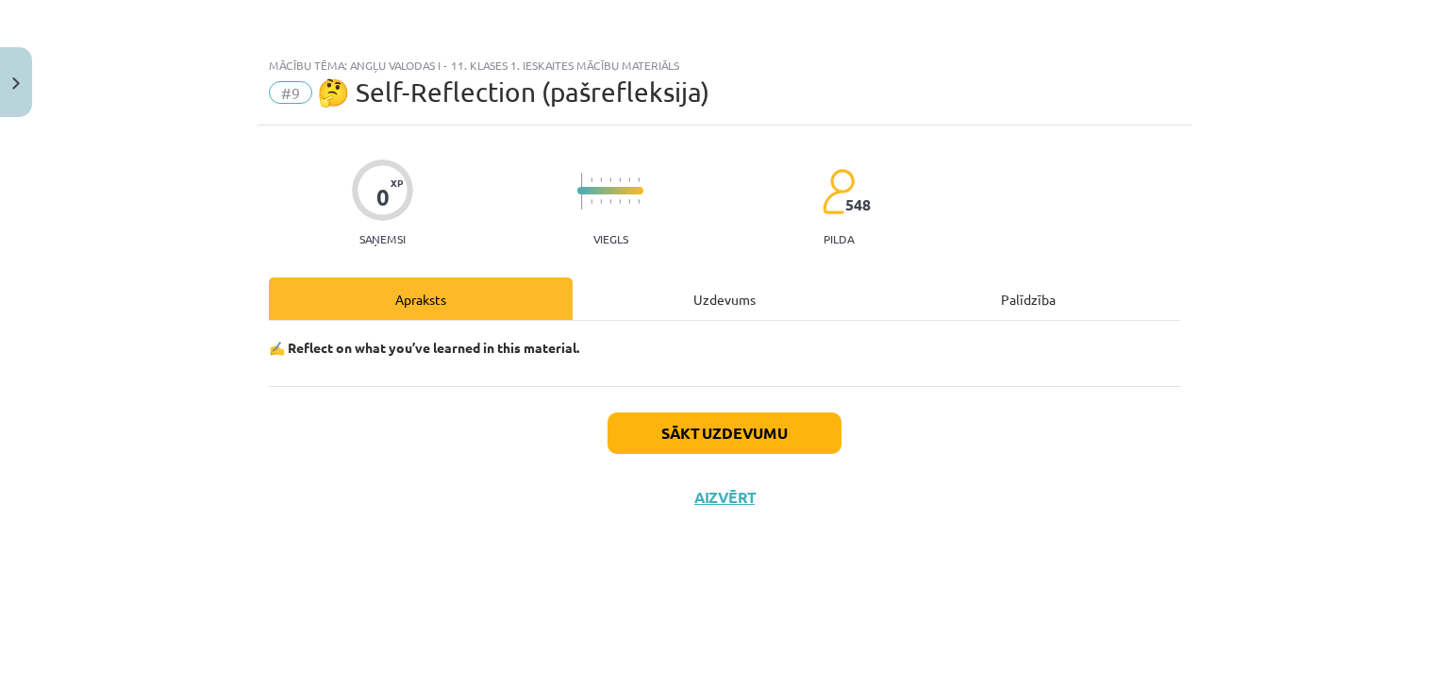
scroll to position [0, 0]
click at [716, 416] on button "Sākt uzdevumu" at bounding box center [725, 433] width 234 height 42
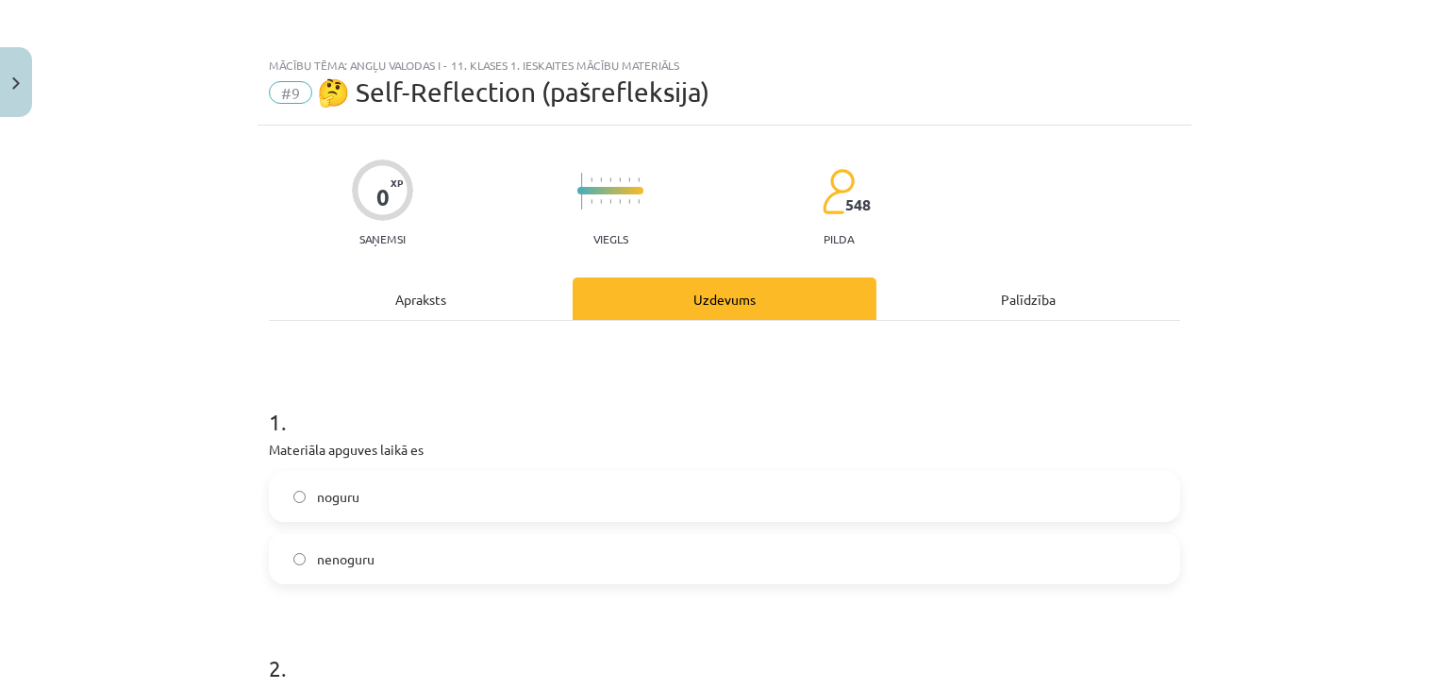
click at [501, 544] on label "nenoguru" at bounding box center [725, 558] width 908 height 47
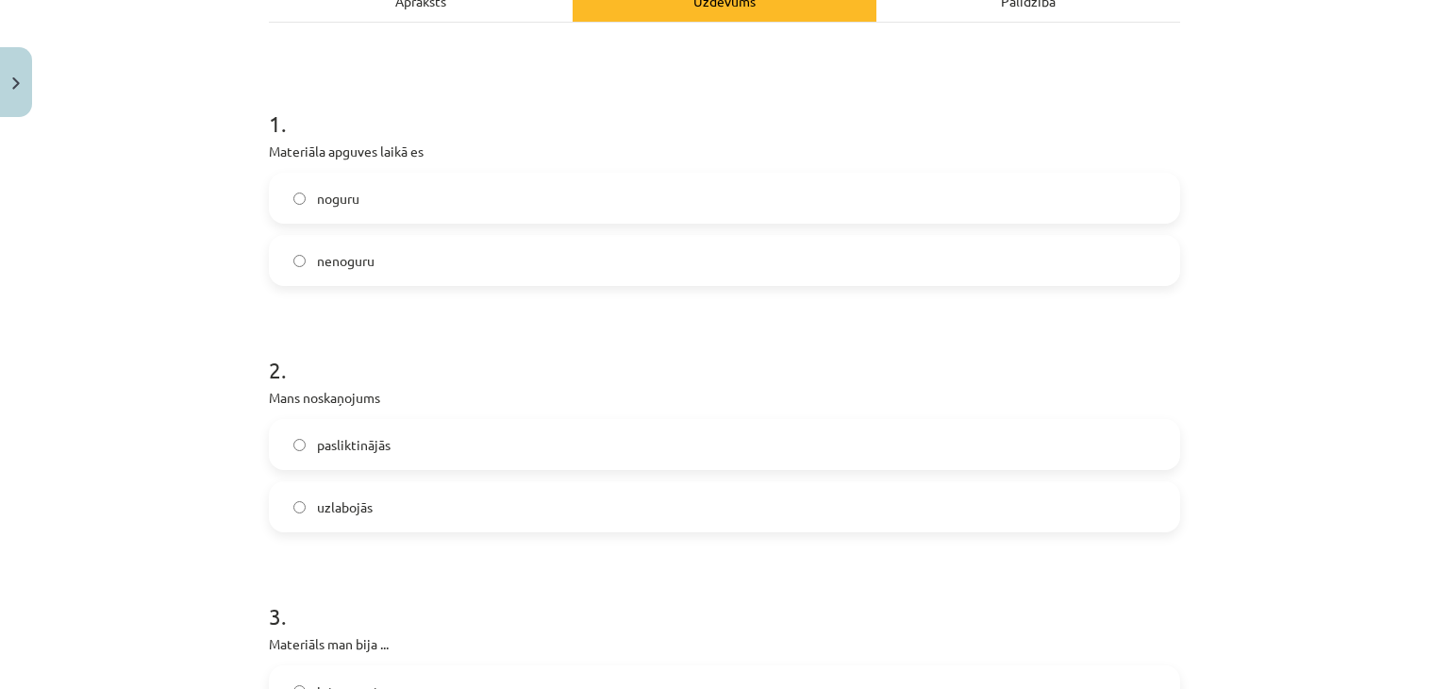
scroll to position [301, 0]
click at [463, 507] on label "uzlabojās" at bounding box center [725, 503] width 908 height 47
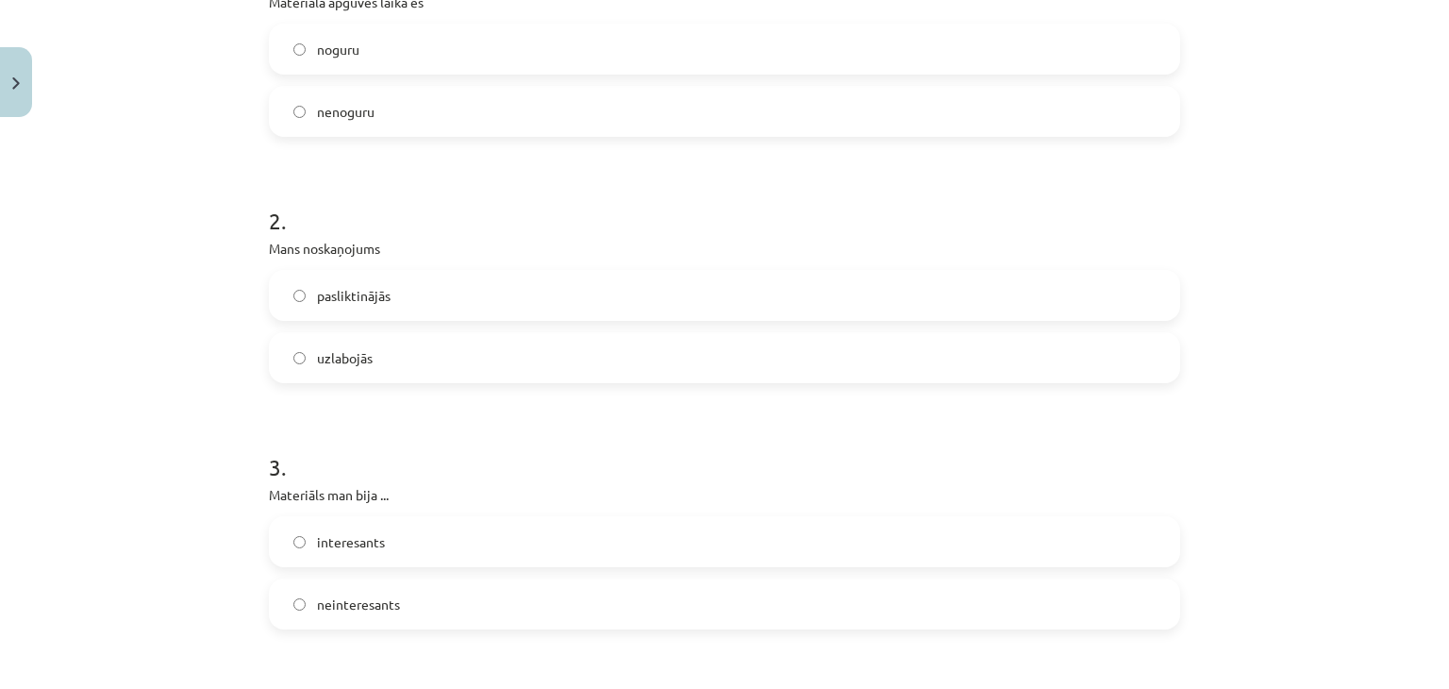
scroll to position [452, 0]
click at [464, 544] on label "interesants" at bounding box center [725, 536] width 908 height 47
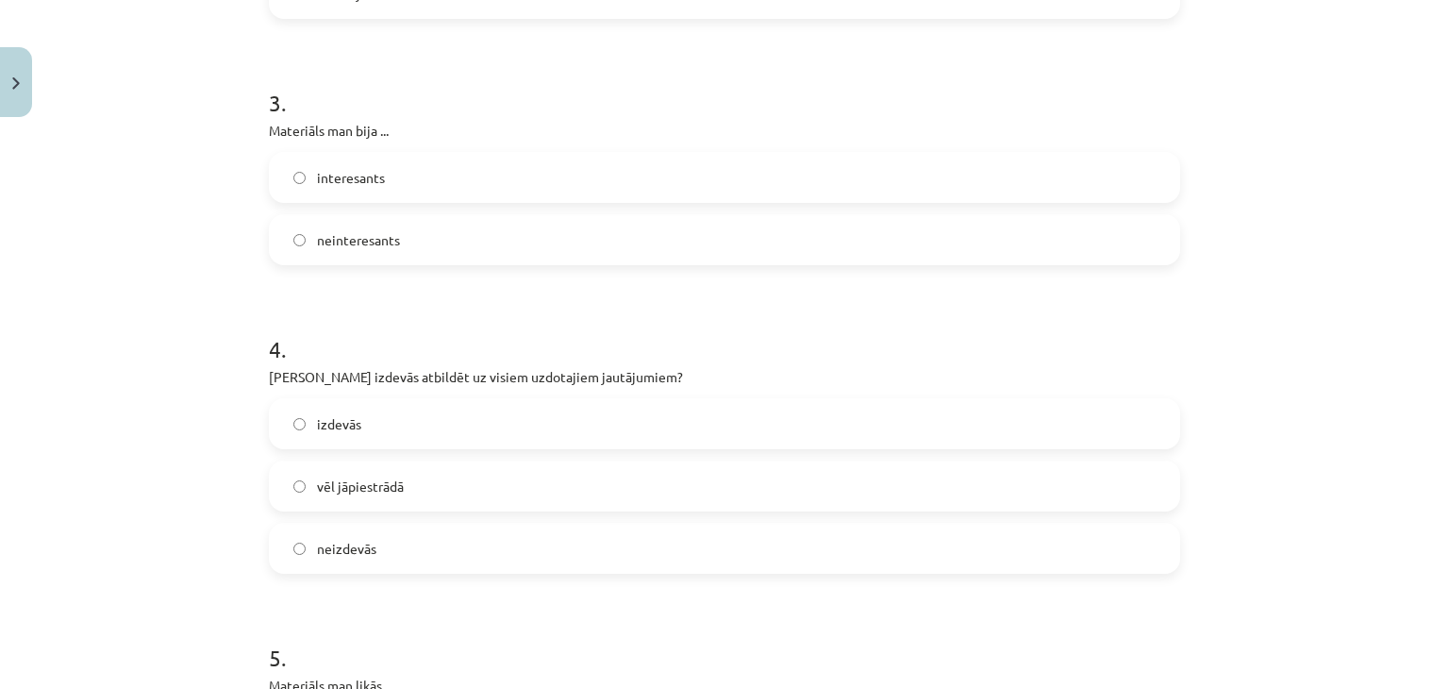
scroll to position [811, 0]
click at [457, 427] on label "izdevās" at bounding box center [725, 423] width 908 height 47
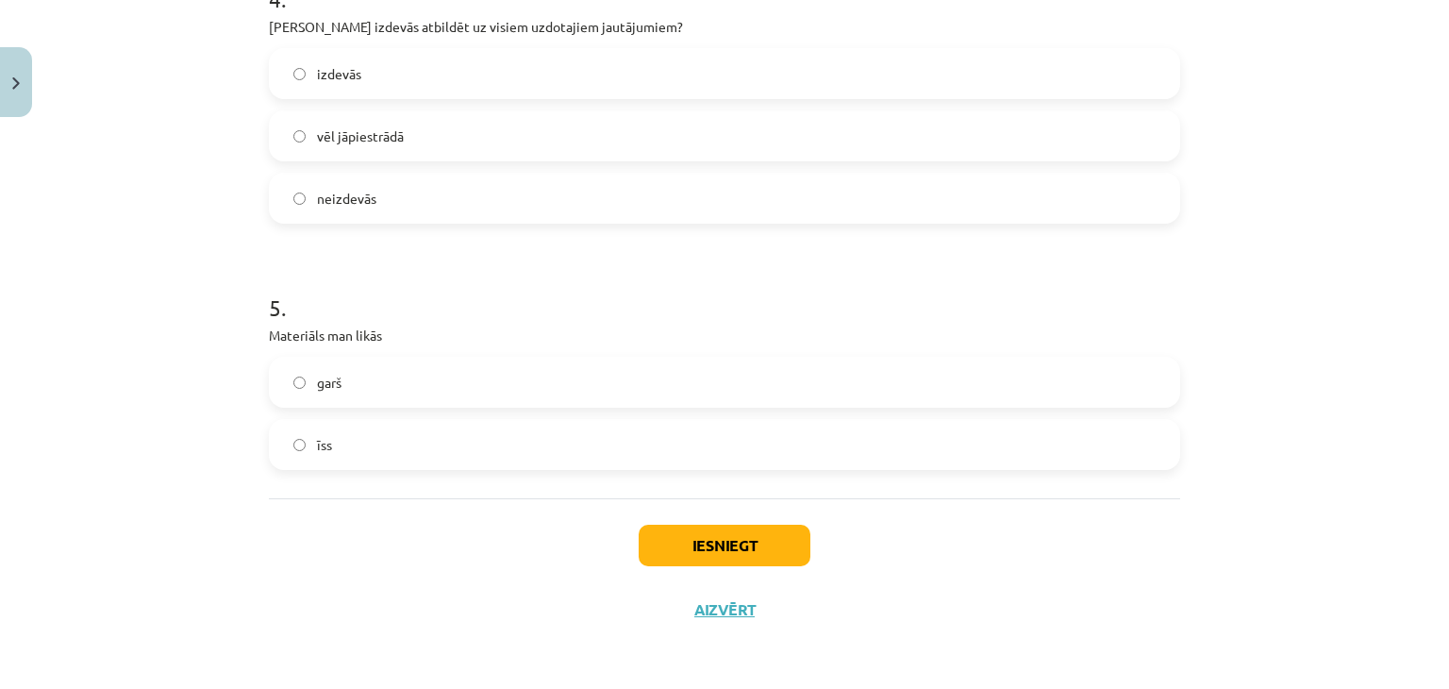
scroll to position [1158, 0]
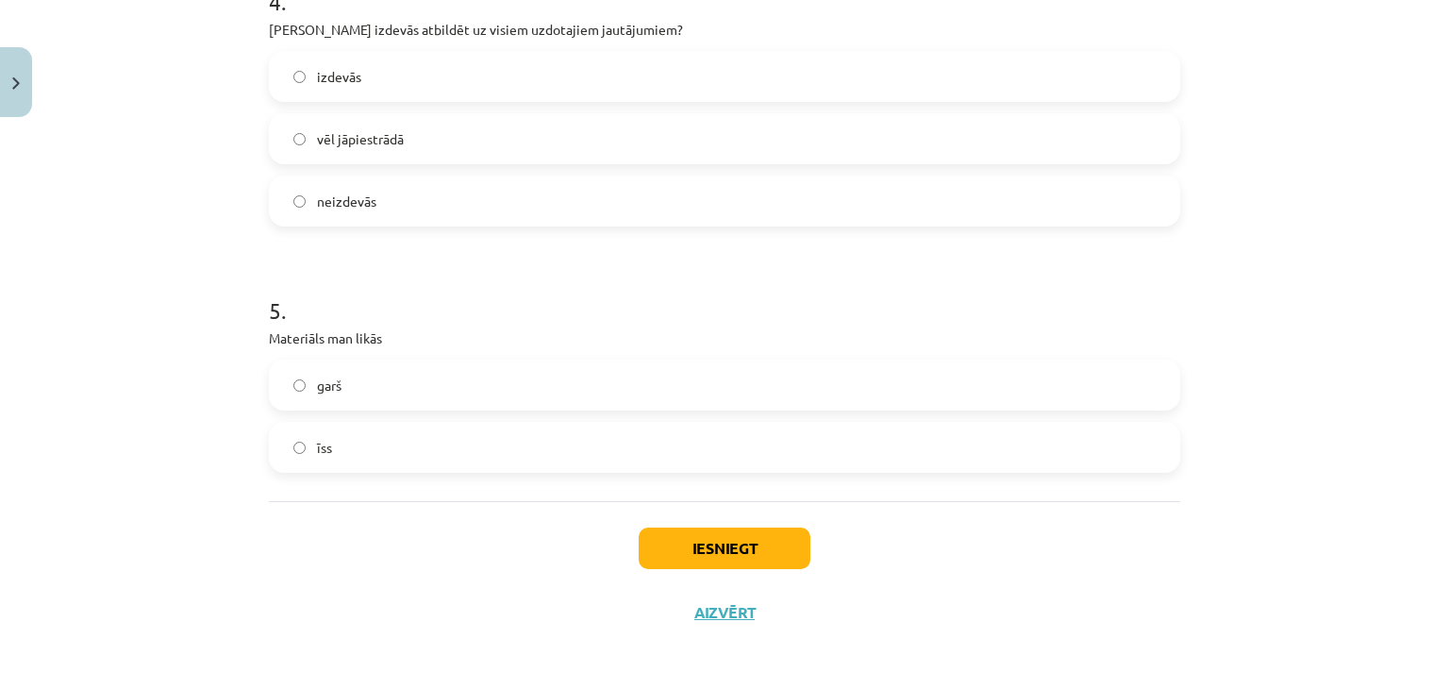
click at [401, 397] on label "garš" at bounding box center [725, 384] width 908 height 47
click at [670, 542] on button "Iesniegt" at bounding box center [725, 548] width 172 height 42
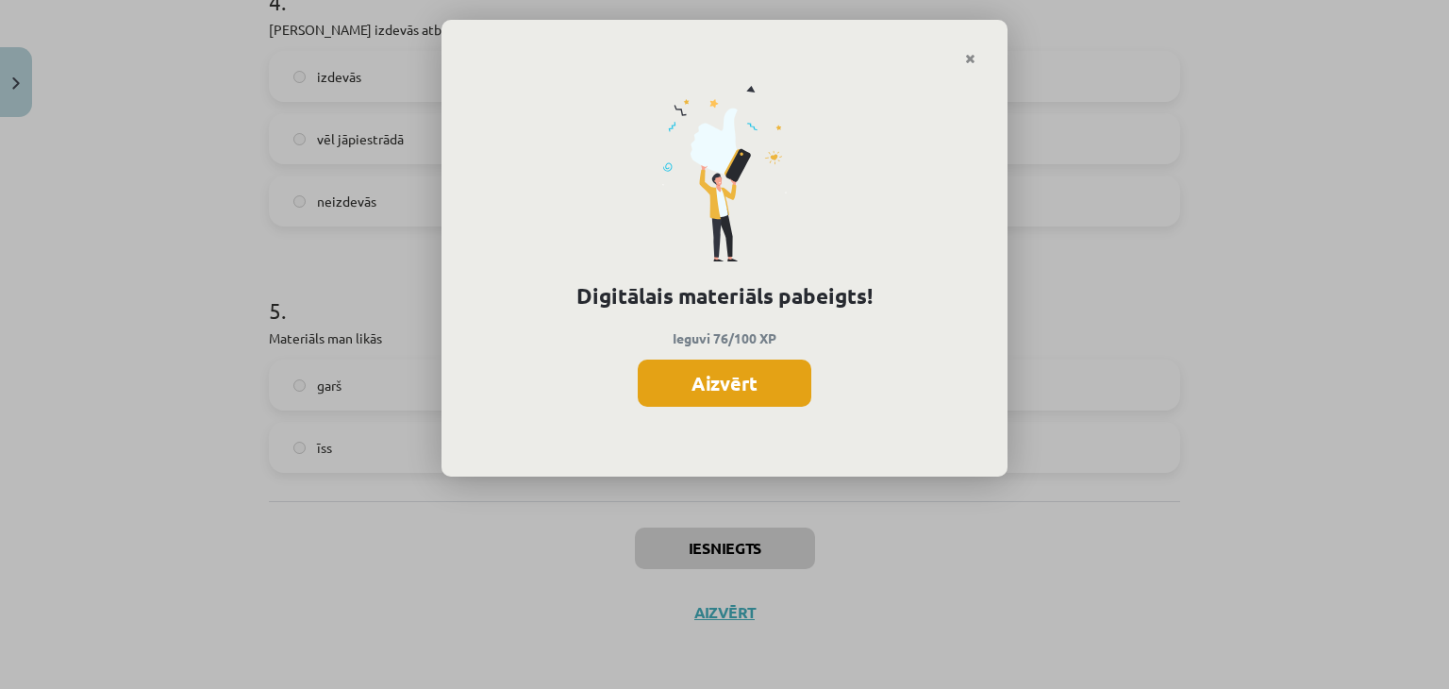
click at [737, 378] on button "Aizvērt" at bounding box center [725, 382] width 174 height 47
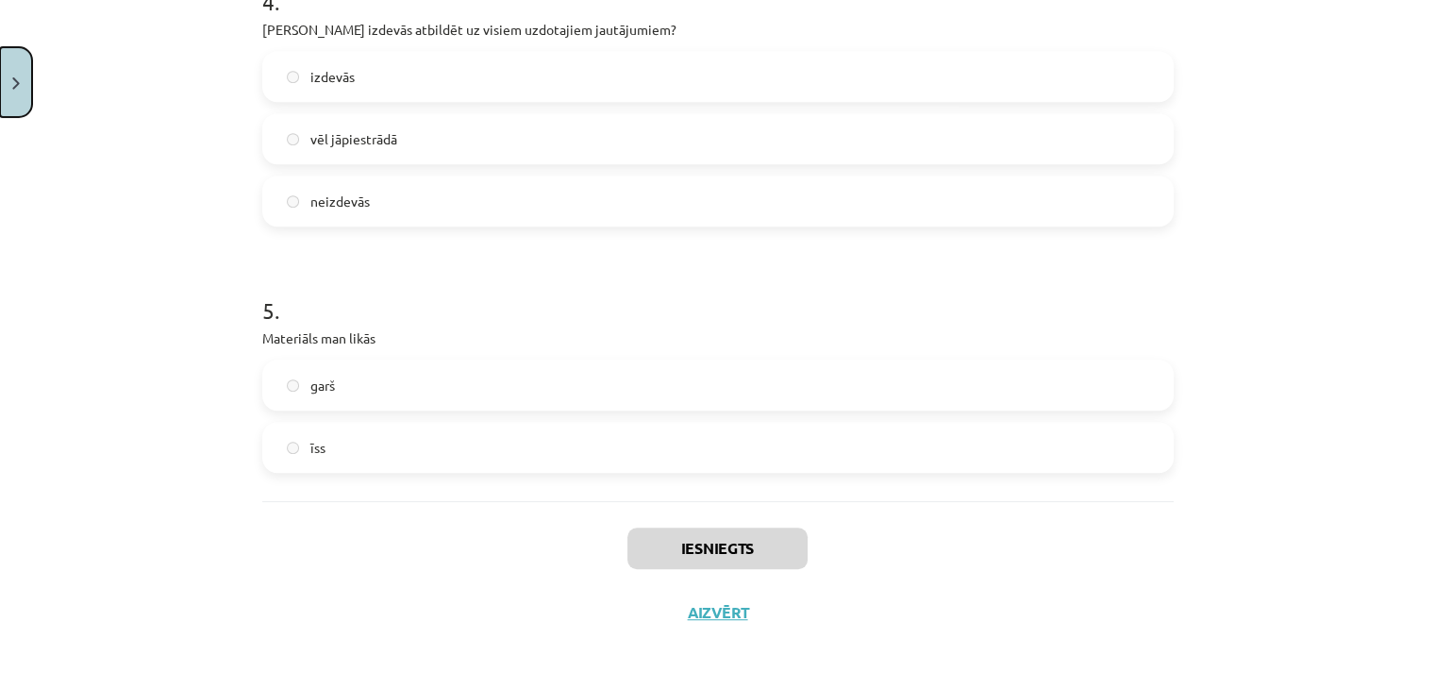
click at [17, 94] on button "Close" at bounding box center [16, 82] width 32 height 70
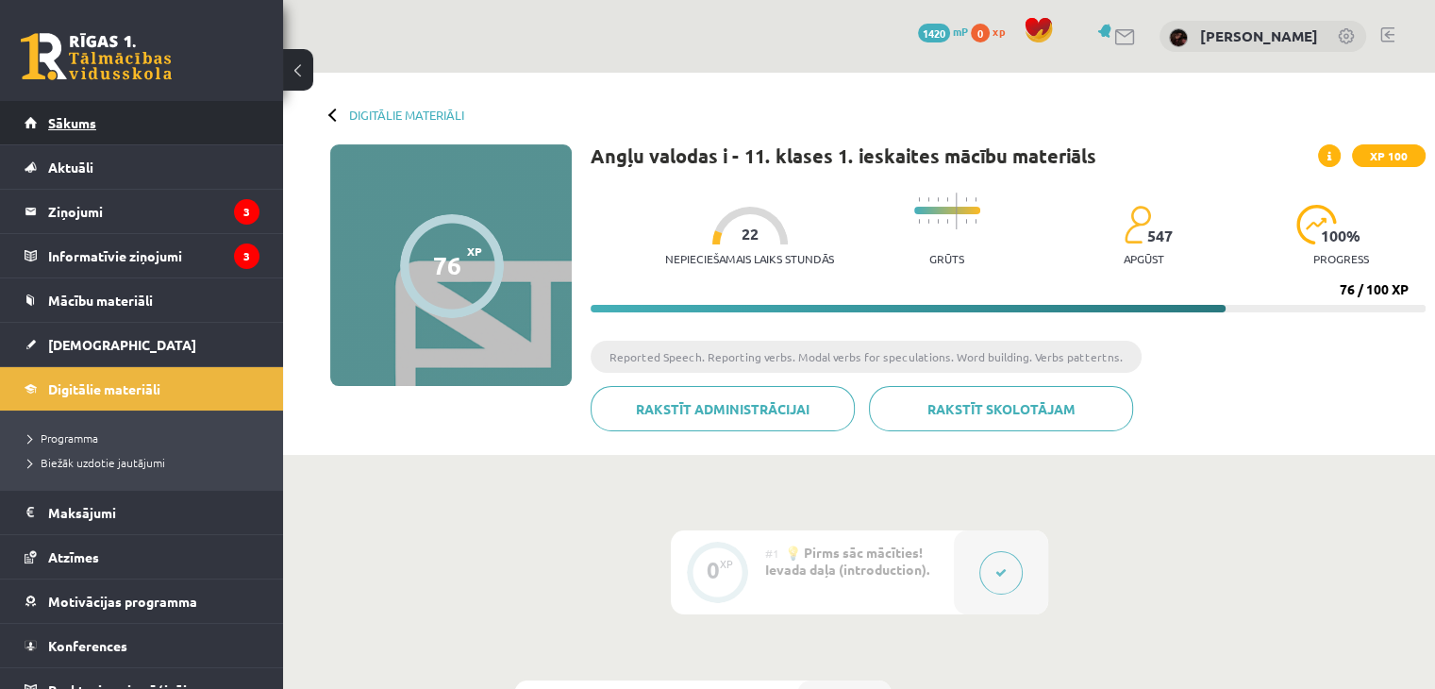
click at [91, 129] on span "Sākums" at bounding box center [72, 122] width 48 height 17
